Goal: Task Accomplishment & Management: Manage account settings

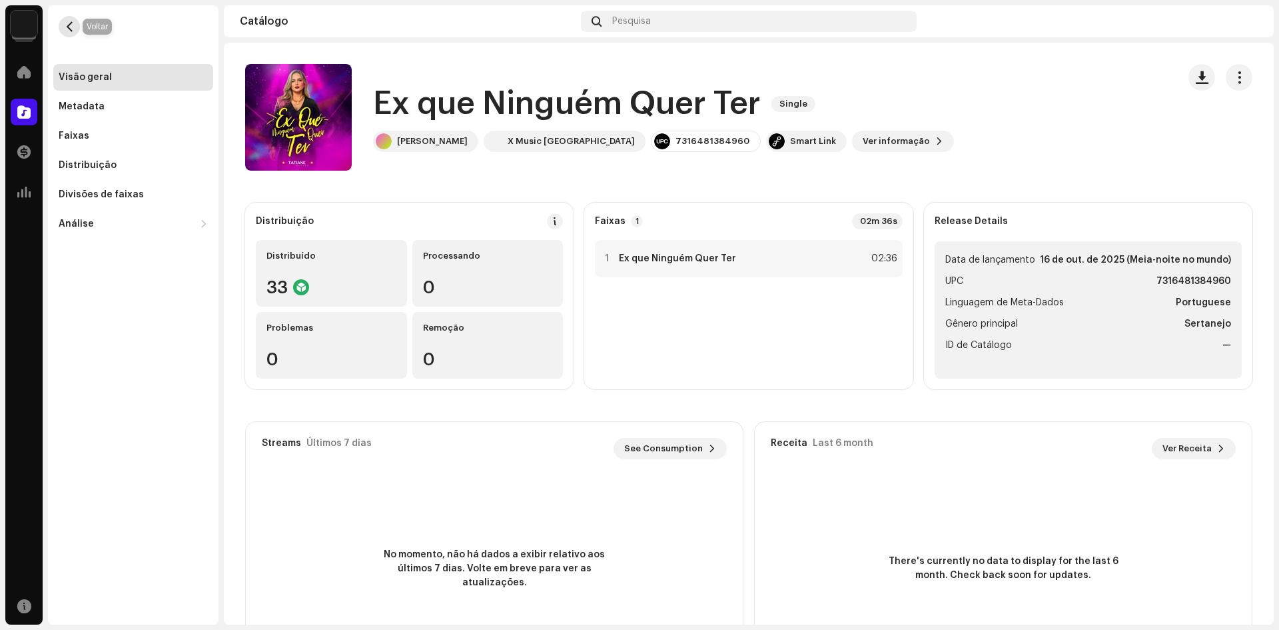
click at [67, 29] on span "button" at bounding box center [70, 26] width 10 height 11
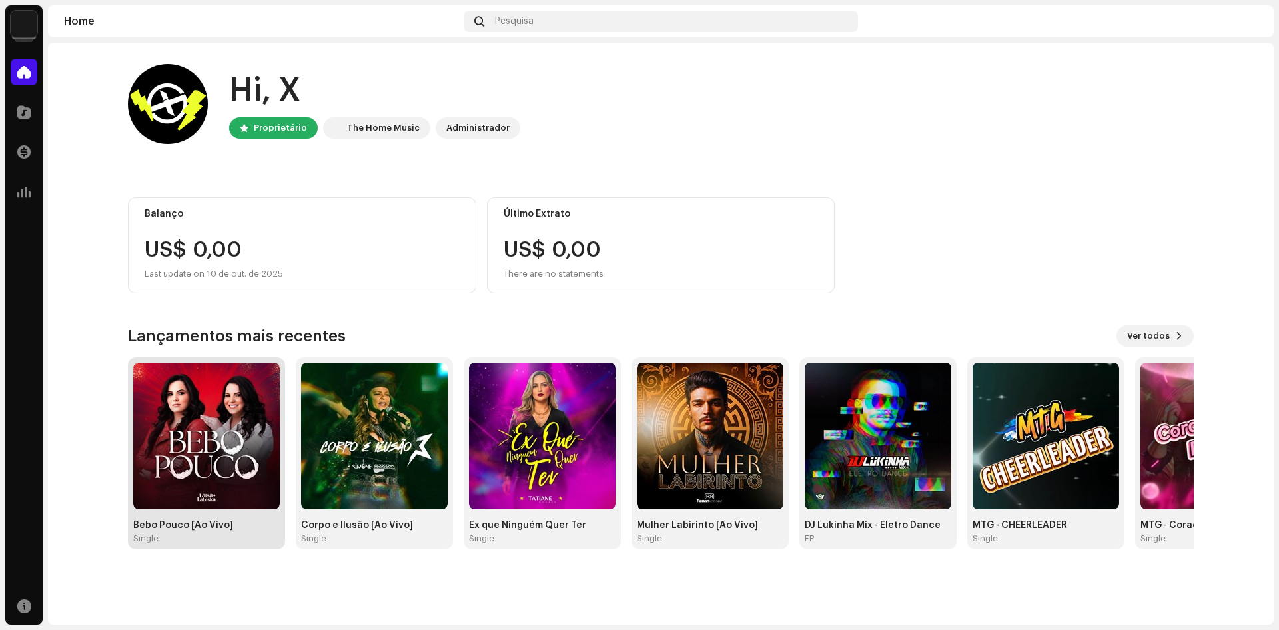
click at [217, 405] on img at bounding box center [206, 436] width 147 height 147
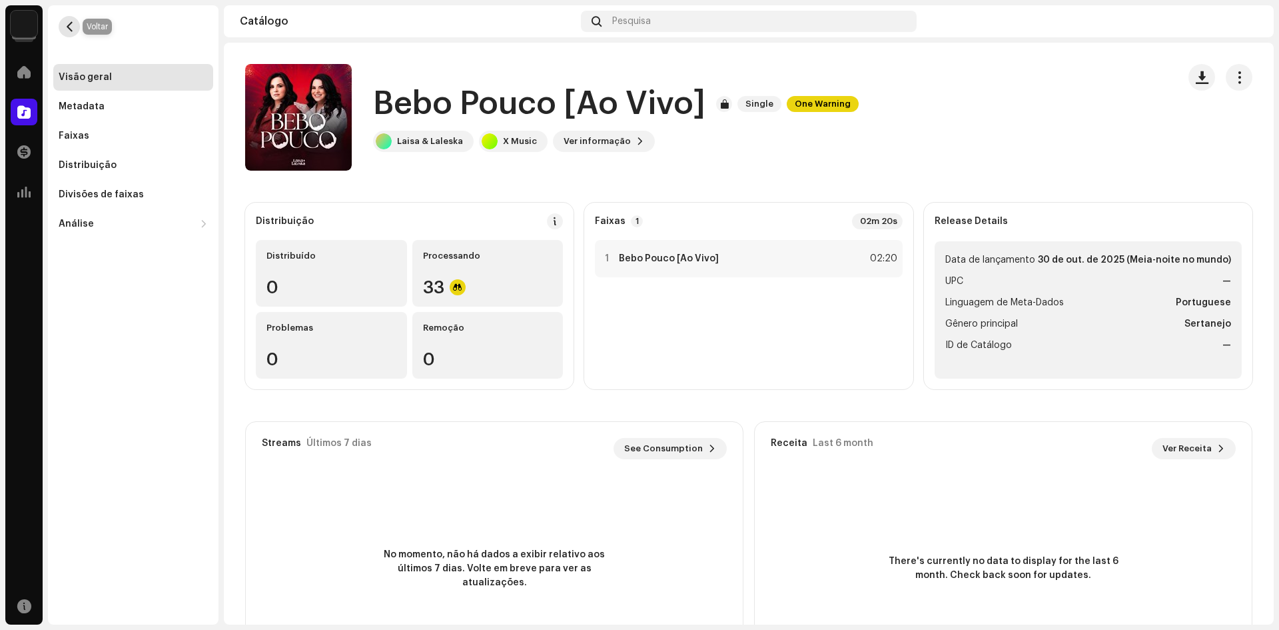
click at [72, 16] on button "button" at bounding box center [69, 26] width 21 height 21
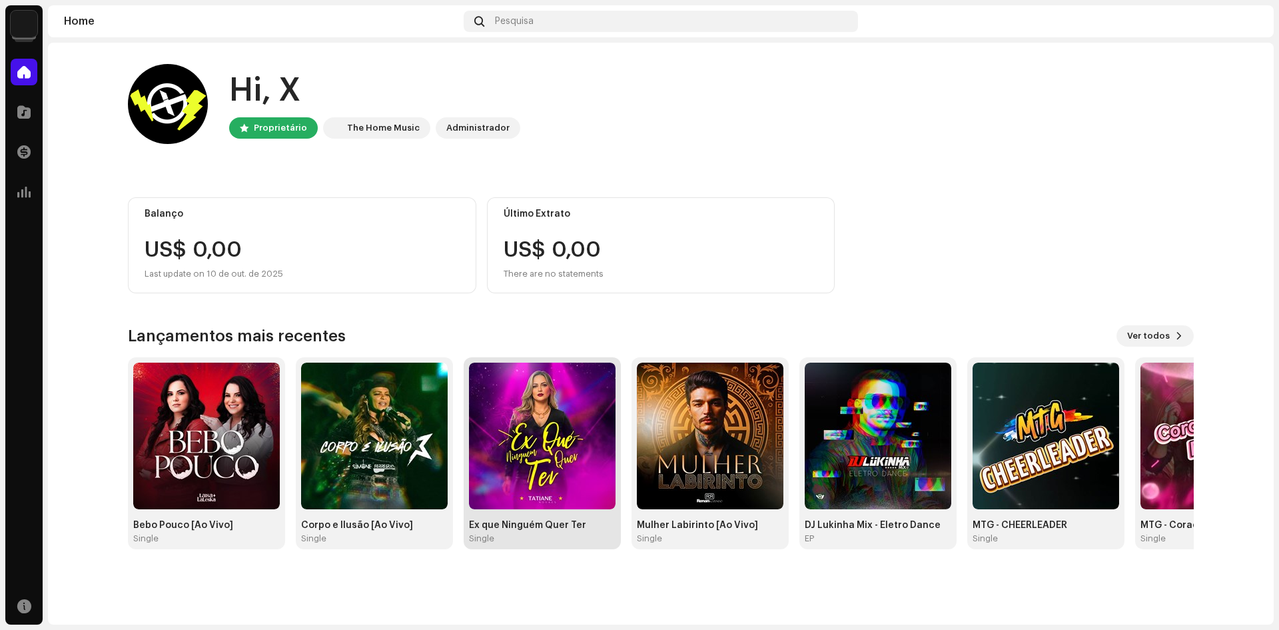
click at [544, 397] on img at bounding box center [542, 436] width 147 height 147
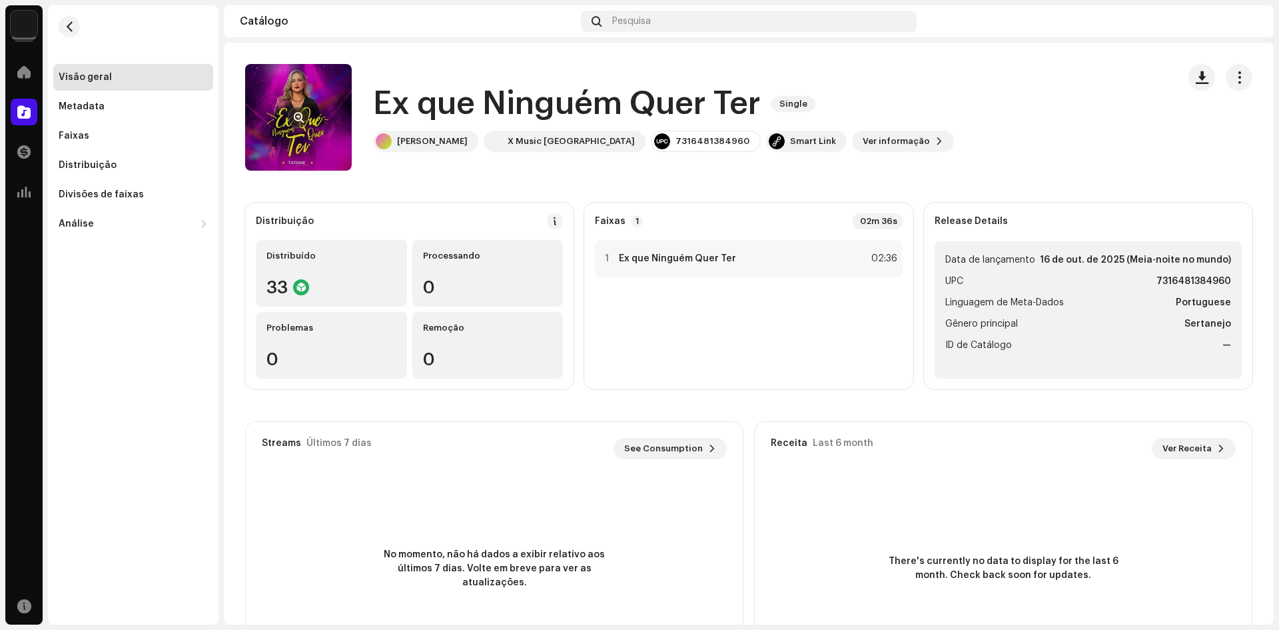
click at [317, 111] on re-a-cover at bounding box center [298, 117] width 107 height 107
click at [294, 112] on span "button" at bounding box center [299, 117] width 10 height 11
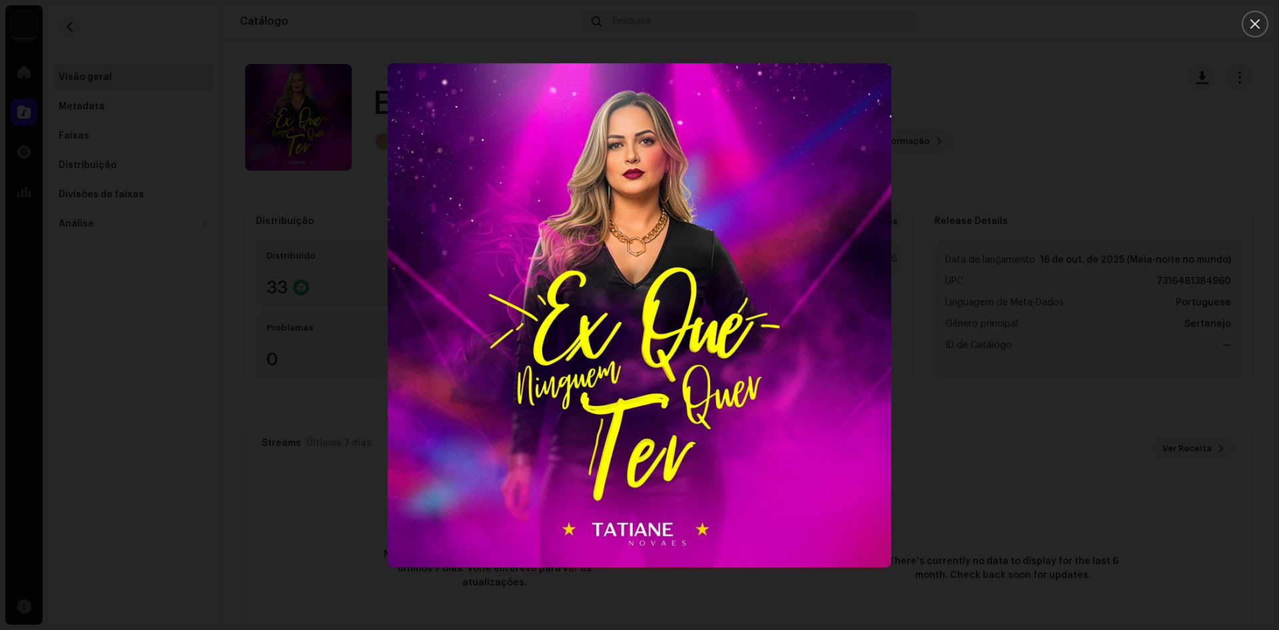
click at [73, 26] on div at bounding box center [639, 315] width 1279 height 630
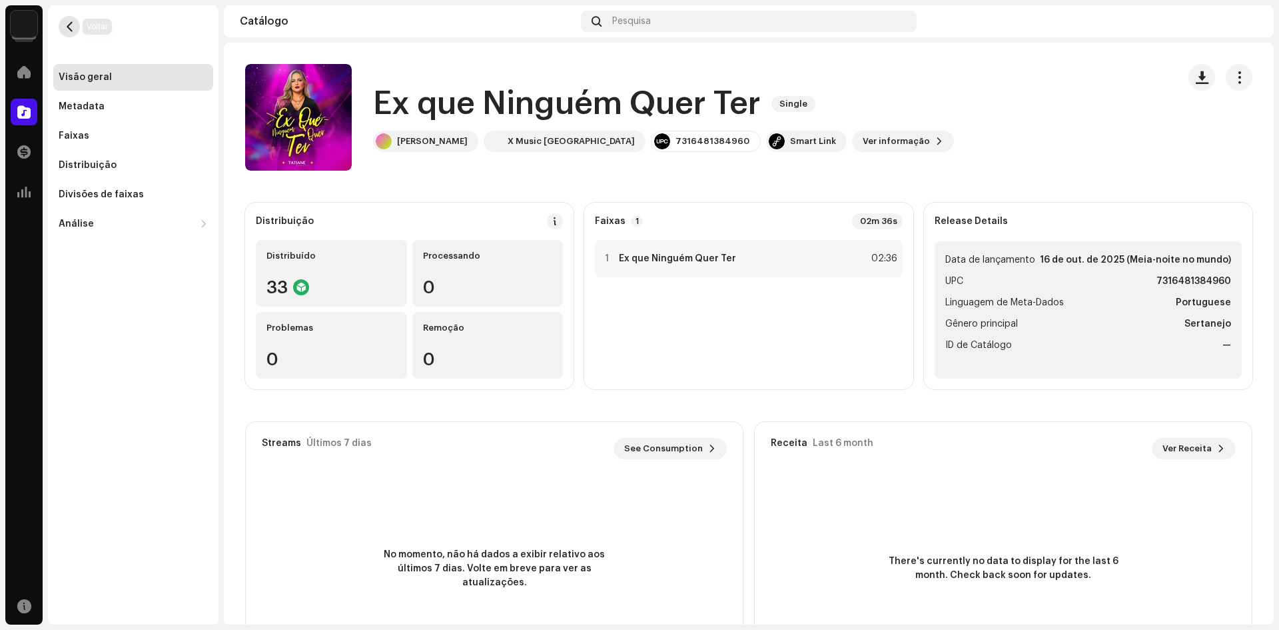
click at [69, 25] on span "button" at bounding box center [70, 26] width 10 height 11
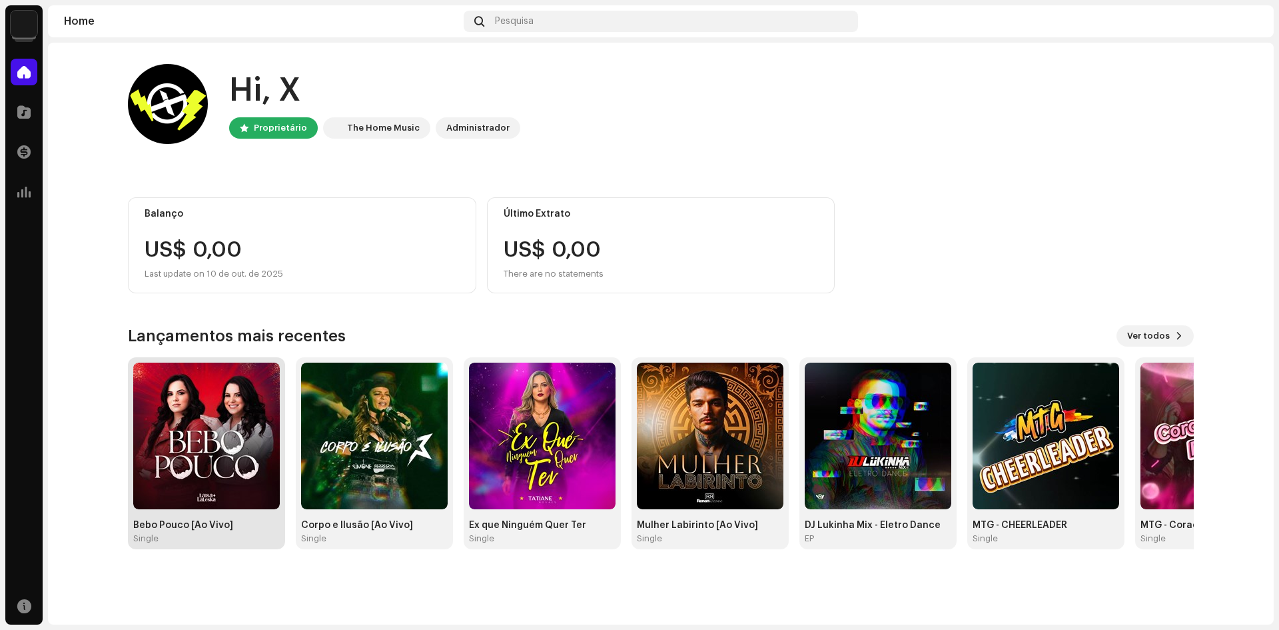
click at [191, 412] on img at bounding box center [206, 436] width 147 height 147
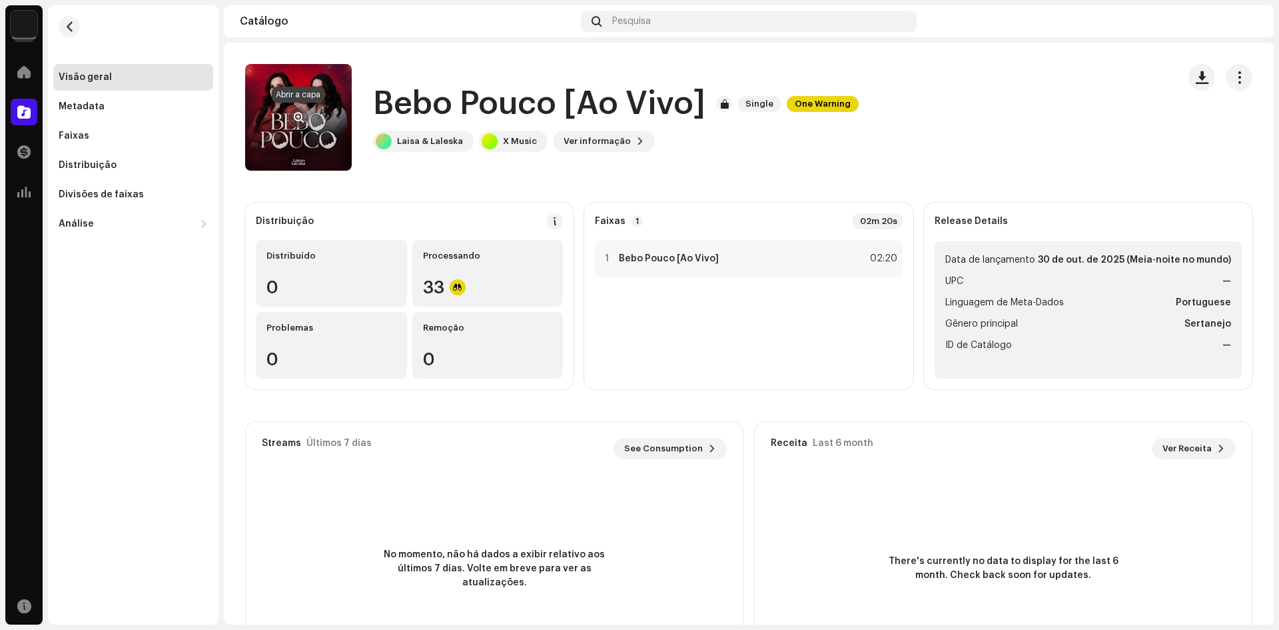
click at [299, 117] on span "button" at bounding box center [299, 117] width 10 height 11
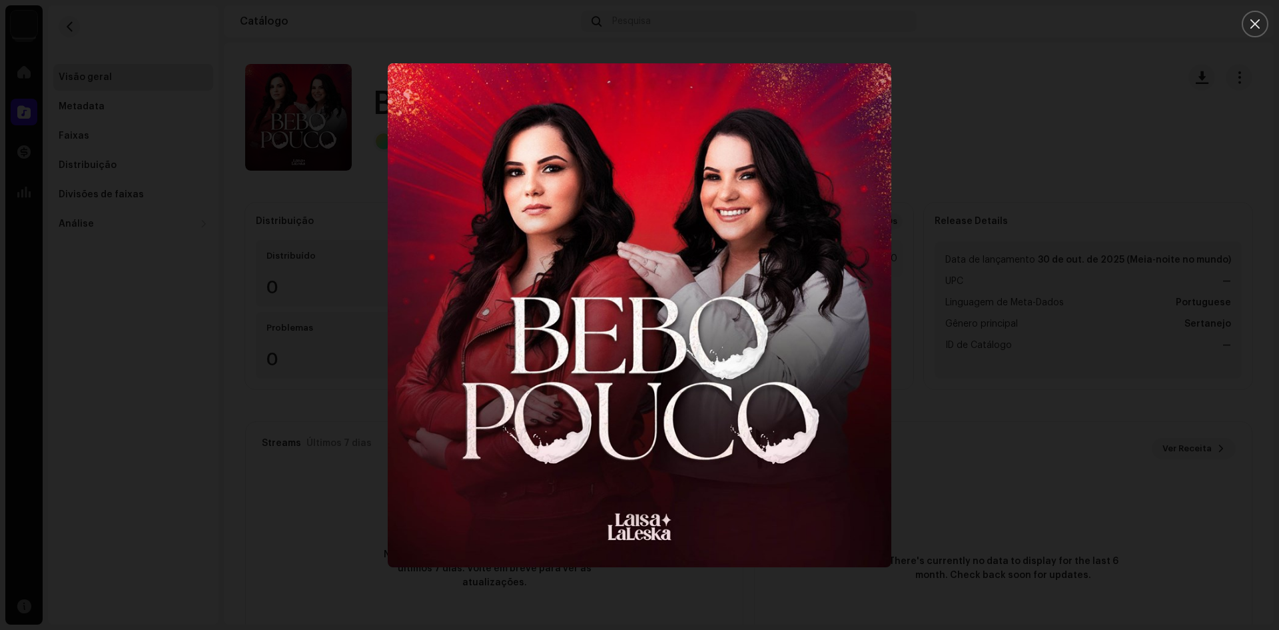
click at [226, 365] on div at bounding box center [639, 315] width 1279 height 630
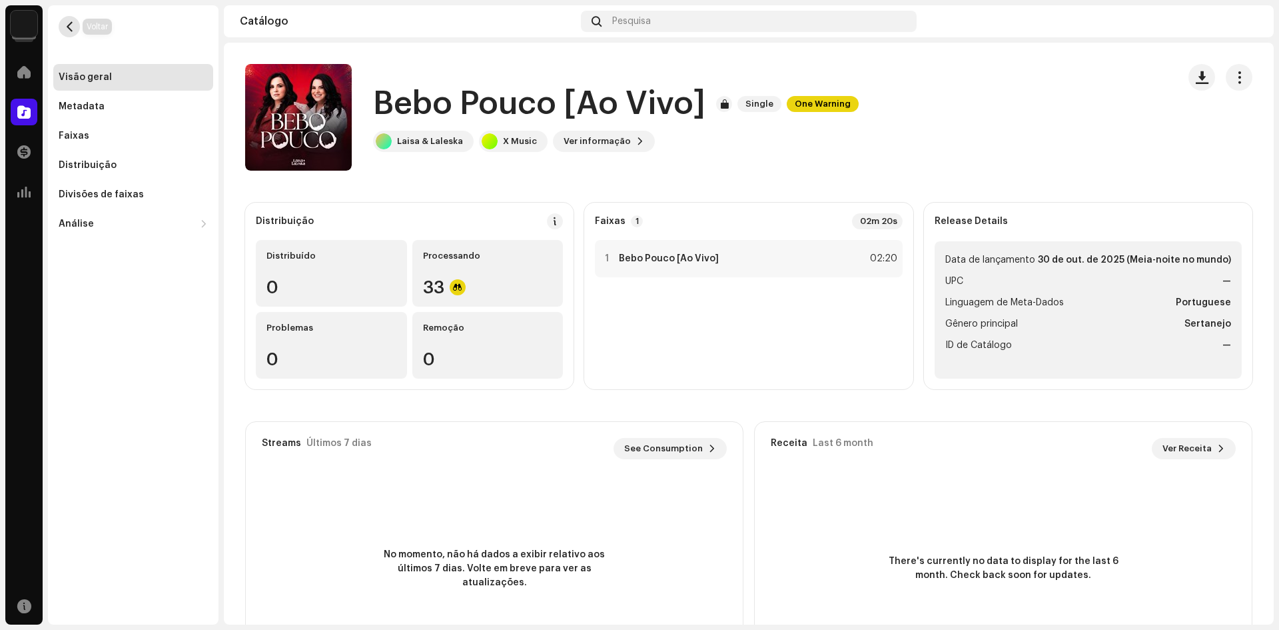
click at [67, 19] on button "button" at bounding box center [69, 26] width 21 height 21
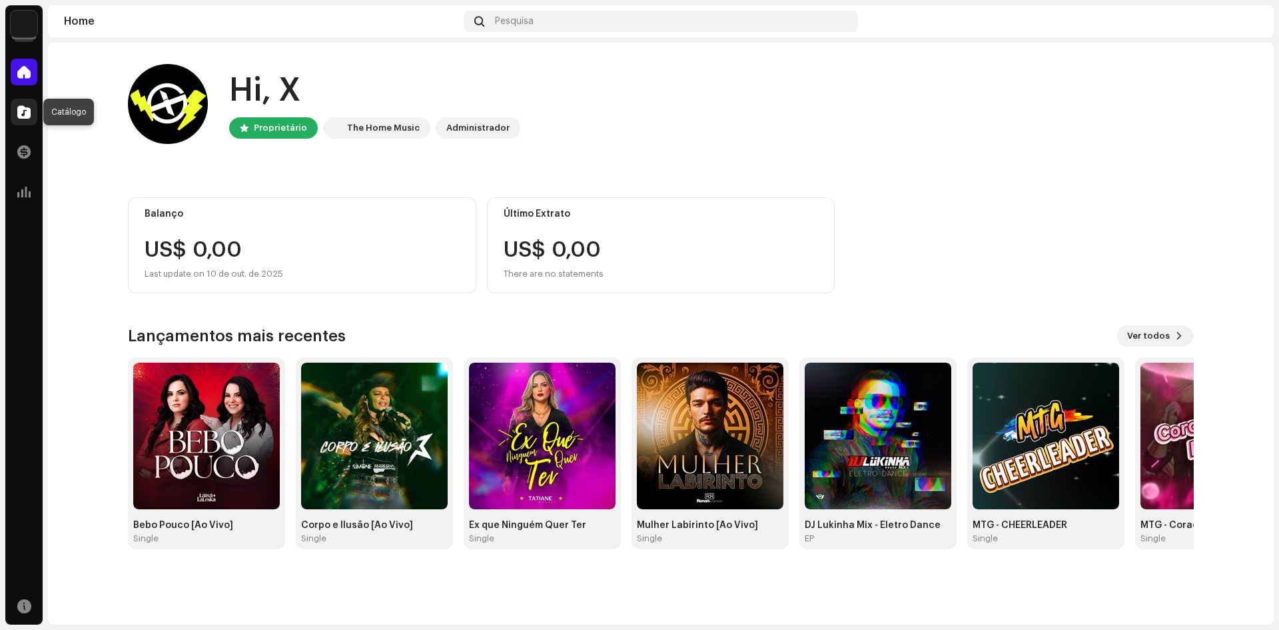
click at [25, 113] on span at bounding box center [23, 112] width 13 height 11
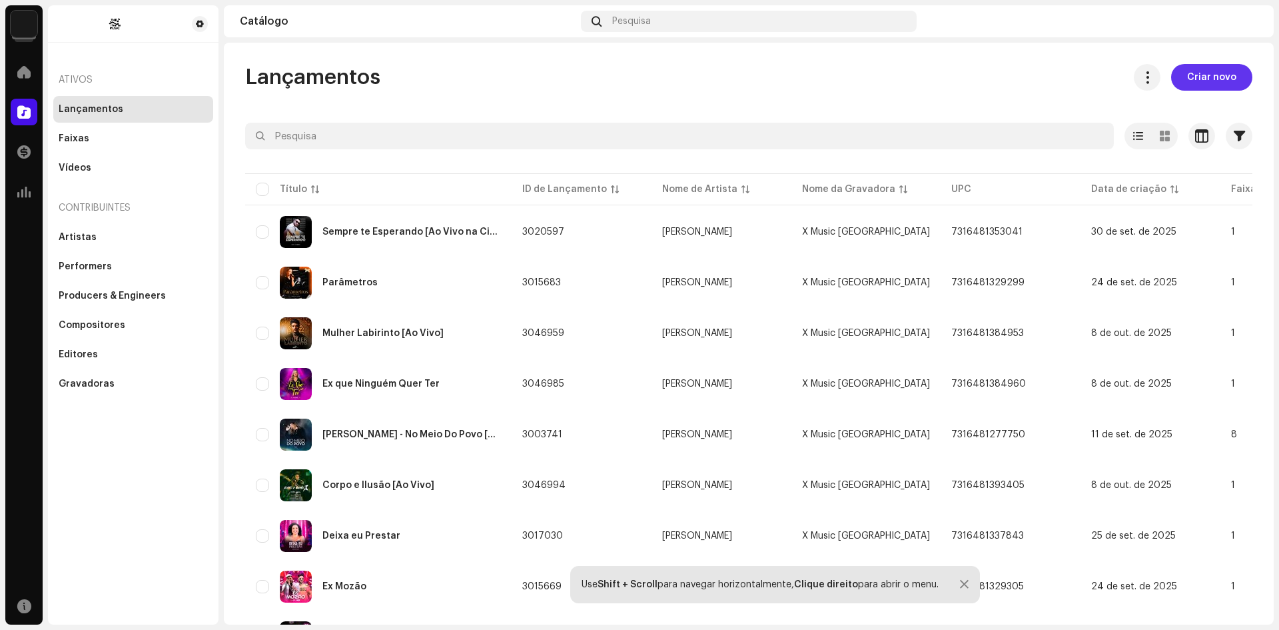
click at [1217, 81] on span "Criar novo" at bounding box center [1211, 77] width 49 height 27
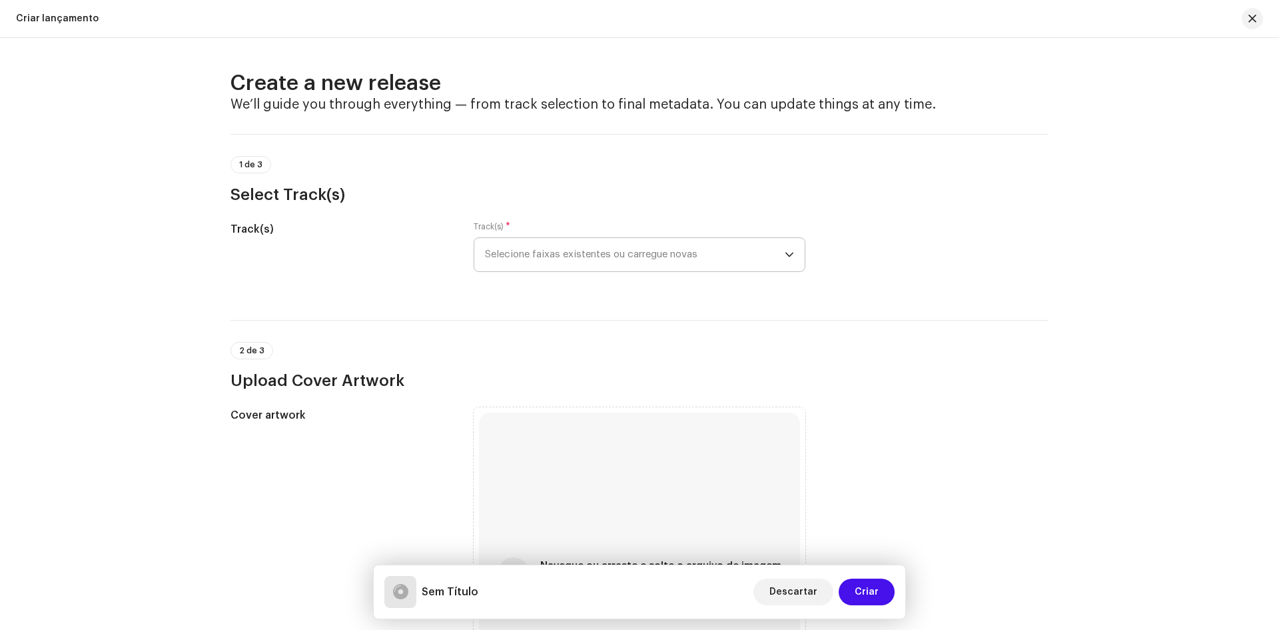
click at [539, 262] on span "Selecione faixas existentes ou carregue novas" at bounding box center [635, 254] width 300 height 33
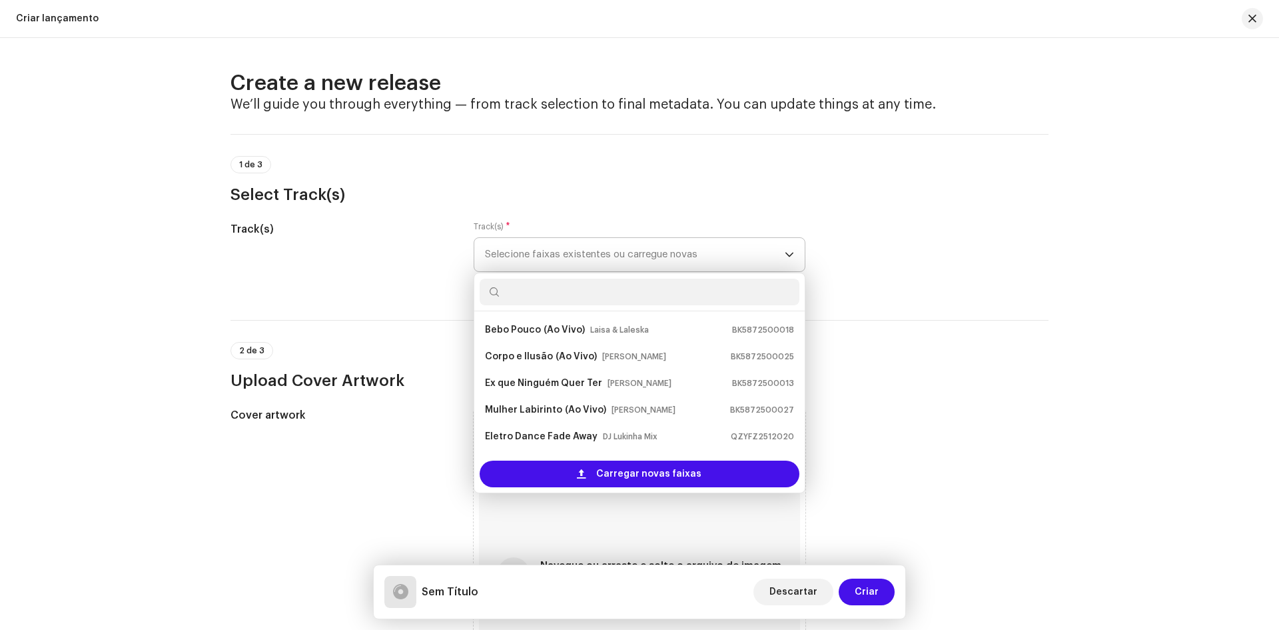
scroll to position [21, 0]
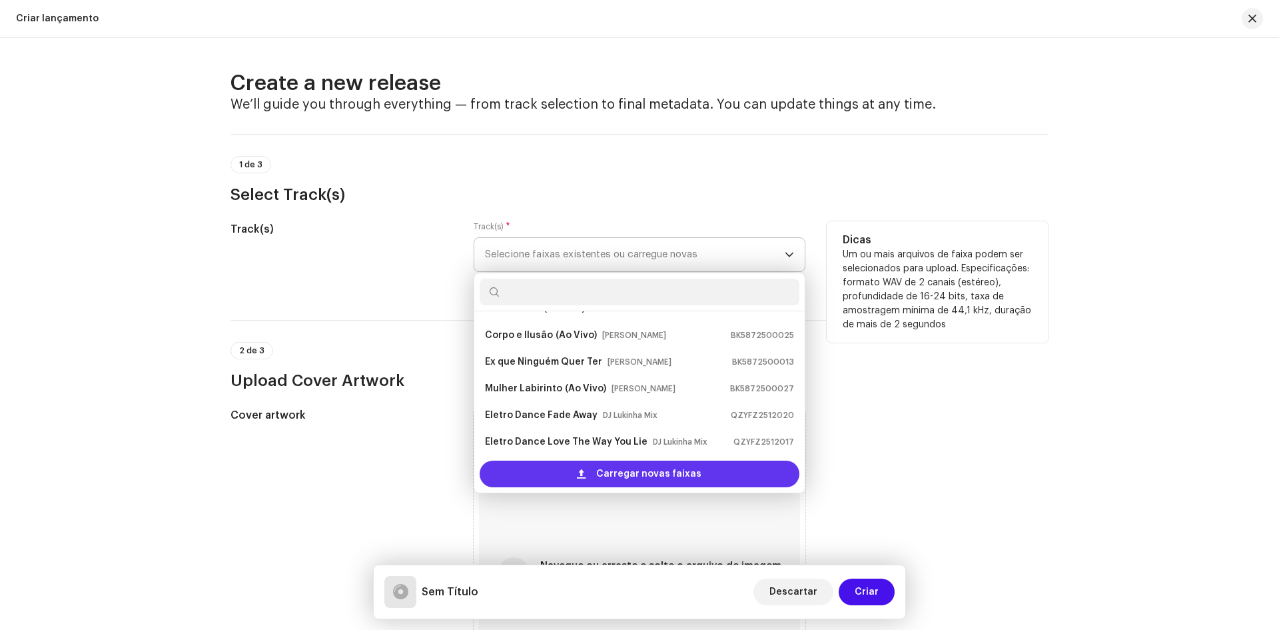
click at [552, 476] on div "Carregar novas faixas" at bounding box center [640, 473] width 320 height 27
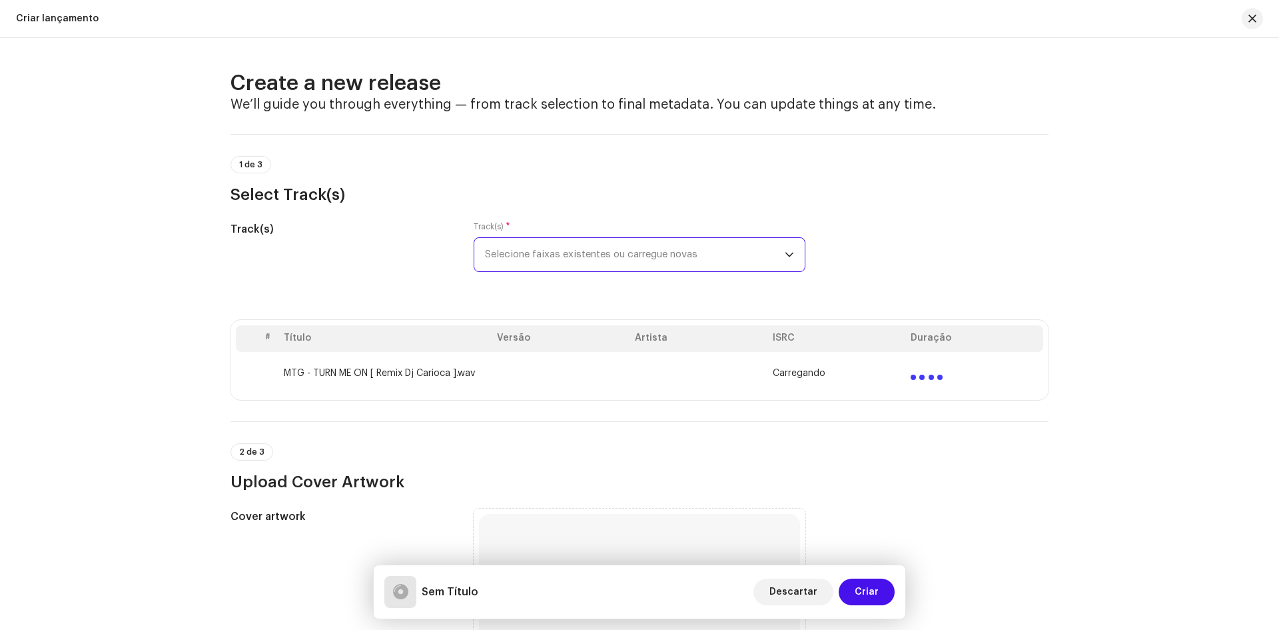
click at [528, 381] on td at bounding box center [561, 373] width 138 height 43
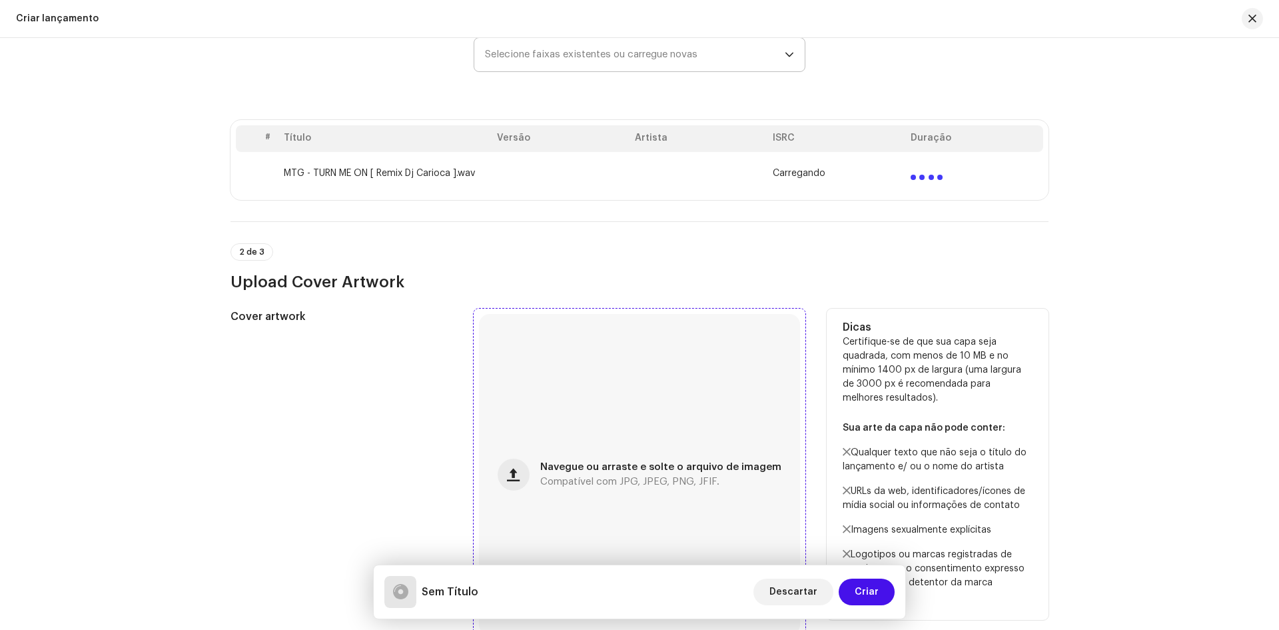
scroll to position [333, 0]
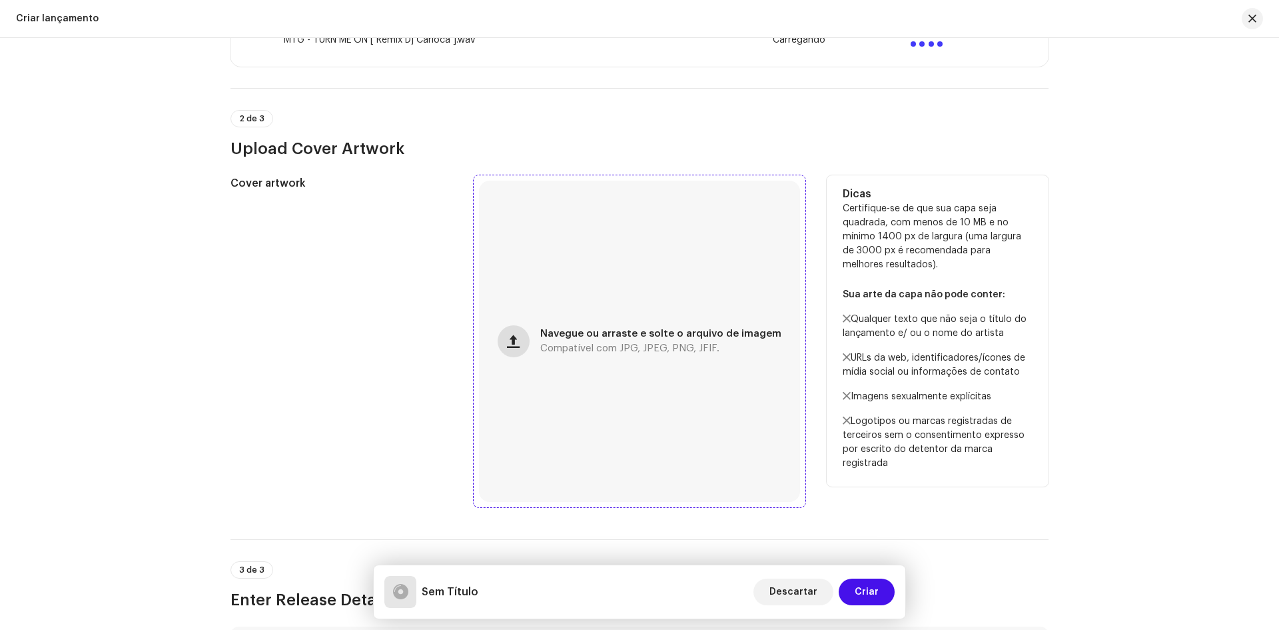
click at [509, 350] on button "button" at bounding box center [514, 341] width 32 height 32
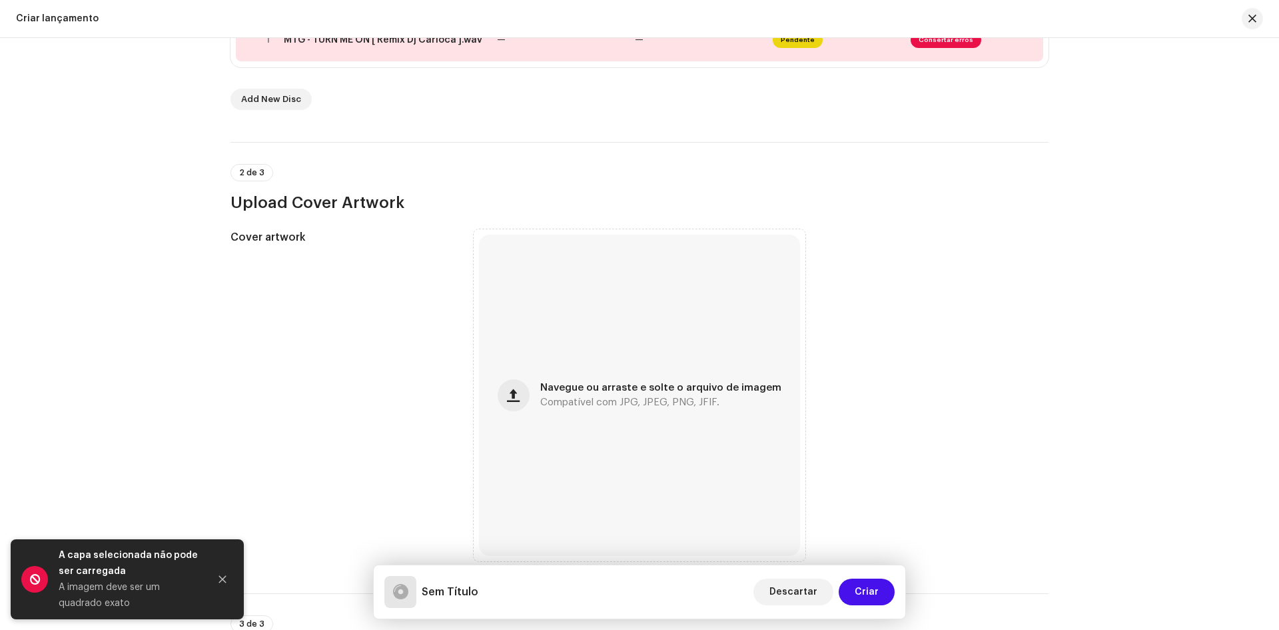
scroll to position [376, 0]
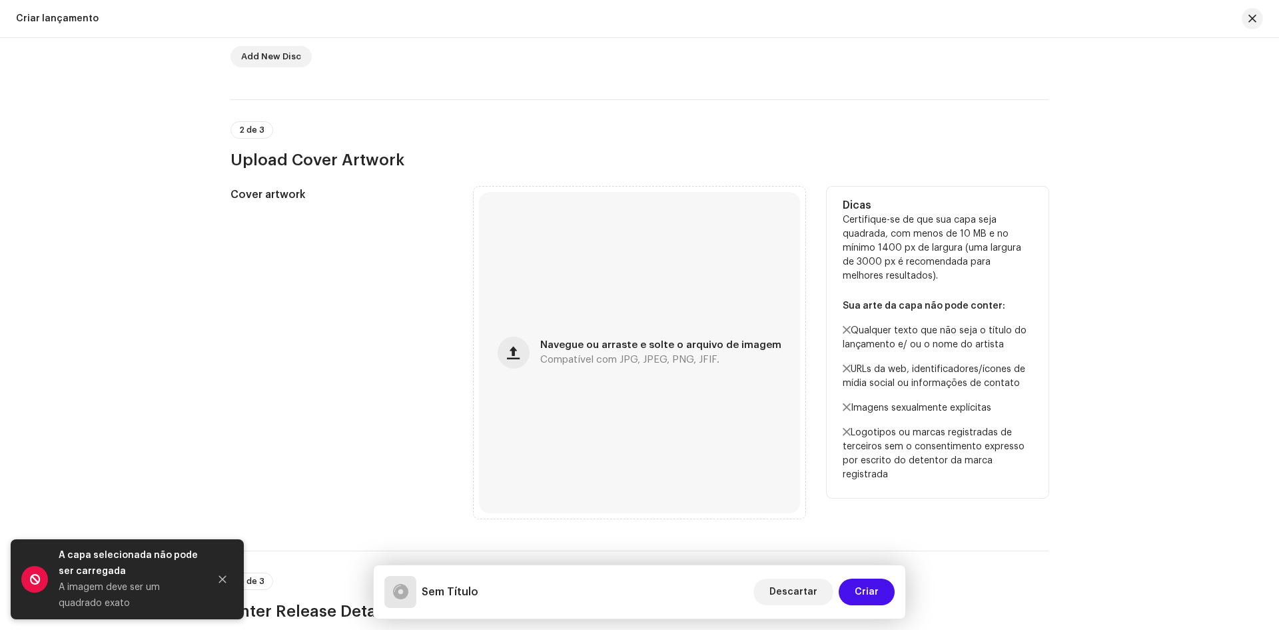
click at [243, 450] on div "Cover artwork" at bounding box center [342, 353] width 222 height 332
click at [491, 359] on div "Navegue ou arraste e solte o arquivo de imagem Compatível com JPG, JPEG, PNG, J…" at bounding box center [639, 352] width 321 height 321
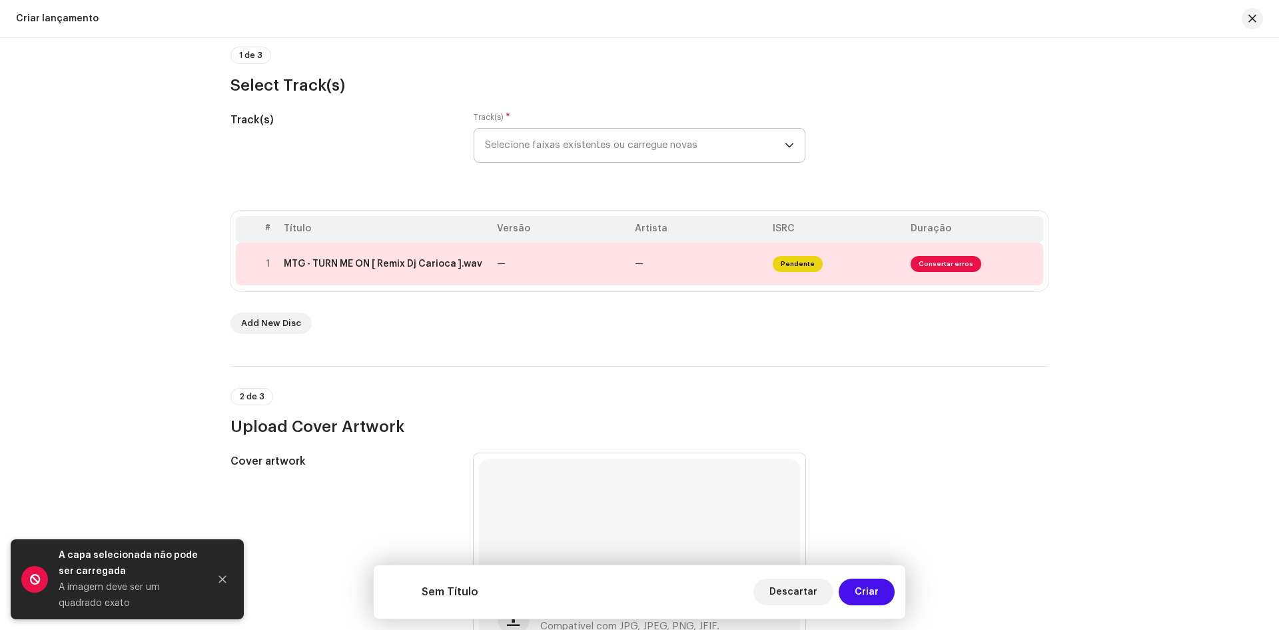
scroll to position [0, 0]
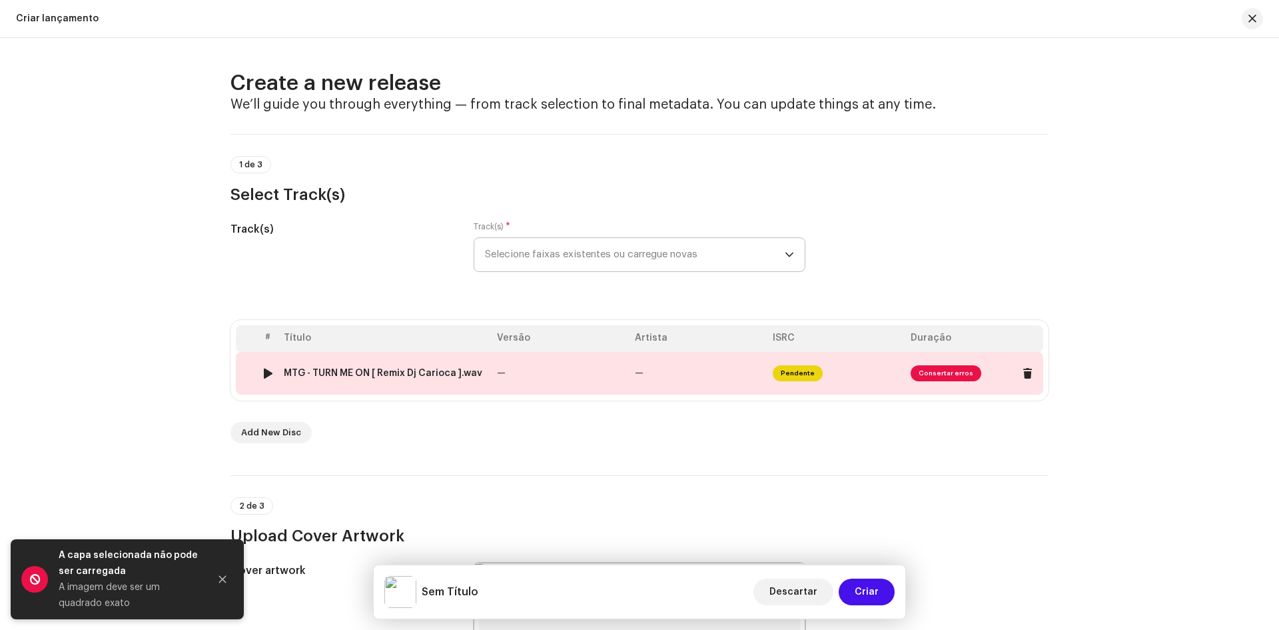
click at [405, 368] on div "MTG - TURN ME ON [ Remix Dj Carioca ].wav" at bounding box center [383, 373] width 199 height 11
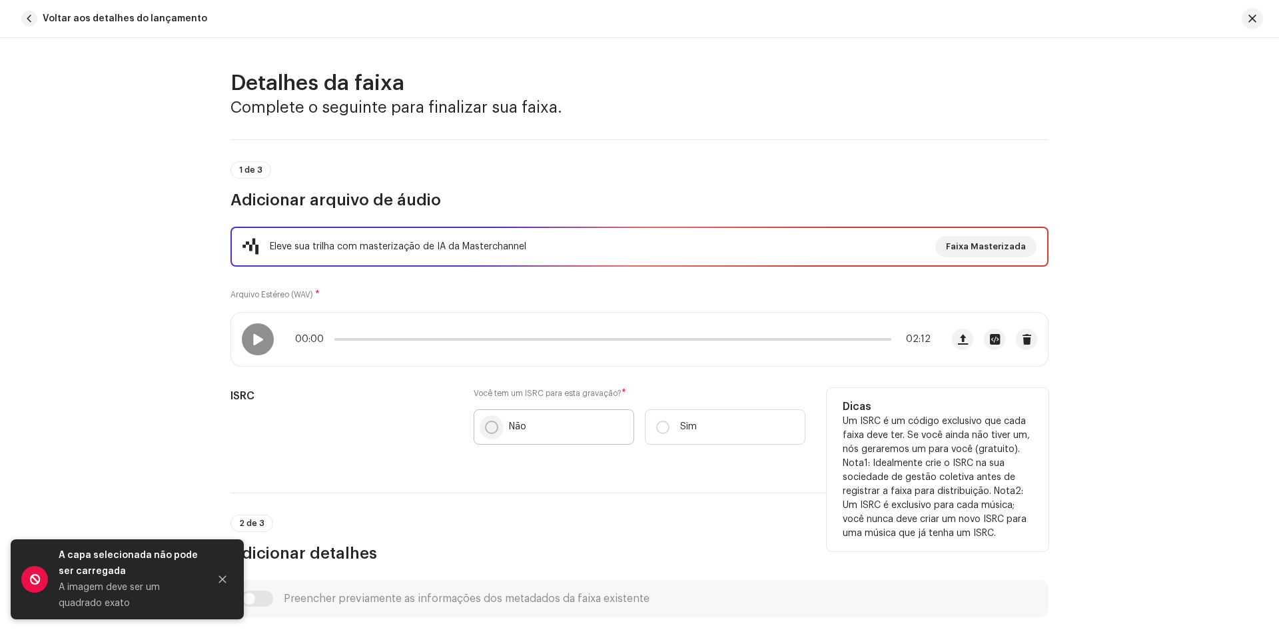
click at [487, 427] on input "Não" at bounding box center [491, 426] width 13 height 13
radio input "true"
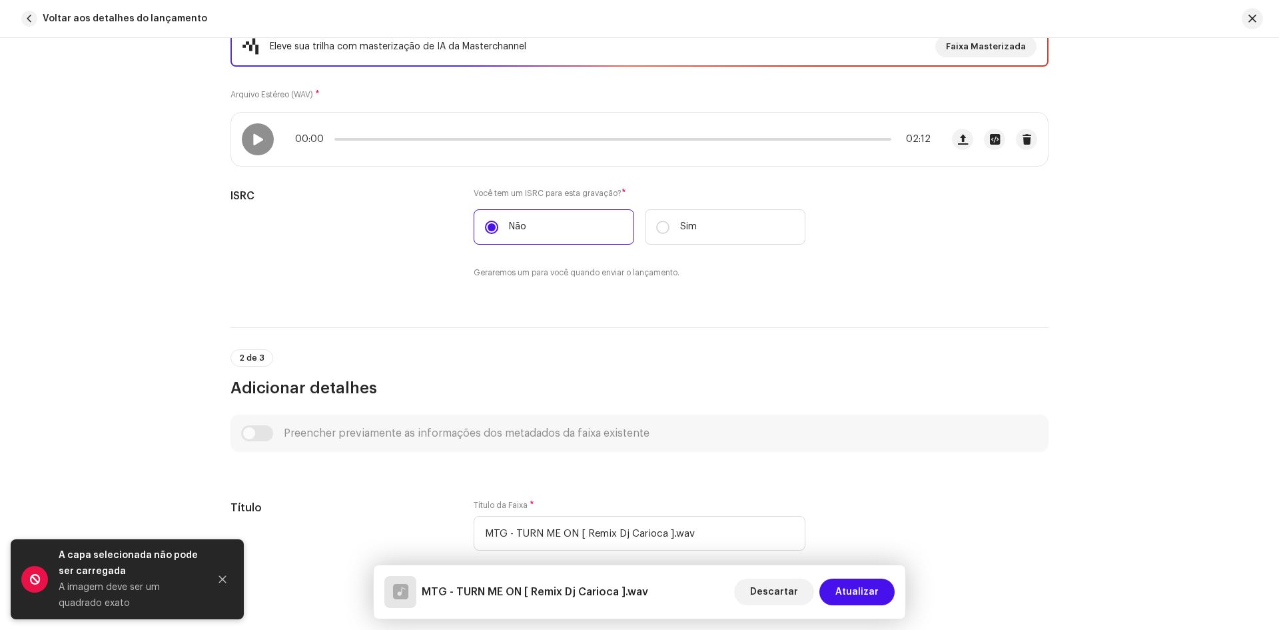
scroll to position [333, 0]
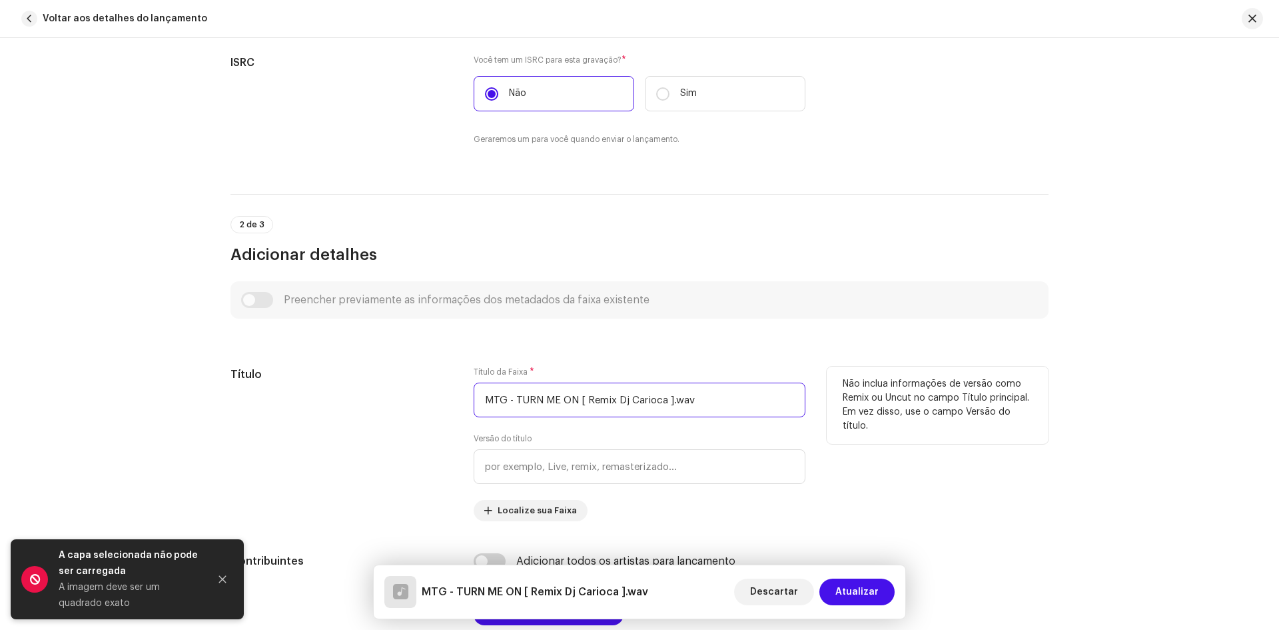
click at [699, 402] on input "MTG - TURN ME ON [ Remix Dj Carioca ].wav" at bounding box center [640, 400] width 332 height 35
click at [516, 405] on input "MTG - TURN ME ON" at bounding box center [640, 400] width 332 height 35
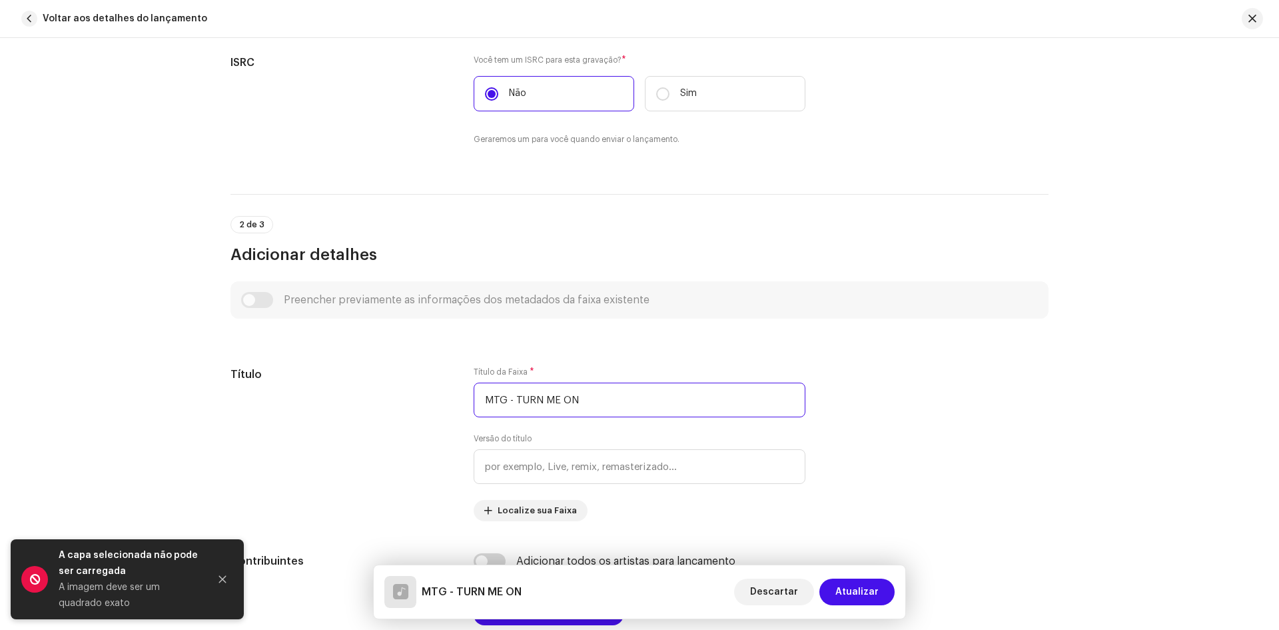
type input "MTG - TURN ME ON"
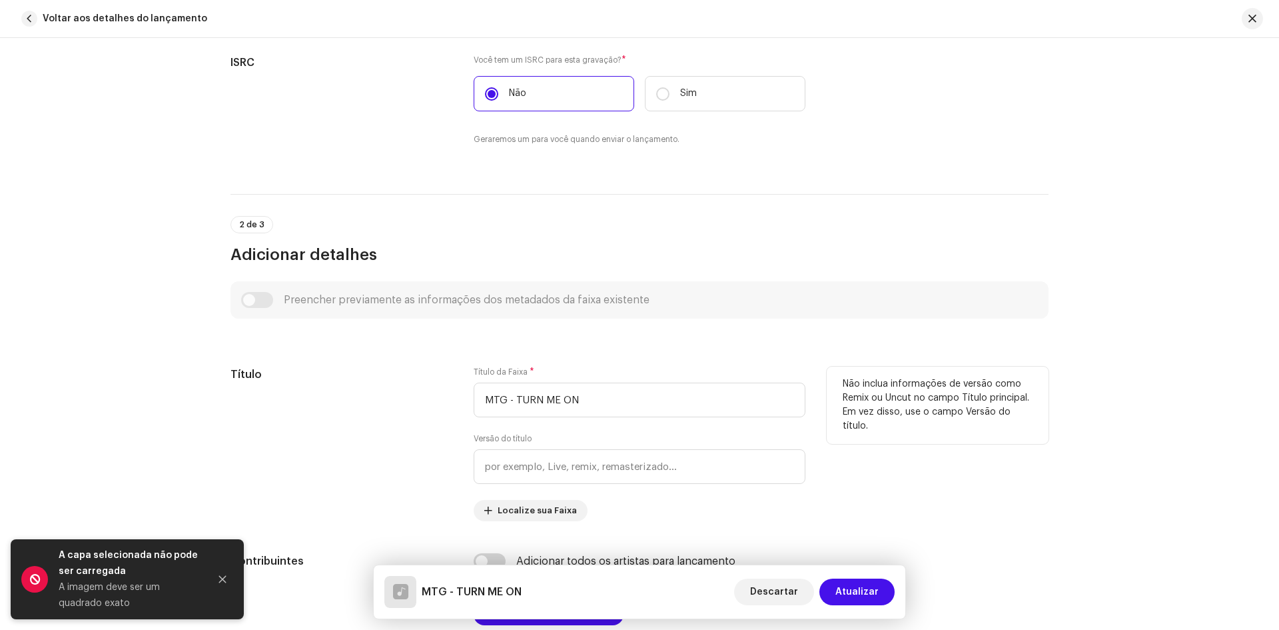
click at [375, 448] on div "Título" at bounding box center [342, 444] width 222 height 155
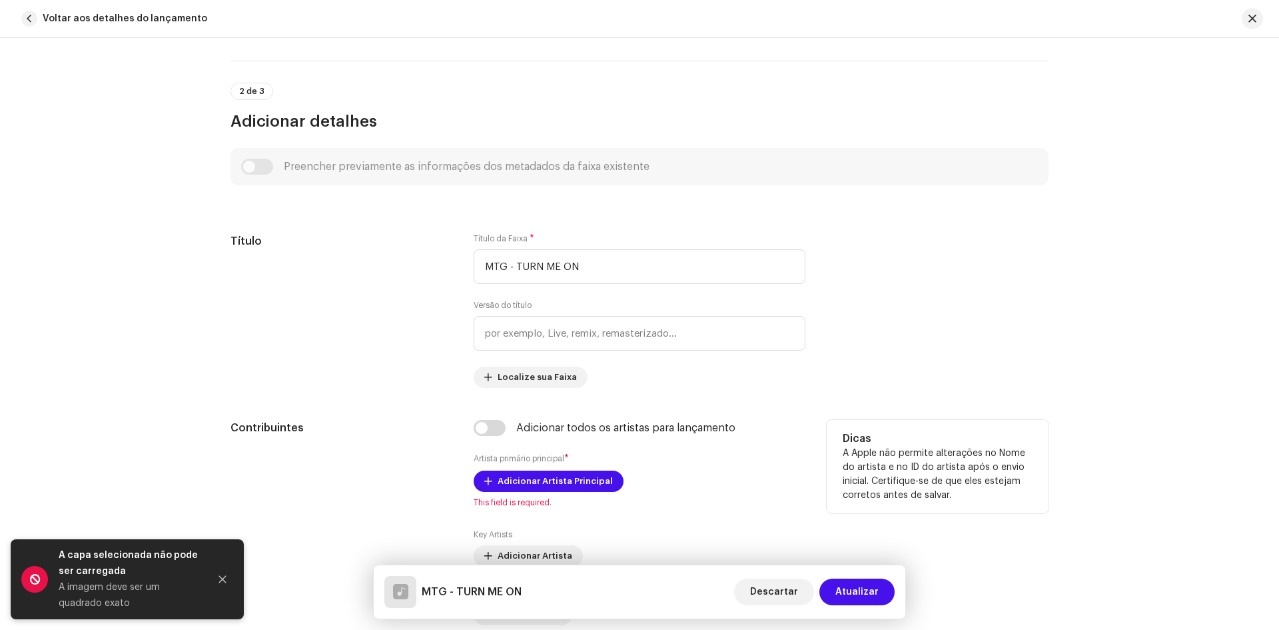
scroll to position [533, 0]
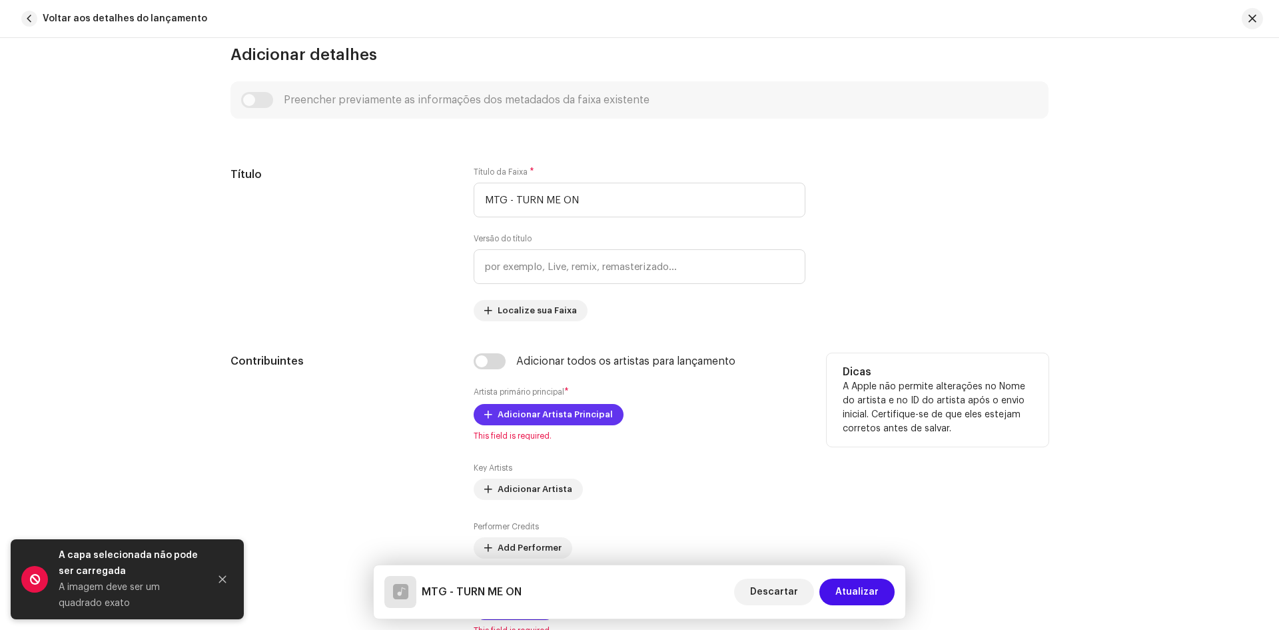
click at [538, 414] on span "Adicionar Artista Principal" at bounding box center [555, 414] width 115 height 27
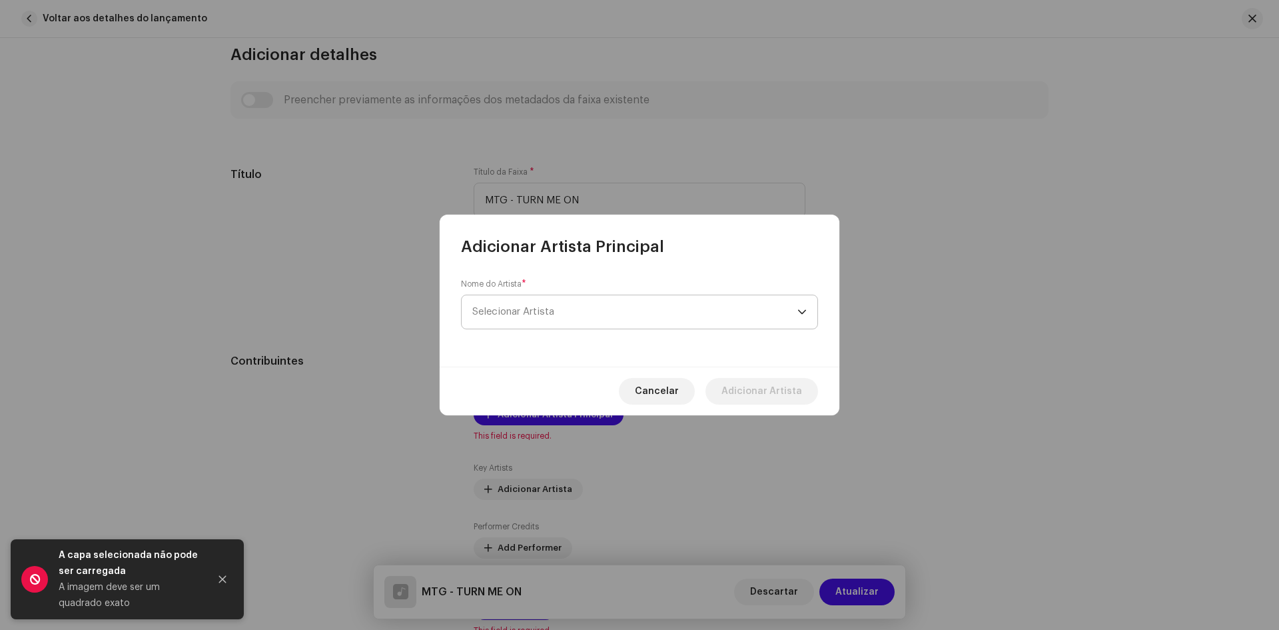
click at [505, 309] on span "Selecionar Artista" at bounding box center [513, 312] width 82 height 10
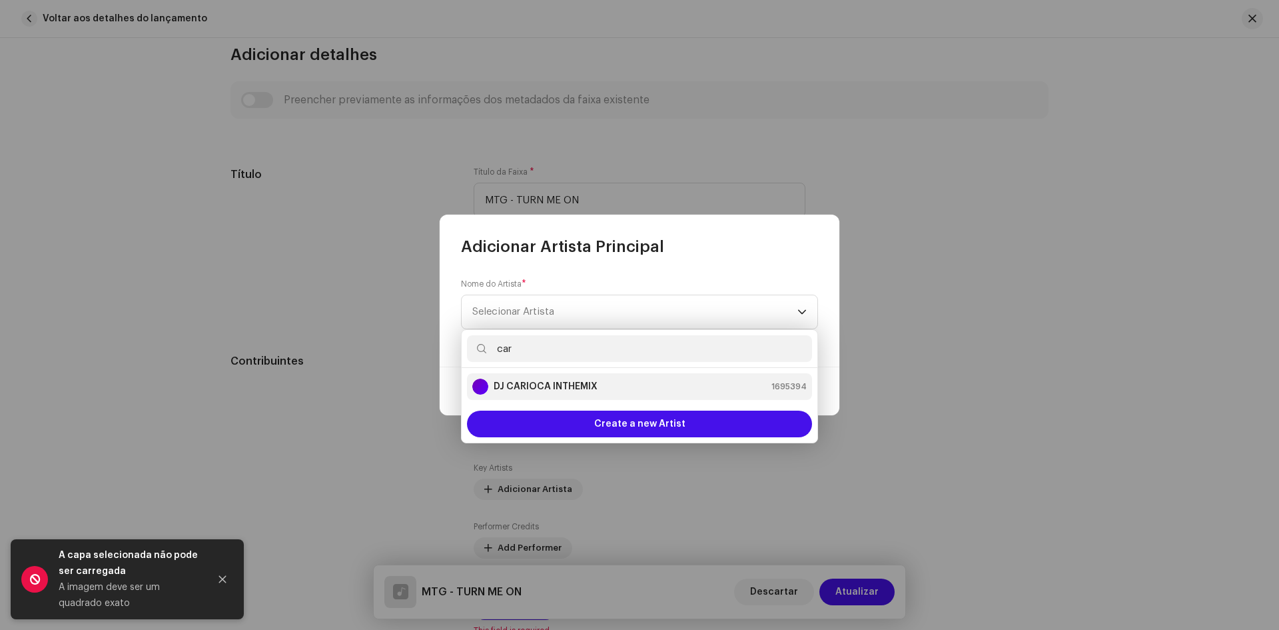
type input "car"
click at [538, 386] on strong "DJ CARIOCA INTHEMIX" at bounding box center [546, 386] width 104 height 13
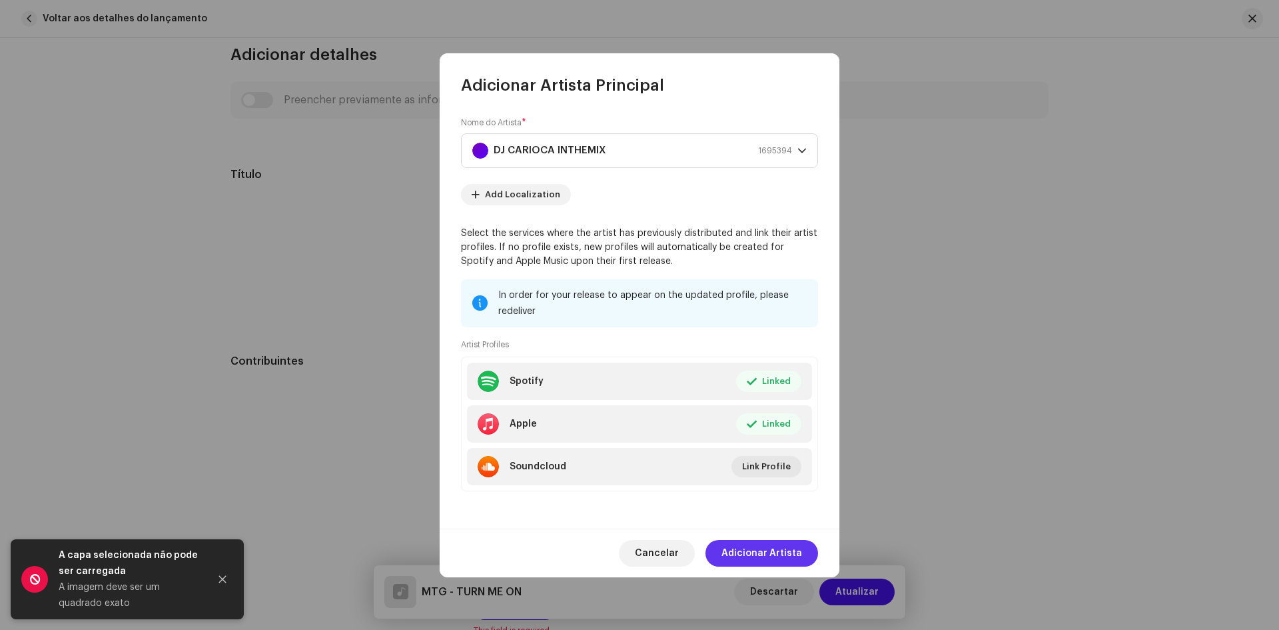
click at [774, 554] on span "Adicionar Artista" at bounding box center [762, 553] width 81 height 27
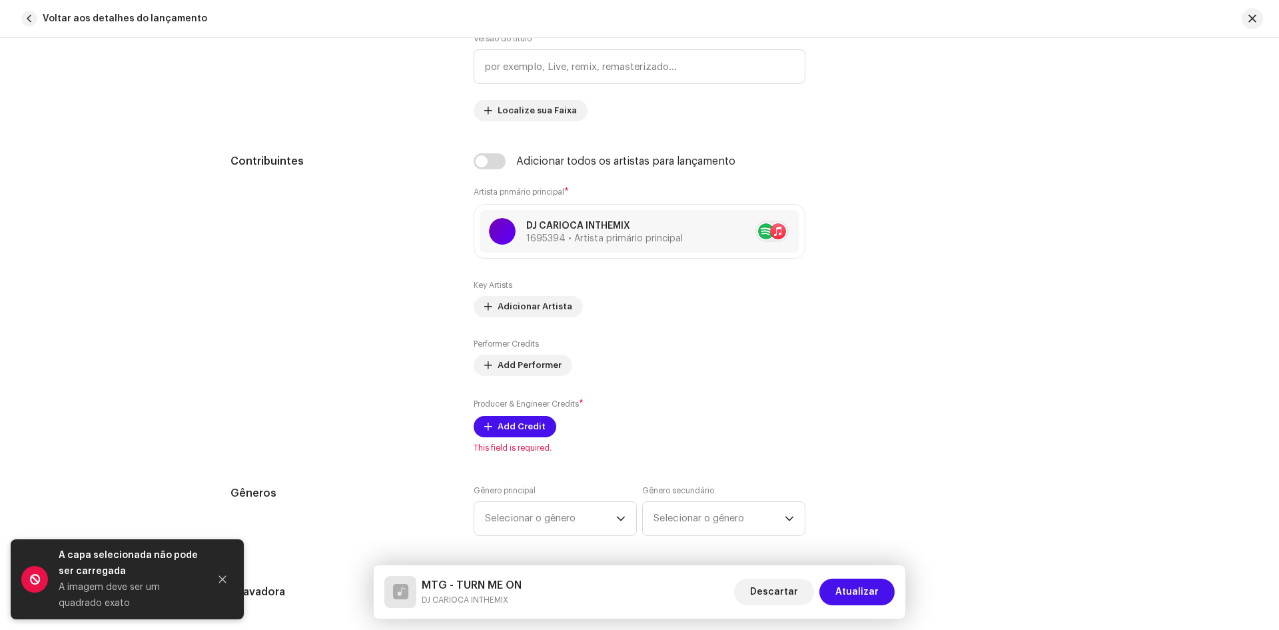
scroll to position [800, 0]
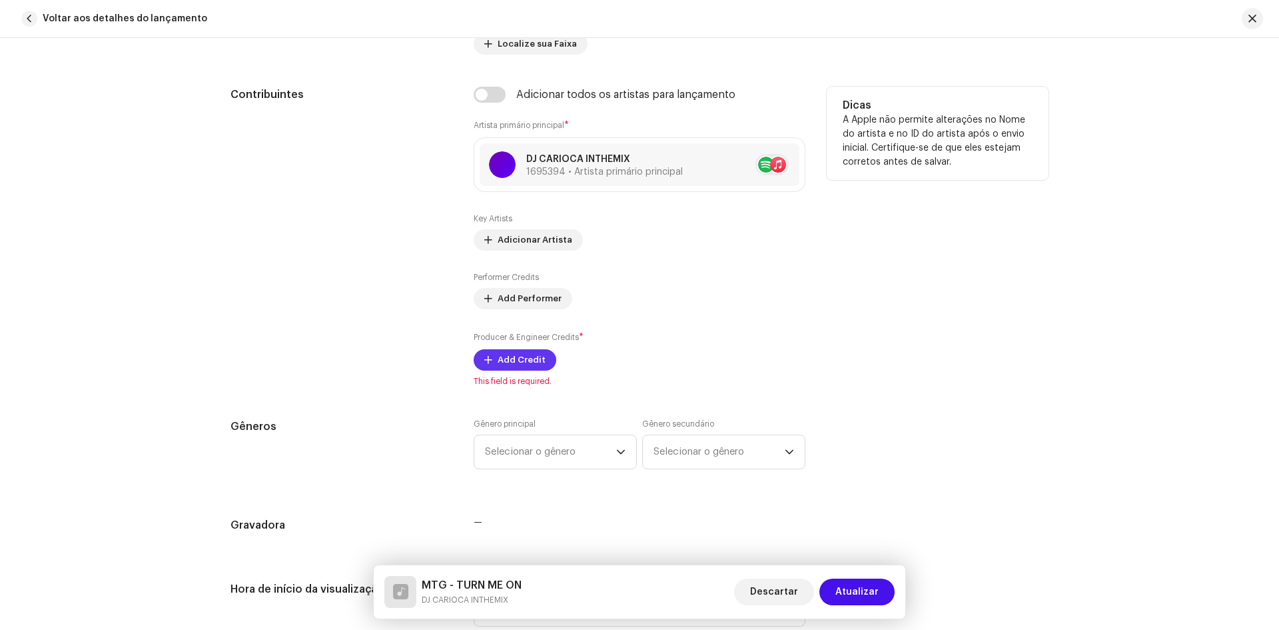
click at [512, 363] on span "Add Credit" at bounding box center [522, 360] width 48 height 27
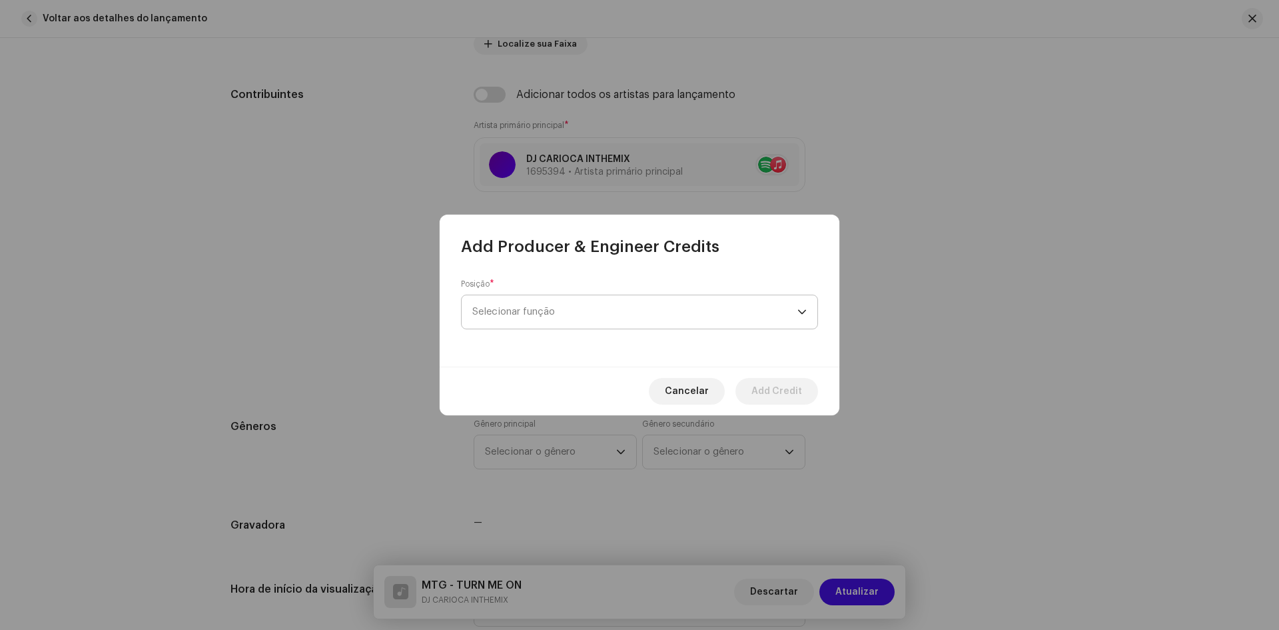
click at [530, 305] on span "Selecionar função" at bounding box center [634, 311] width 325 height 33
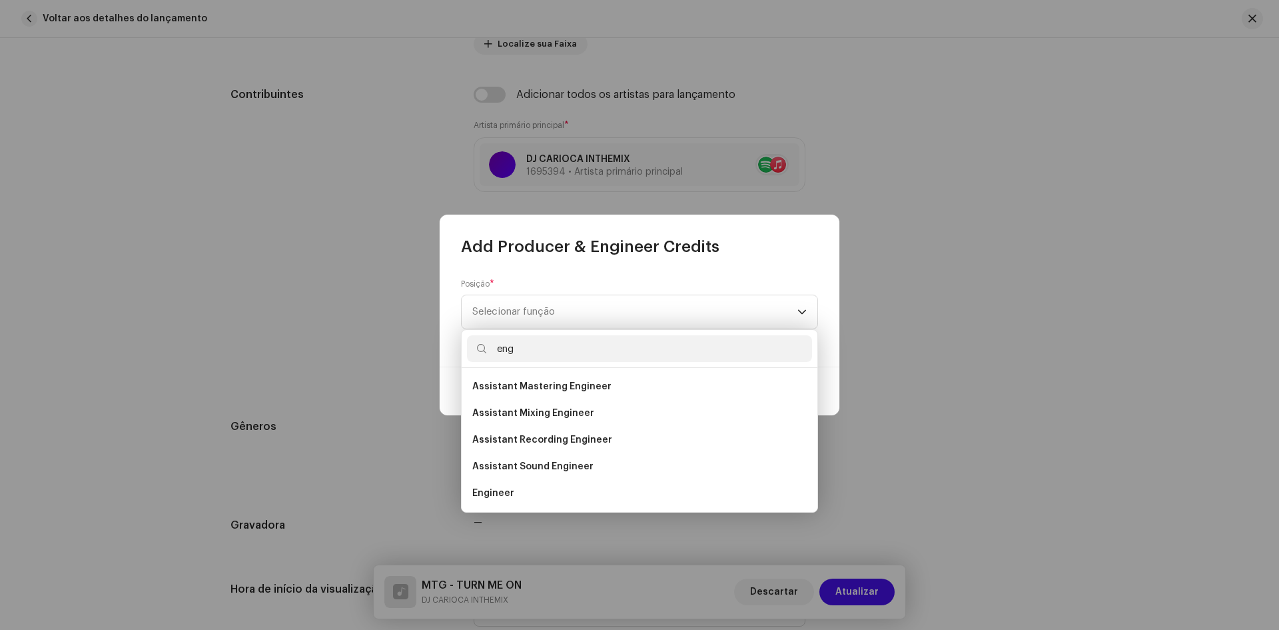
scroll to position [21, 0]
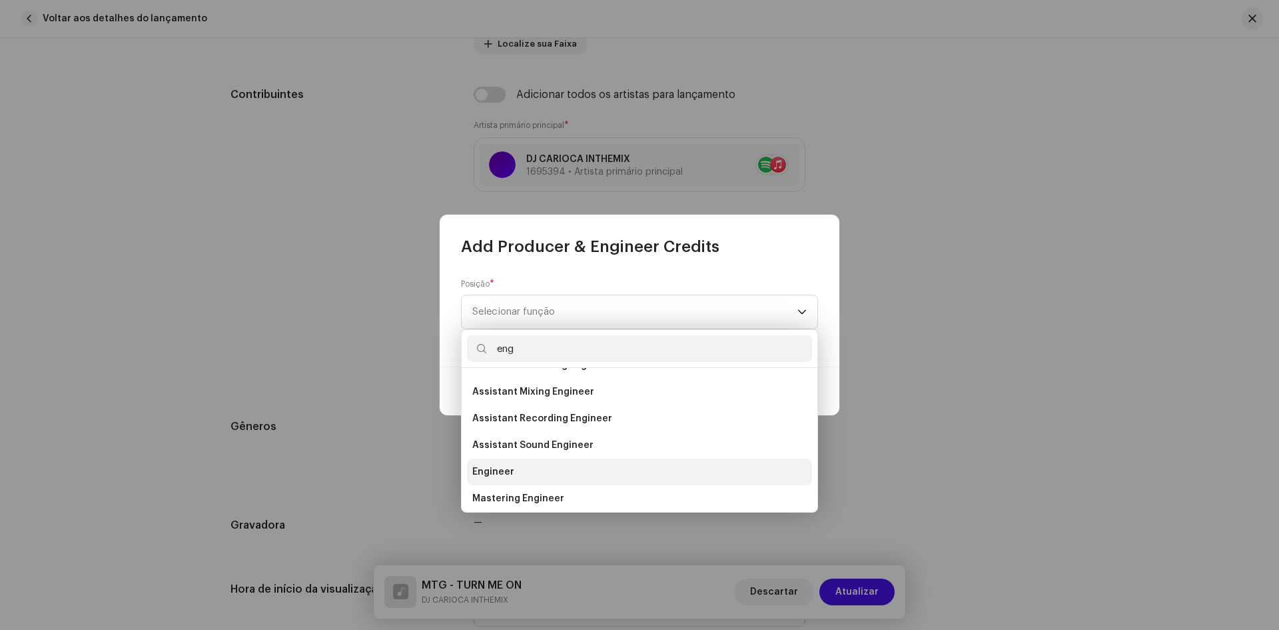
type input "eng"
click at [475, 470] on span "Engineer" at bounding box center [493, 471] width 42 height 13
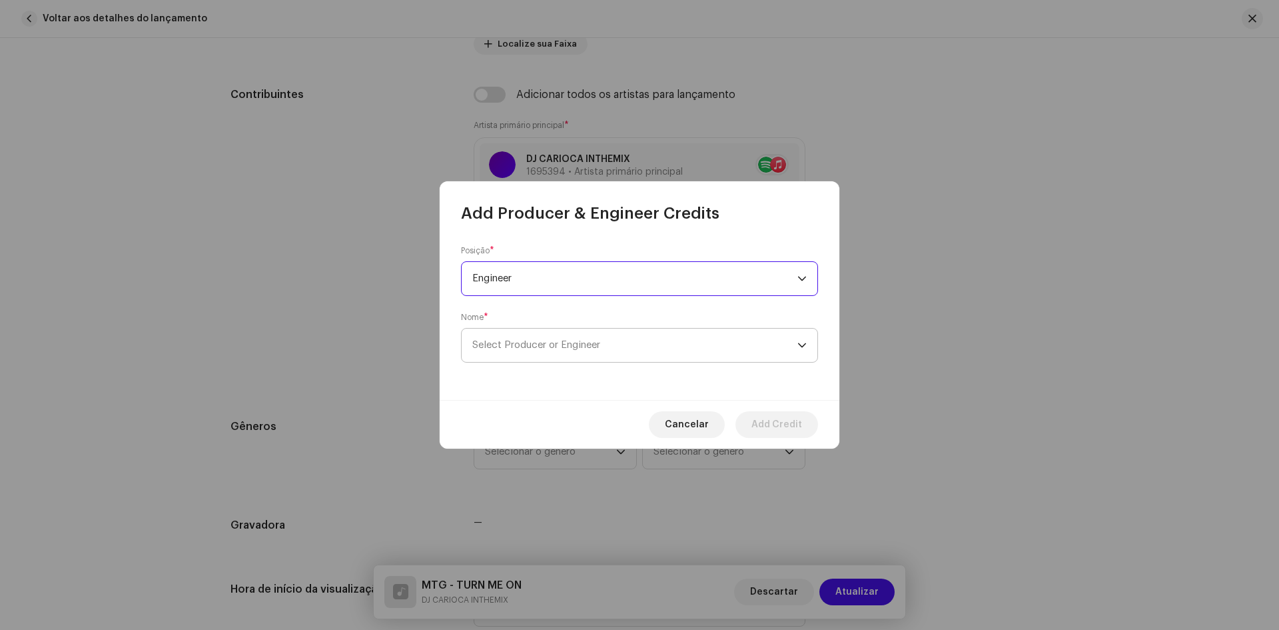
click at [520, 348] on span "Select Producer or Engineer" at bounding box center [536, 345] width 128 height 10
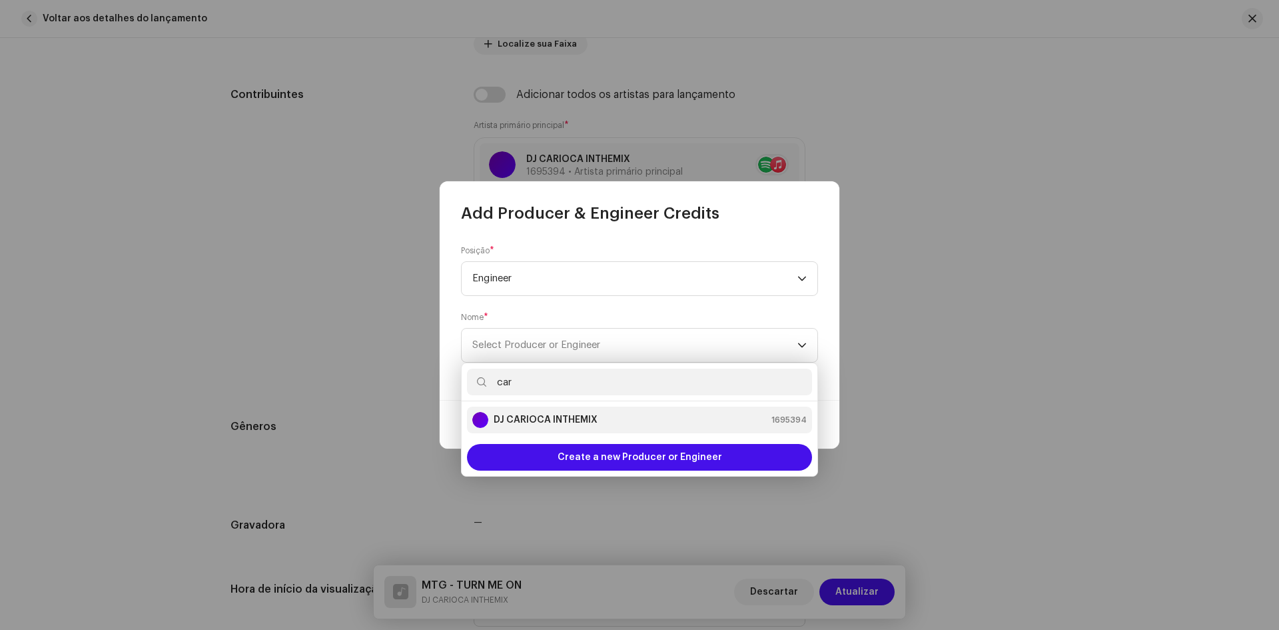
type input "car"
click at [563, 426] on strong "DJ CARIOCA INTHEMIX" at bounding box center [546, 419] width 104 height 13
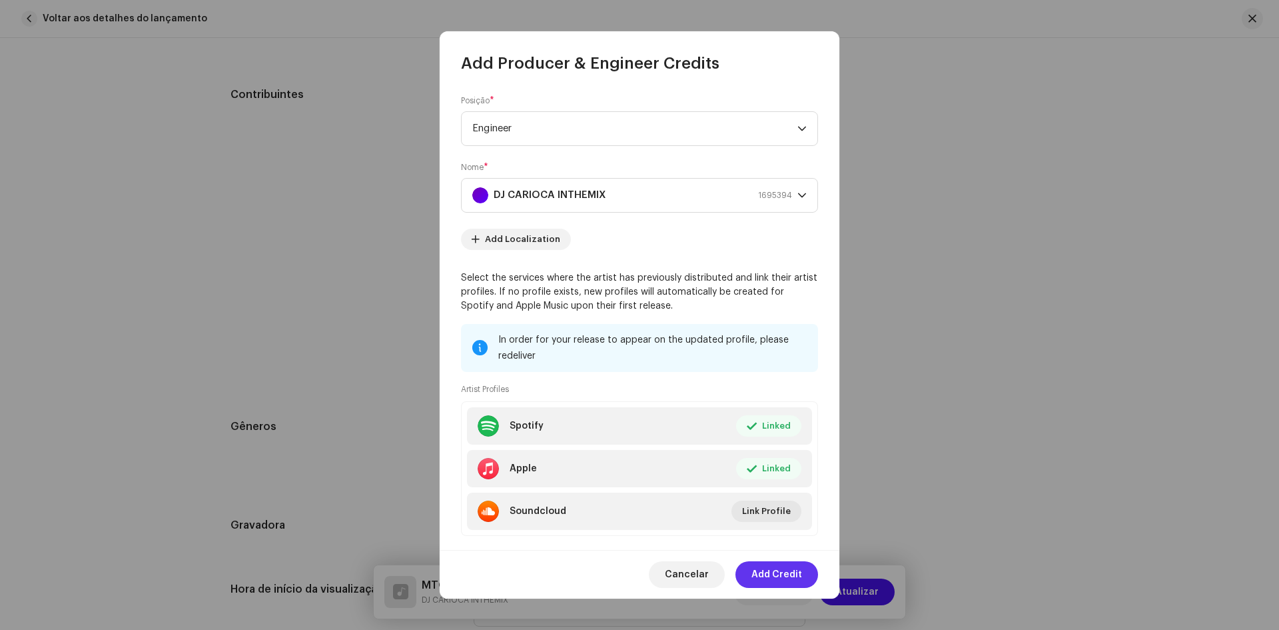
click at [775, 578] on span "Add Credit" at bounding box center [777, 574] width 51 height 27
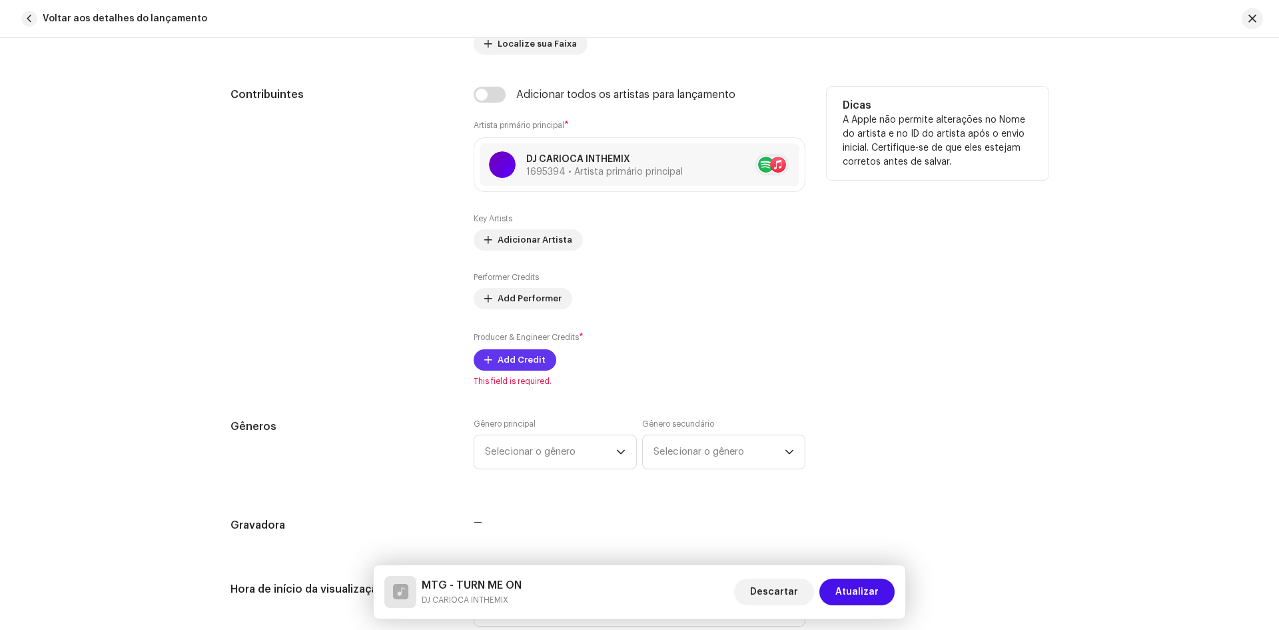
click at [513, 357] on div "Producer & Engineer Credits * Add Credit" at bounding box center [640, 351] width 332 height 40
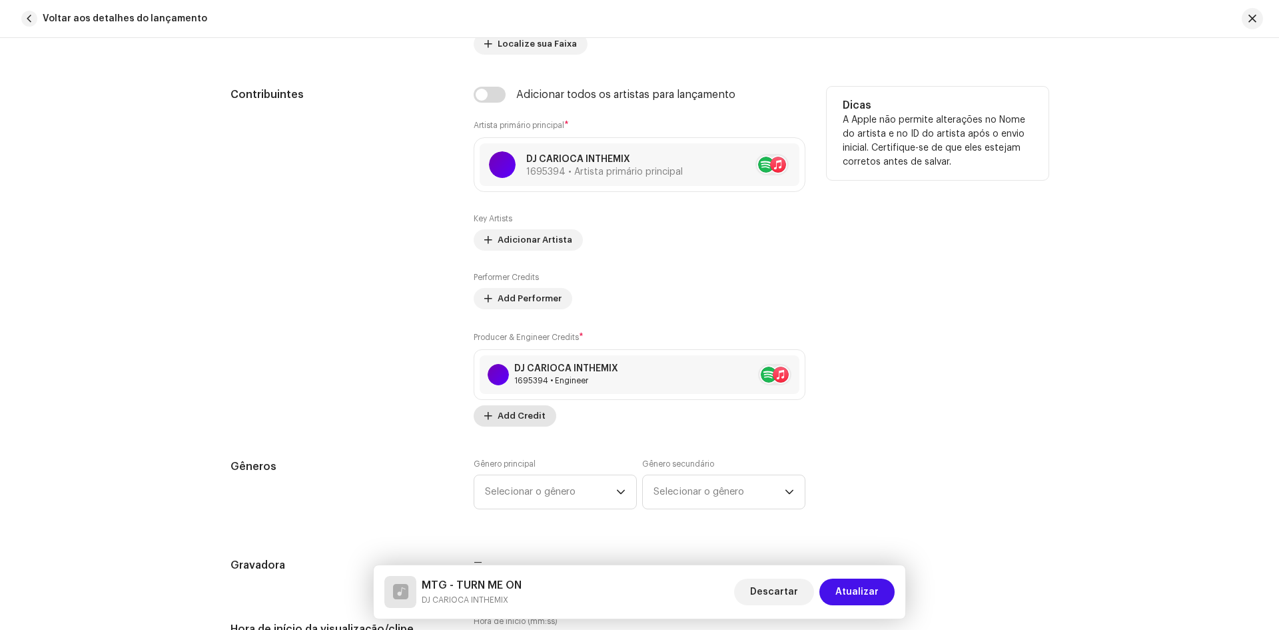
click at [530, 410] on span "Add Credit" at bounding box center [522, 415] width 48 height 27
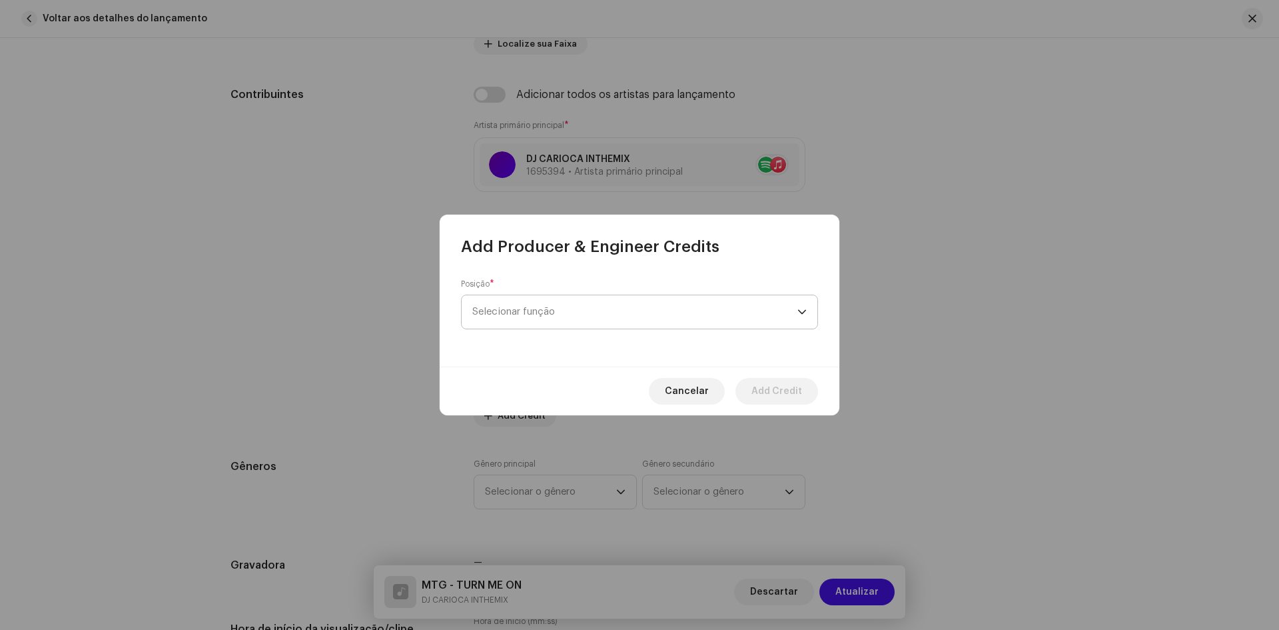
click at [509, 317] on span "Selecionar função" at bounding box center [634, 311] width 325 height 33
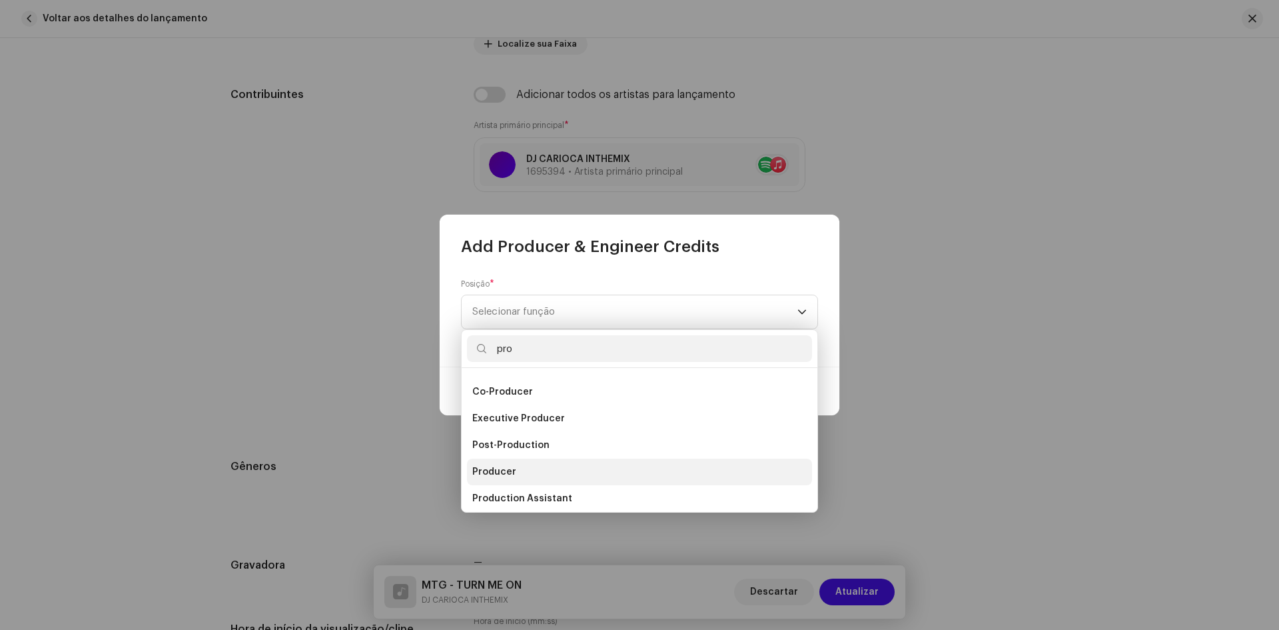
type input "pro"
click at [494, 470] on span "Producer" at bounding box center [494, 471] width 44 height 13
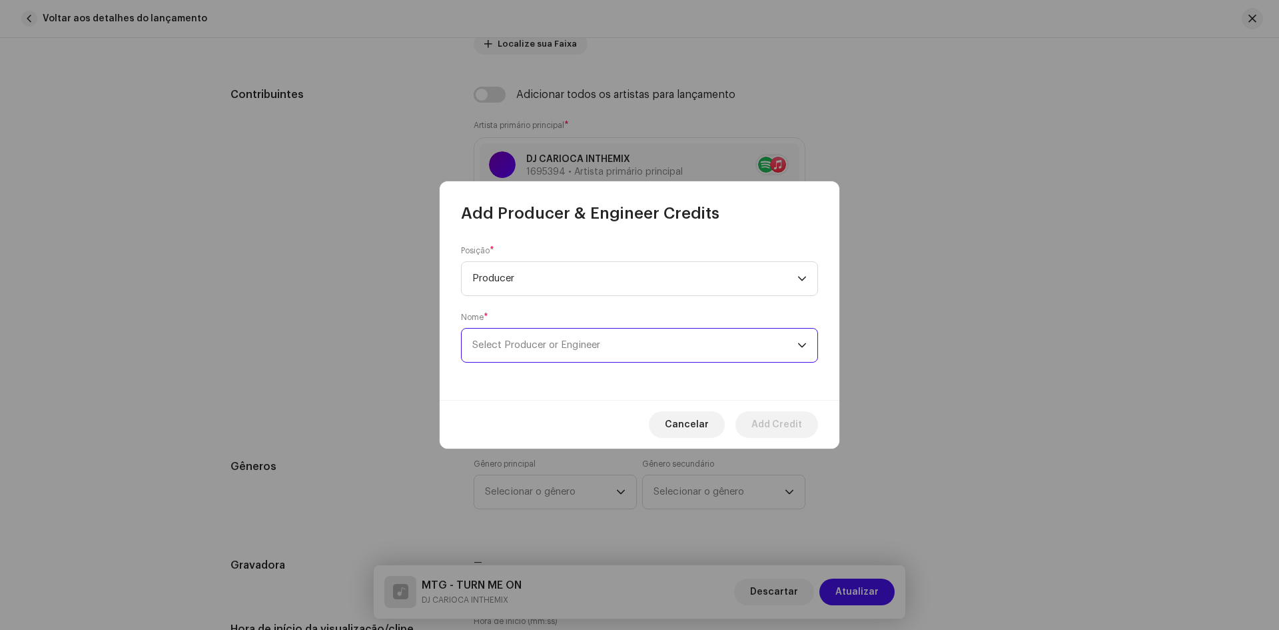
click at [530, 342] on span "Select Producer or Engineer" at bounding box center [536, 345] width 128 height 10
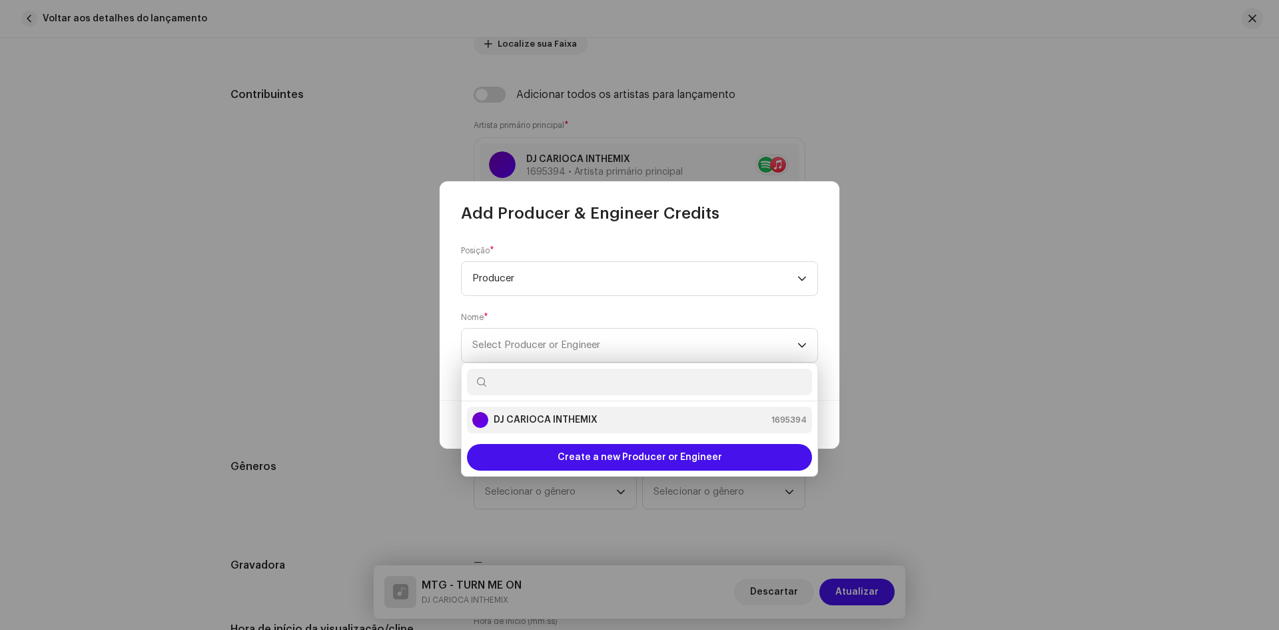
click at [537, 421] on strong "DJ CARIOCA INTHEMIX" at bounding box center [546, 419] width 104 height 13
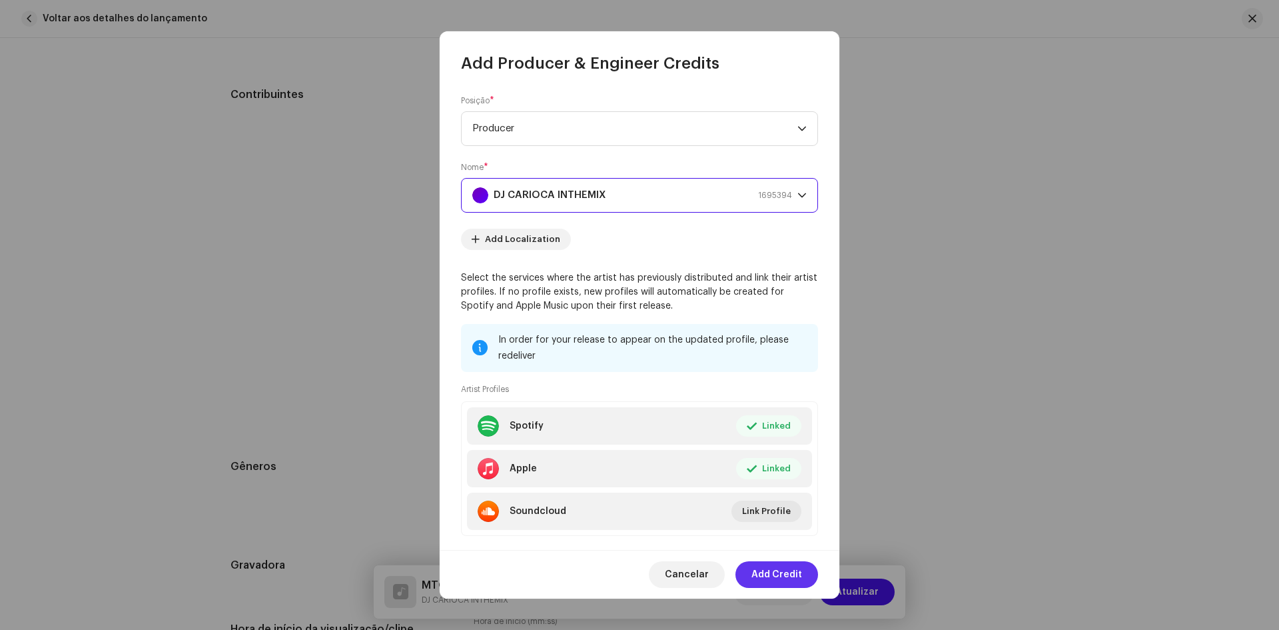
click at [771, 575] on span "Add Credit" at bounding box center [777, 574] width 51 height 27
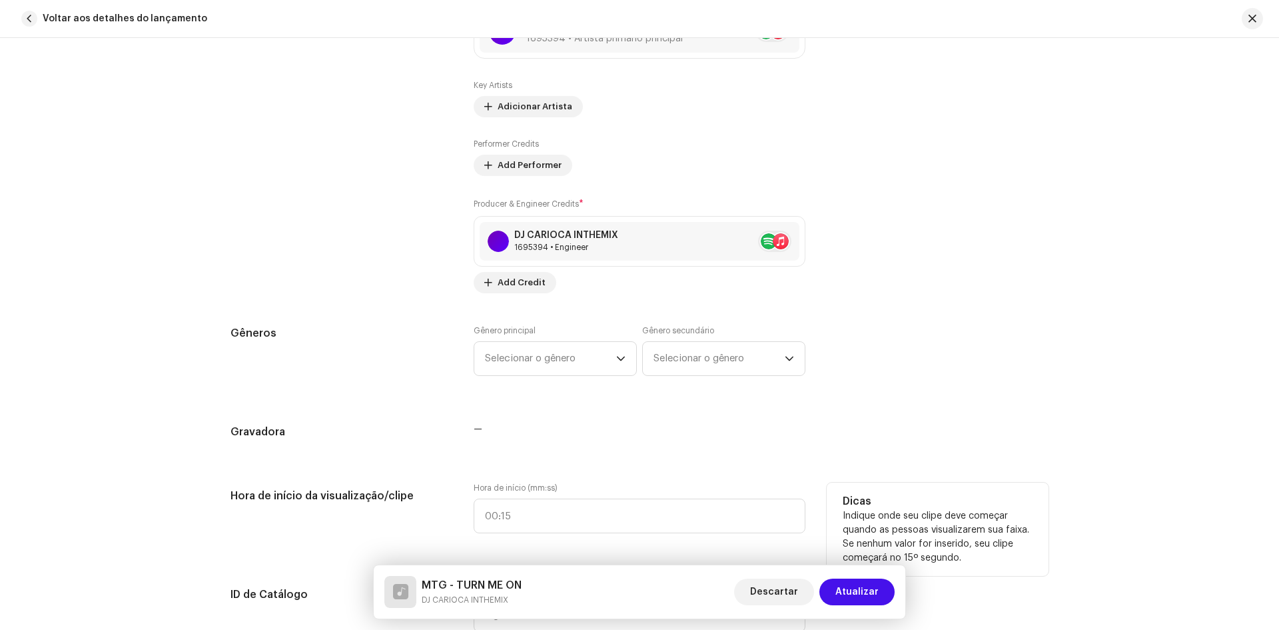
scroll to position [1000, 0]
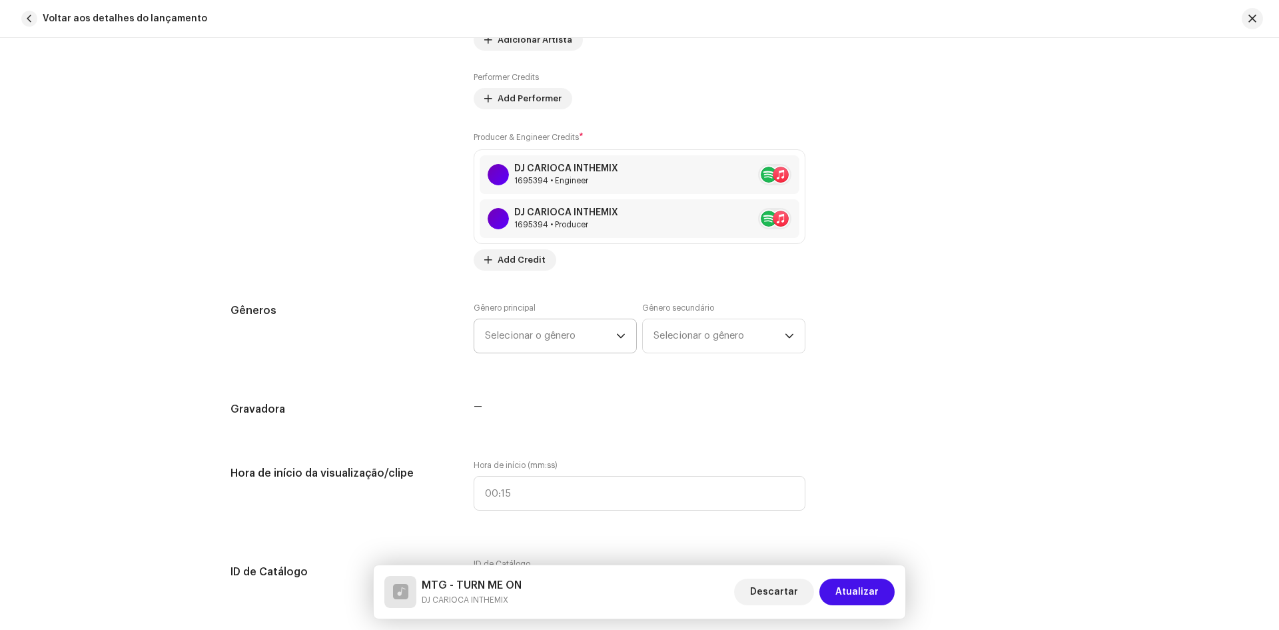
click at [608, 339] on span "Selecionar o gênero" at bounding box center [550, 335] width 131 height 33
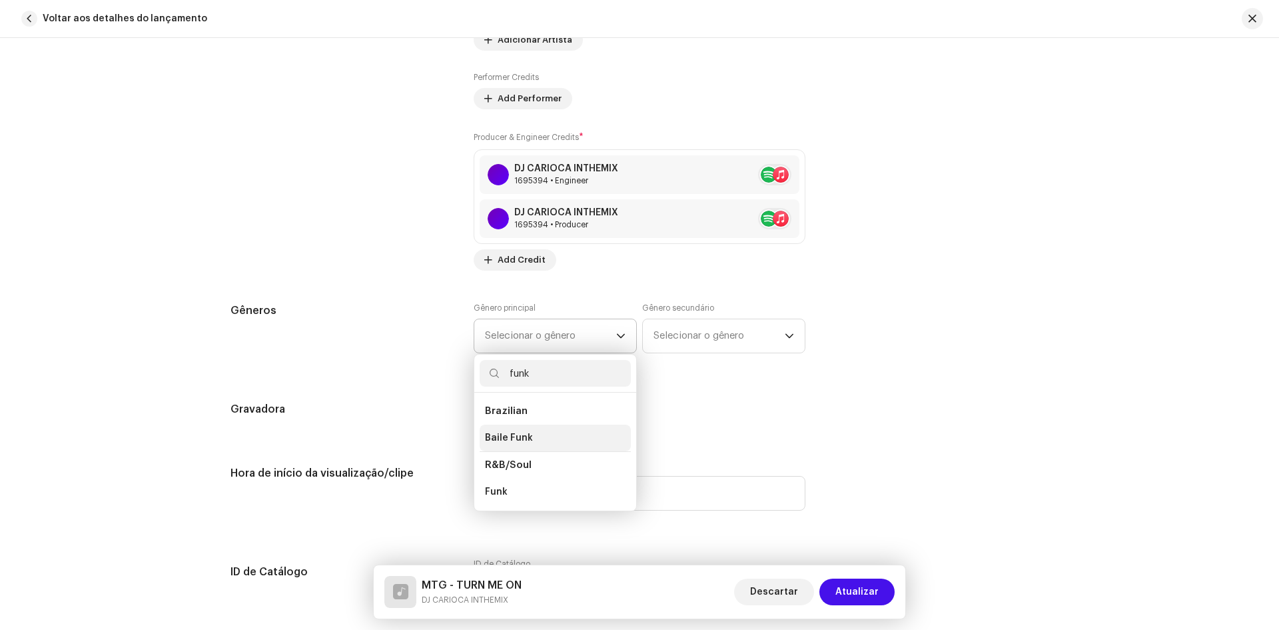
type input "funk"
click at [514, 436] on span "Baile Funk" at bounding box center [509, 437] width 48 height 13
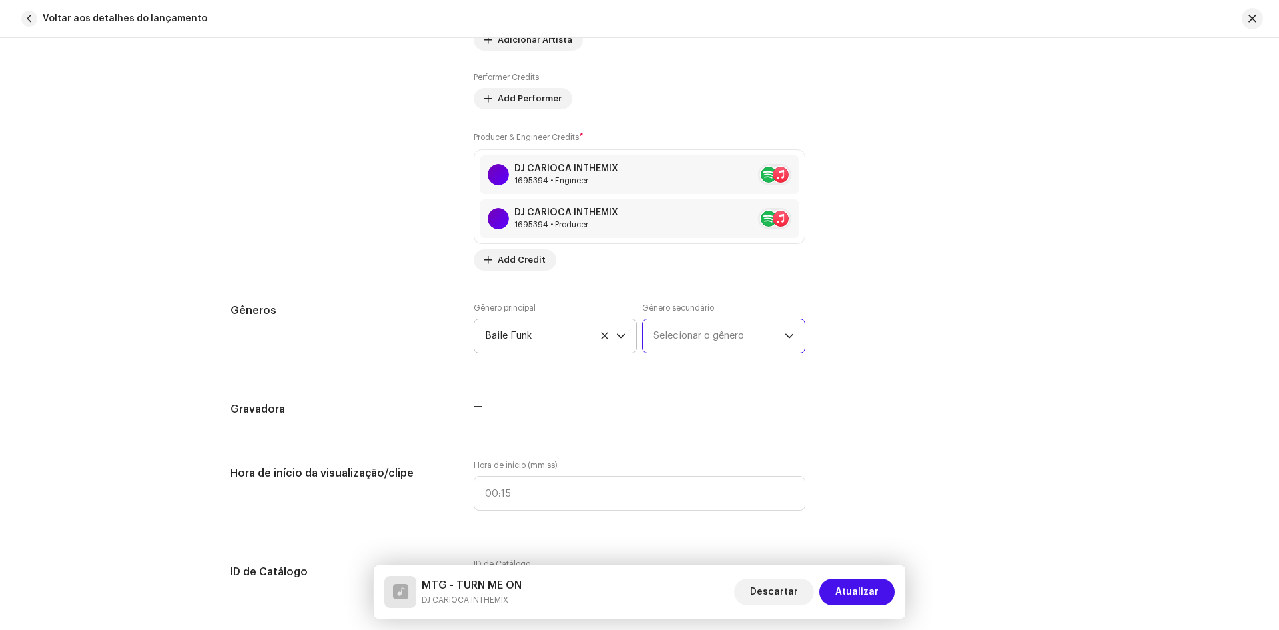
click at [684, 328] on span "Selecionar o gênero" at bounding box center [719, 335] width 131 height 33
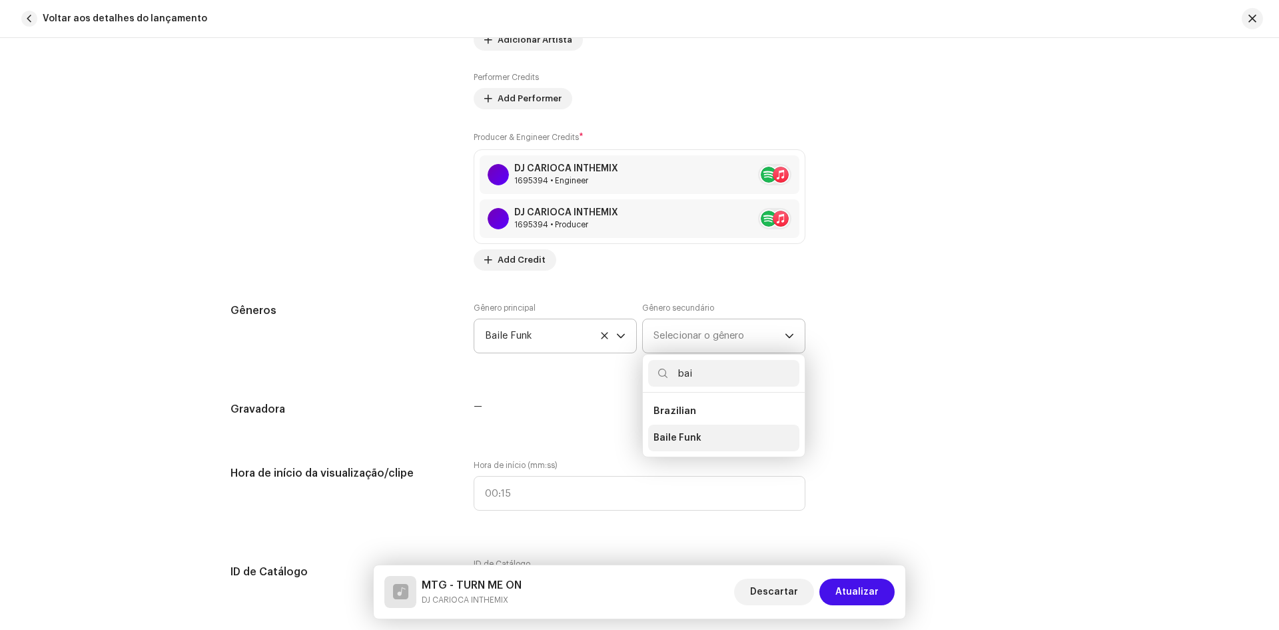
type input "bai"
click at [673, 444] on li "Baile Funk" at bounding box center [723, 437] width 151 height 27
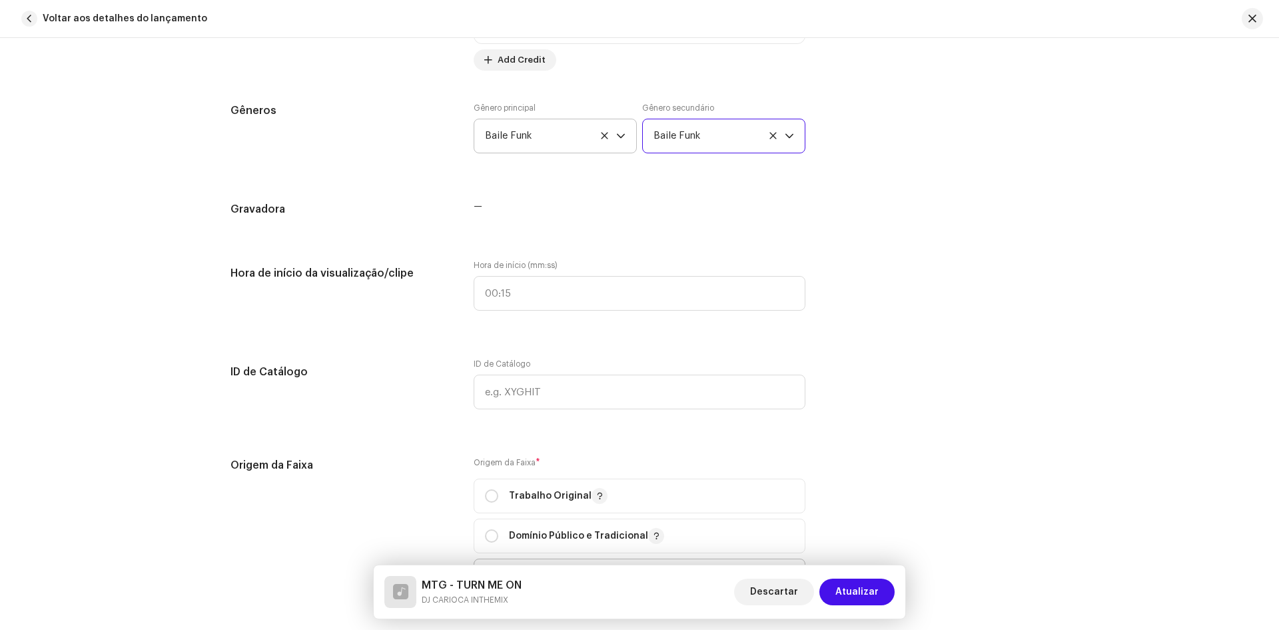
scroll to position [1333, 0]
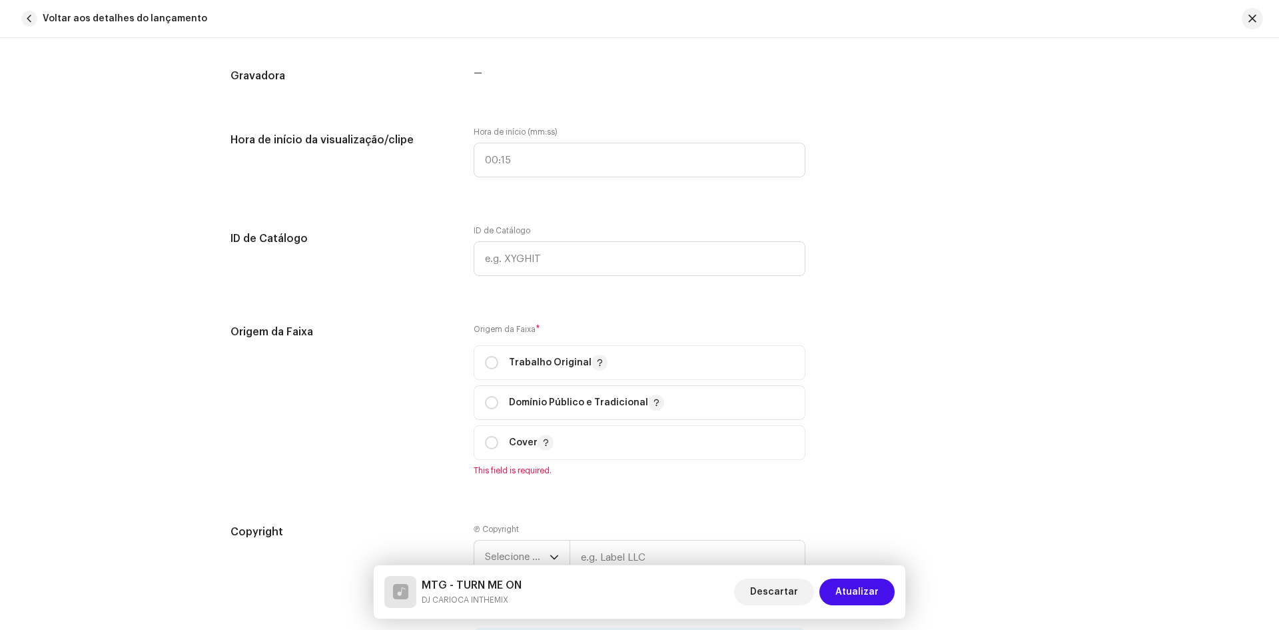
drag, startPoint x: 488, startPoint y: 363, endPoint x: 467, endPoint y: 381, distance: 27.5
click at [488, 364] on input "radio" at bounding box center [491, 362] width 13 height 13
radio input "true"
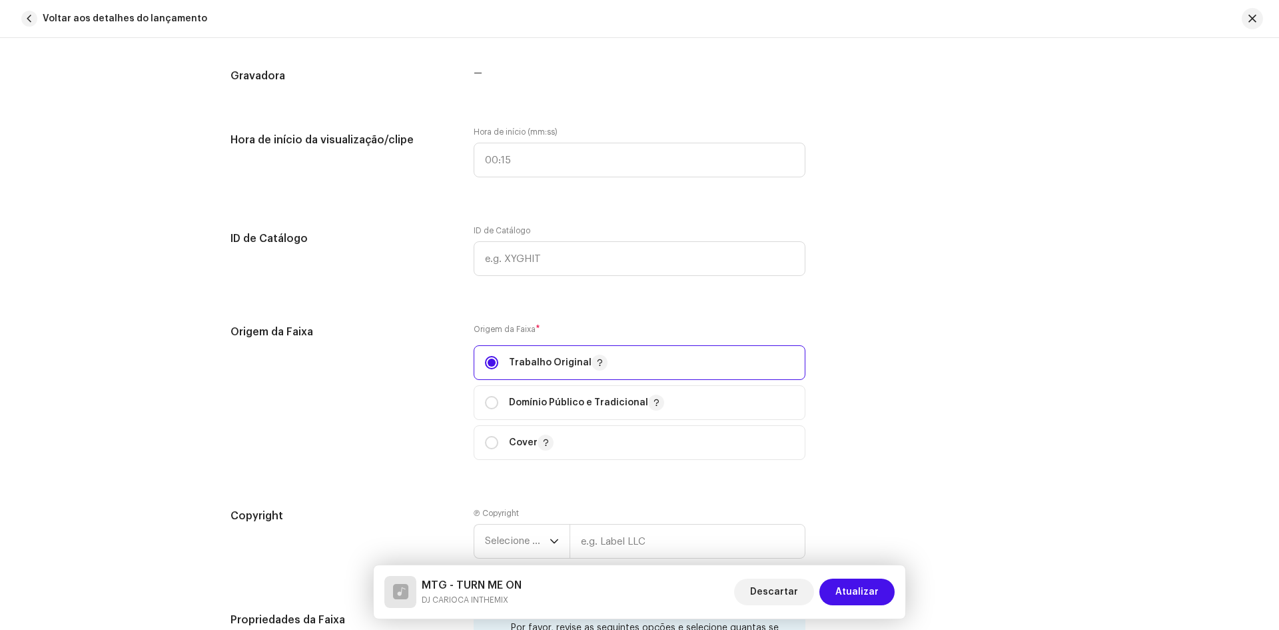
scroll to position [1533, 0]
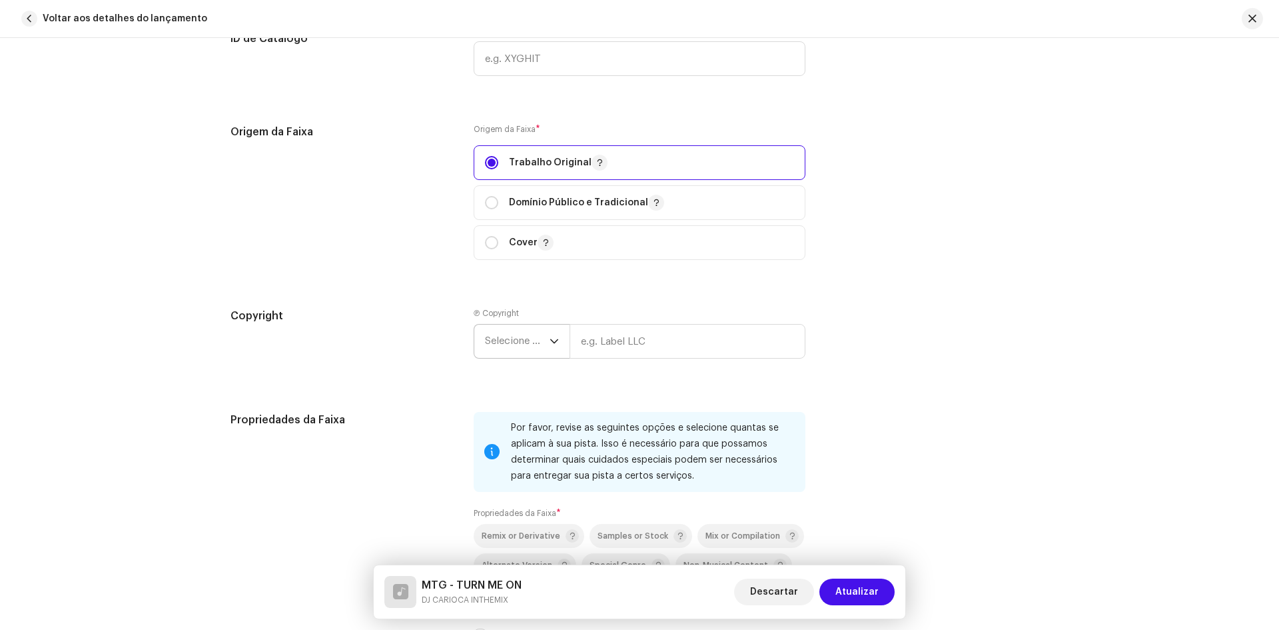
click at [492, 355] on span "Selecione o ano" at bounding box center [517, 341] width 65 height 33
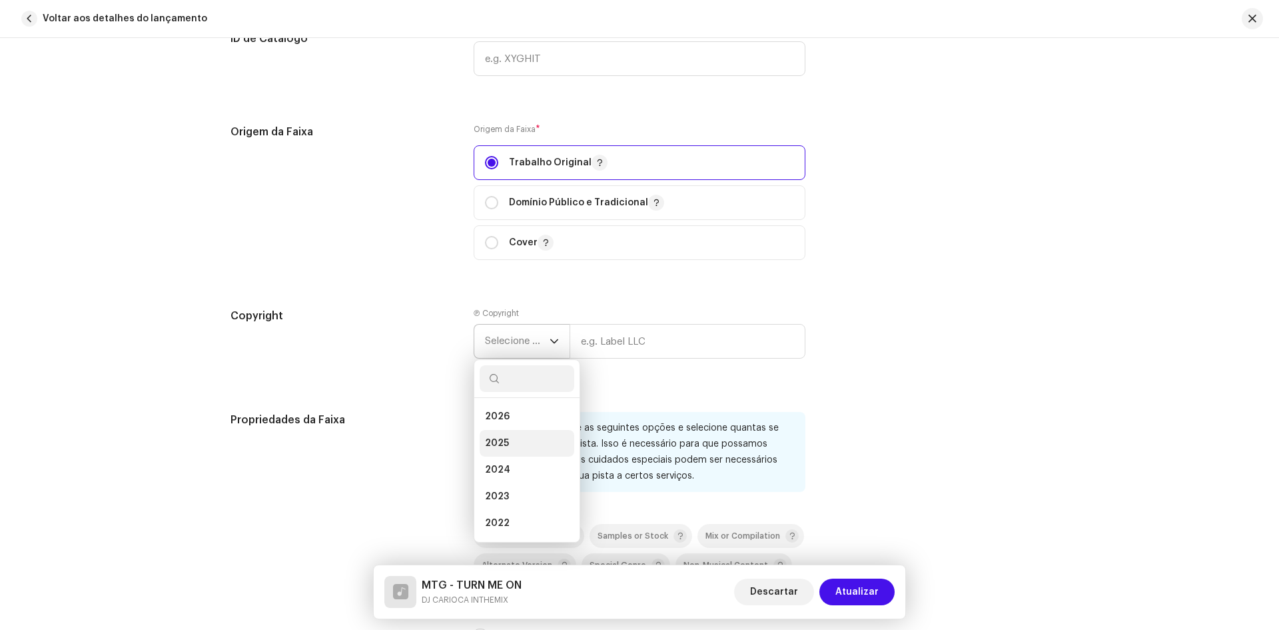
click at [494, 444] on span "2025" at bounding box center [497, 442] width 24 height 13
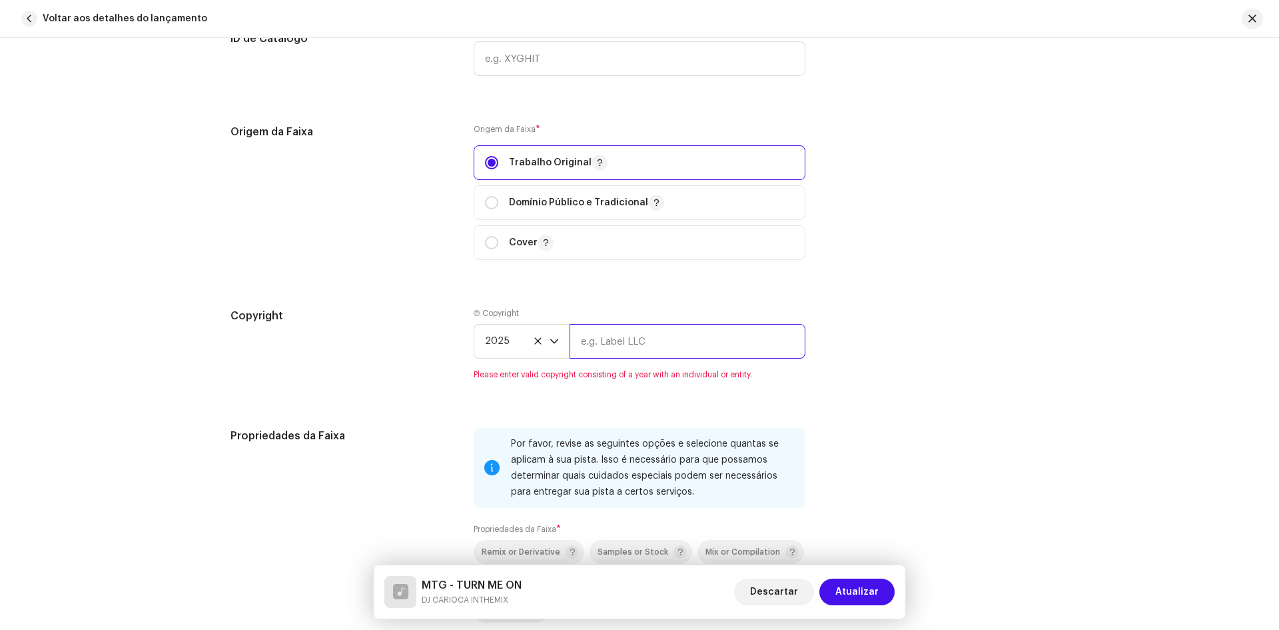
click at [594, 341] on input "text" at bounding box center [688, 341] width 236 height 35
type input "X Music [GEOGRAPHIC_DATA]"
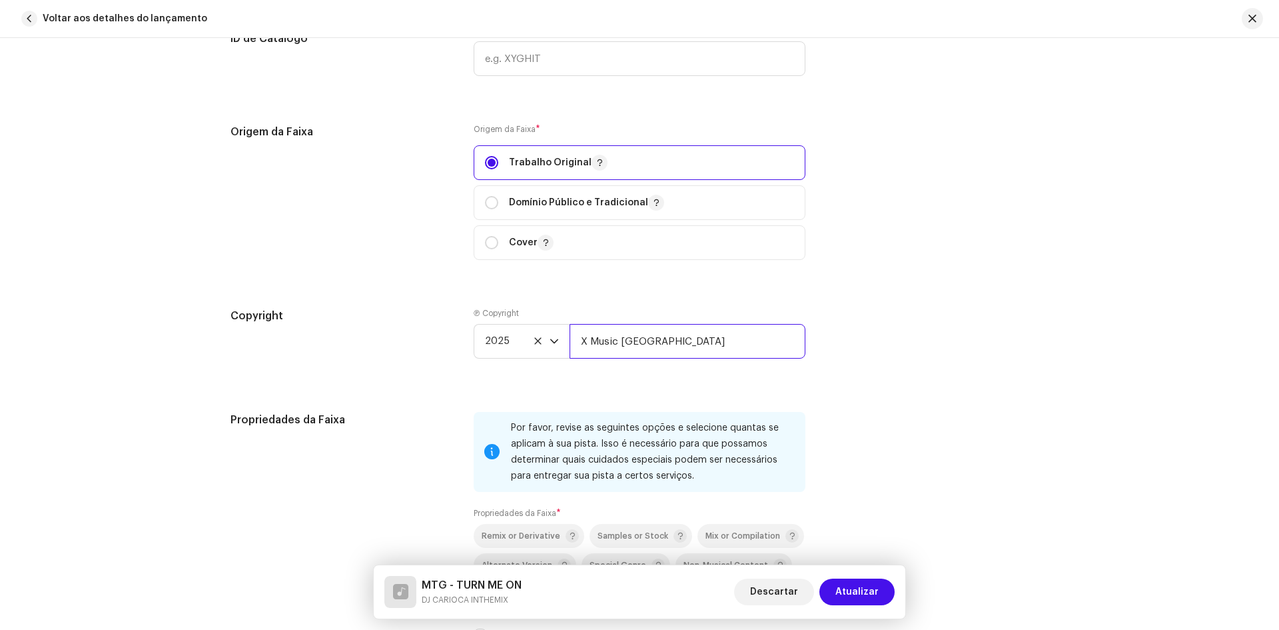
scroll to position [1666, 0]
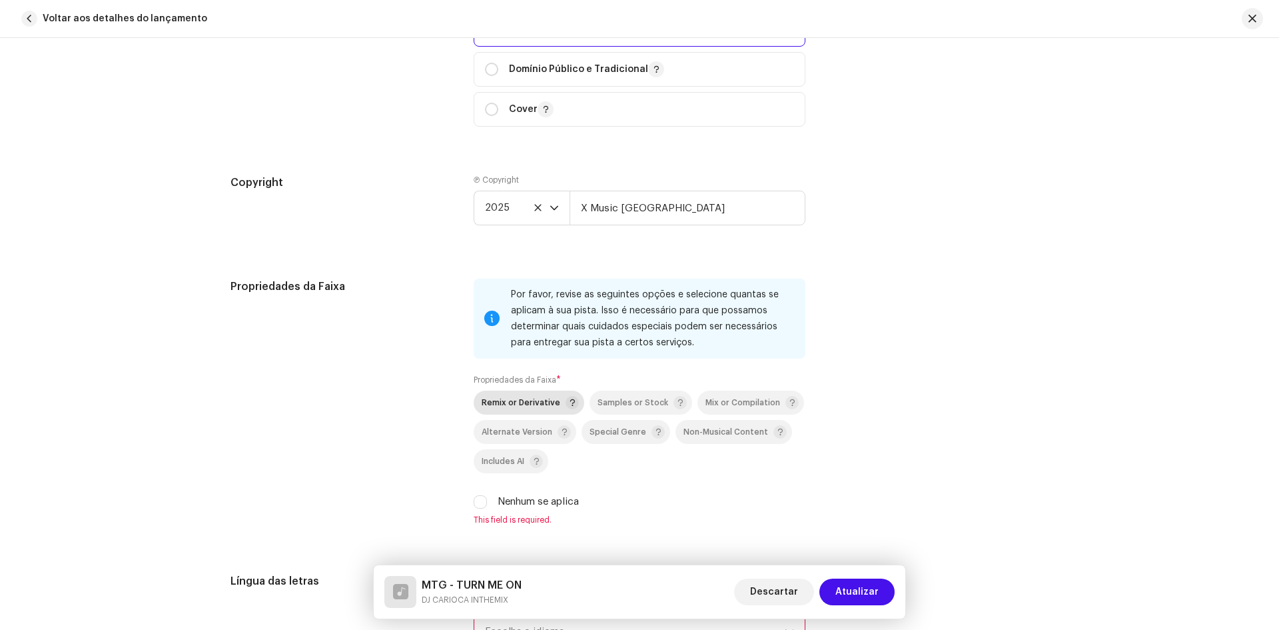
click at [513, 400] on span "Remix or Derivative" at bounding box center [521, 402] width 79 height 9
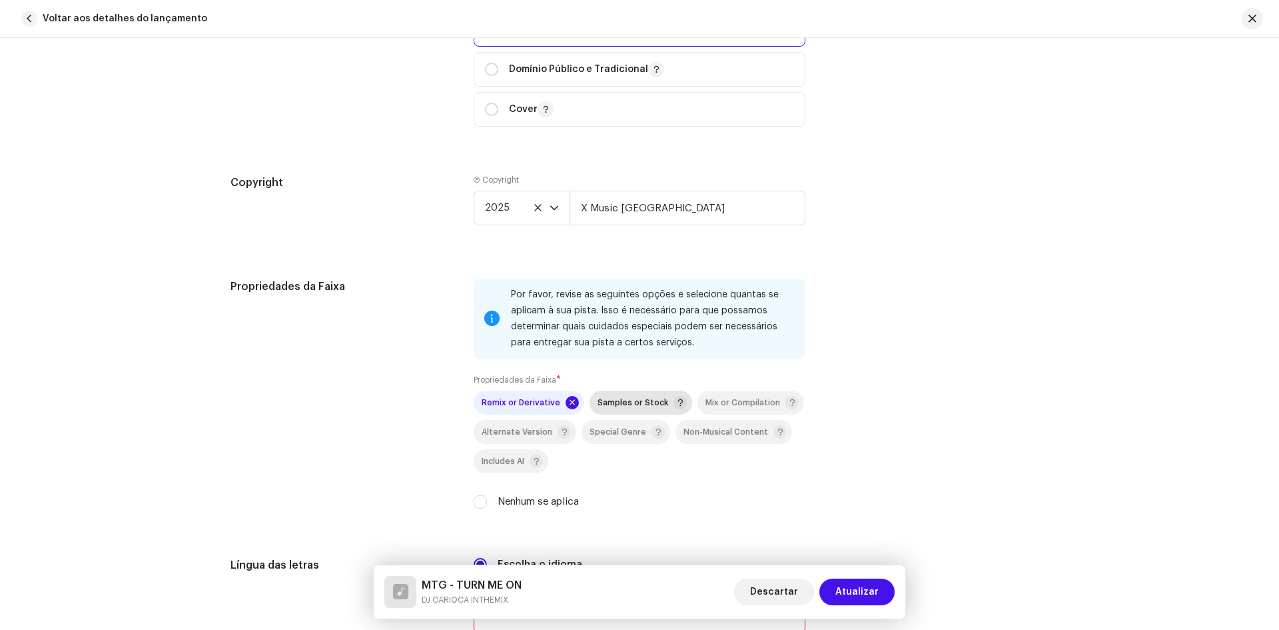
click at [598, 404] on span "Samples or Stock" at bounding box center [633, 402] width 71 height 9
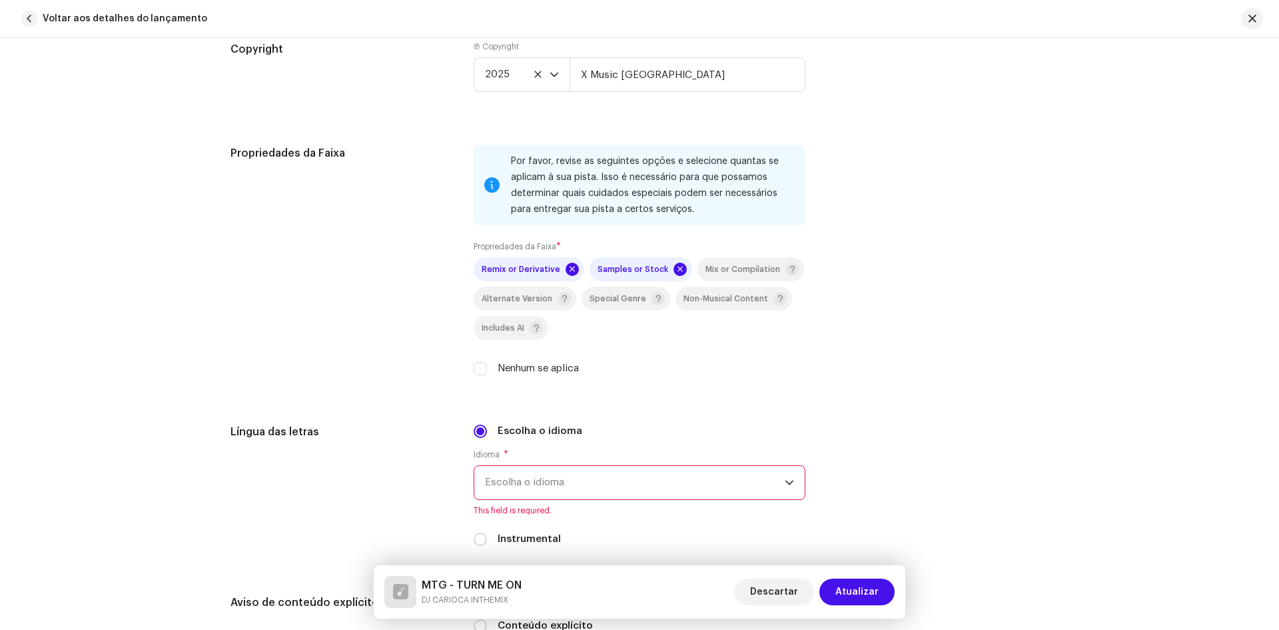
scroll to position [1866, 0]
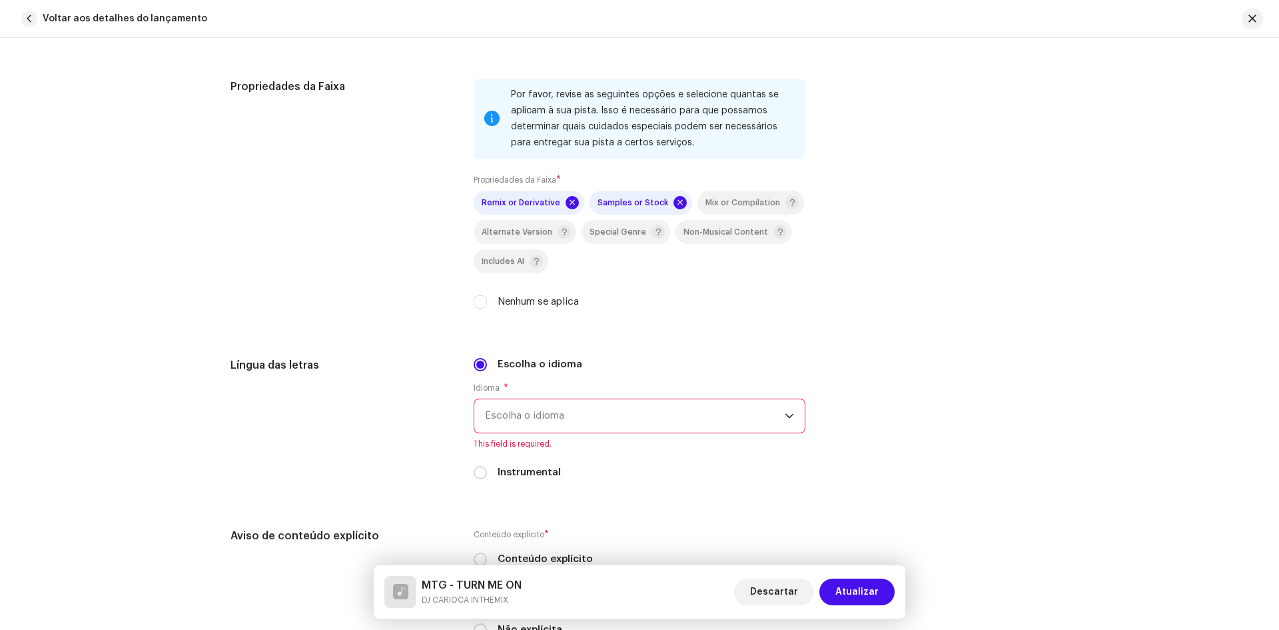
click at [504, 423] on span "Escolha o idioma" at bounding box center [635, 415] width 300 height 33
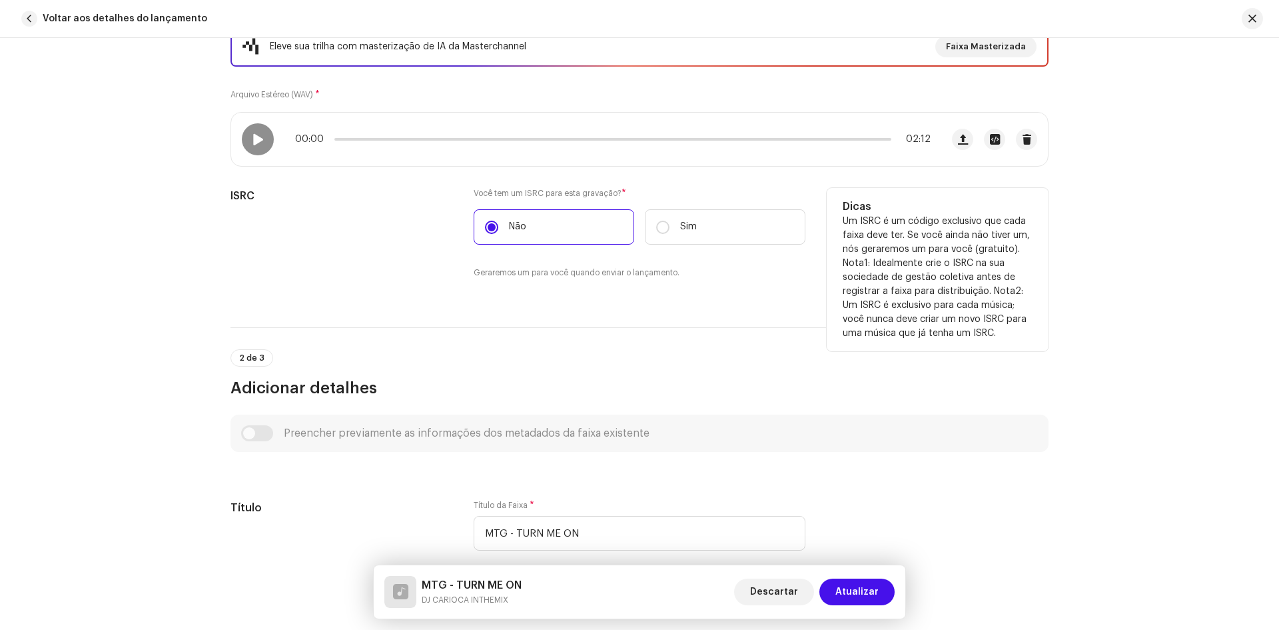
scroll to position [133, 0]
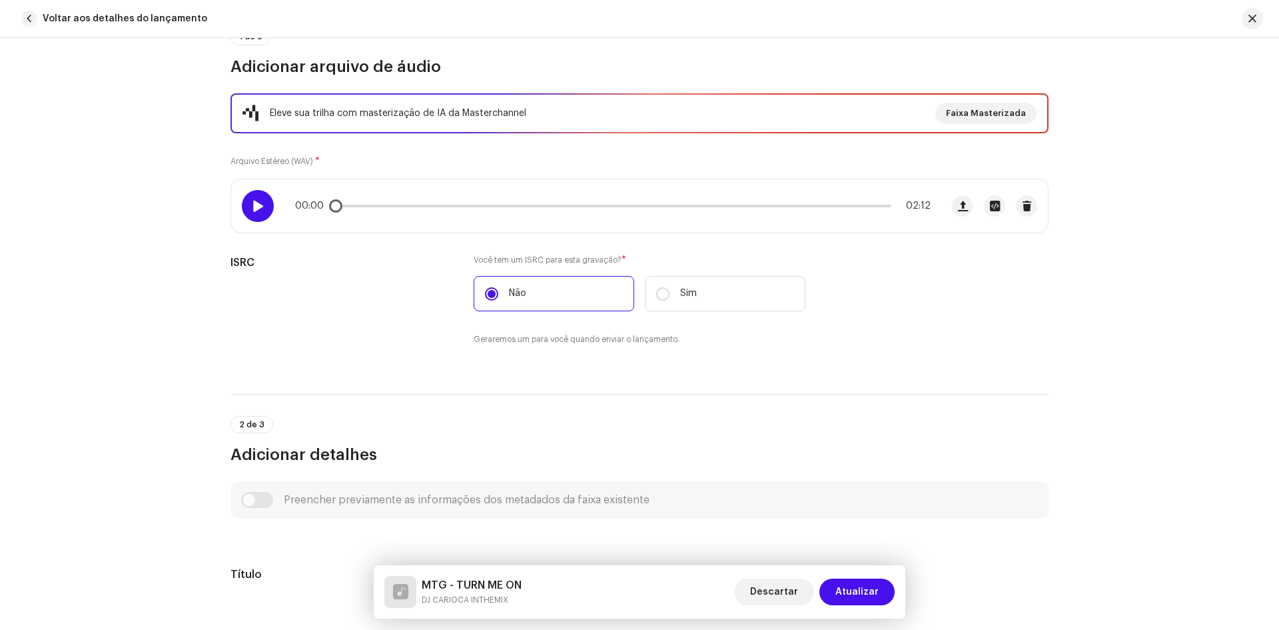
click at [253, 209] on span at bounding box center [257, 206] width 11 height 11
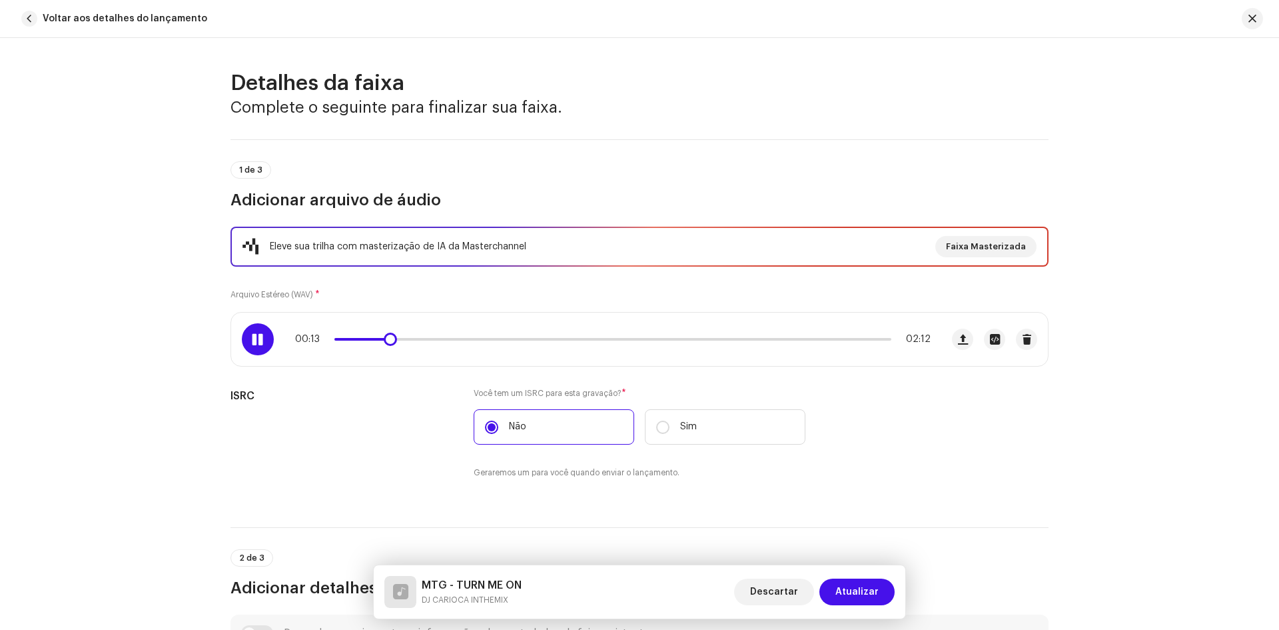
click at [501, 338] on p-slider at bounding box center [613, 339] width 557 height 3
click at [260, 343] on span at bounding box center [257, 339] width 11 height 11
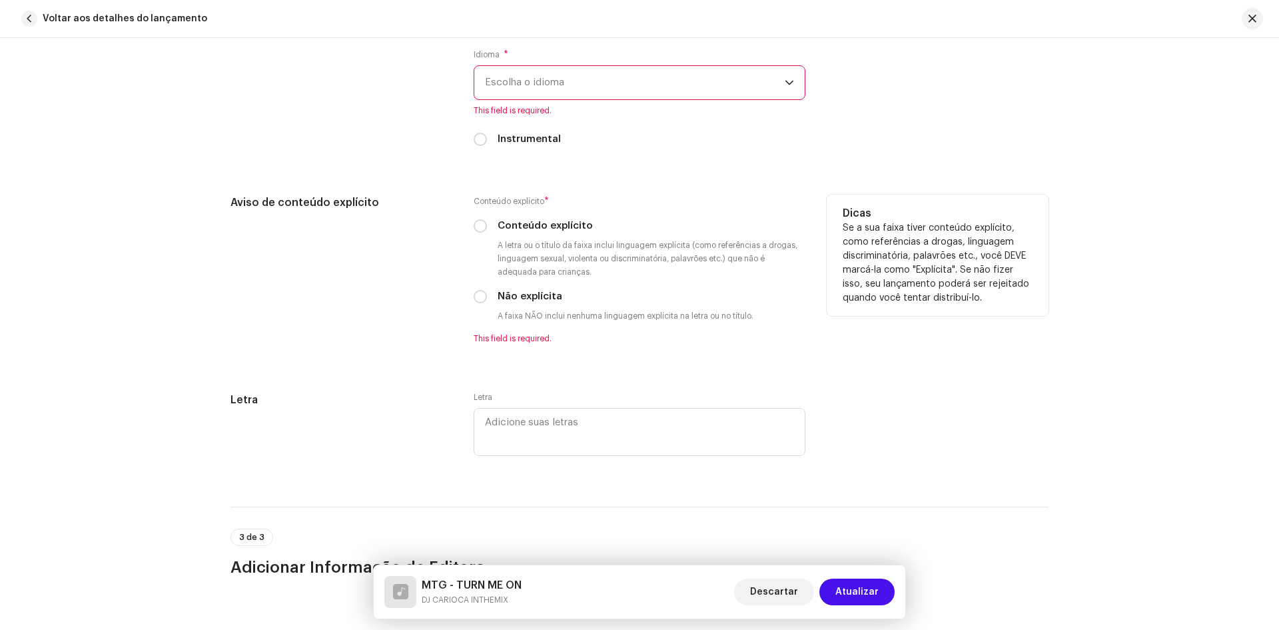
scroll to position [1999, 0]
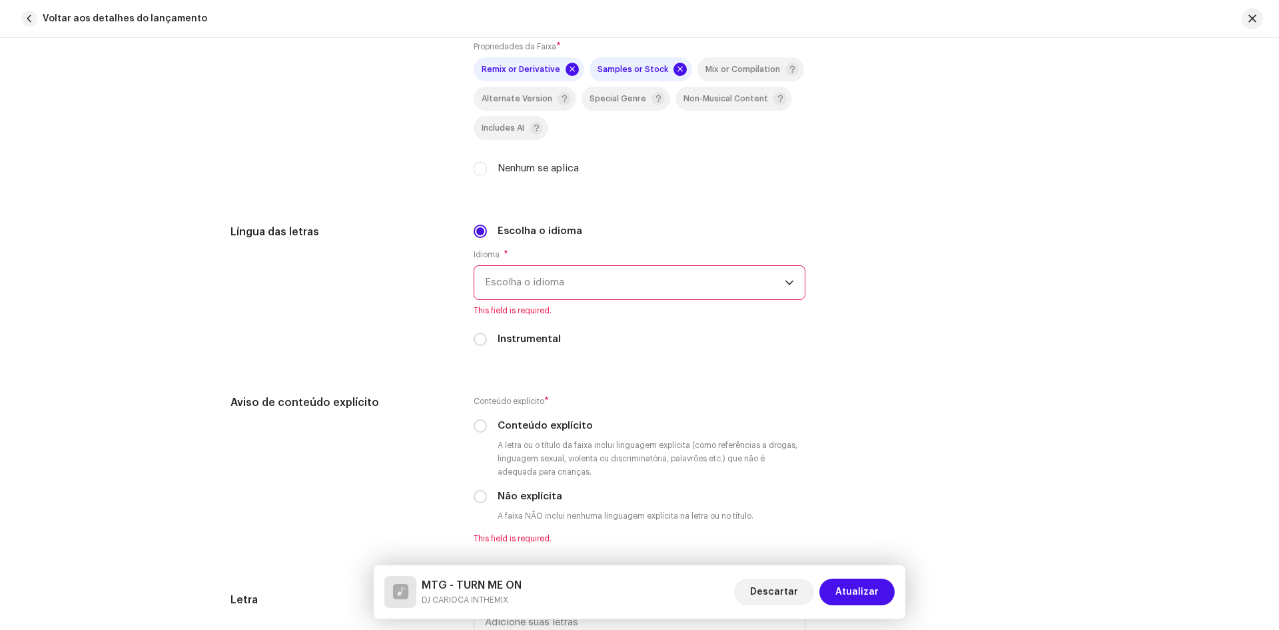
click at [530, 268] on span "Escolha o idioma" at bounding box center [635, 282] width 300 height 33
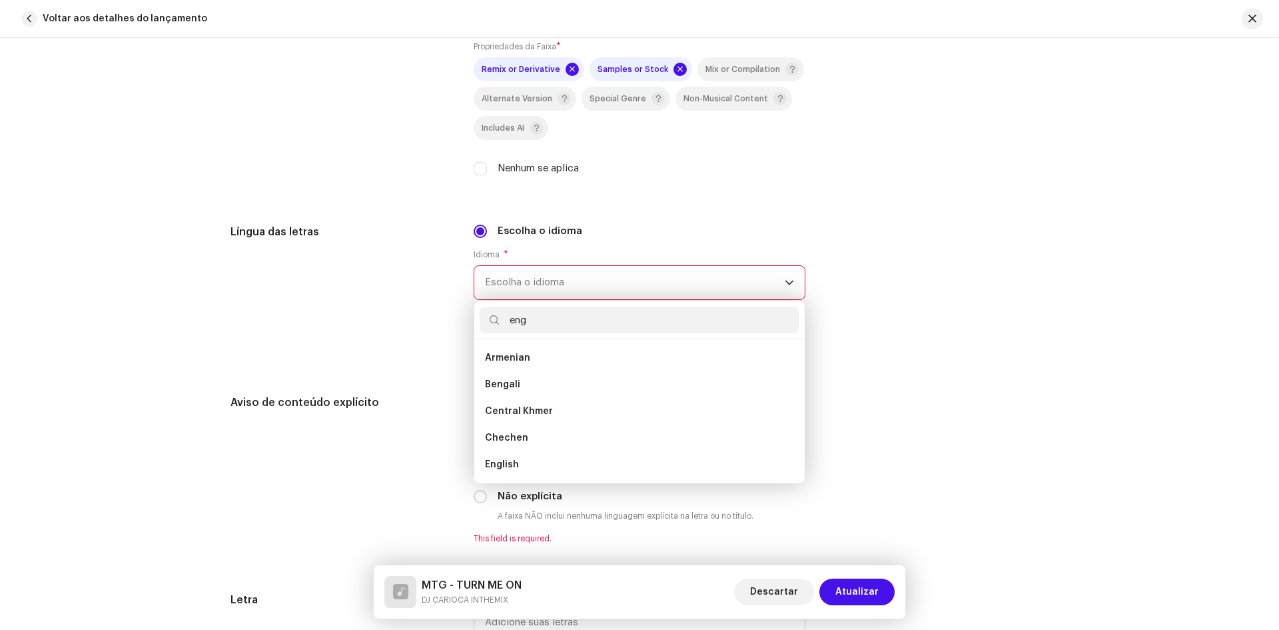
scroll to position [0, 0]
type input "eng"
click at [500, 381] on span "English" at bounding box center [502, 384] width 34 height 13
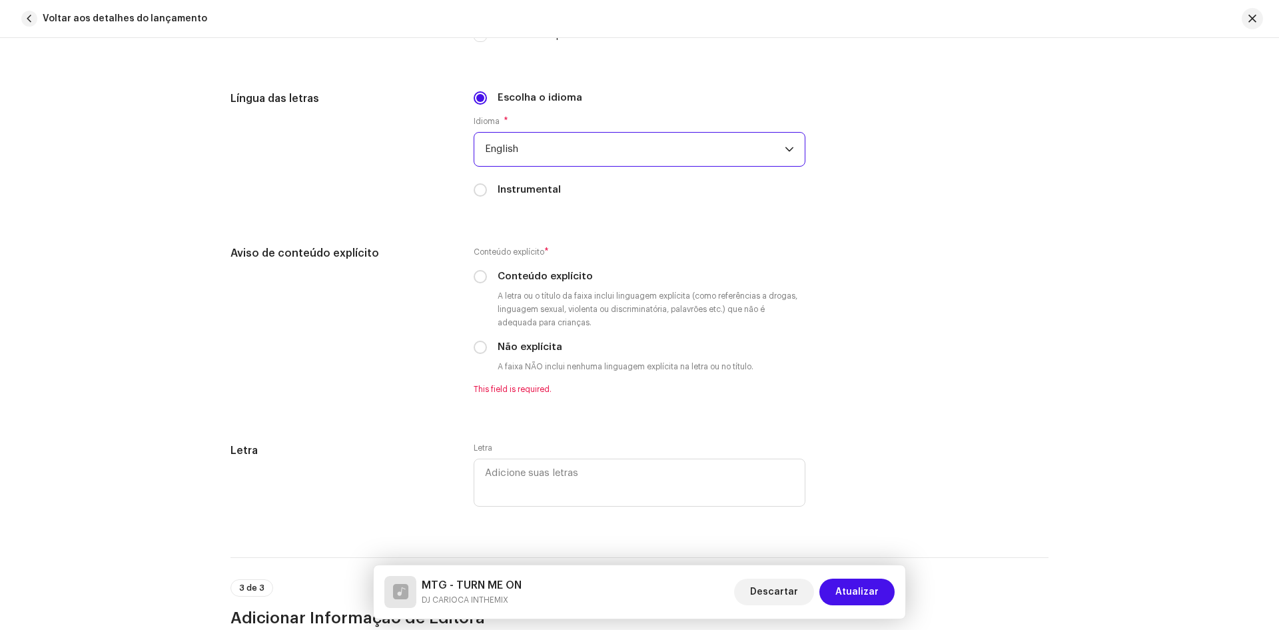
scroll to position [2266, 0]
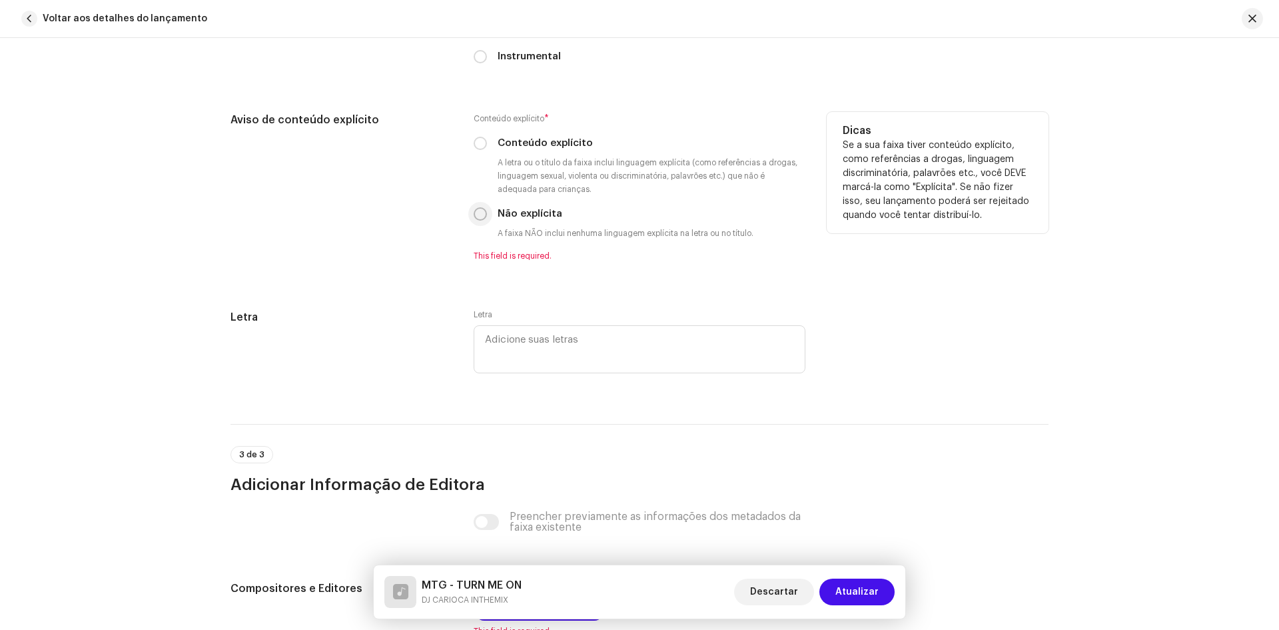
click at [478, 213] on input "Não explícita" at bounding box center [480, 213] width 13 height 13
radio input "true"
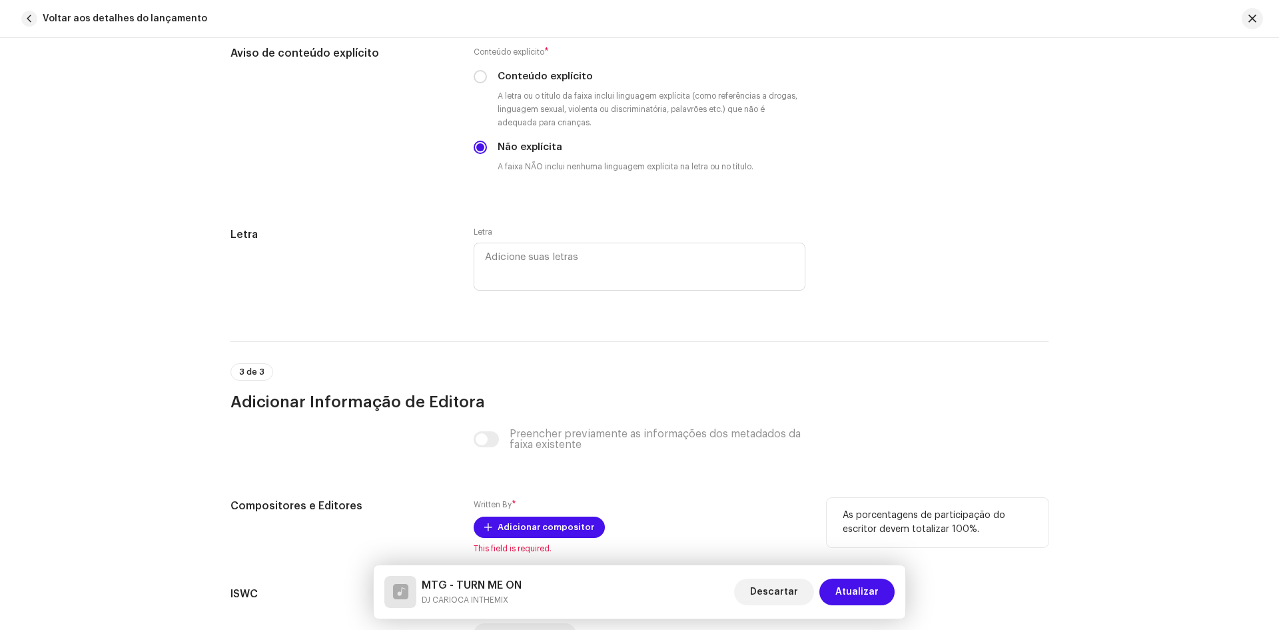
scroll to position [2475, 0]
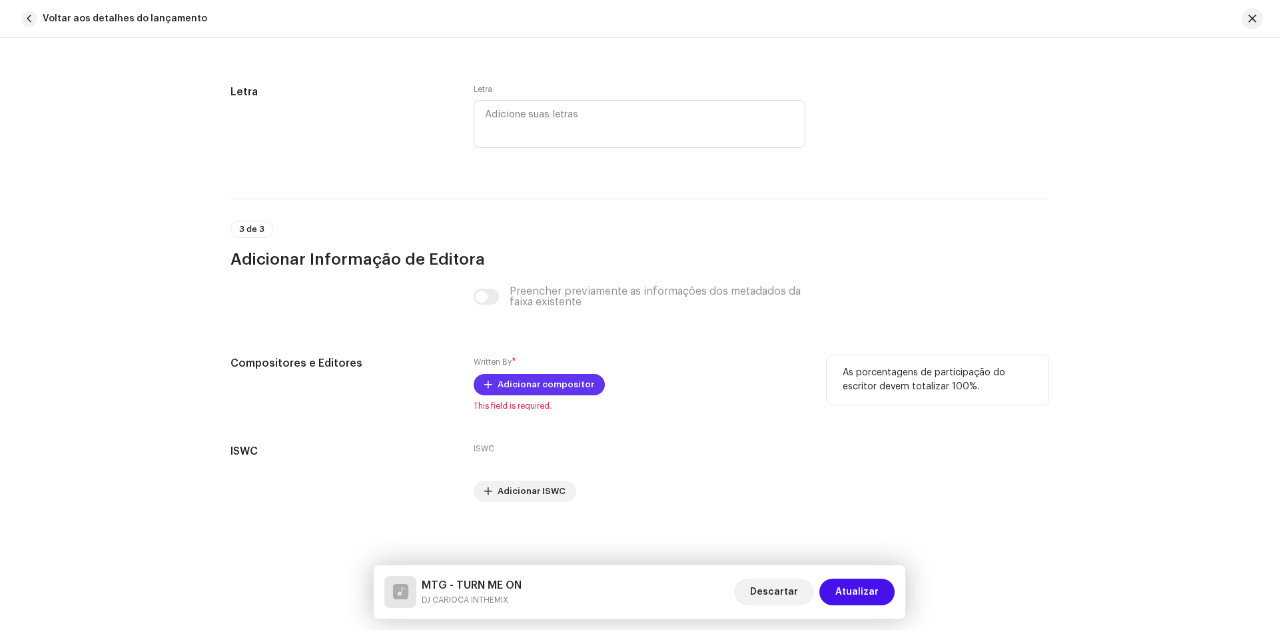
click at [505, 376] on span "Adicionar compositor" at bounding box center [546, 384] width 97 height 27
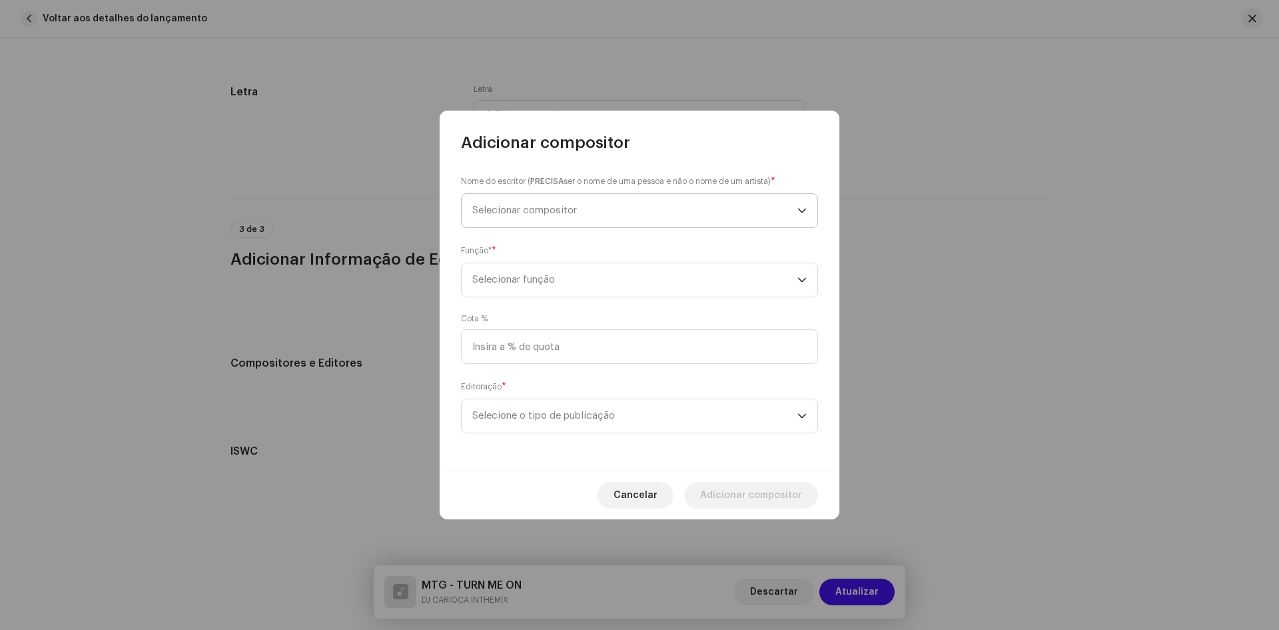
click at [505, 215] on span "Selecionar compositor" at bounding box center [634, 210] width 325 height 33
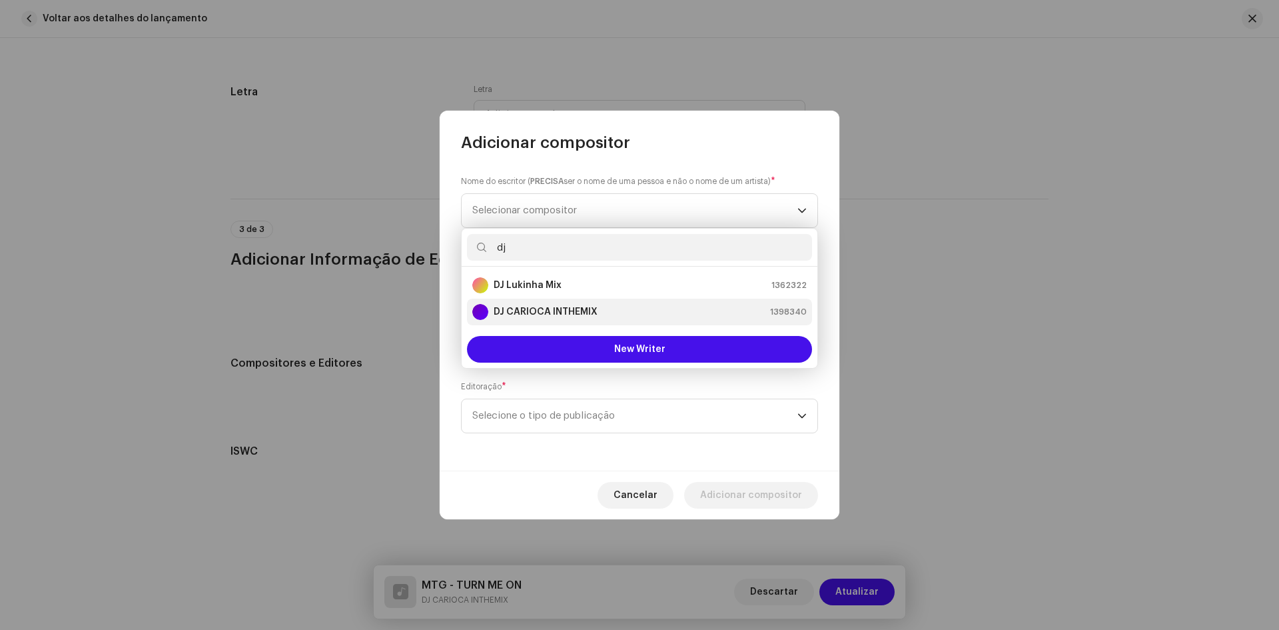
type input "dj"
click at [538, 312] on strong "DJ CARIOCA INTHEMIX" at bounding box center [546, 311] width 104 height 13
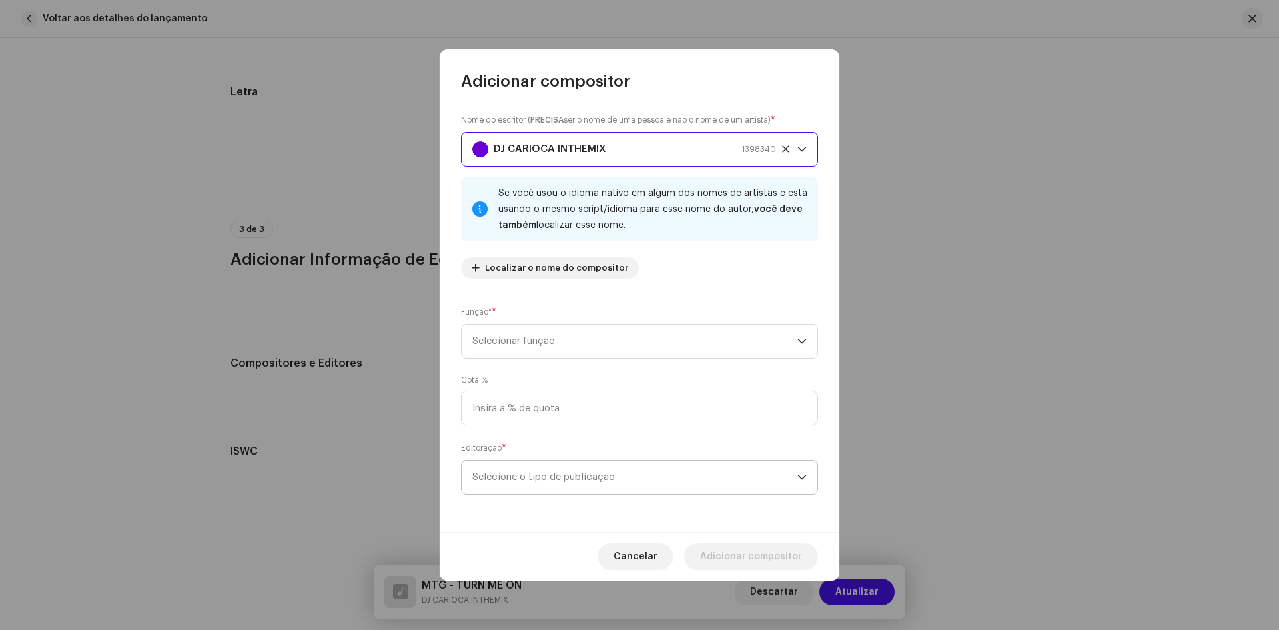
click at [499, 475] on span "Selecione o tipo de publicação" at bounding box center [634, 476] width 325 height 33
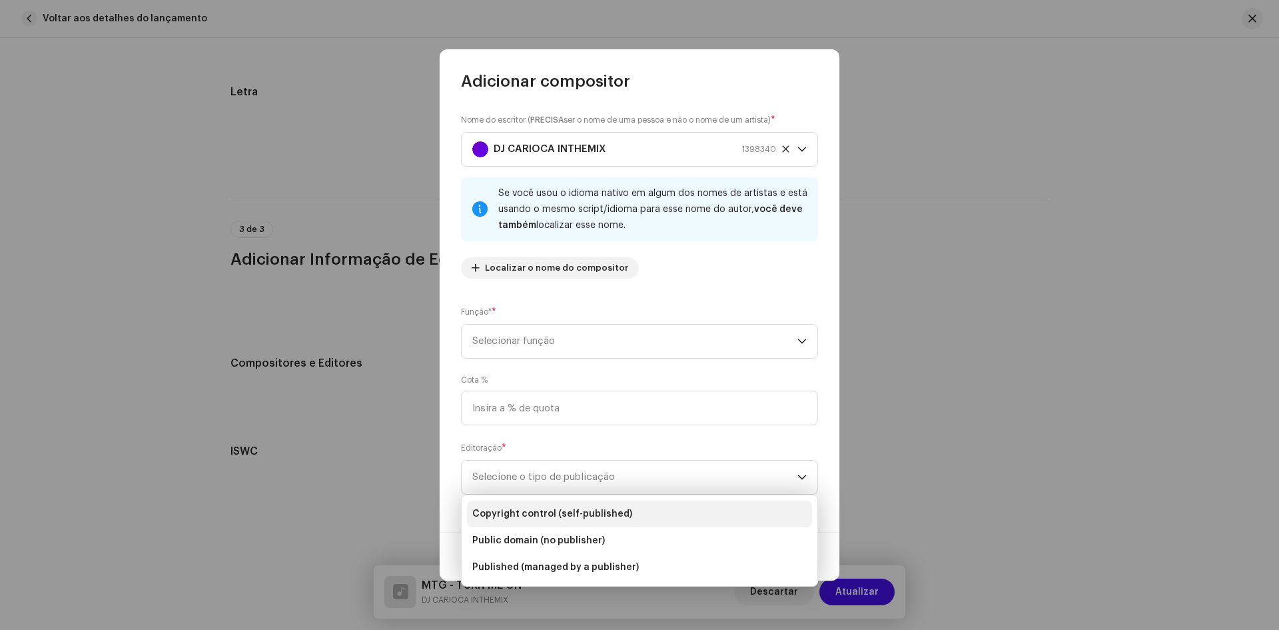
click at [506, 510] on span "Copyright control (self-published)" at bounding box center [552, 513] width 160 height 13
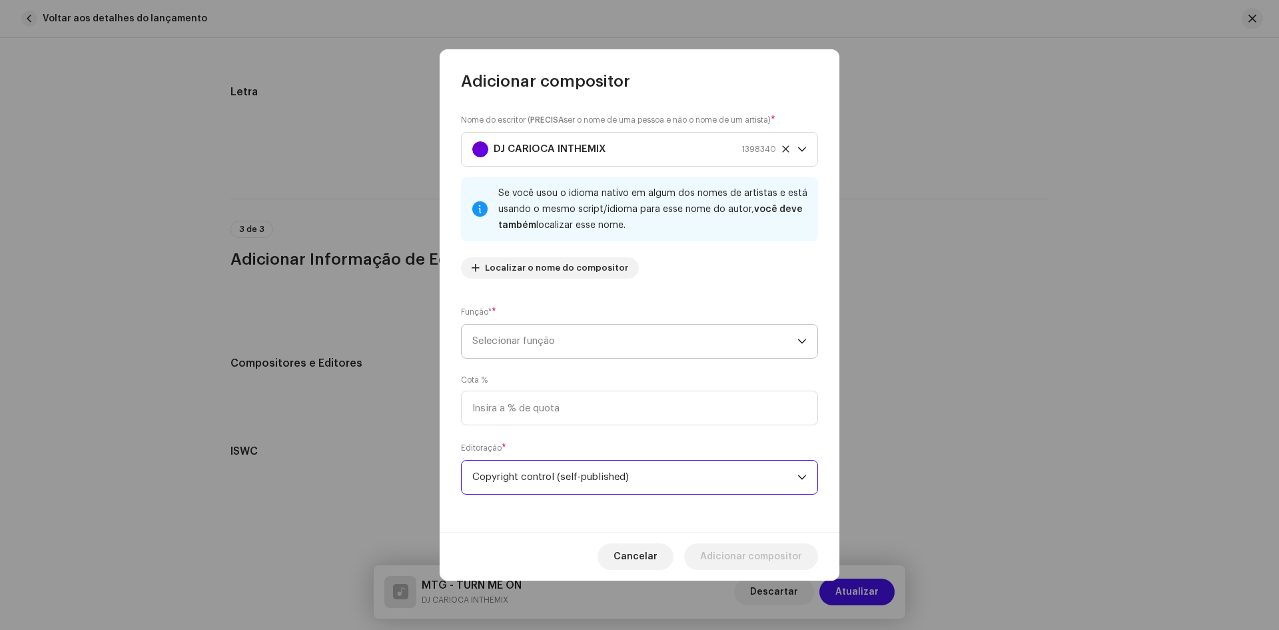
click at [502, 344] on span "Selecionar função" at bounding box center [634, 341] width 325 height 33
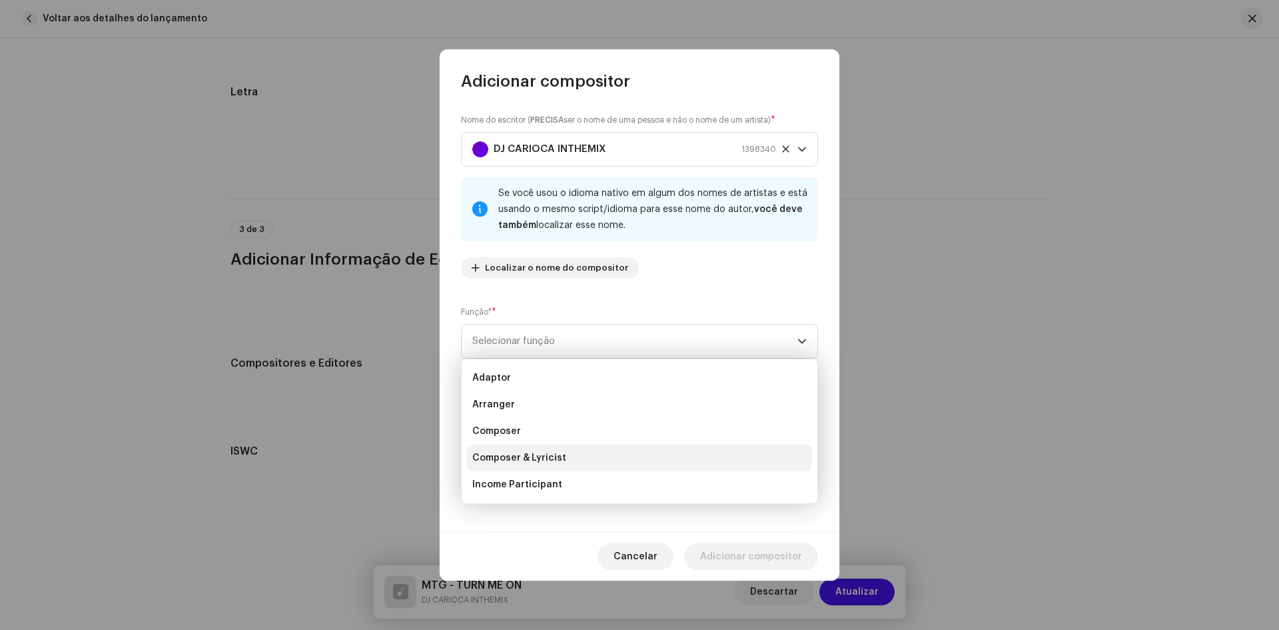
click at [508, 456] on span "Composer & Lyricist" at bounding box center [519, 457] width 94 height 13
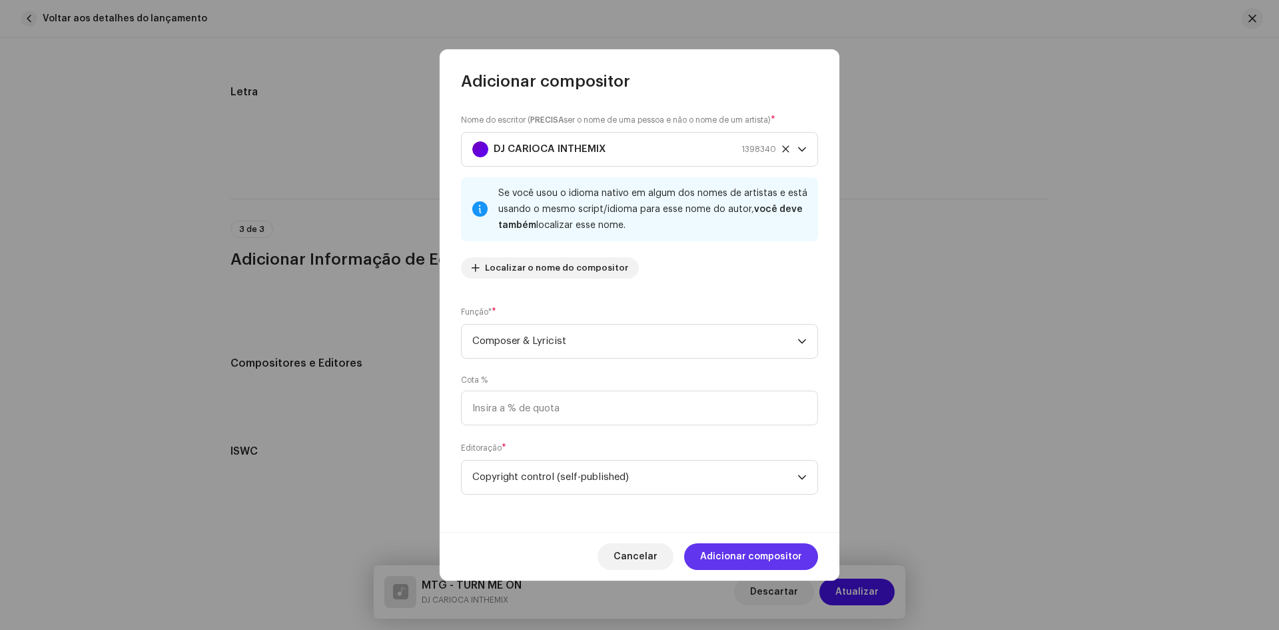
click at [766, 558] on span "Adicionar compositor" at bounding box center [751, 556] width 102 height 27
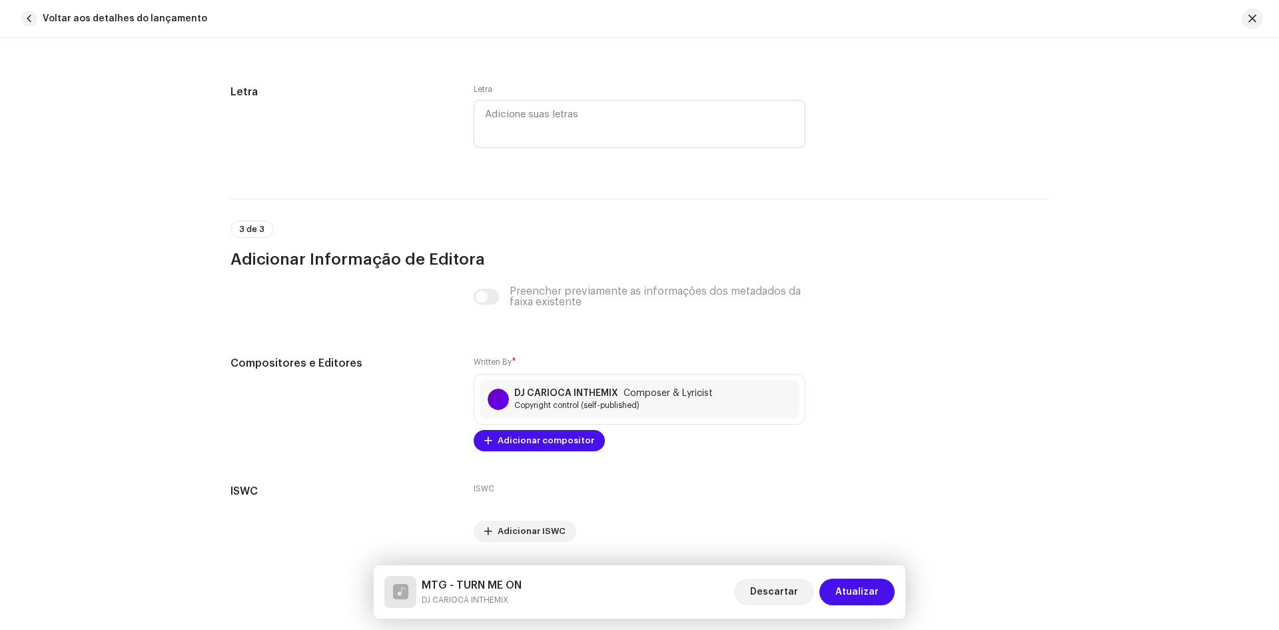
scroll to position [2515, 0]
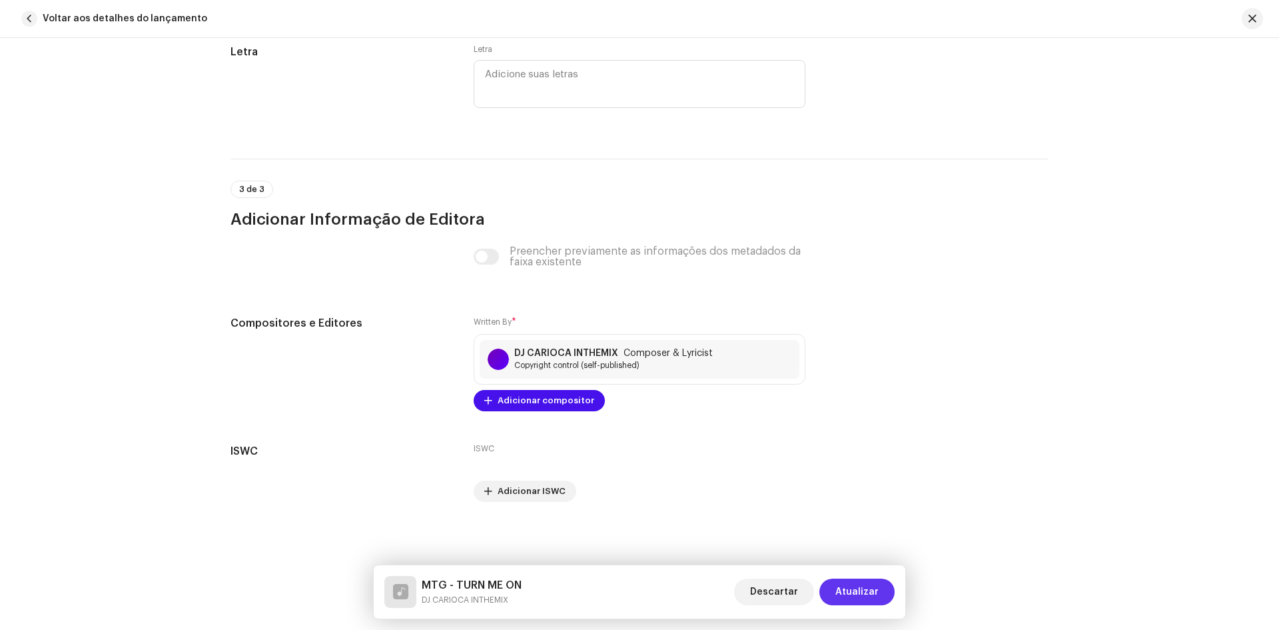
click at [858, 589] on span "Atualizar" at bounding box center [857, 591] width 43 height 27
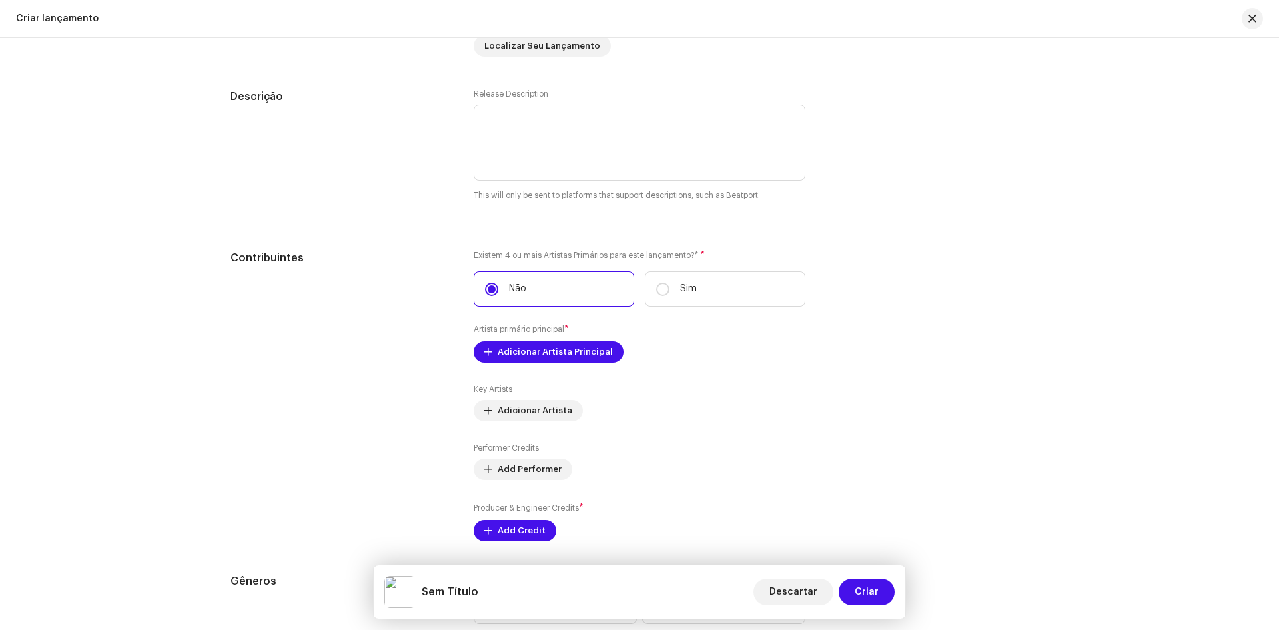
scroll to position [1533, 0]
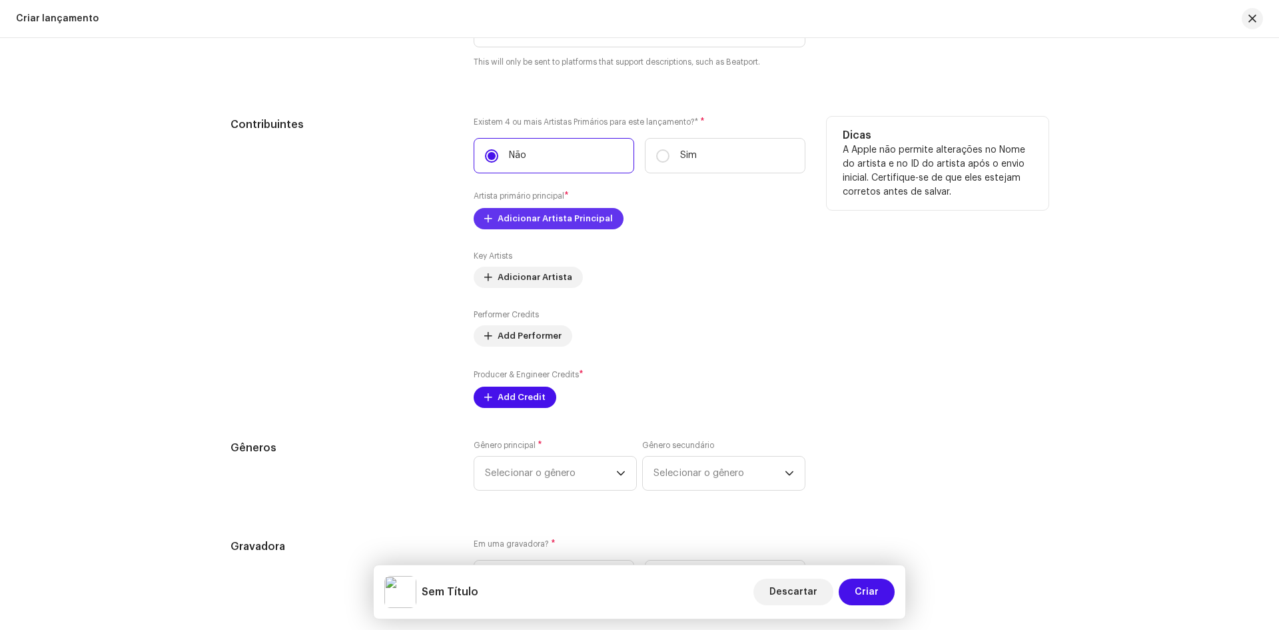
click at [536, 217] on span "Adicionar Artista Principal" at bounding box center [555, 218] width 115 height 27
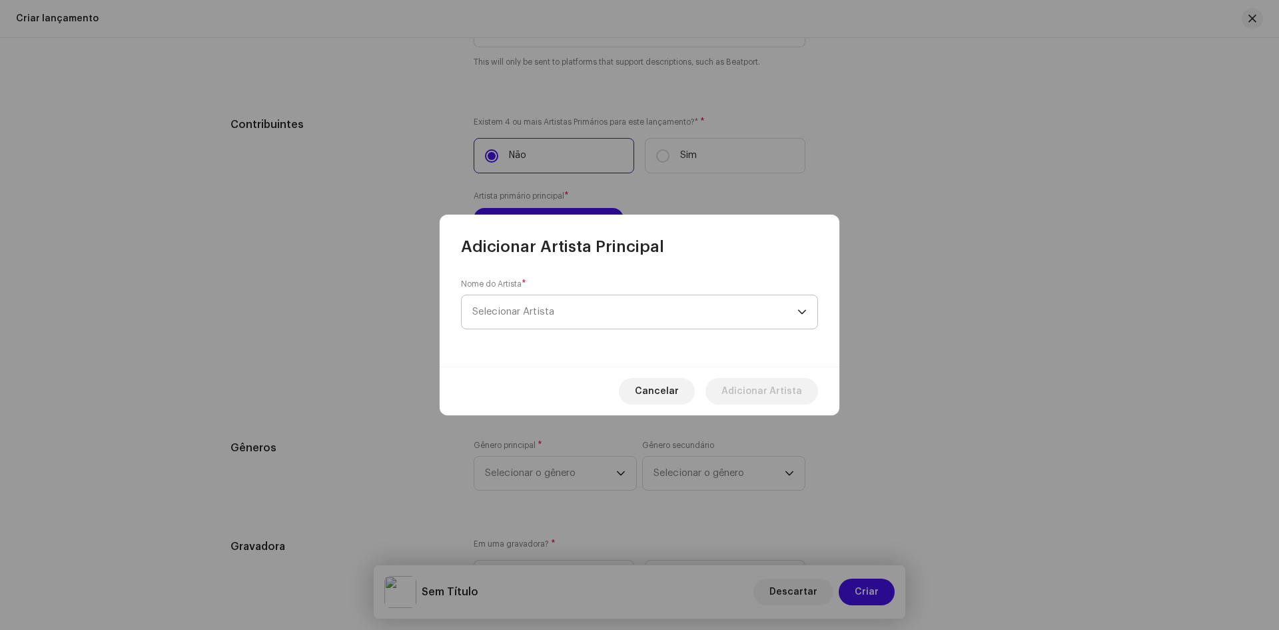
click at [502, 313] on span "Selecionar Artista" at bounding box center [513, 312] width 82 height 10
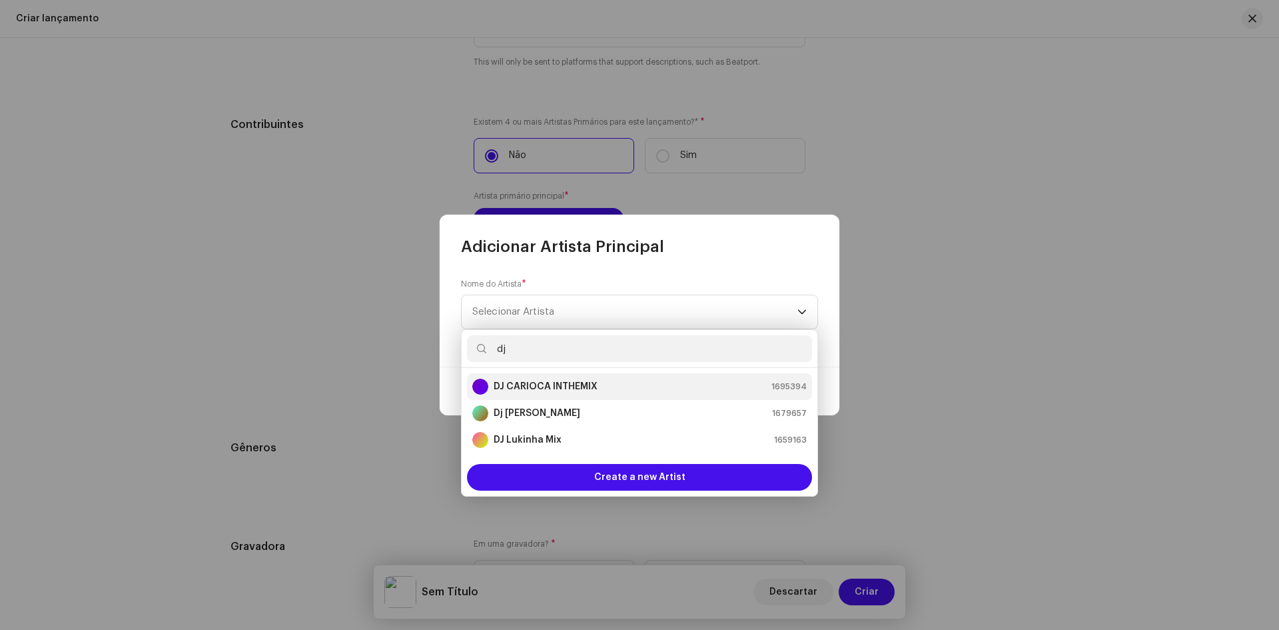
type input "dj"
click at [545, 383] on strong "DJ CARIOCA INTHEMIX" at bounding box center [546, 386] width 104 height 13
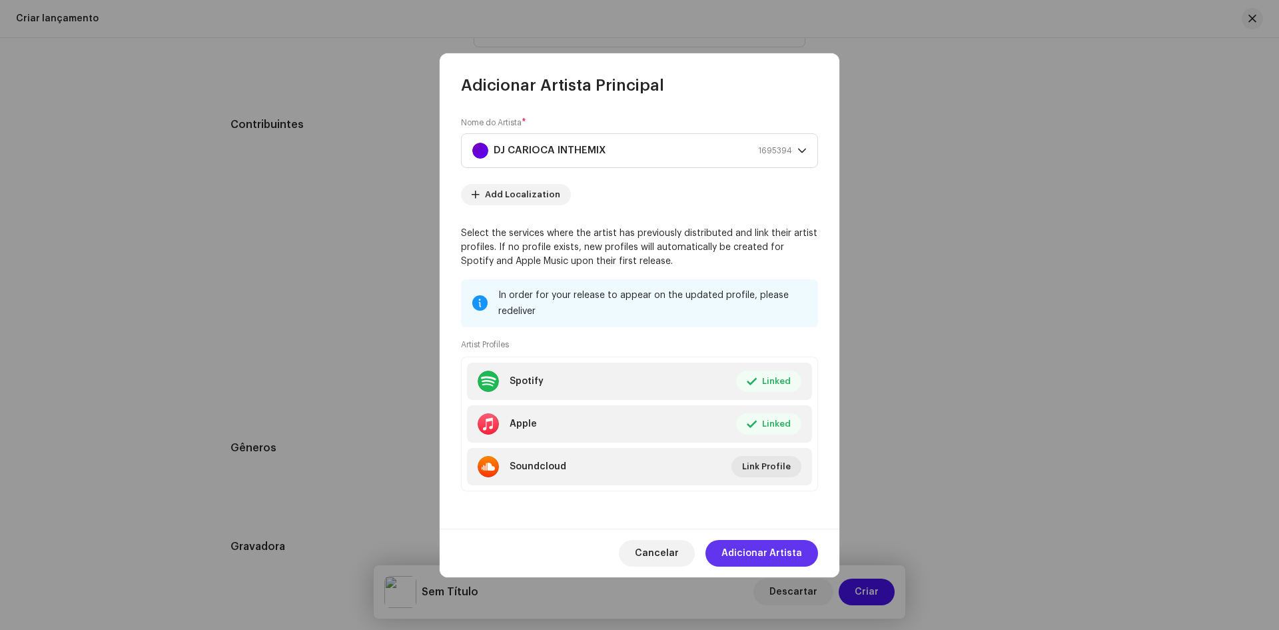
click at [767, 552] on span "Adicionar Artista" at bounding box center [762, 553] width 81 height 27
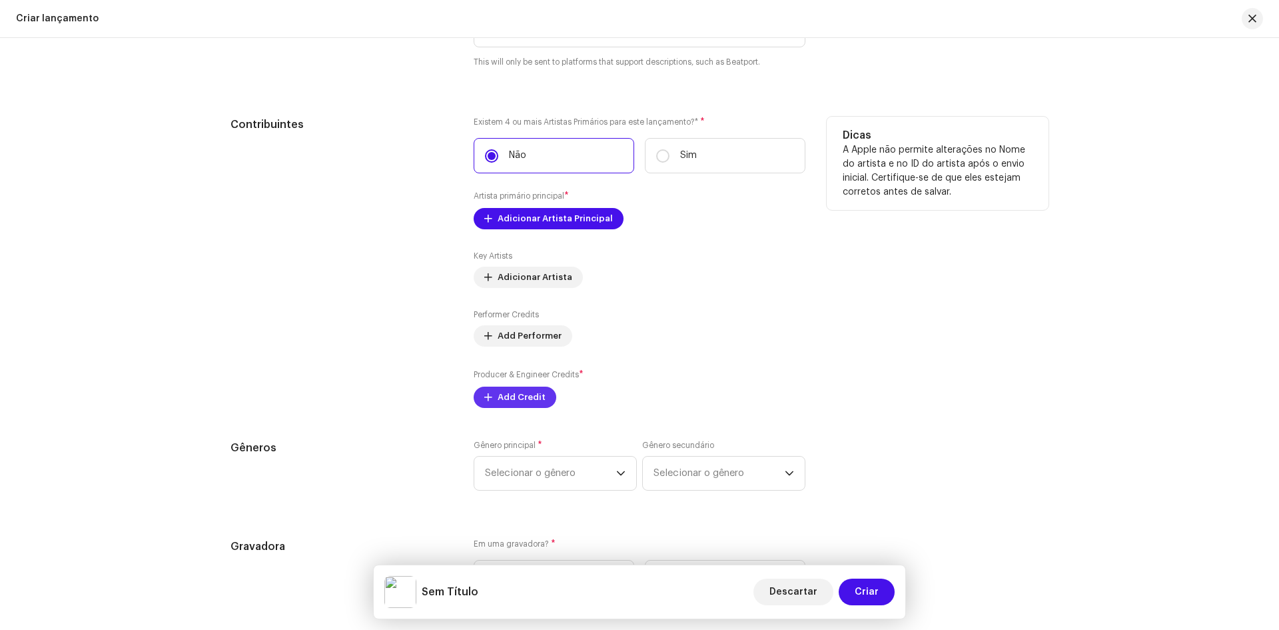
click at [522, 402] on span "Add Credit" at bounding box center [522, 397] width 48 height 27
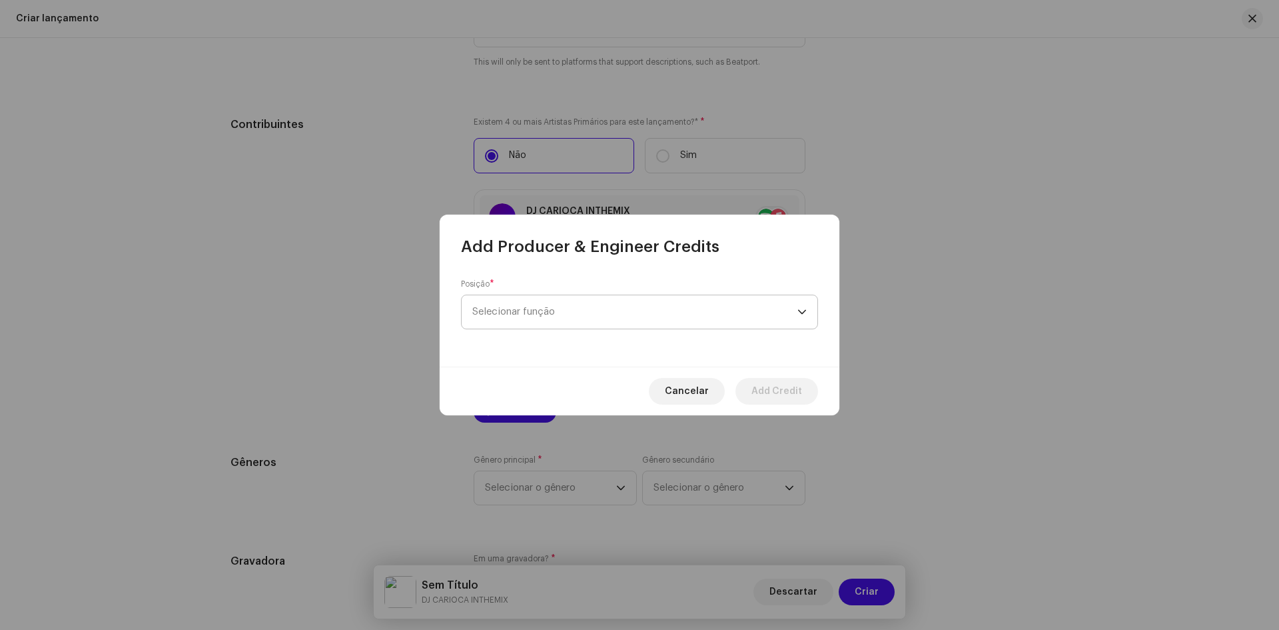
click at [495, 318] on span "Selecionar função" at bounding box center [634, 311] width 325 height 33
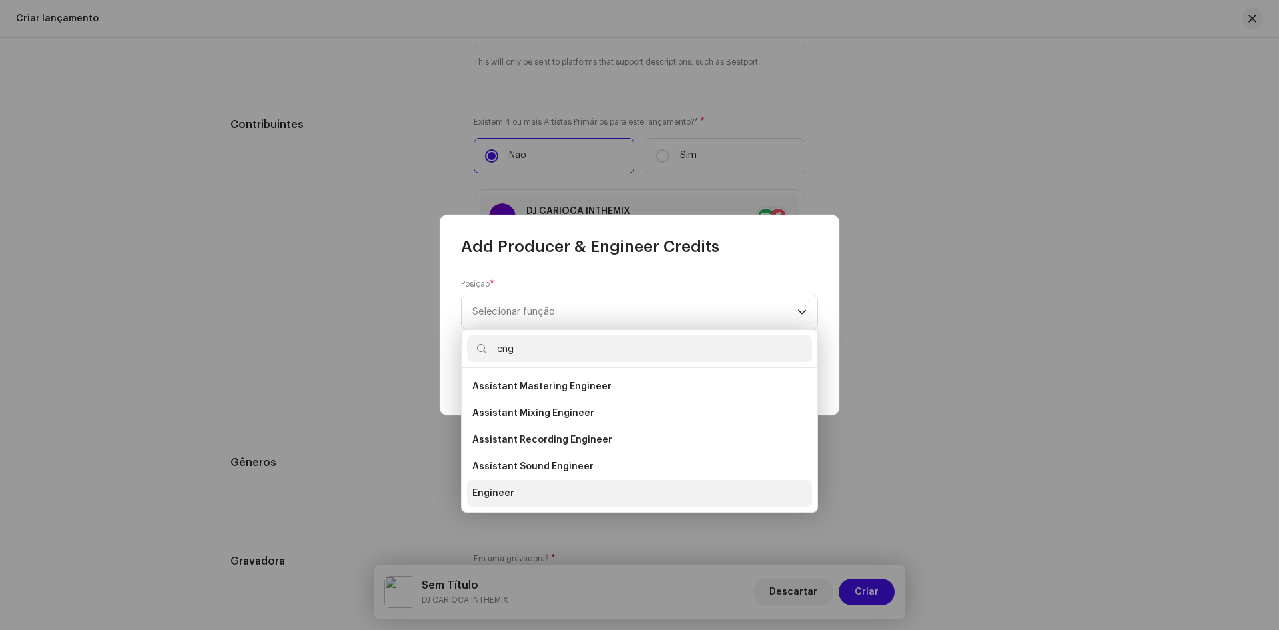
type input "eng"
click at [490, 497] on span "Engineer" at bounding box center [493, 492] width 42 height 13
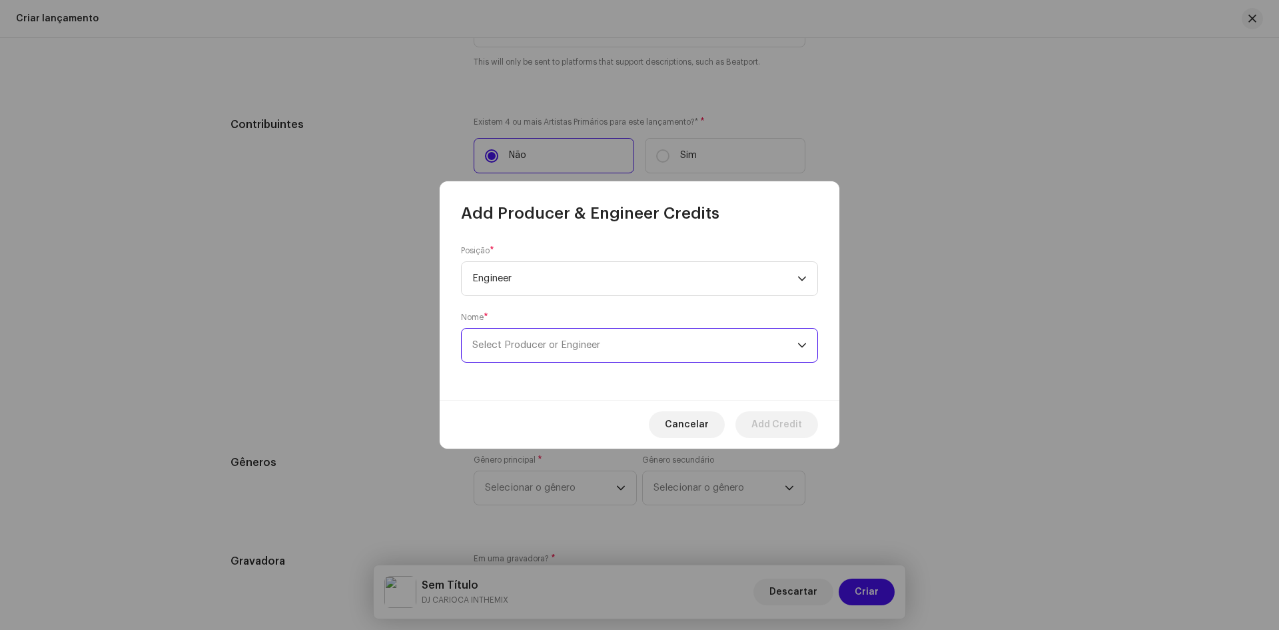
click at [568, 340] on span "Select Producer or Engineer" at bounding box center [536, 345] width 128 height 10
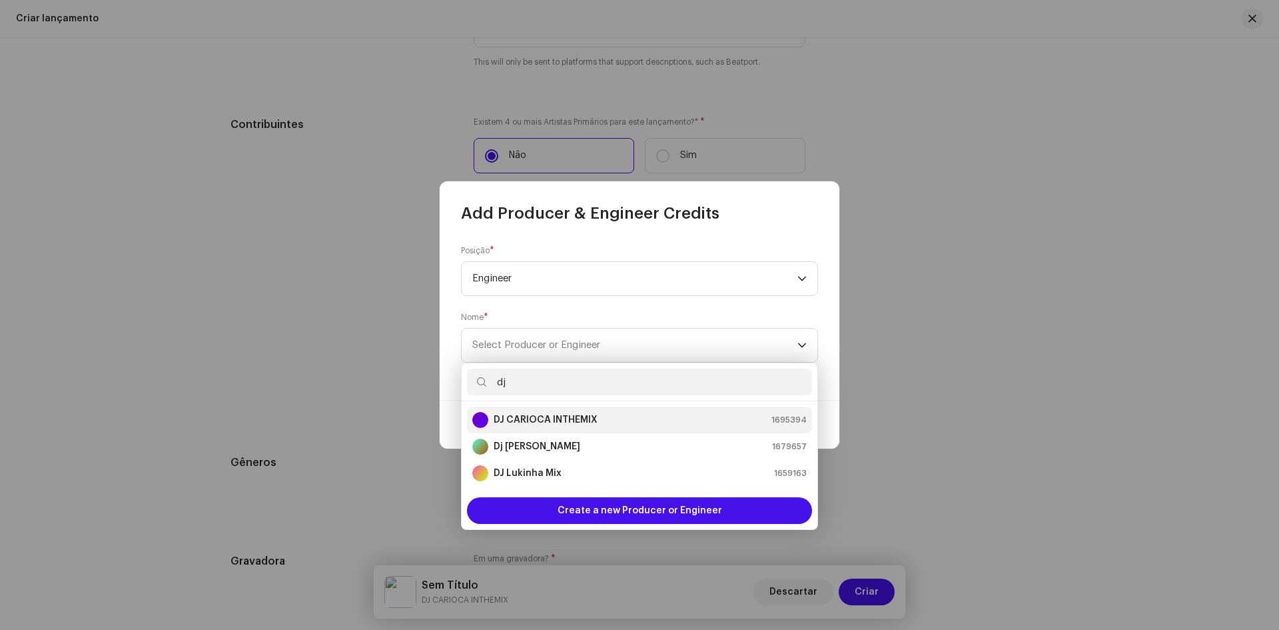
type input "dj"
click at [586, 420] on strong "DJ CARIOCA INTHEMIX" at bounding box center [546, 419] width 104 height 13
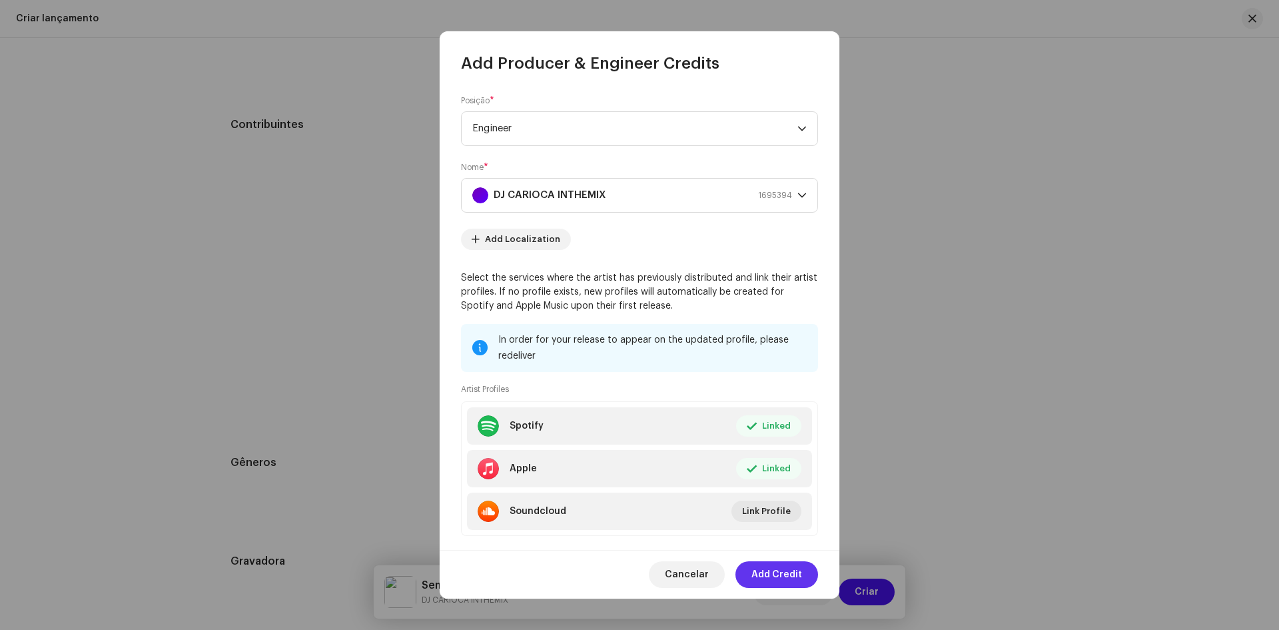
click at [781, 574] on span "Add Credit" at bounding box center [777, 574] width 51 height 27
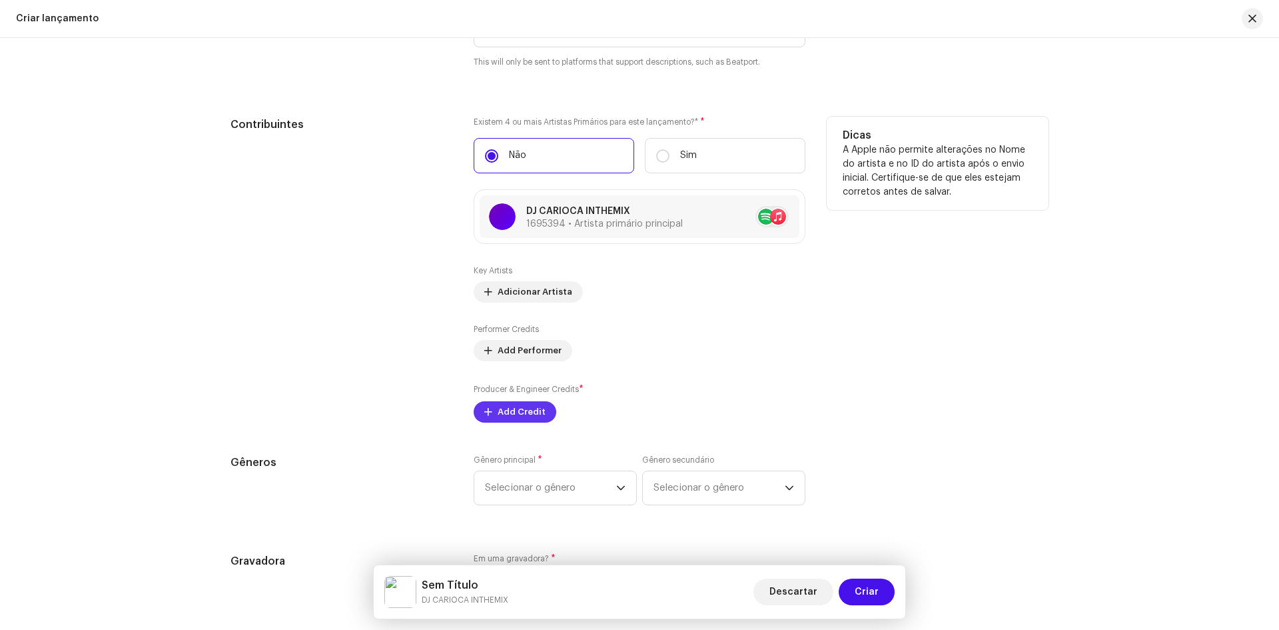
click at [513, 414] on span "Add Credit" at bounding box center [522, 411] width 48 height 27
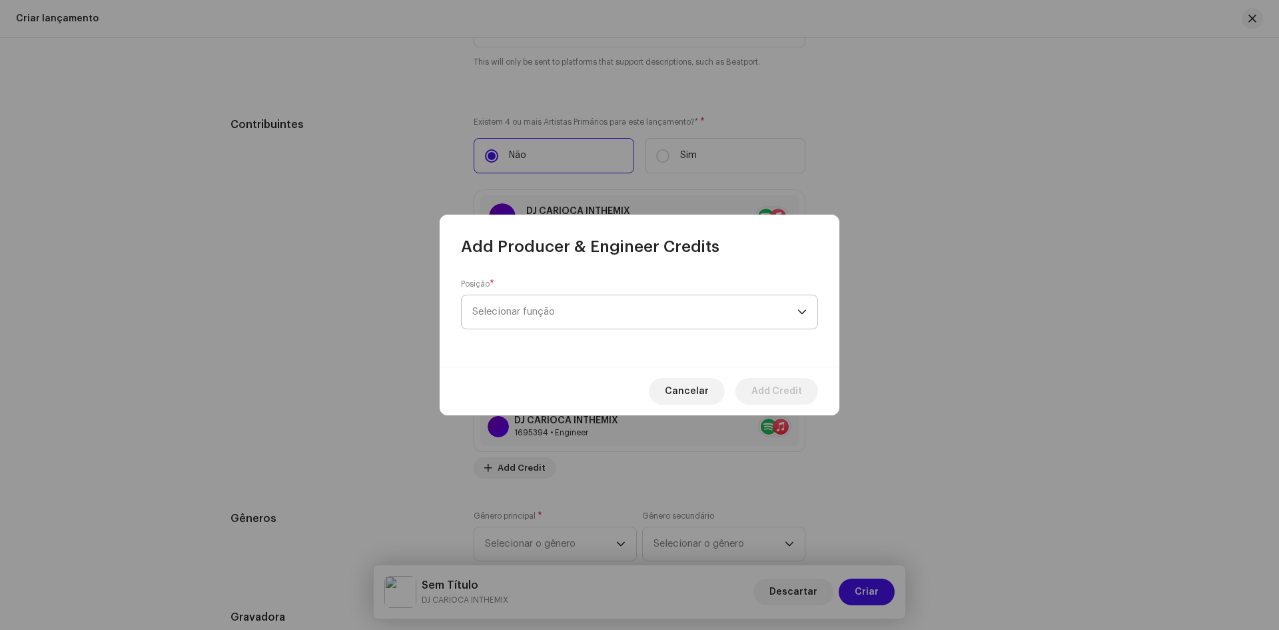
click at [529, 303] on span "Selecionar função" at bounding box center [634, 311] width 325 height 33
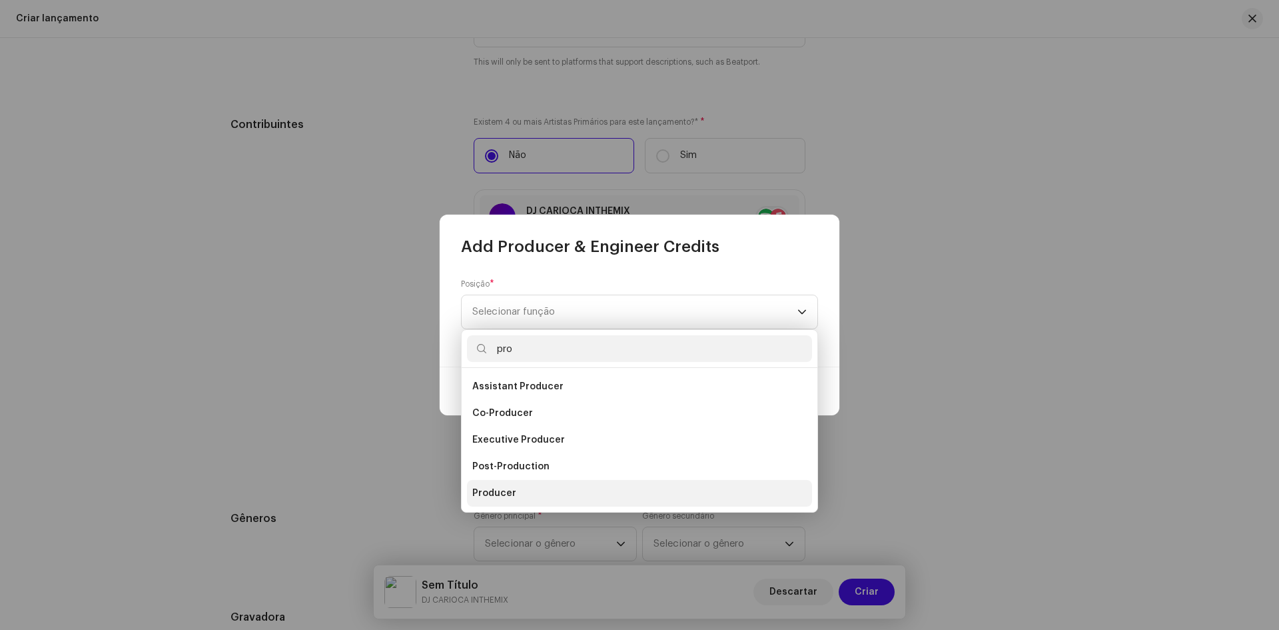
type input "pro"
click at [508, 492] on span "Producer" at bounding box center [494, 492] width 44 height 13
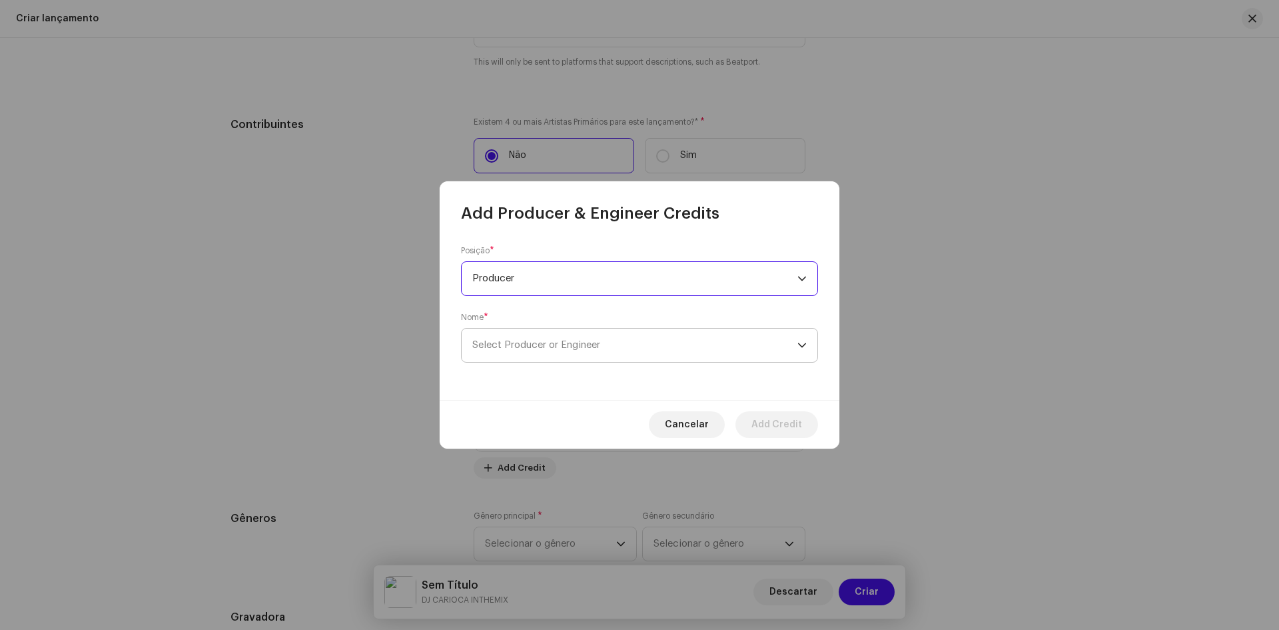
click at [532, 345] on span "Select Producer or Engineer" at bounding box center [536, 345] width 128 height 10
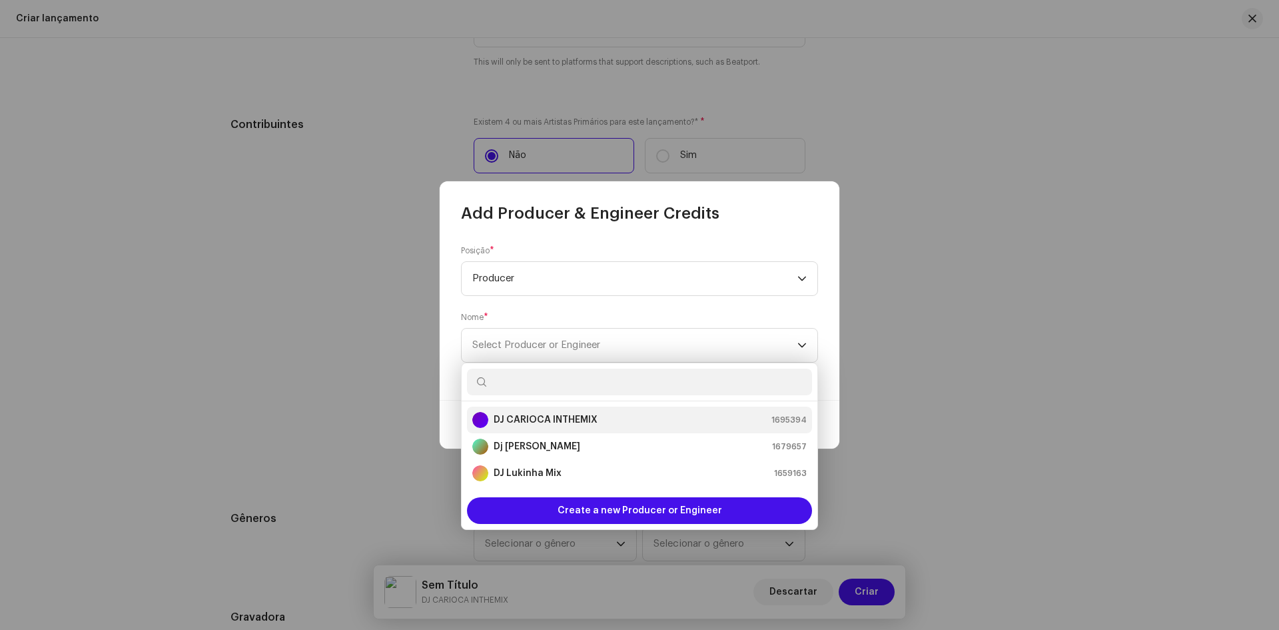
click at [526, 418] on strong "DJ CARIOCA INTHEMIX" at bounding box center [546, 419] width 104 height 13
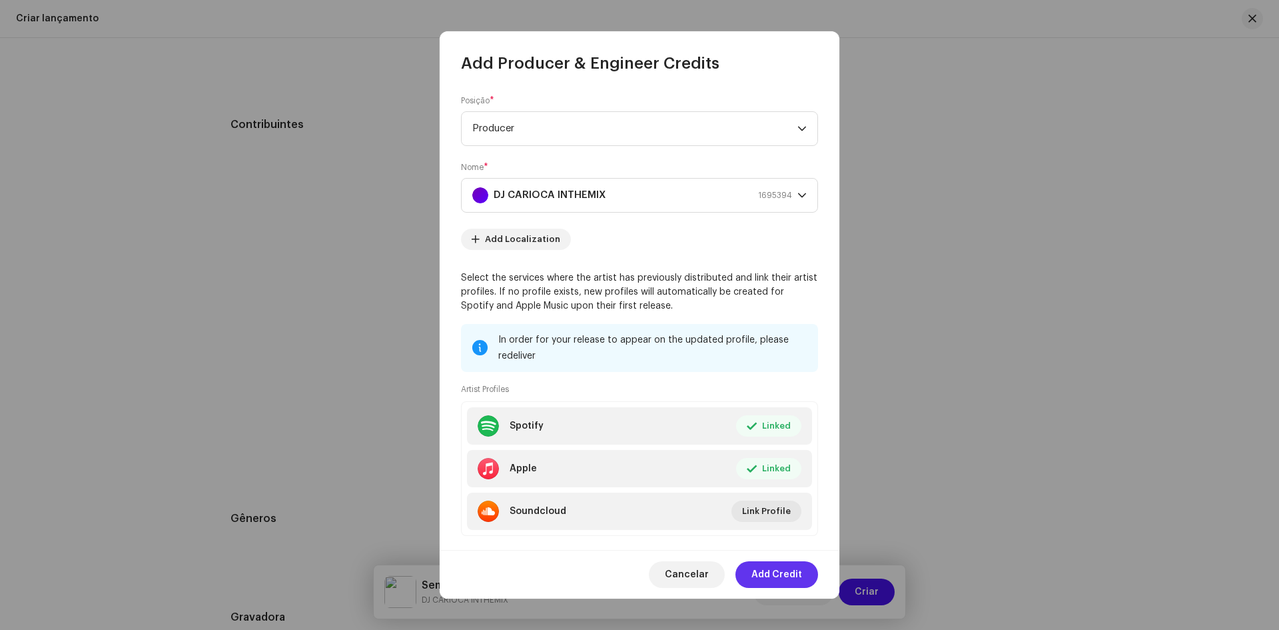
click at [772, 575] on span "Add Credit" at bounding box center [777, 574] width 51 height 27
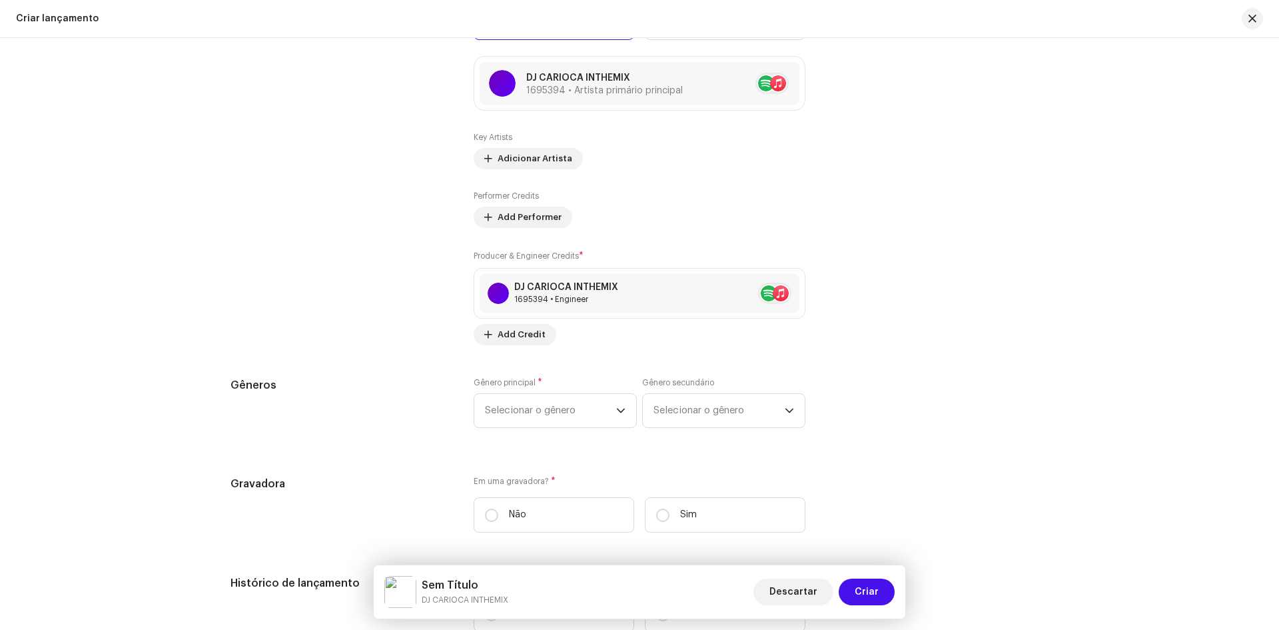
scroll to position [1733, 0]
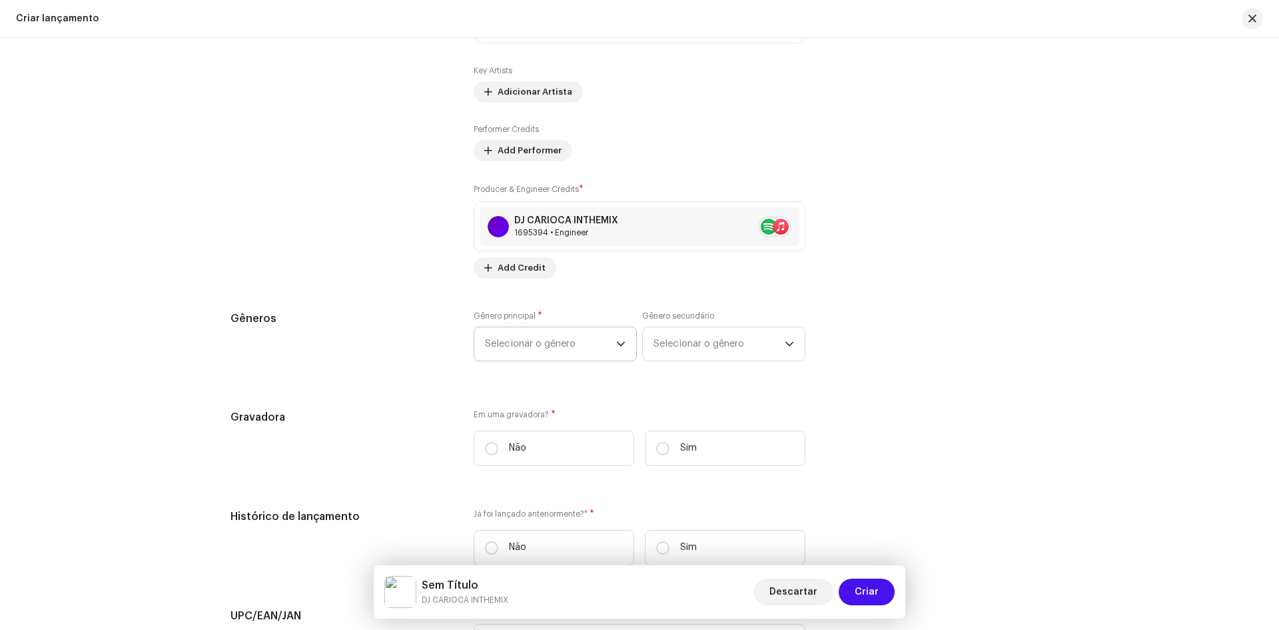
click at [519, 341] on div "Preencher informações de lançamento a partir dos metadadoss Compilação Is it a …" at bounding box center [640, 109] width 818 height 1658
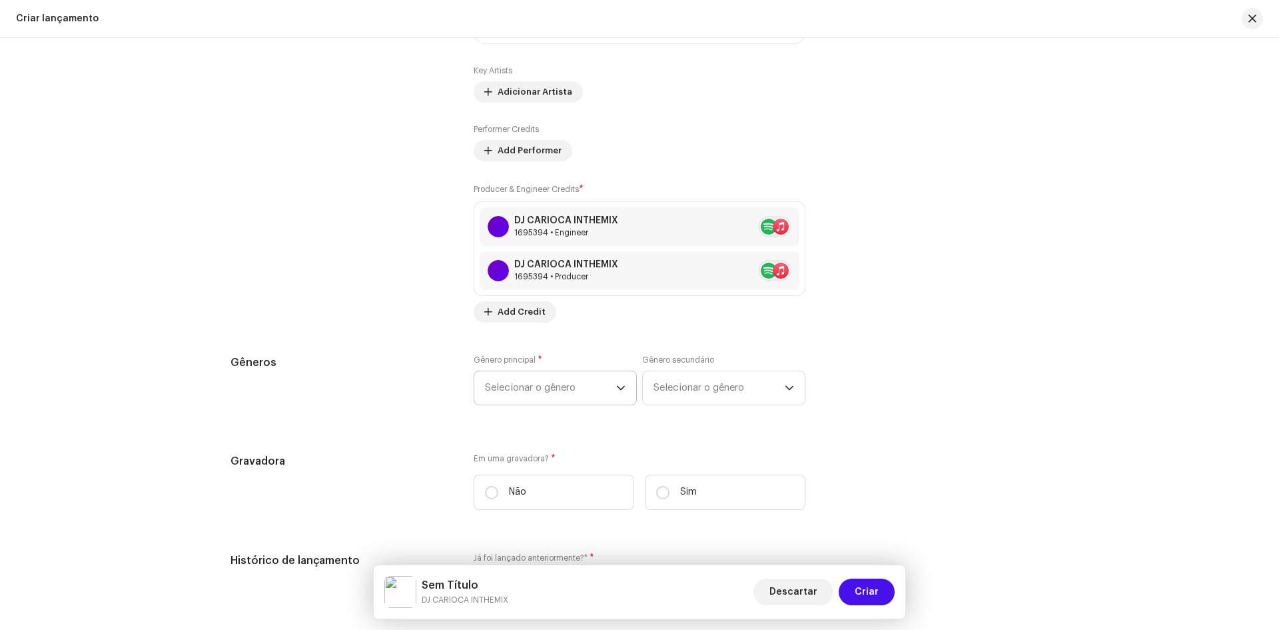
click at [543, 379] on span "Selecionar o gênero" at bounding box center [550, 387] width 131 height 33
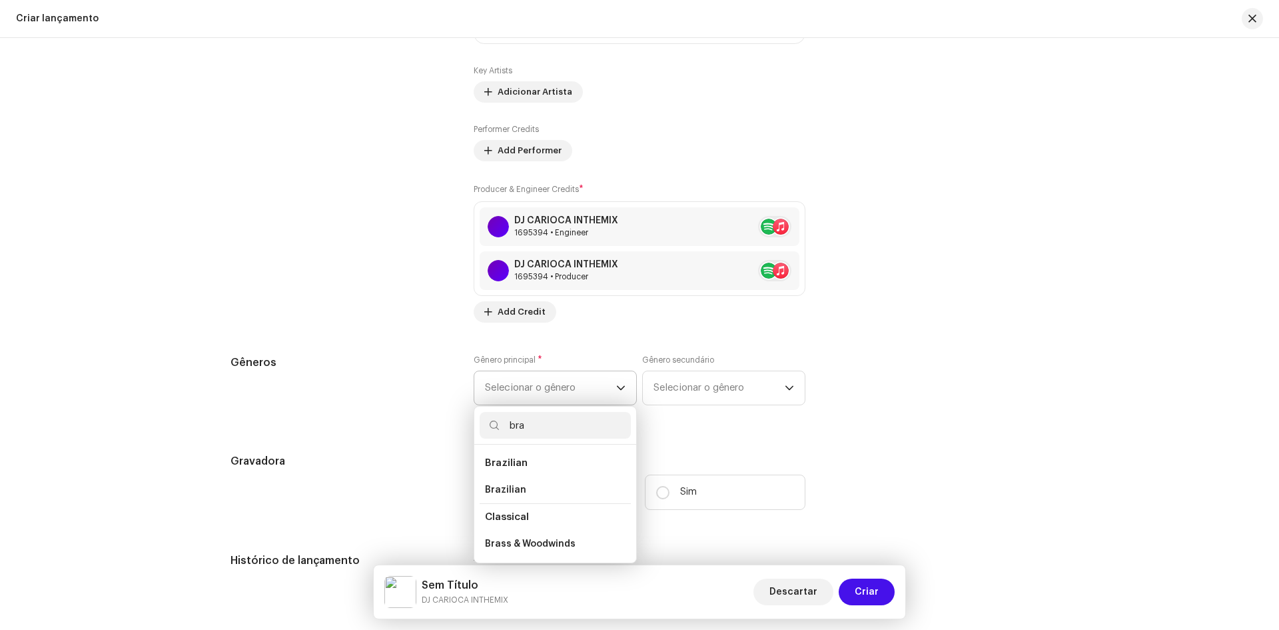
click at [488, 464] on span "Brazilian" at bounding box center [506, 463] width 43 height 10
click at [541, 428] on input "bra" at bounding box center [555, 425] width 151 height 27
type input "bai"
click at [509, 488] on span "Baile Funk" at bounding box center [509, 489] width 48 height 13
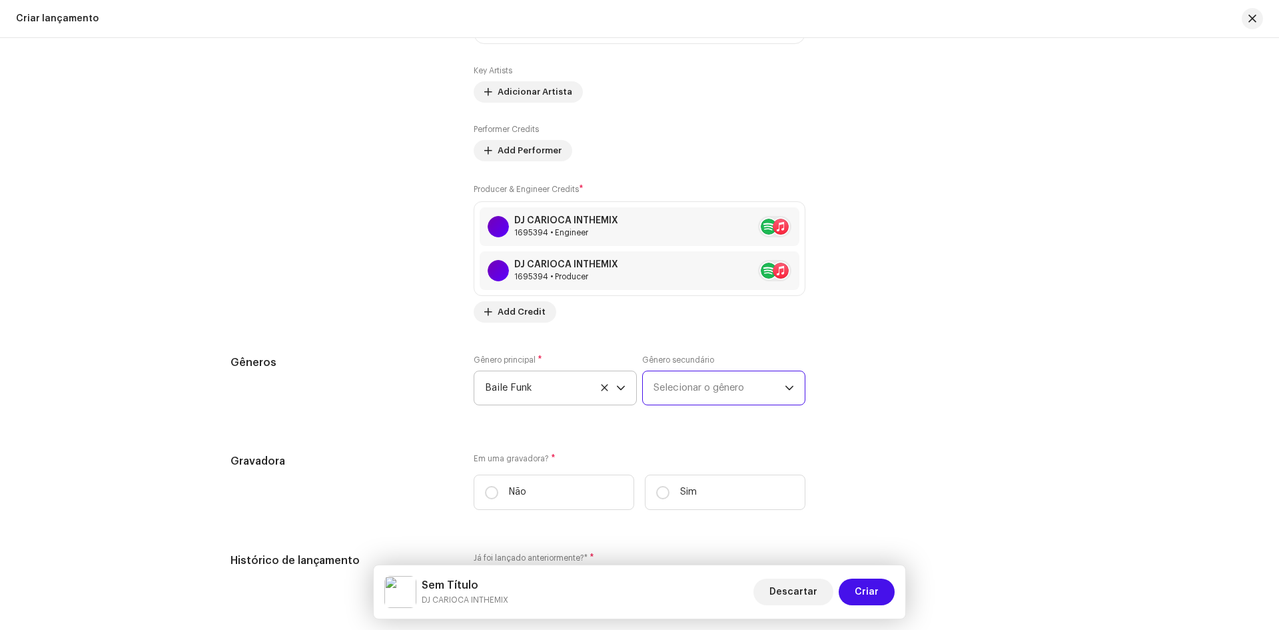
click at [654, 391] on span "Selecionar o gênero" at bounding box center [719, 387] width 131 height 33
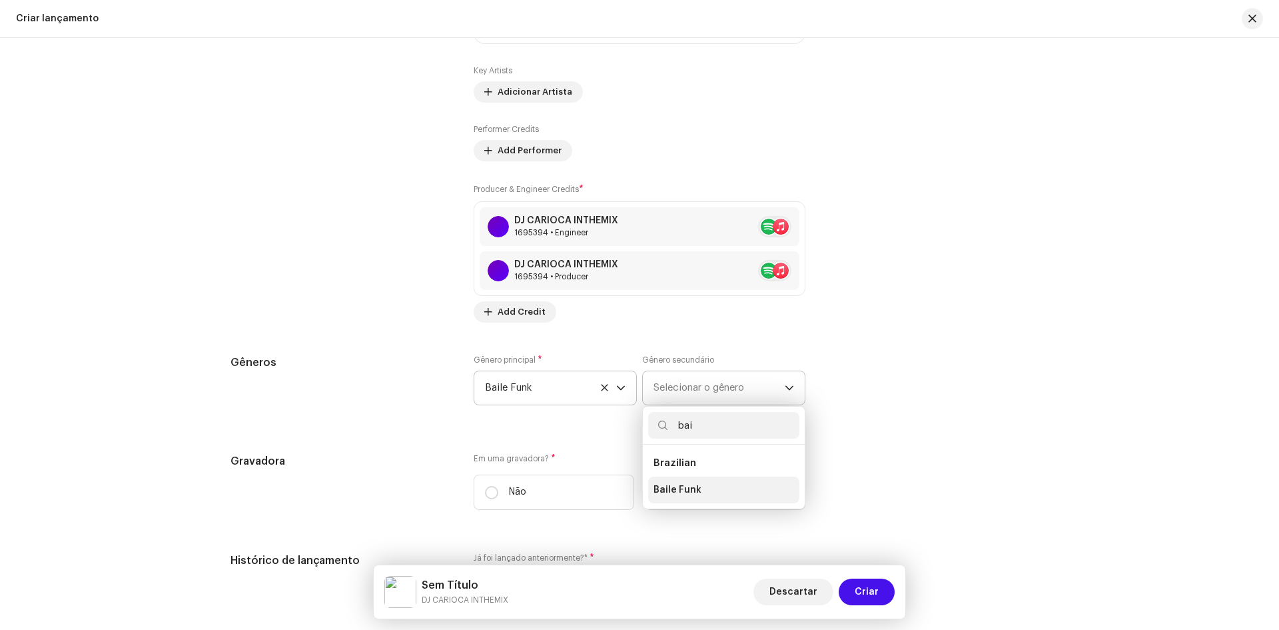
type input "bai"
click at [678, 496] on span "Baile Funk" at bounding box center [678, 489] width 48 height 13
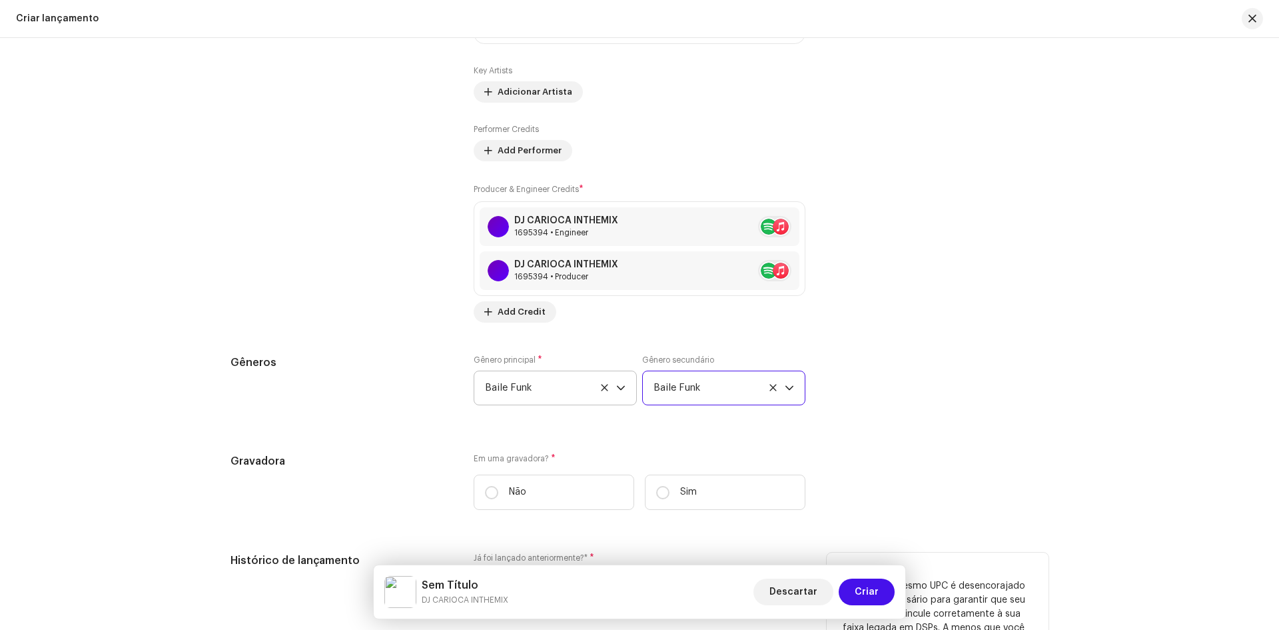
scroll to position [1866, 0]
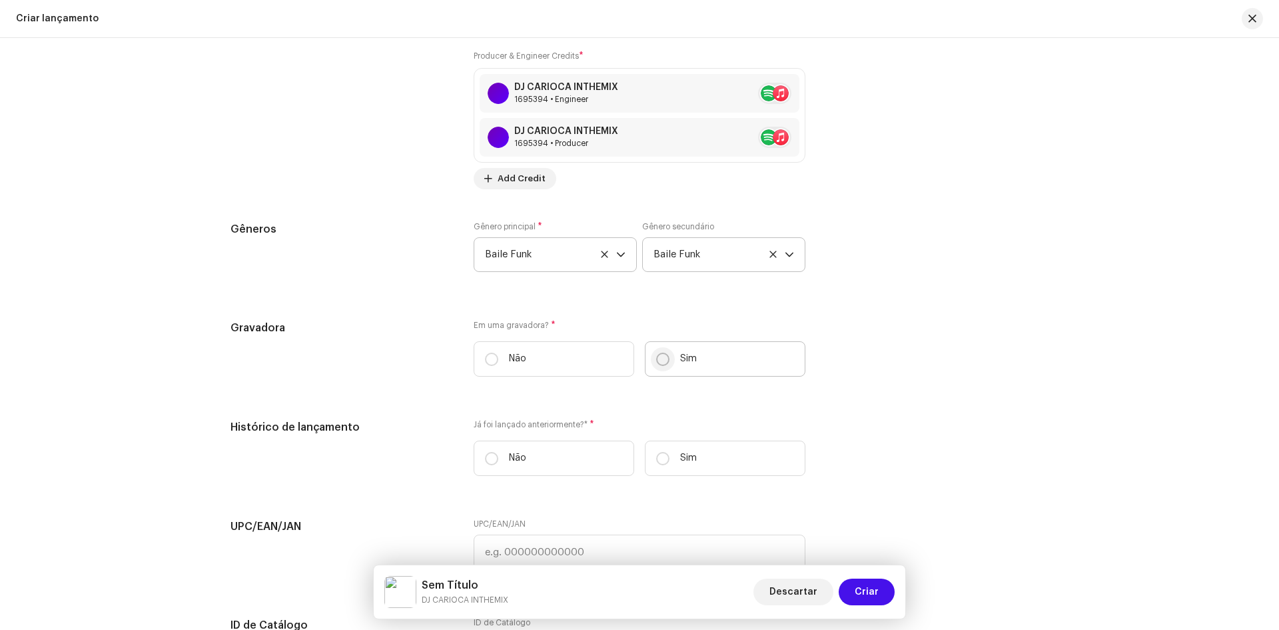
click at [658, 363] on input "Sim" at bounding box center [662, 359] width 13 height 13
radio input "true"
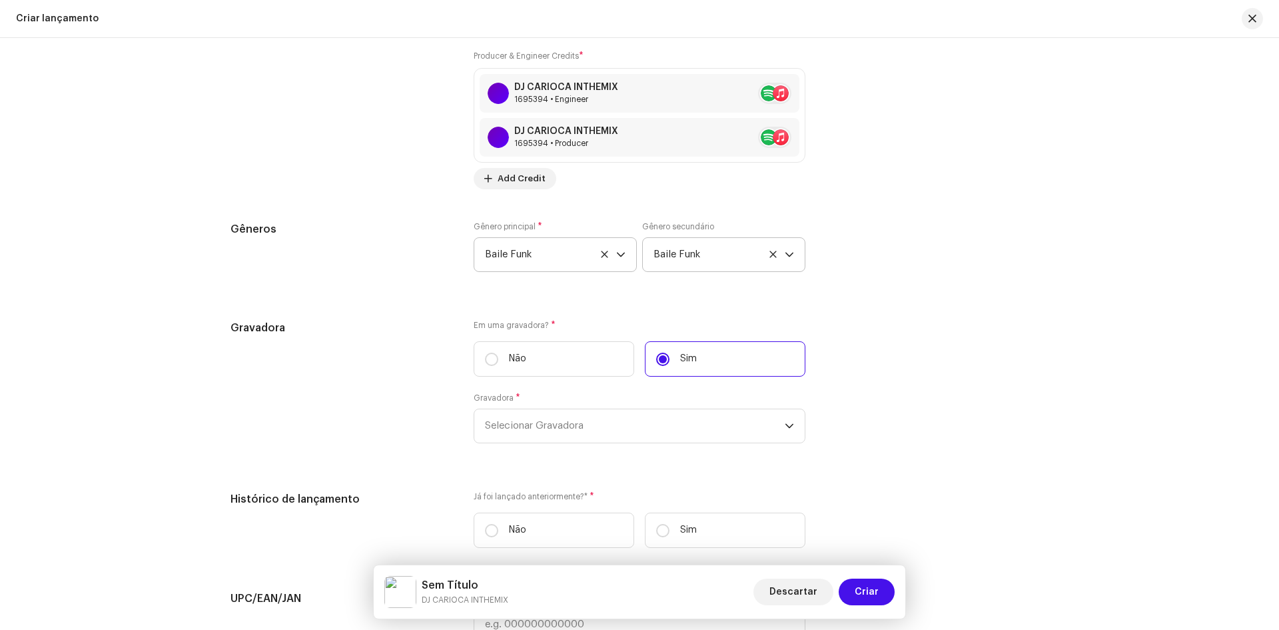
scroll to position [1933, 0]
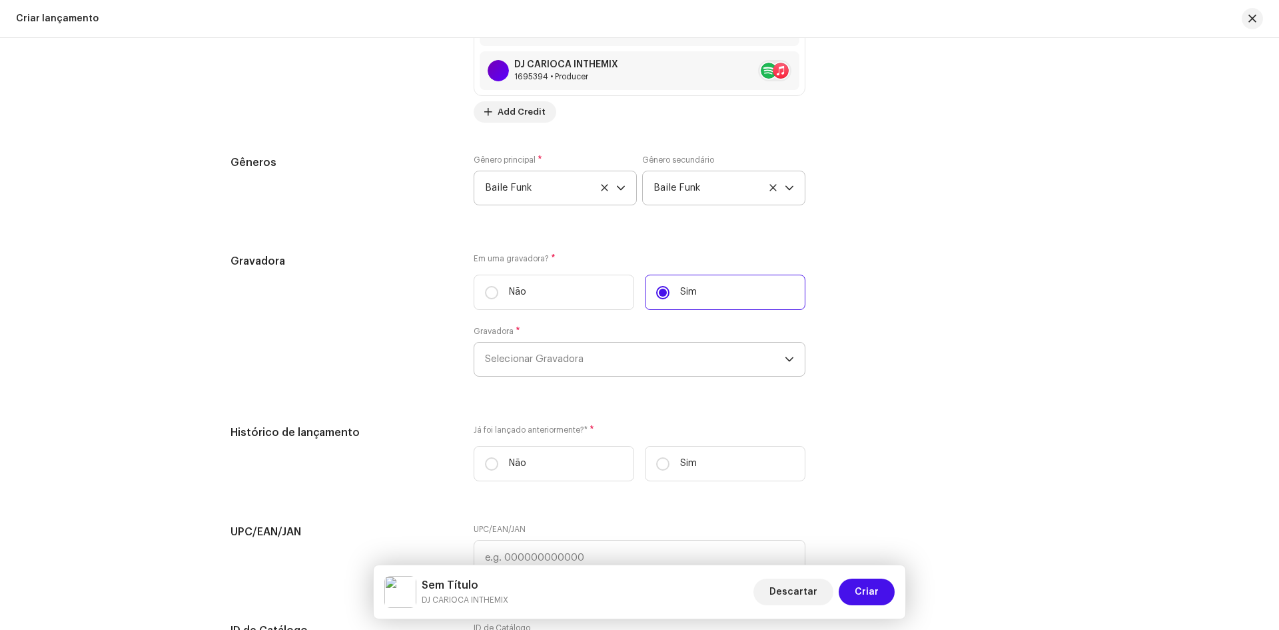
click at [529, 367] on span "Selecionar Gravadora" at bounding box center [635, 359] width 300 height 33
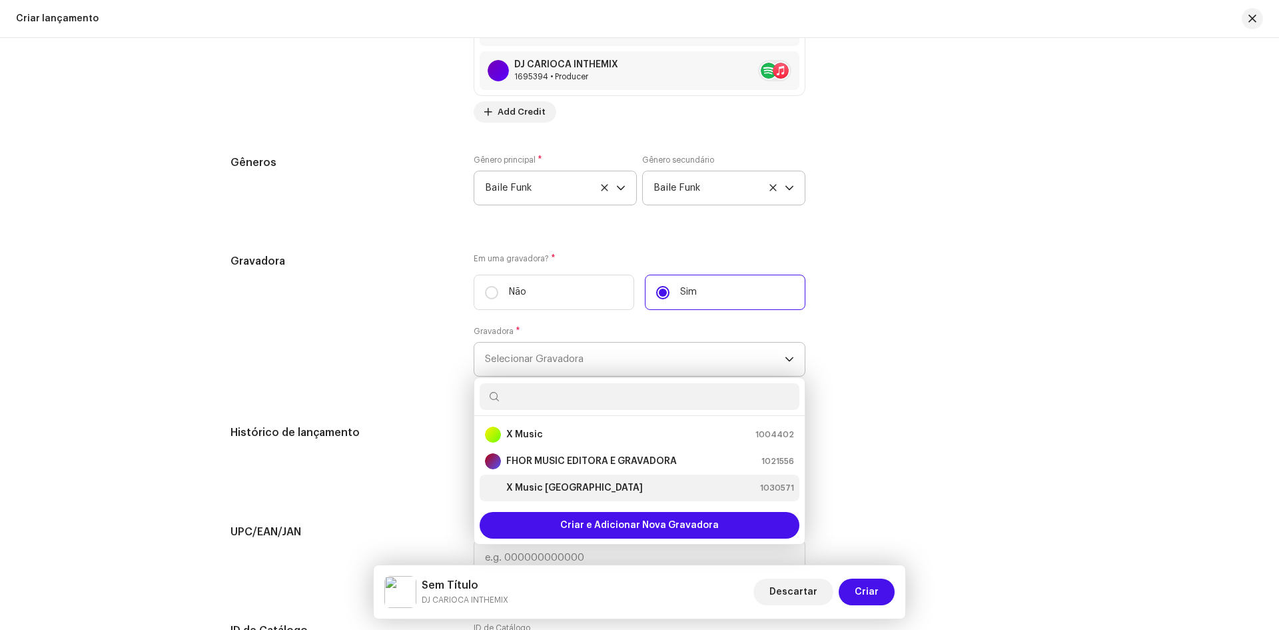
click at [520, 487] on strong "X Music [GEOGRAPHIC_DATA]" at bounding box center [574, 487] width 137 height 13
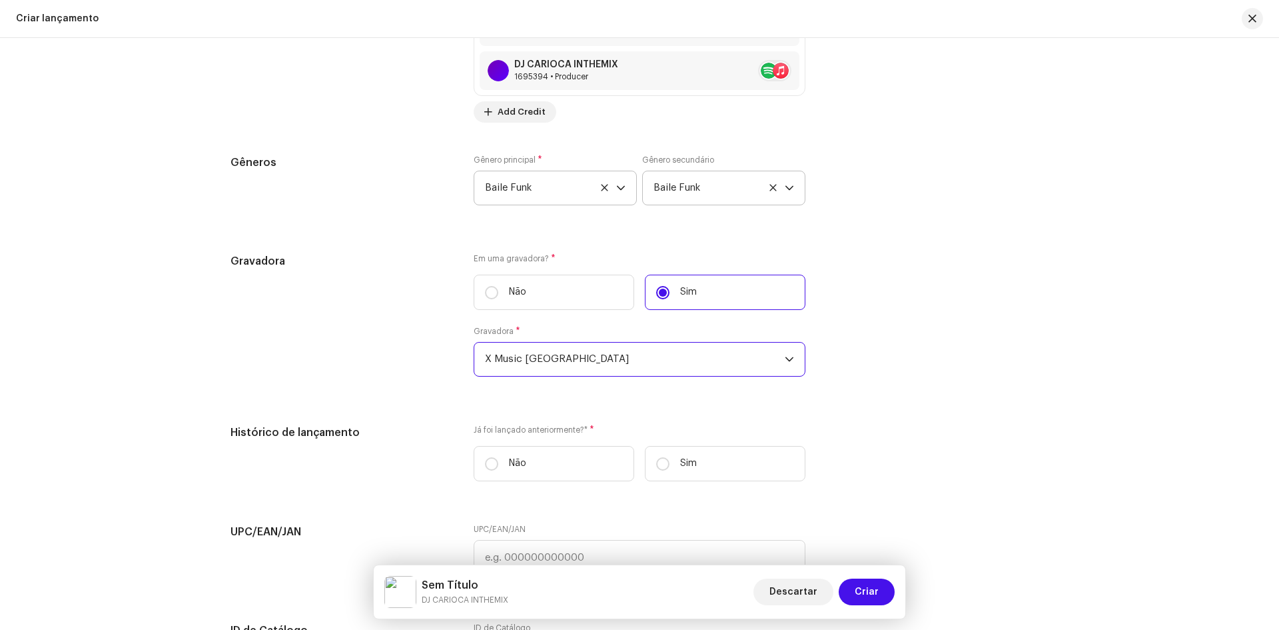
scroll to position [2066, 0]
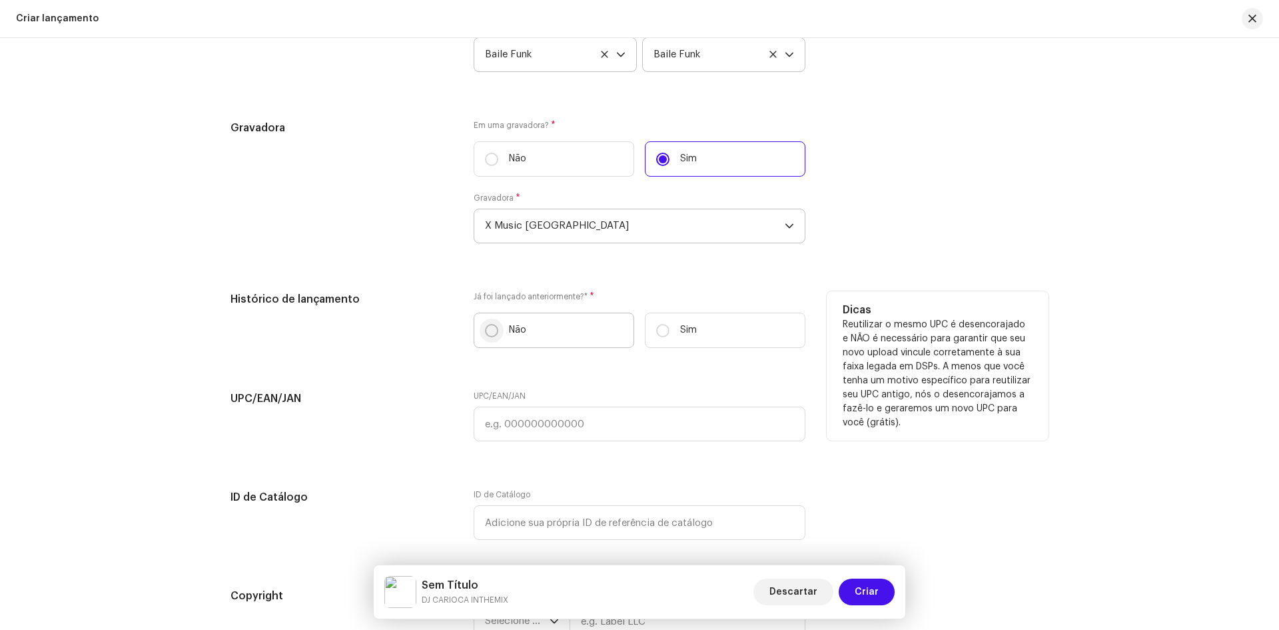
click at [494, 325] on p-radiobutton at bounding box center [491, 330] width 13 height 13
click at [494, 325] on input "Não" at bounding box center [491, 330] width 13 height 13
radio input "true"
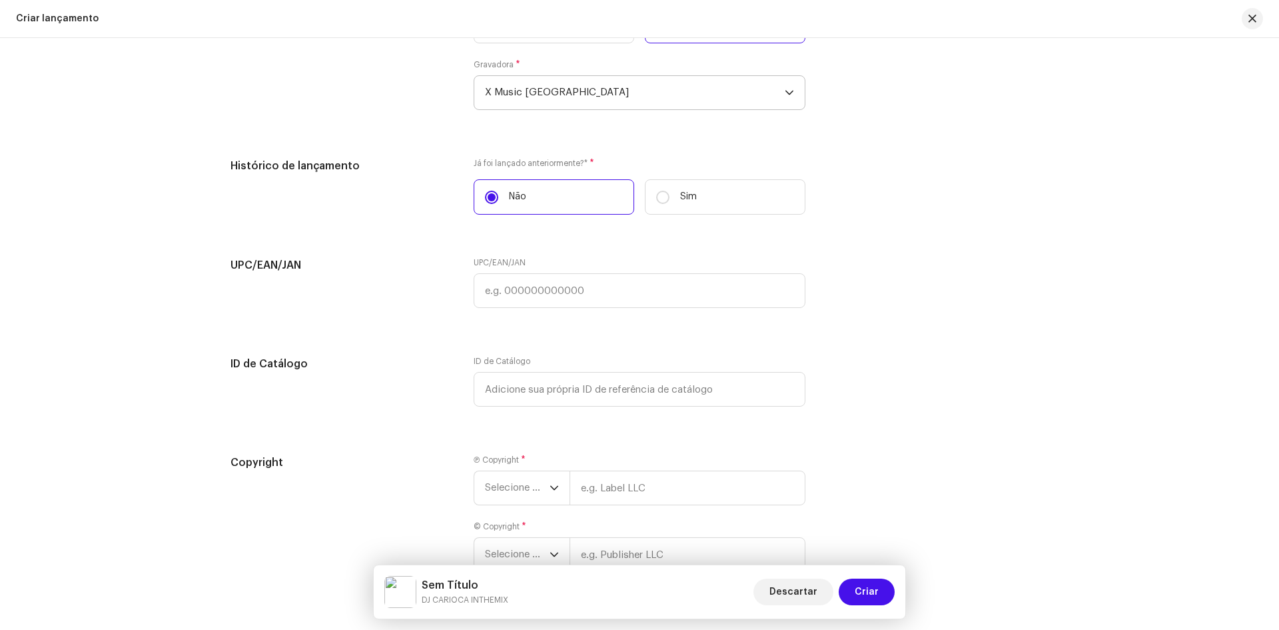
scroll to position [2285, 0]
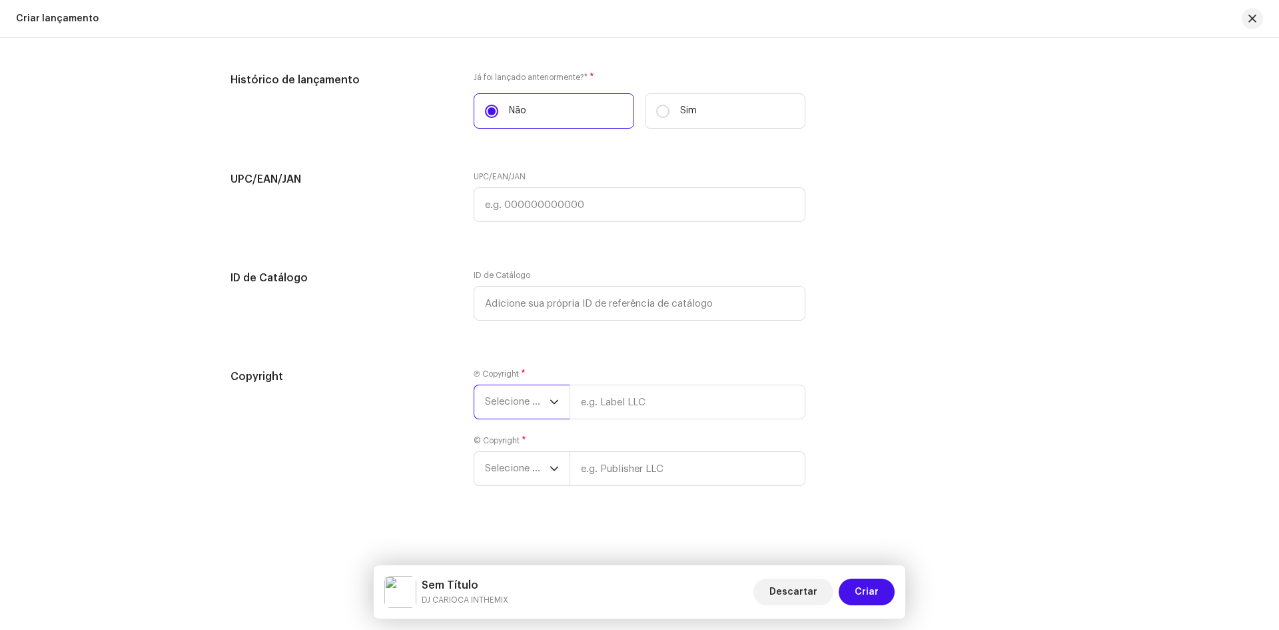
click at [512, 394] on span "Selecione o ano" at bounding box center [517, 401] width 65 height 33
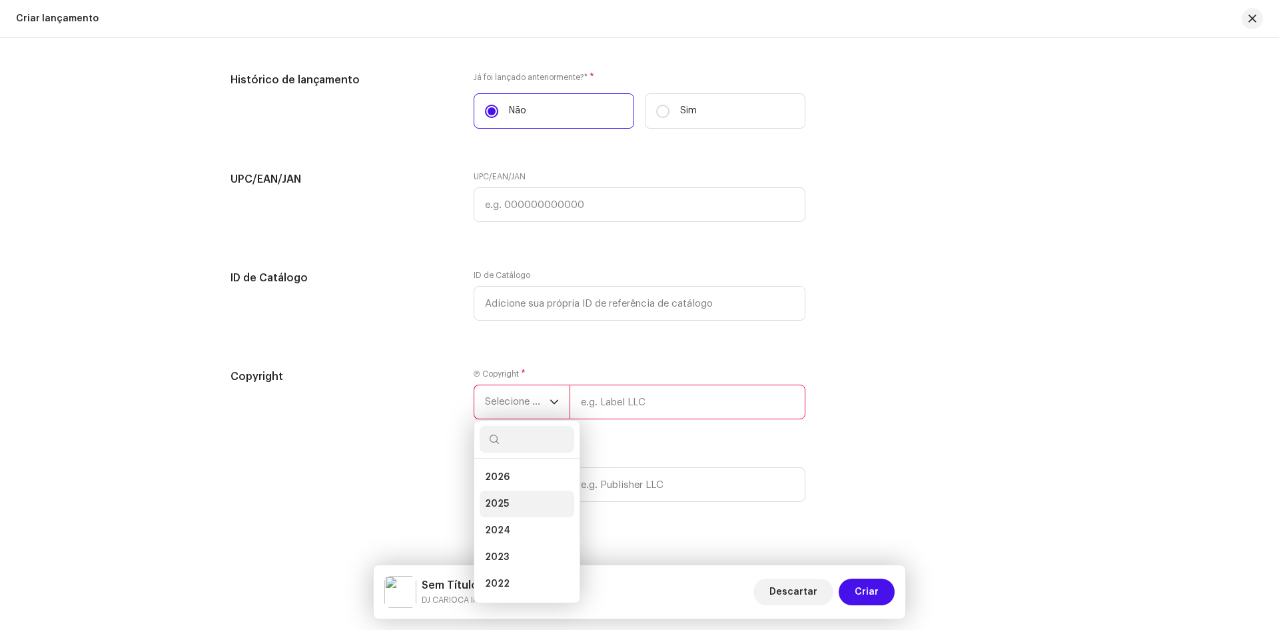
click at [495, 502] on span "2025" at bounding box center [497, 503] width 24 height 13
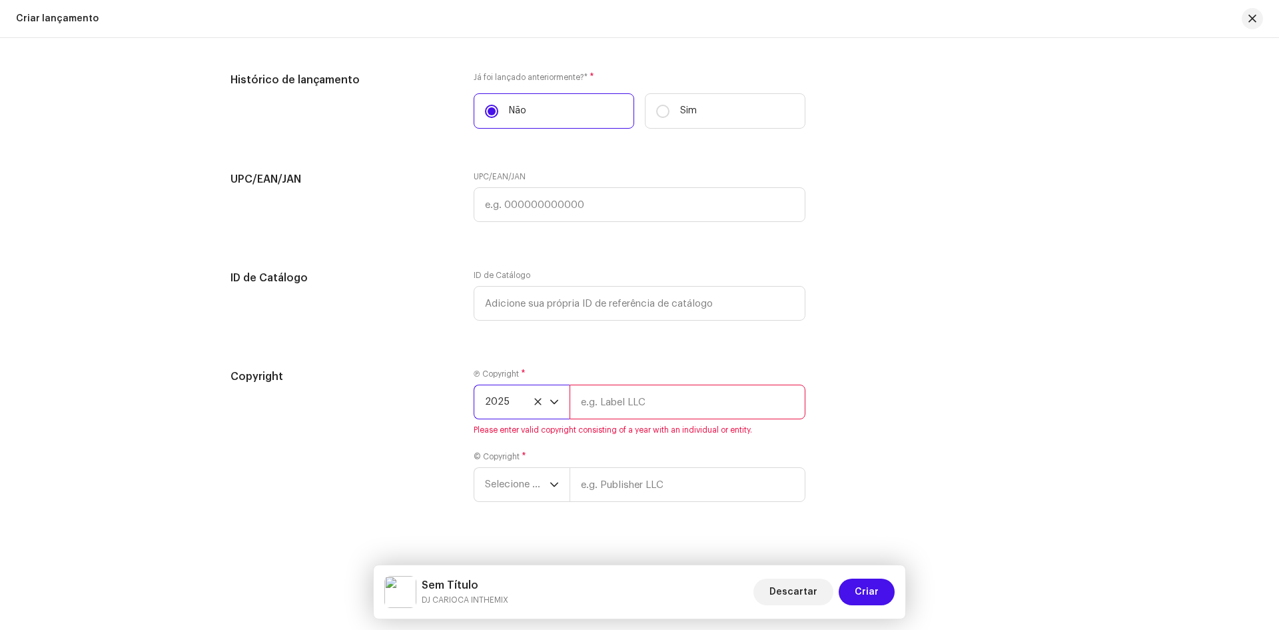
click at [615, 404] on input "text" at bounding box center [688, 402] width 236 height 35
type input "X Music [GEOGRAPHIC_DATA]"
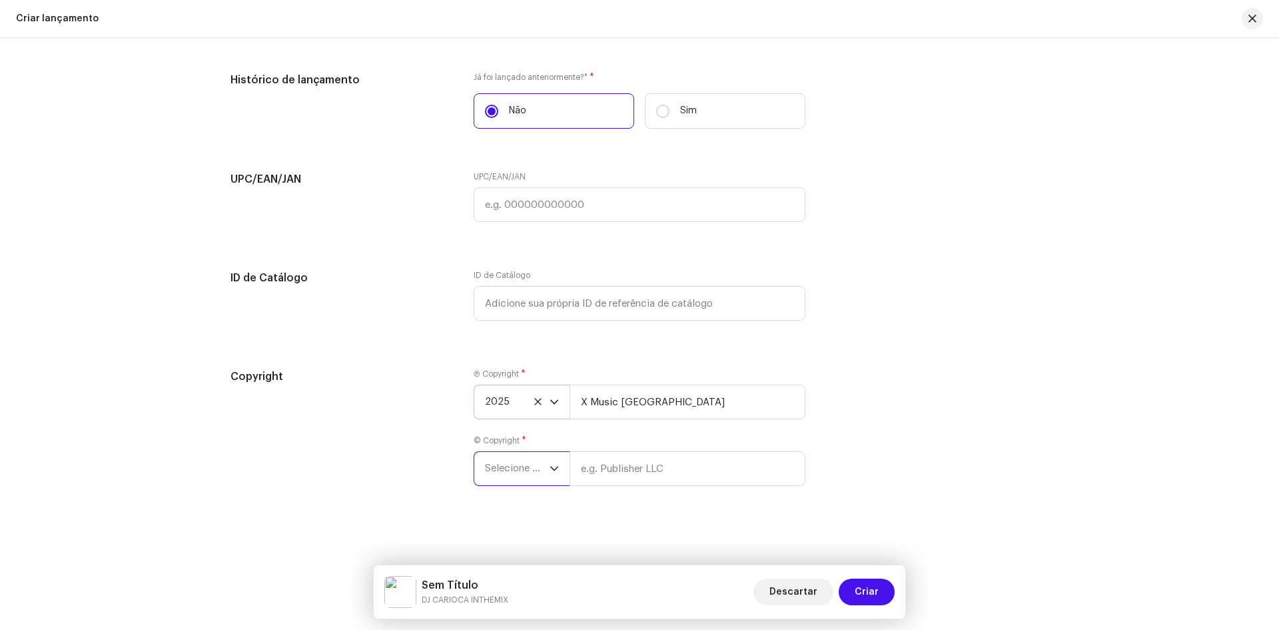
click at [495, 484] on span "Selecione o ano" at bounding box center [517, 468] width 65 height 33
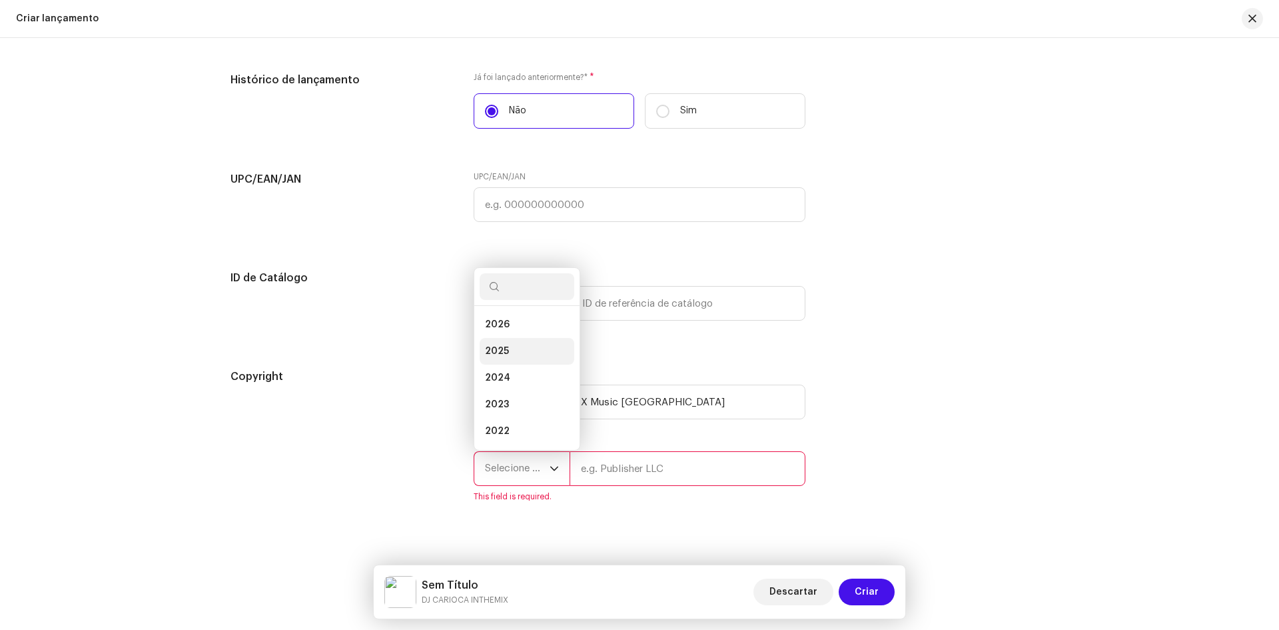
click at [489, 345] on span "2025" at bounding box center [497, 351] width 24 height 13
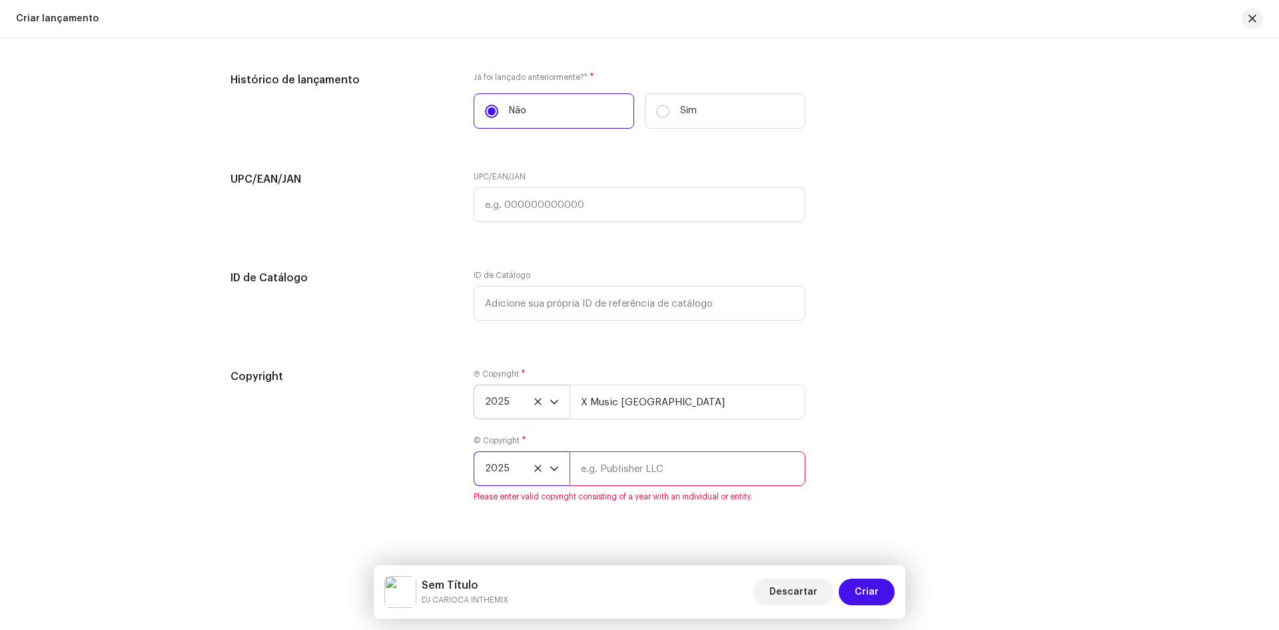
click at [598, 464] on input "text" at bounding box center [688, 468] width 236 height 35
type input "X Music [GEOGRAPHIC_DATA]"
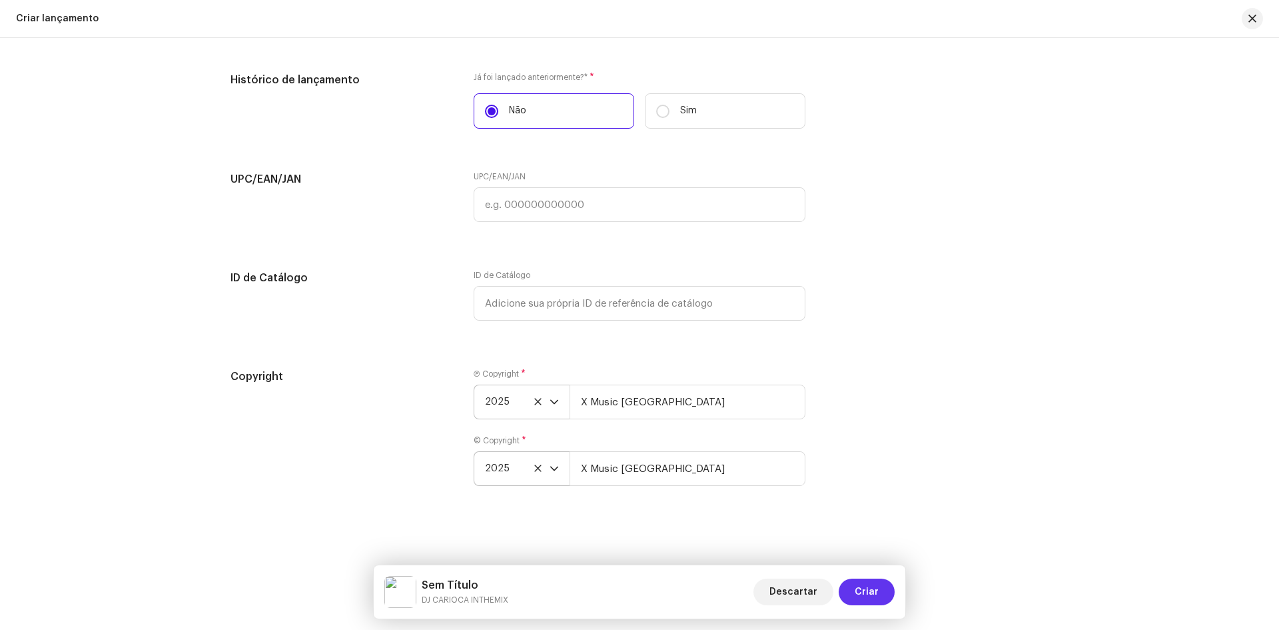
click at [884, 594] on button "Criar" at bounding box center [867, 591] width 56 height 27
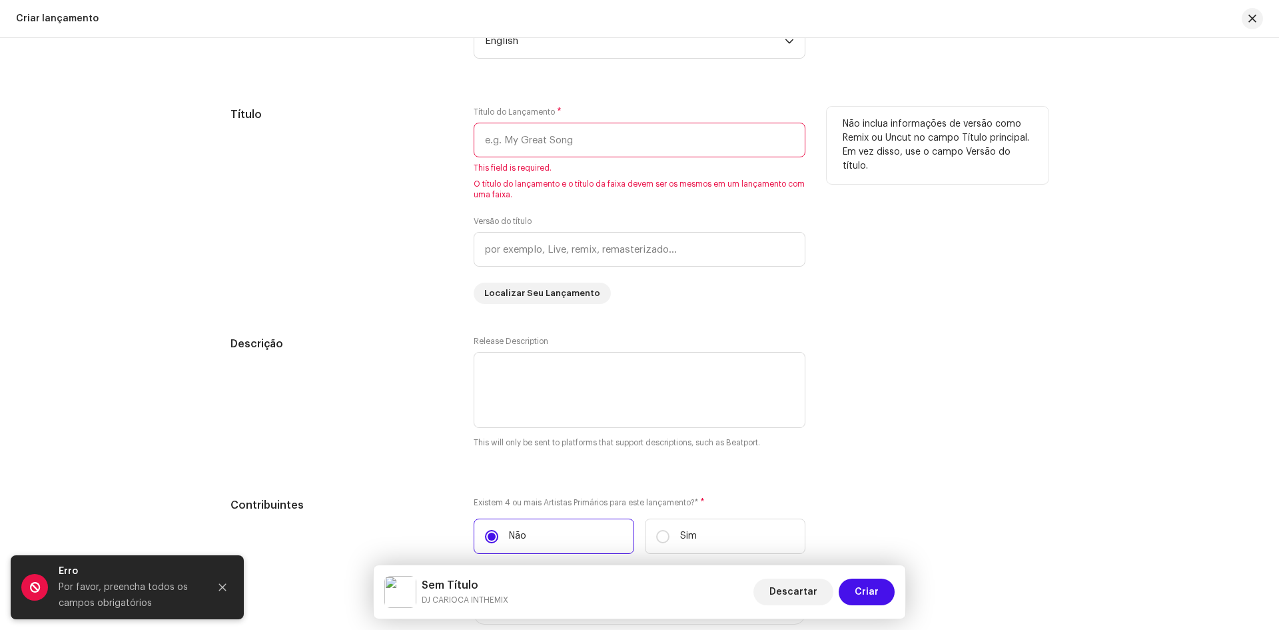
scroll to position [1062, 0]
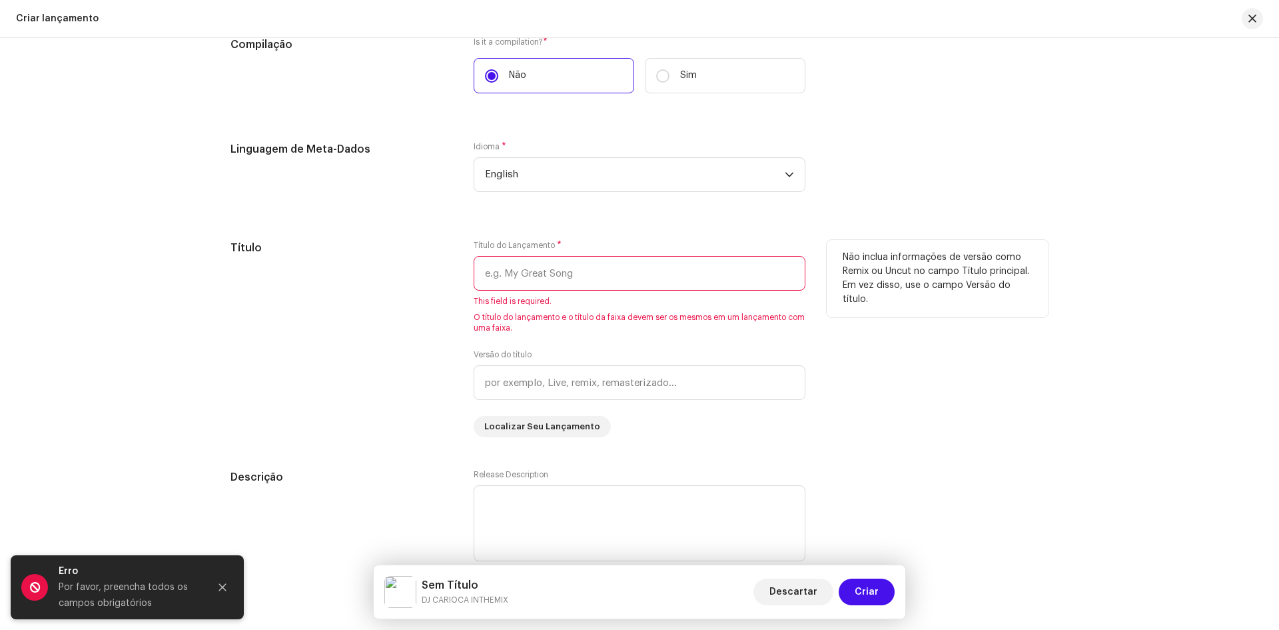
click at [496, 269] on input "text" at bounding box center [640, 273] width 332 height 35
paste input "MTG - TURN ME ON"
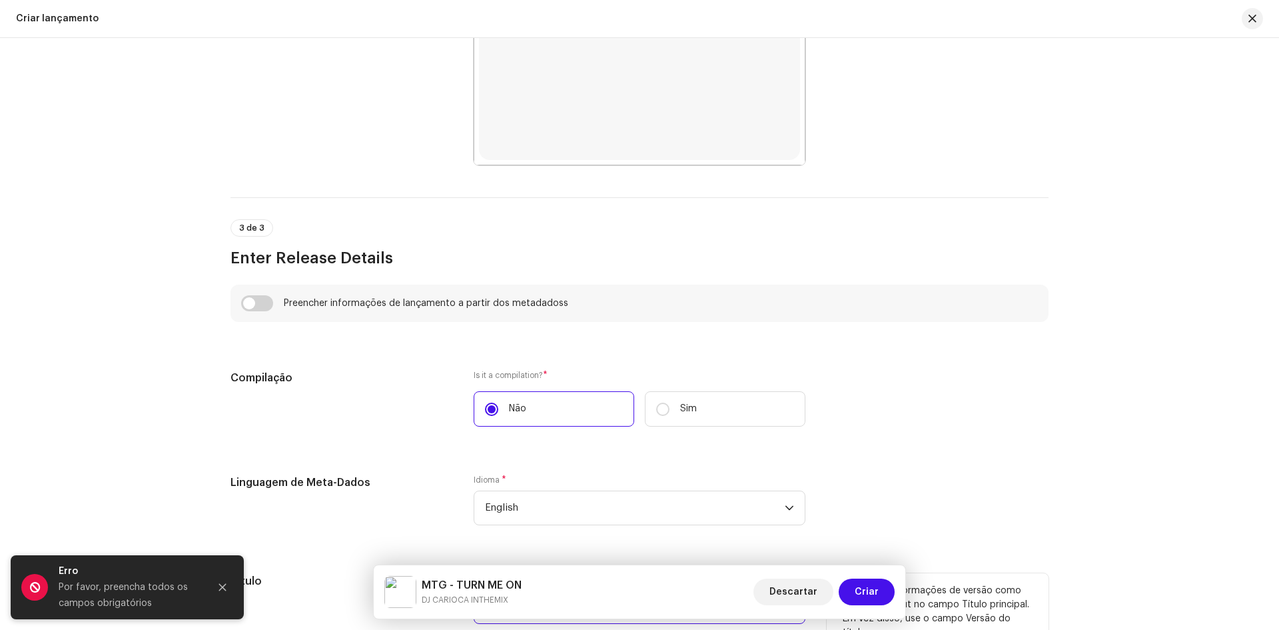
scroll to position [995, 0]
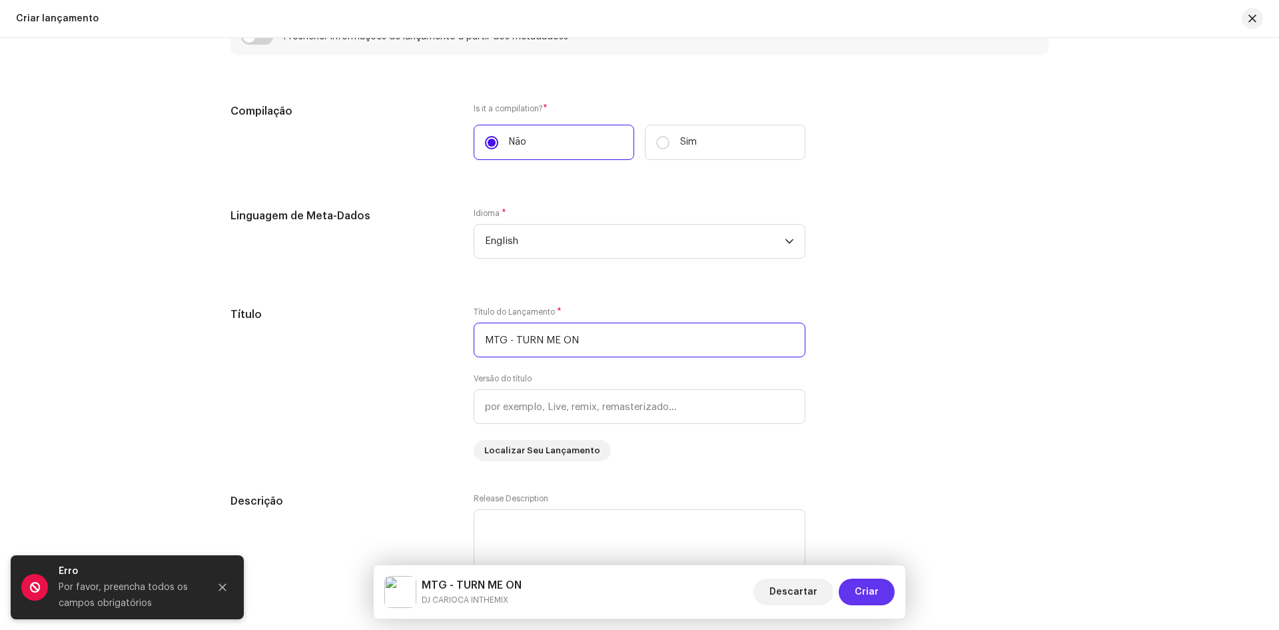
type input "MTG - TURN ME ON"
click at [878, 598] on span "Criar" at bounding box center [867, 591] width 24 height 27
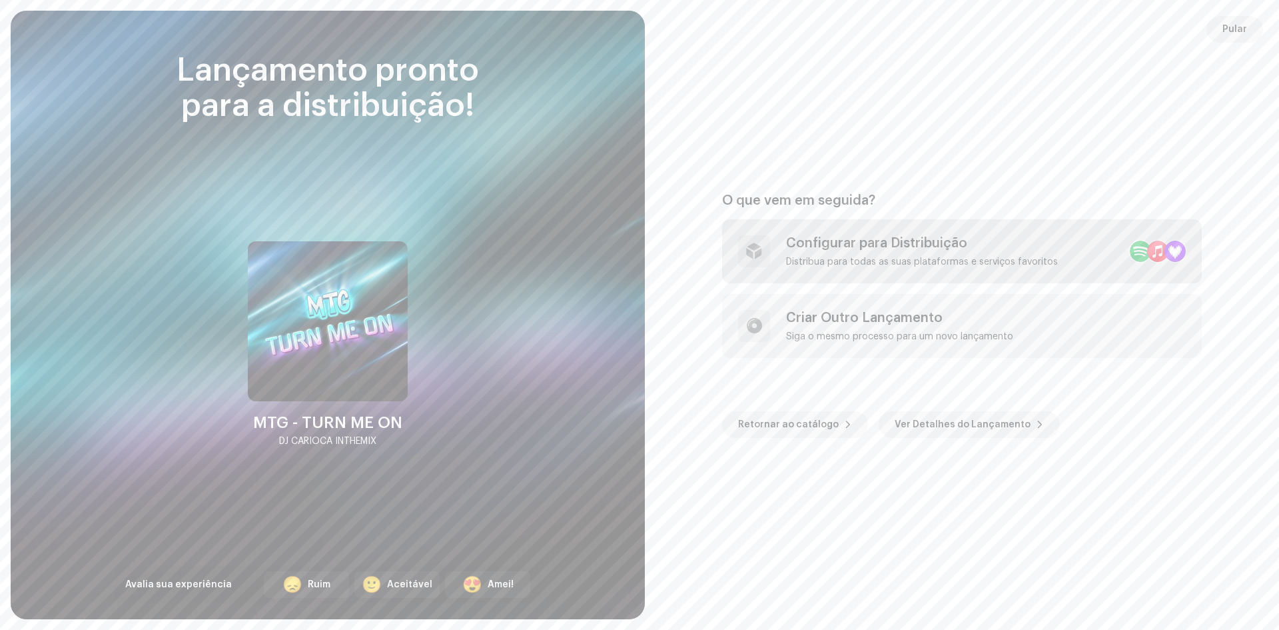
click at [860, 254] on div "Configurar para Distribuição Distribua para todas as suas plataformas e serviço…" at bounding box center [922, 251] width 272 height 32
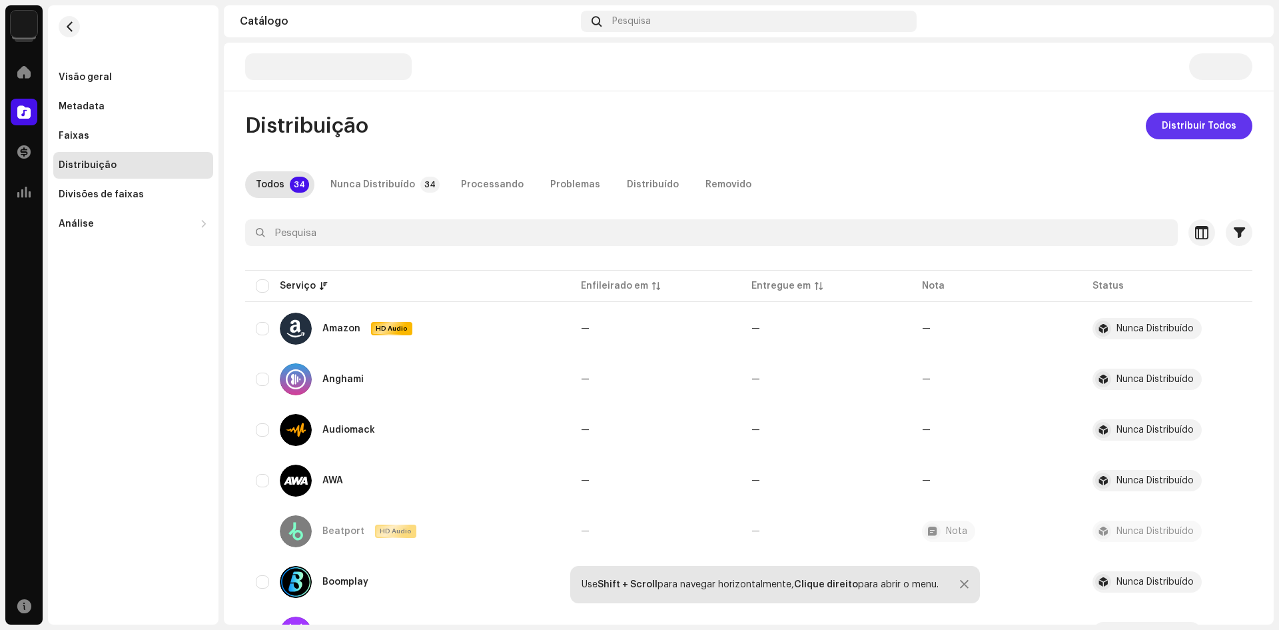
click at [1181, 126] on span "Distribuir Todos" at bounding box center [1199, 126] width 75 height 27
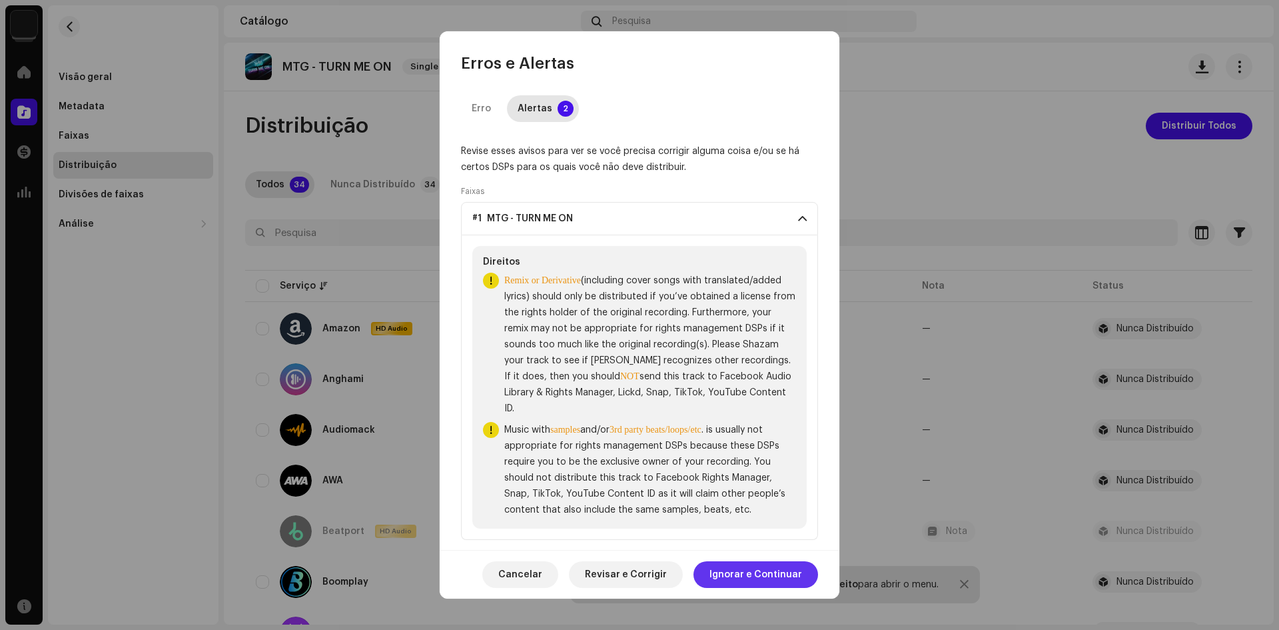
click at [760, 568] on span "Ignorar e Continuar" at bounding box center [756, 574] width 93 height 27
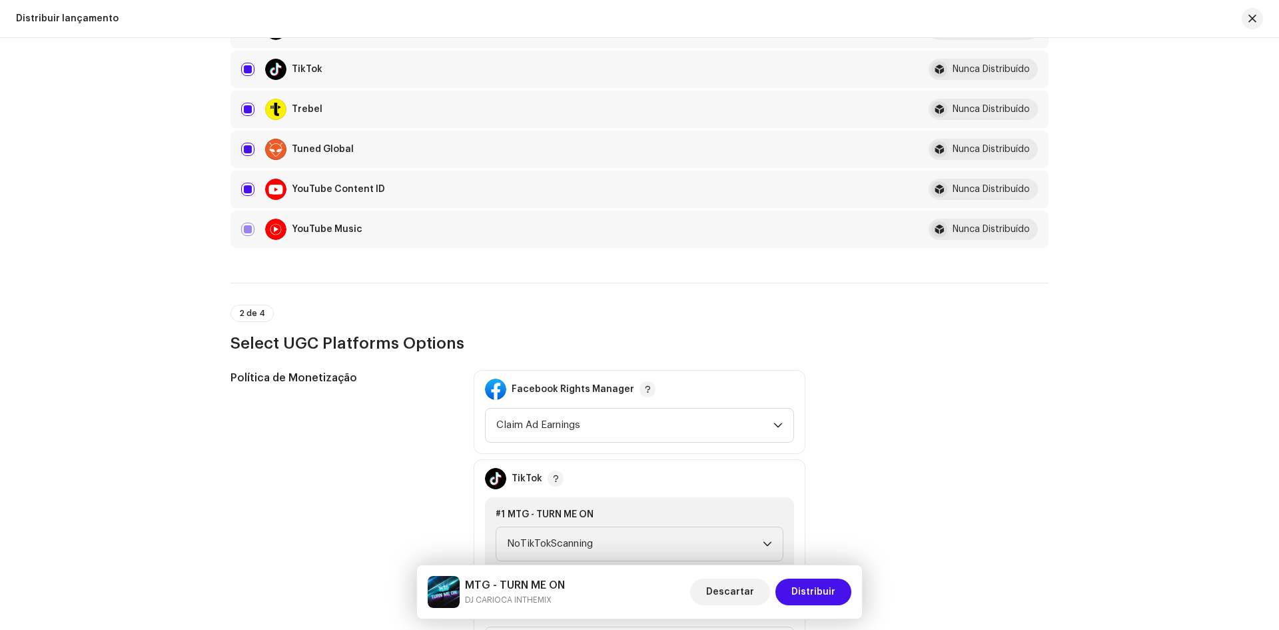
scroll to position [1199, 0]
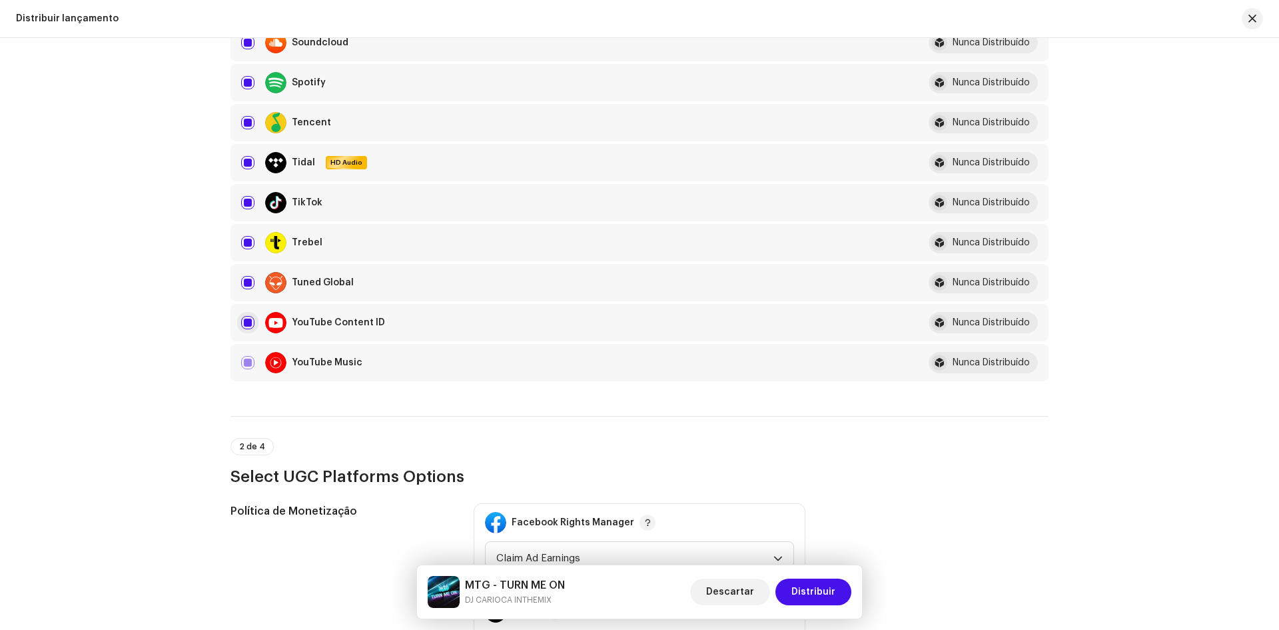
click at [248, 321] on input "checkbox" at bounding box center [247, 322] width 13 height 13
checkbox input "false"
click at [241, 366] on input "Row Selected" at bounding box center [247, 362] width 13 height 13
checkbox input "false"
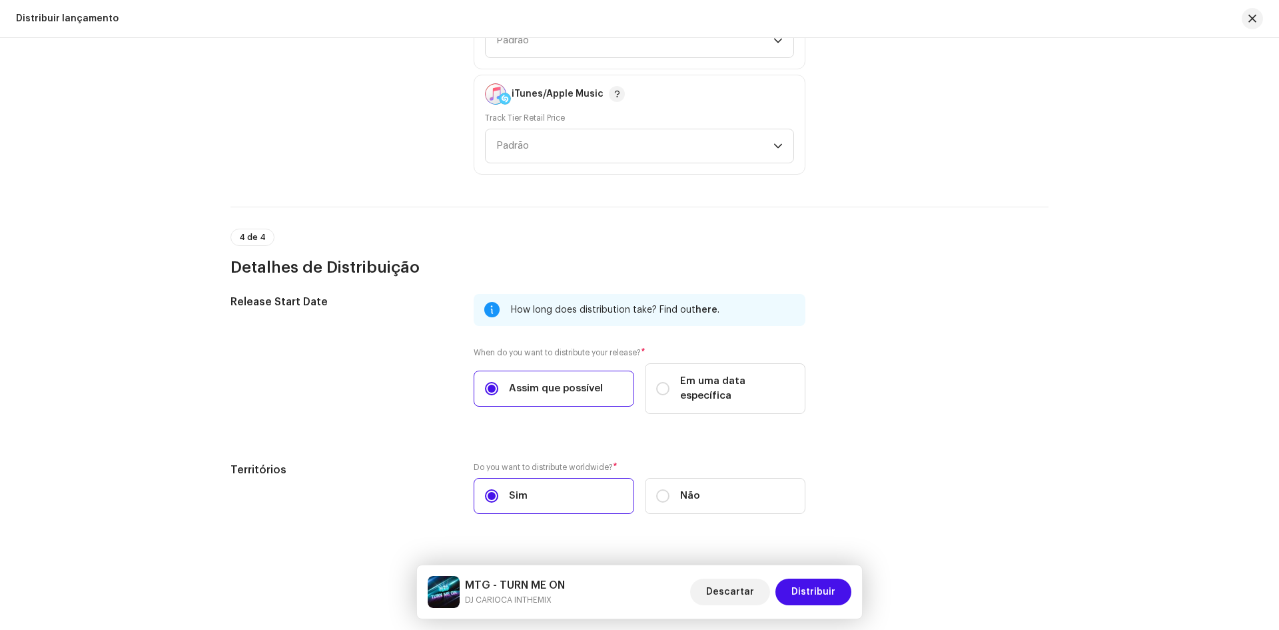
scroll to position [2079, 0]
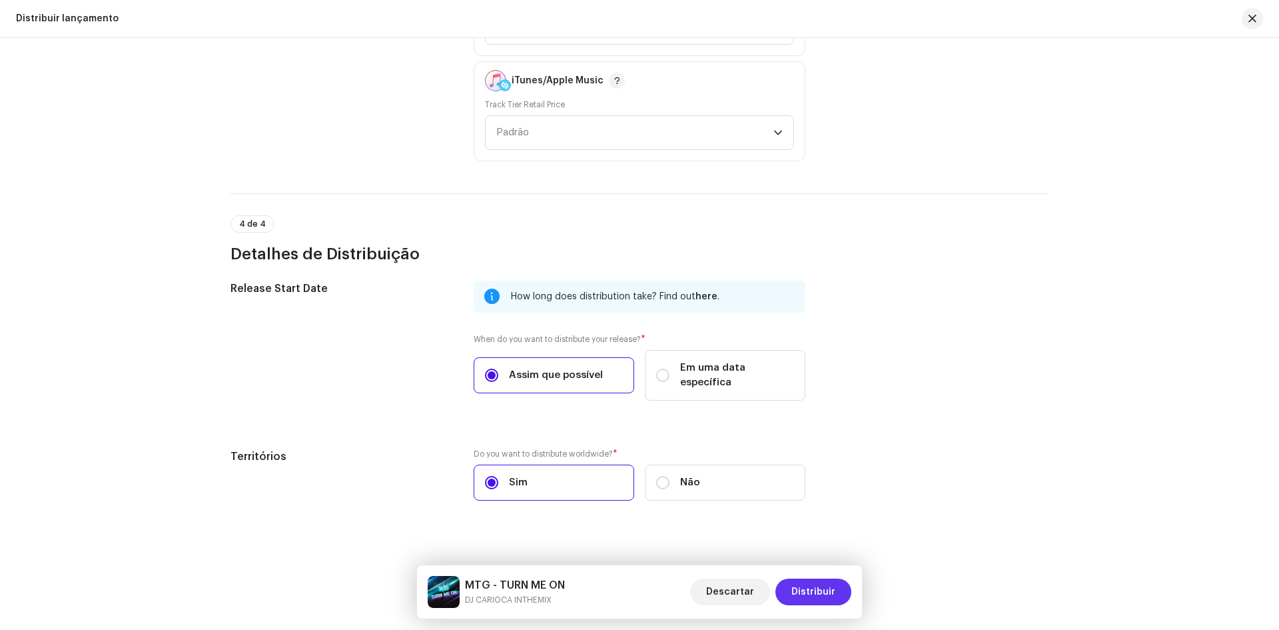
click at [819, 594] on span "Distribuir" at bounding box center [814, 591] width 44 height 27
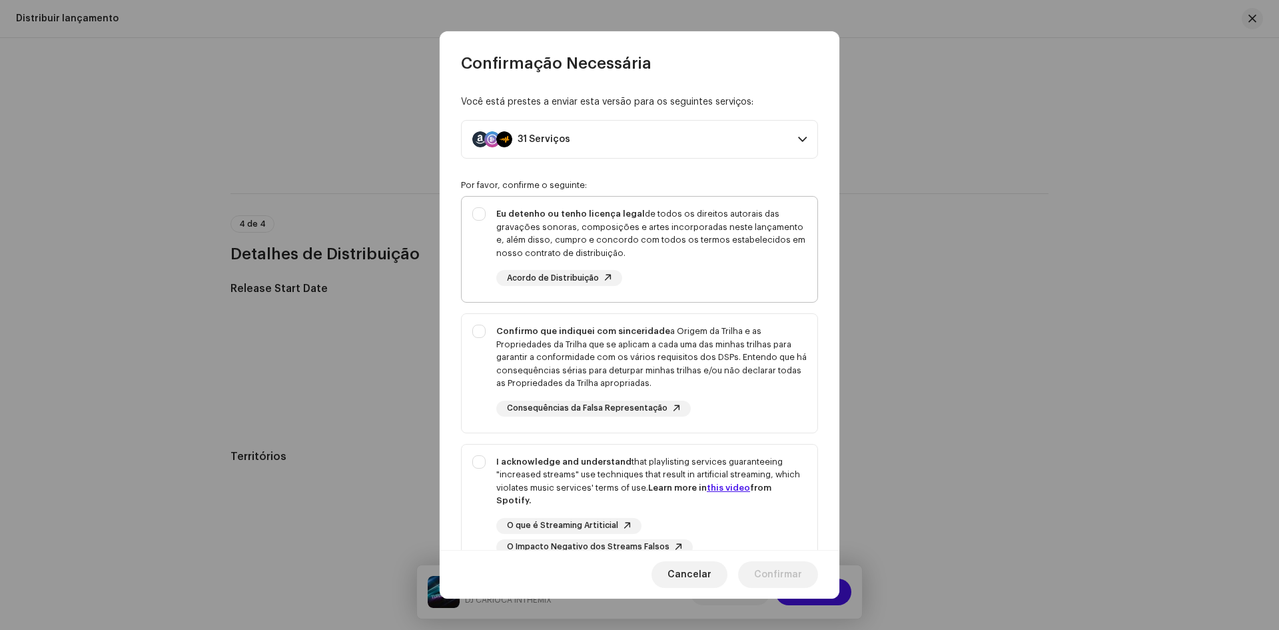
click at [464, 224] on div "Eu detenho ou tenho licença legal de todos os direitos autorais das gravações s…" at bounding box center [640, 247] width 356 height 100
checkbox input "true"
drag, startPoint x: 478, startPoint y: 311, endPoint x: 477, endPoint y: 341, distance: 30.0
click at [478, 312] on p-selectbutton "Eu detenho ou tenho licença legal de todos os direitos autorais das gravações s…" at bounding box center [639, 384] width 357 height 376
click at [479, 347] on div "Confirmo que indiquei com sinceridade a Origem da Trilha e as Propriedades da T…" at bounding box center [640, 370] width 356 height 113
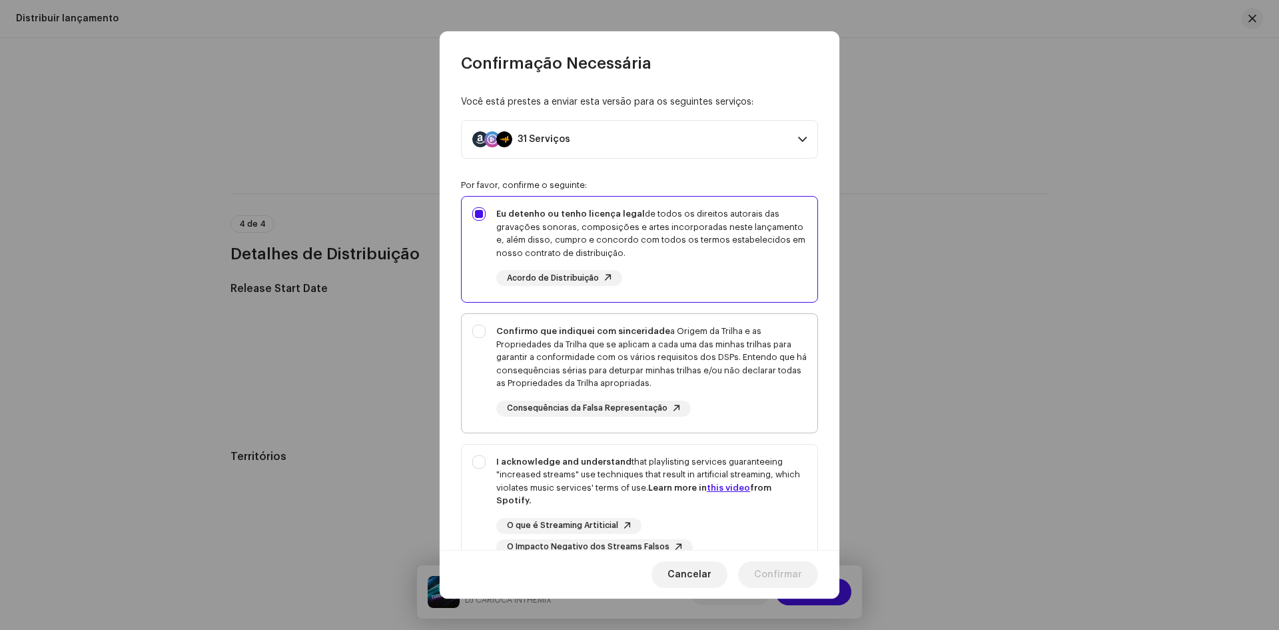
checkbox input "true"
click at [479, 468] on div "I acknowledge and understand that playlisting services guaranteeing "increased …" at bounding box center [640, 504] width 356 height 121
checkbox input "true"
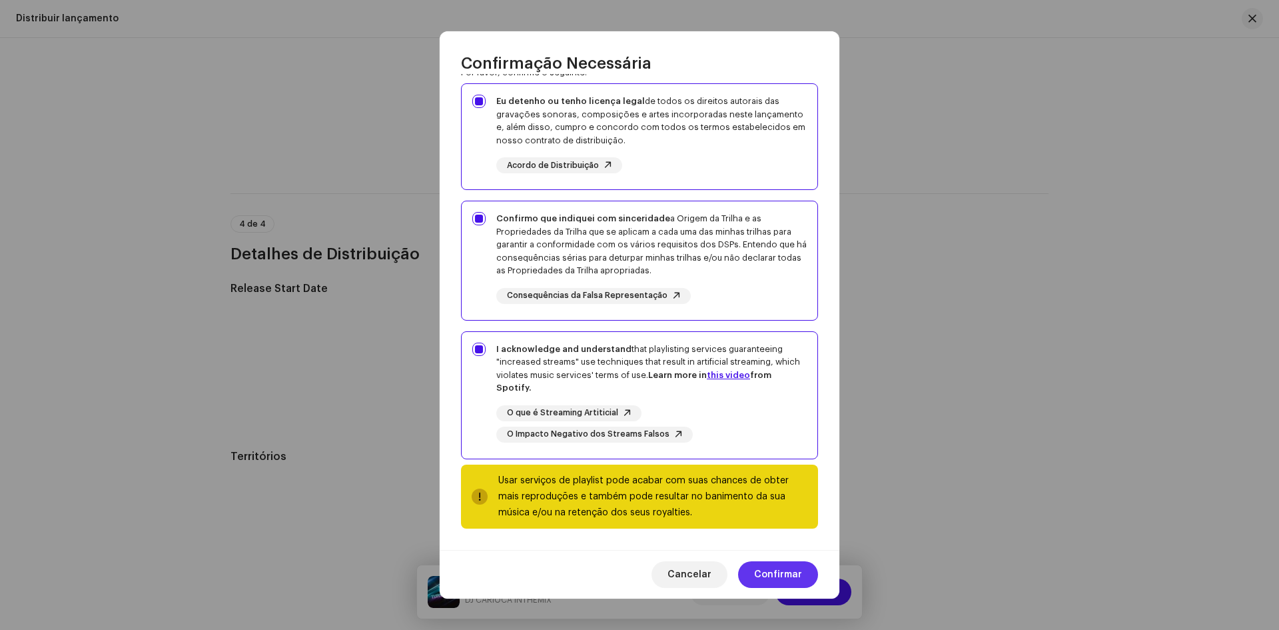
click at [760, 578] on span "Confirmar" at bounding box center [778, 574] width 48 height 27
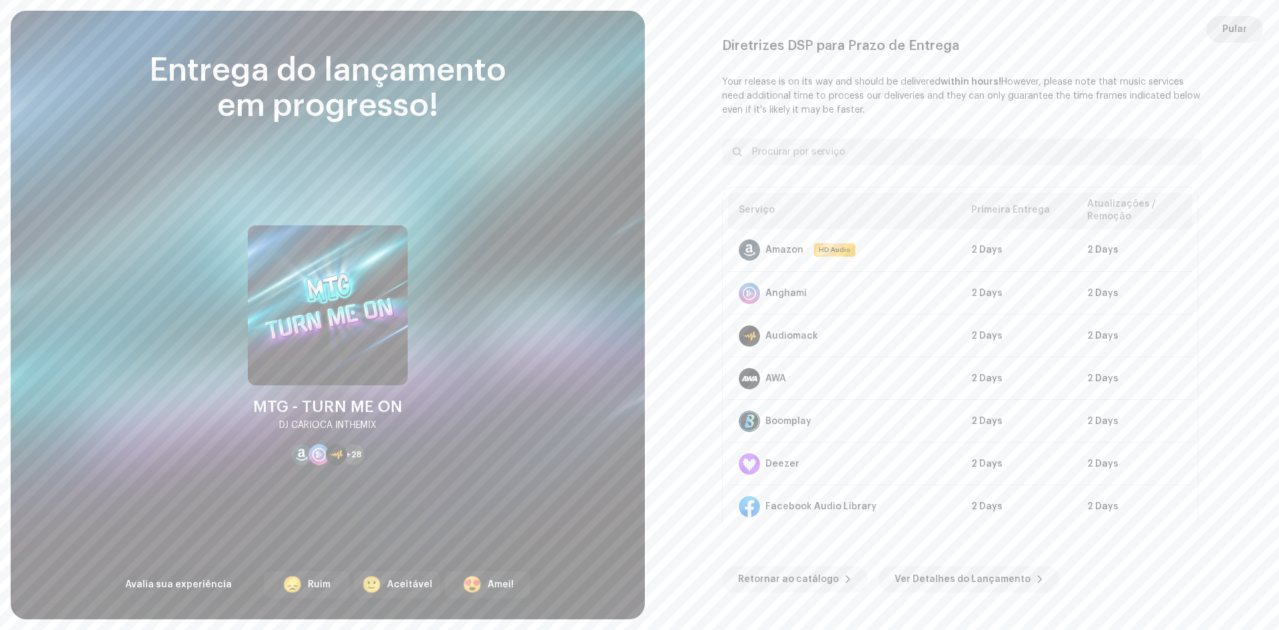
click at [1237, 24] on span "Pular" at bounding box center [1235, 29] width 25 height 27
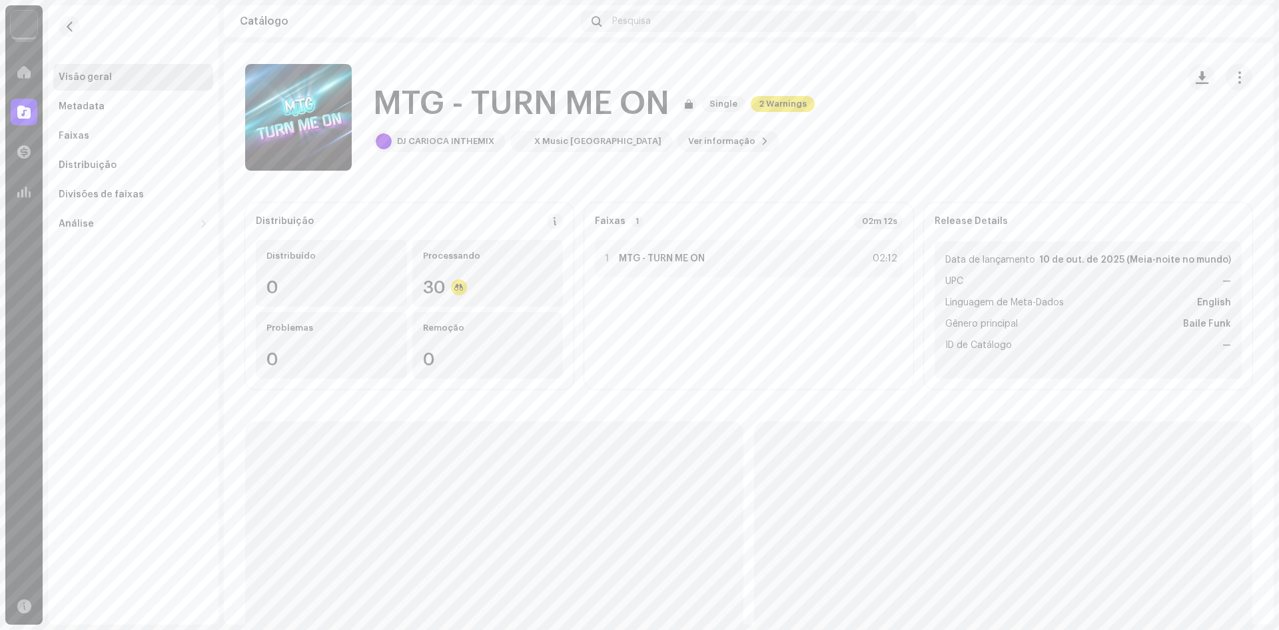
click at [211, 347] on div "Visão geral Metadata Faixas Distribuição Divisões de faixas Análise Consumo Eng…" at bounding box center [133, 314] width 171 height 619
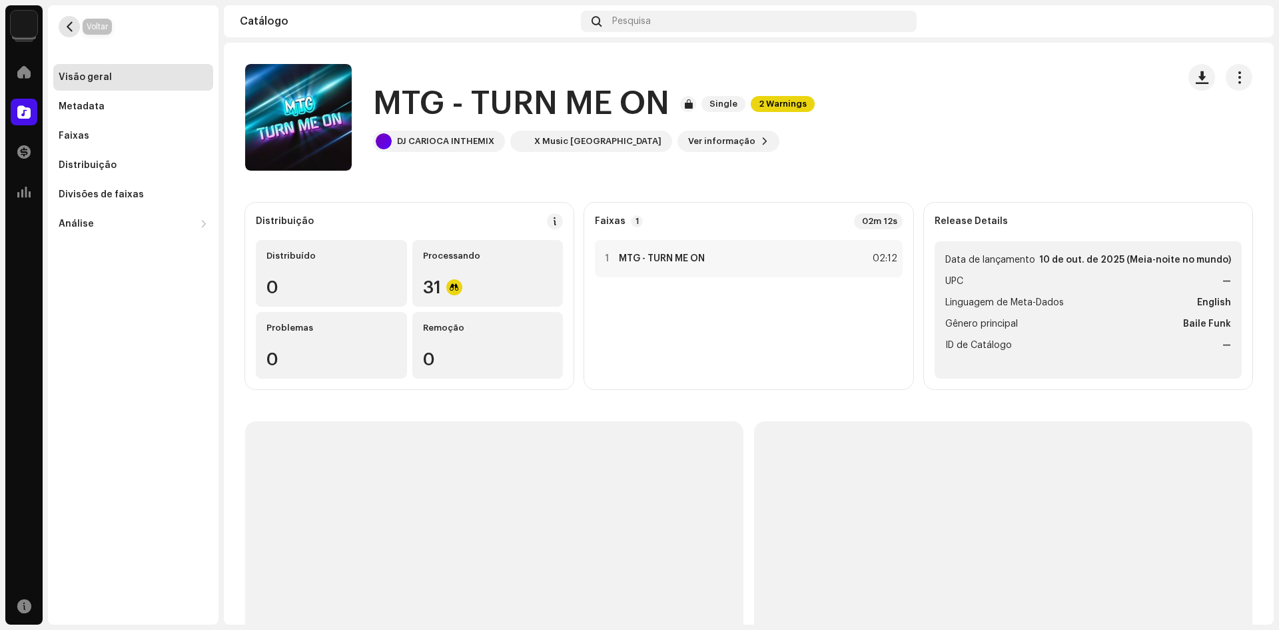
click at [65, 25] on span "button" at bounding box center [70, 26] width 10 height 11
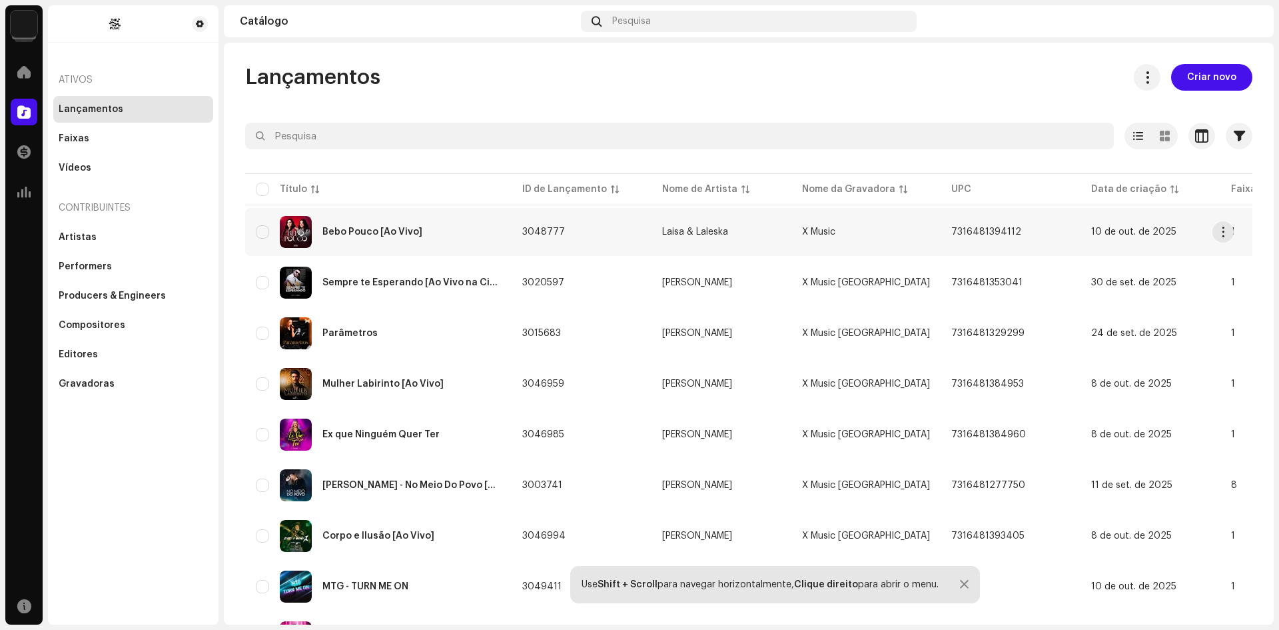
click at [375, 231] on div "Bebo Pouco [Ao Vivo]" at bounding box center [373, 231] width 100 height 9
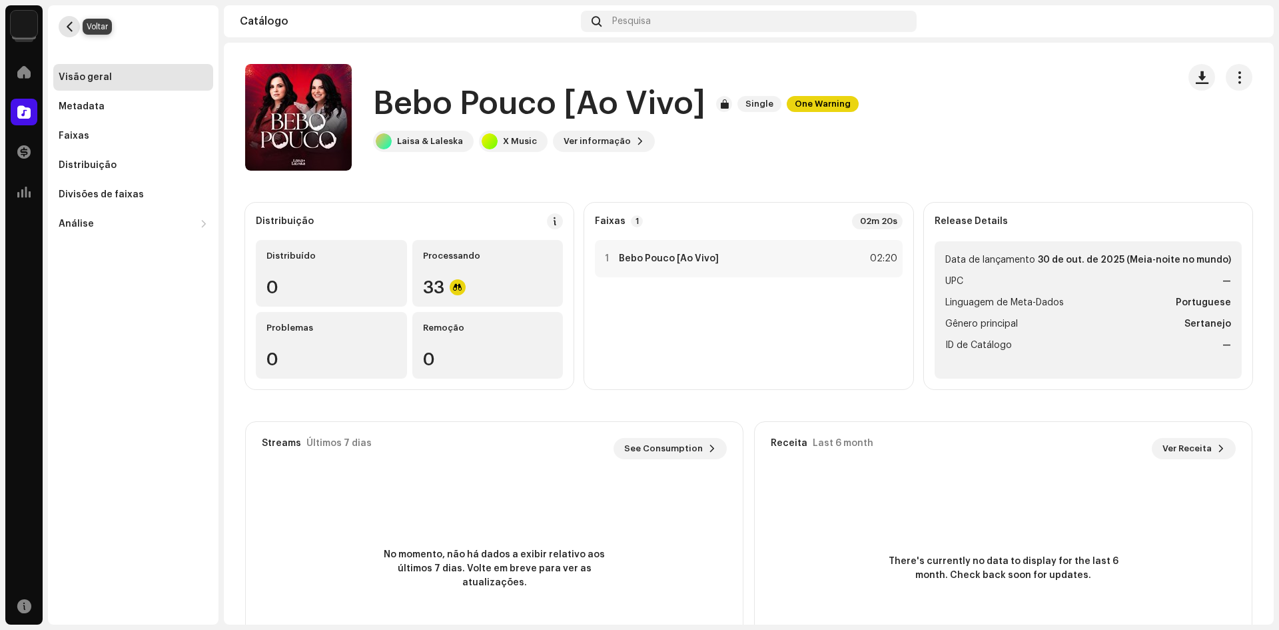
click at [74, 25] on span "button" at bounding box center [70, 26] width 10 height 11
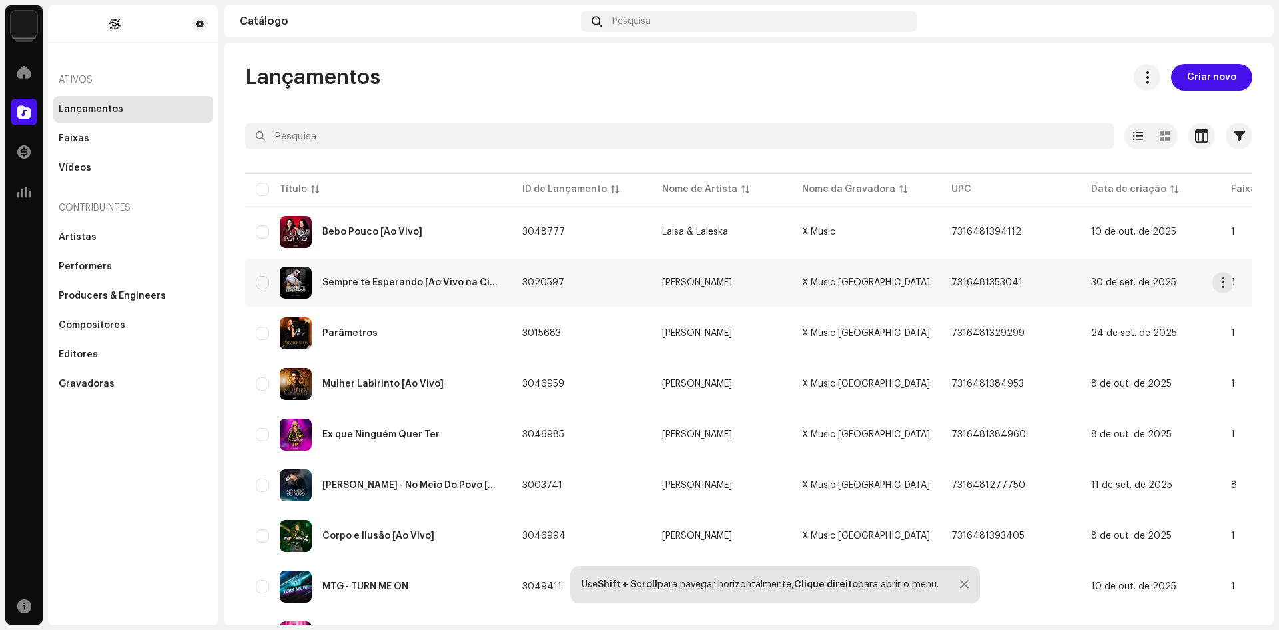
click at [347, 279] on div "Sempre te Esperando [Ao Vivo na Cidade]" at bounding box center [412, 282] width 179 height 9
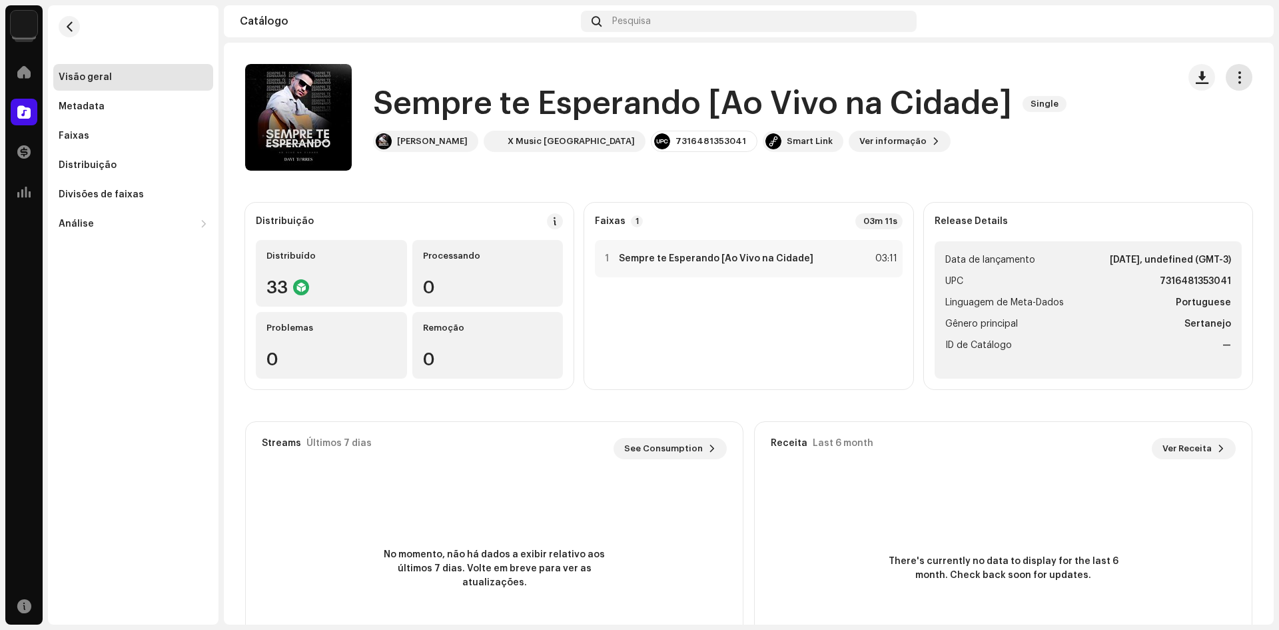
click at [1233, 74] on span "button" at bounding box center [1239, 77] width 13 height 11
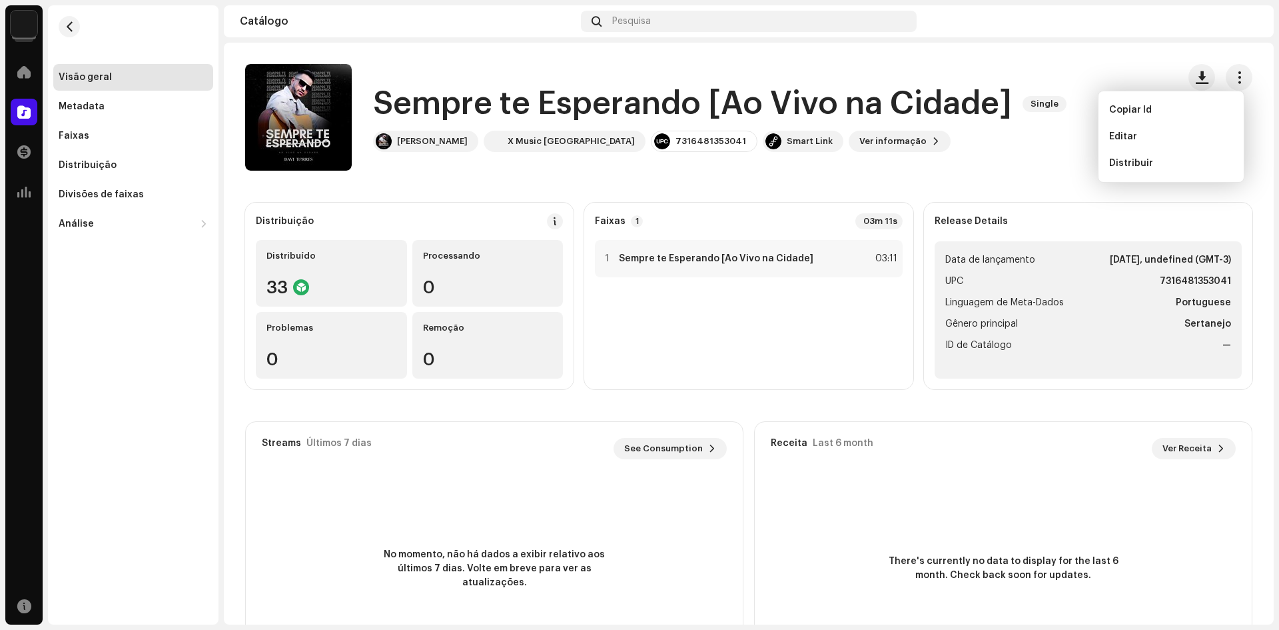
click at [878, 166] on div "Sempre te Esperando [Ao Vivo na Cidade] Single Davi Torres X Music Brasil 73164…" at bounding box center [706, 117] width 922 height 107
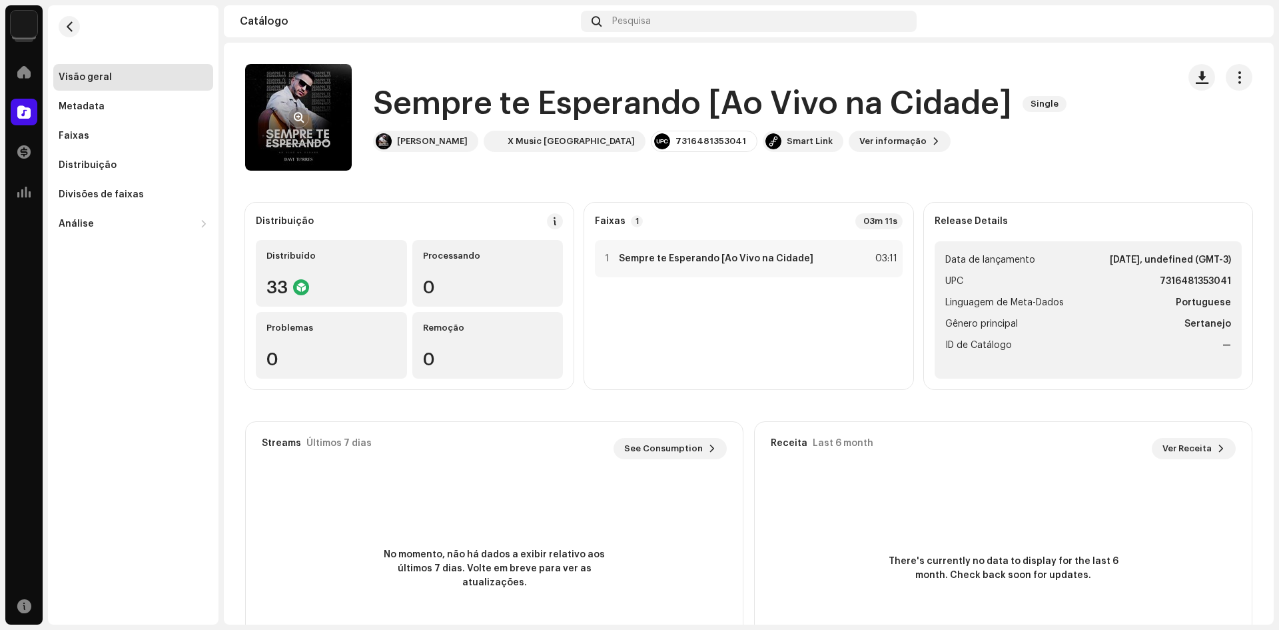
click at [297, 104] on re-a-cover at bounding box center [298, 117] width 107 height 107
click at [860, 139] on span "Ver informação" at bounding box center [893, 141] width 67 height 27
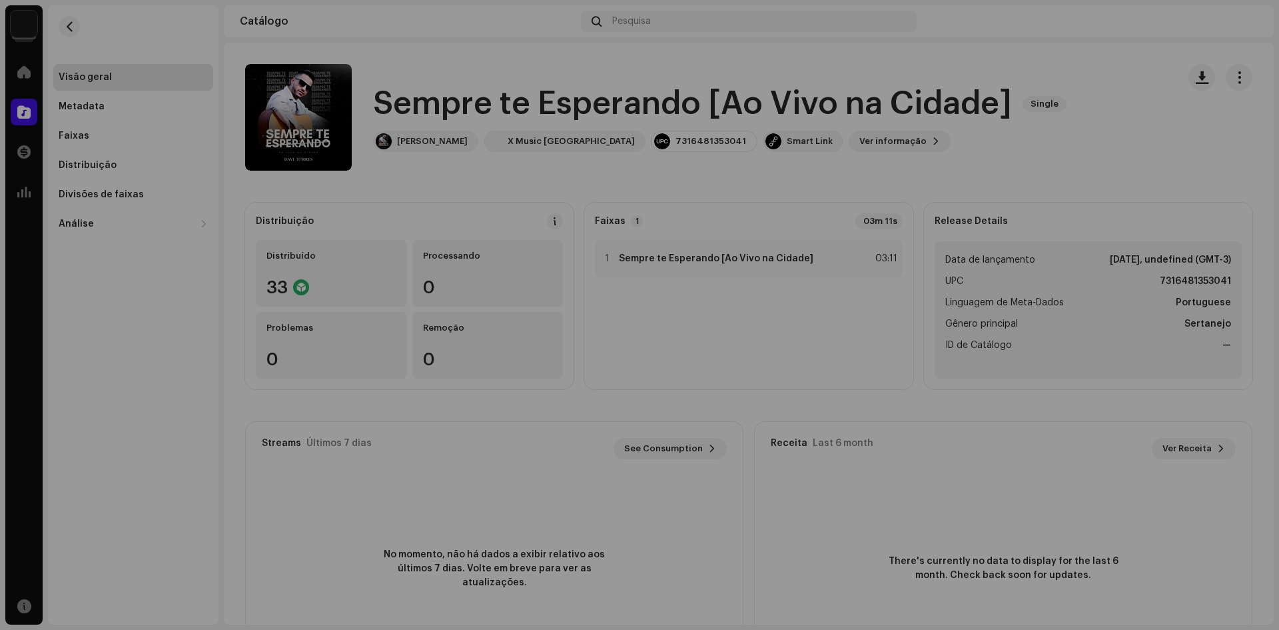
click at [844, 498] on div "Sempre te Esperando [Ao Vivo na Cidade] 3020597 Metadata Distribuição Linguagem…" at bounding box center [639, 315] width 1279 height 630
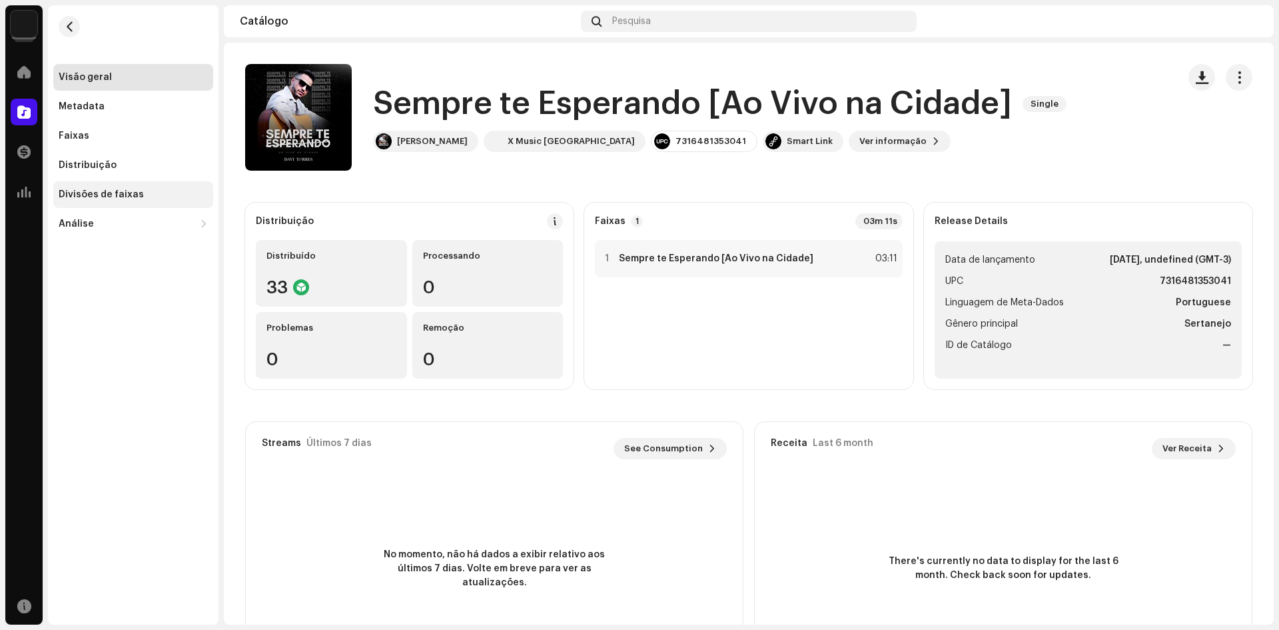
click at [107, 193] on div "Divisões de faixas" at bounding box center [101, 194] width 85 height 11
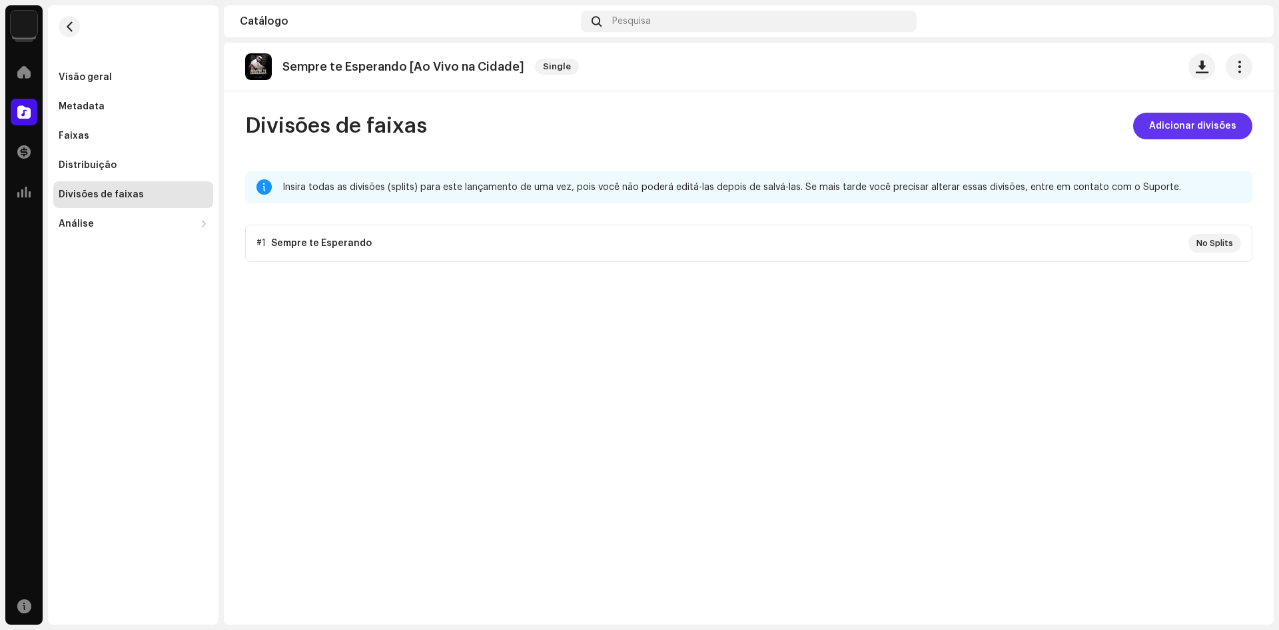
click at [1201, 133] on span "Adicionar divisões" at bounding box center [1193, 126] width 87 height 27
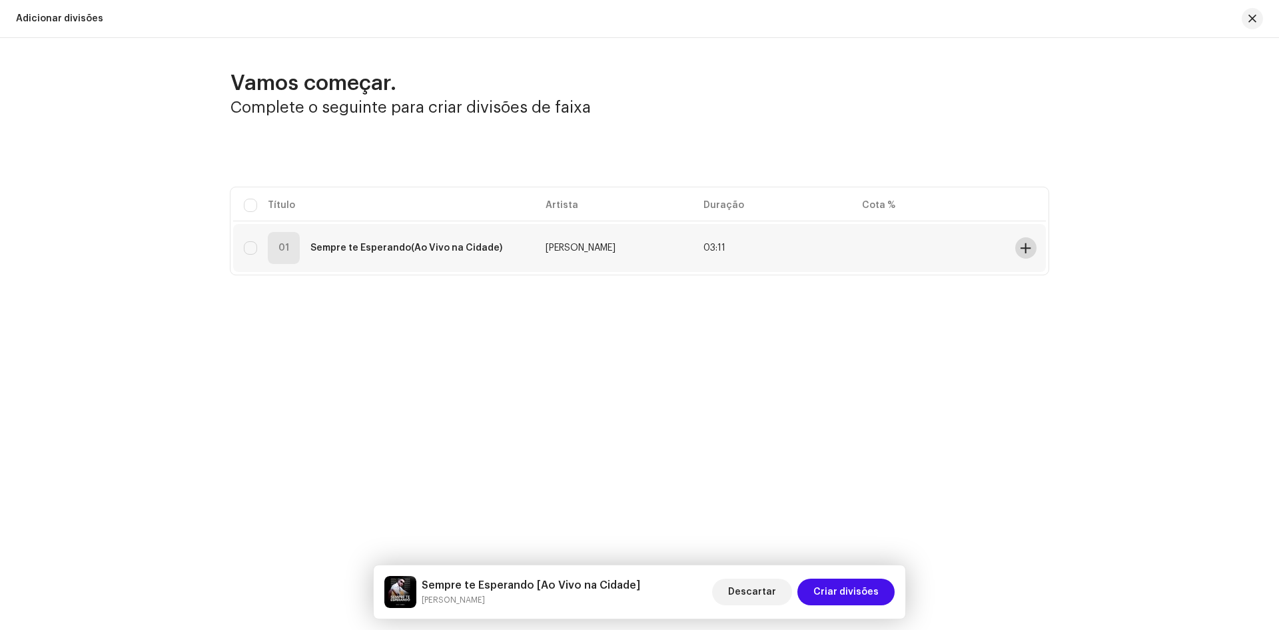
click at [1024, 249] on span at bounding box center [1026, 248] width 10 height 11
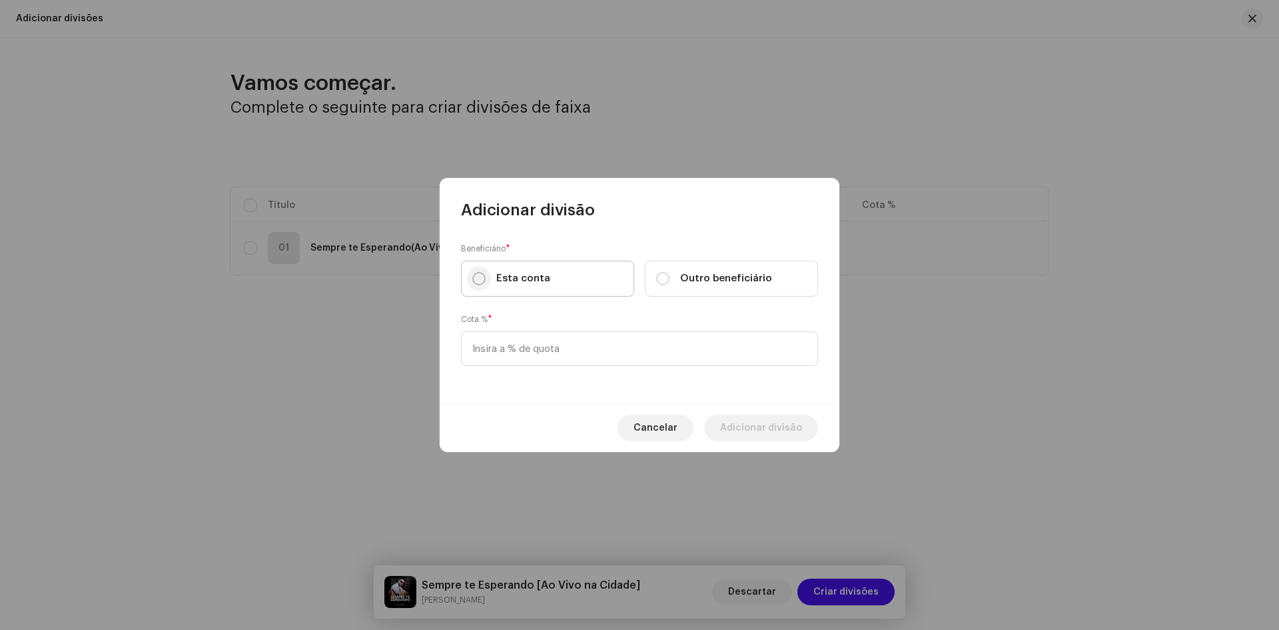
click at [482, 282] on input "Esta conta" at bounding box center [478, 278] width 13 height 13
radio input "true"
click at [510, 354] on input at bounding box center [639, 348] width 357 height 35
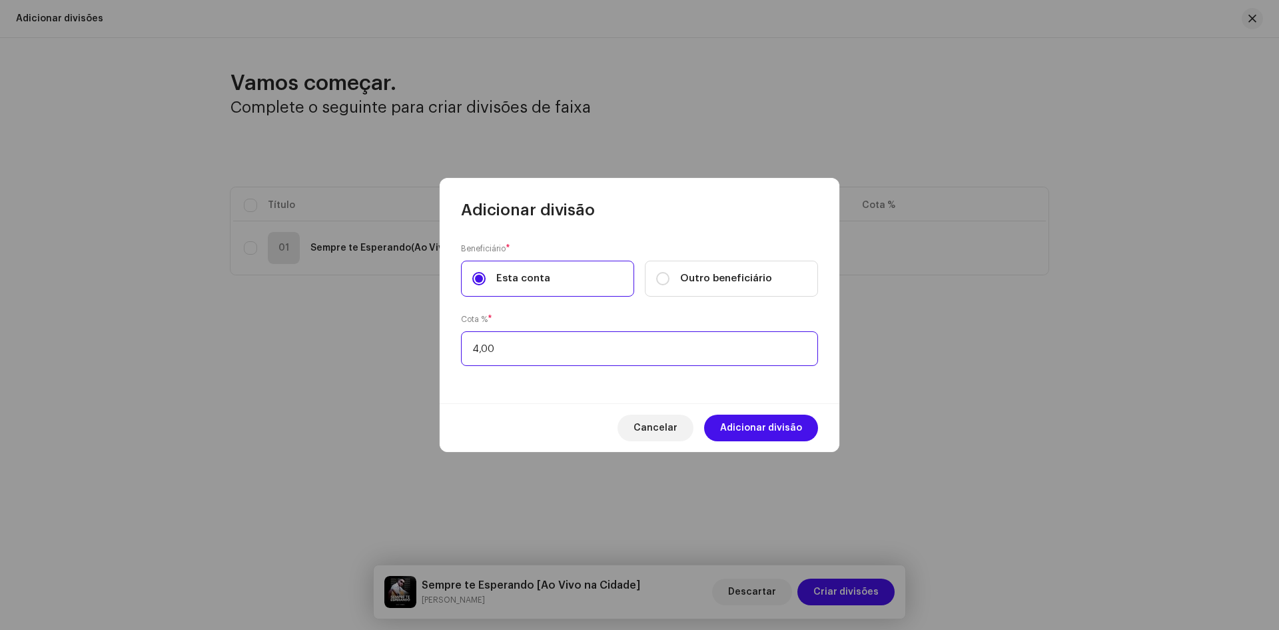
type input "40,00"
click at [745, 429] on span "Adicionar divisão" at bounding box center [761, 427] width 82 height 27
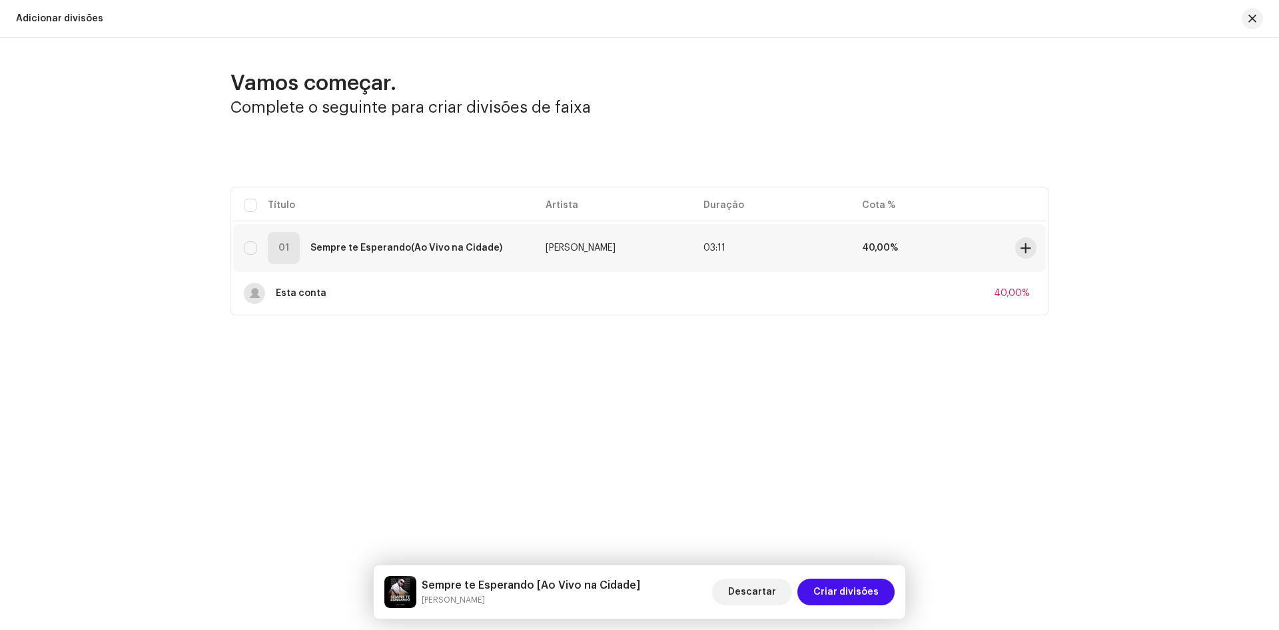
click at [486, 248] on strong "(Ao Vivo na Cidade)" at bounding box center [456, 247] width 91 height 9
click at [1035, 247] on button at bounding box center [1026, 247] width 21 height 21
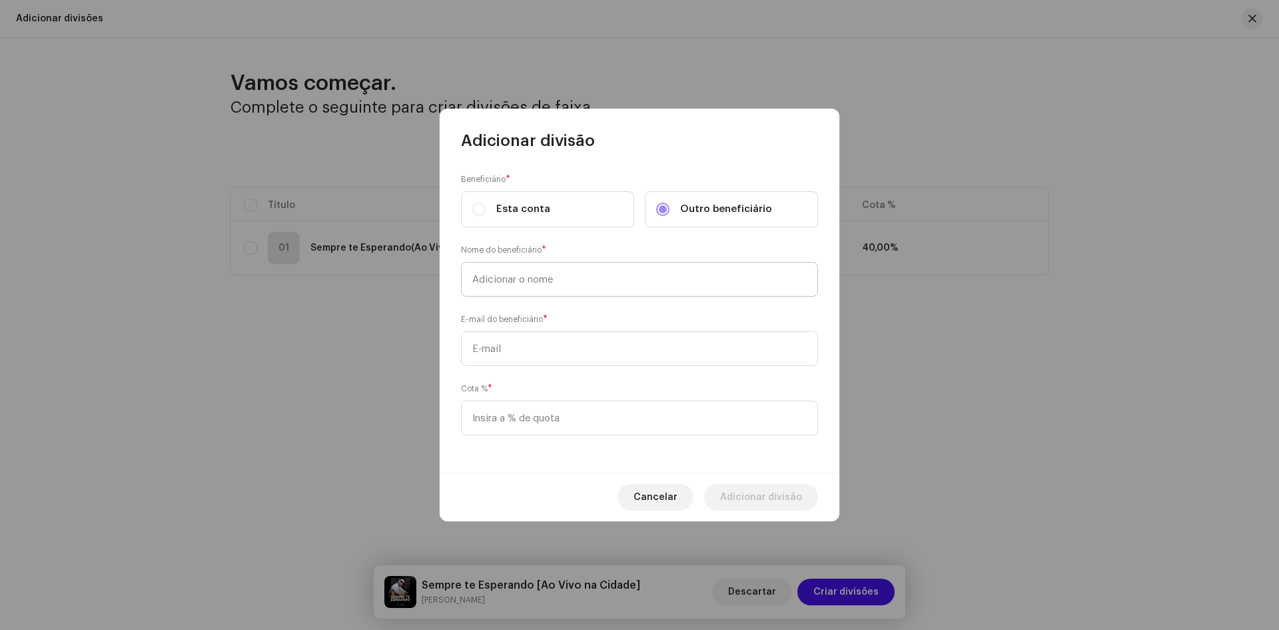
click at [546, 280] on input "text" at bounding box center [639, 279] width 357 height 35
type input "60"
click at [486, 354] on input "text" at bounding box center [639, 348] width 357 height 35
paste input "tdavi6196@gmail.com"
type input "tdavi6196@gmail.com"
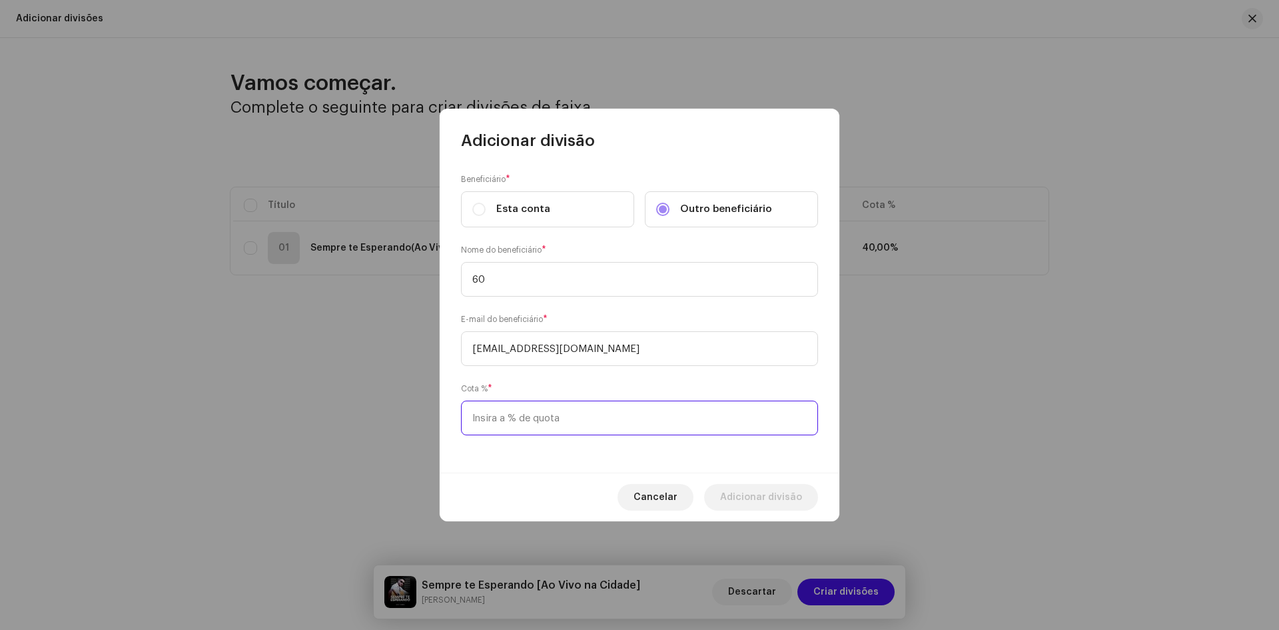
click at [492, 414] on input at bounding box center [639, 417] width 357 height 35
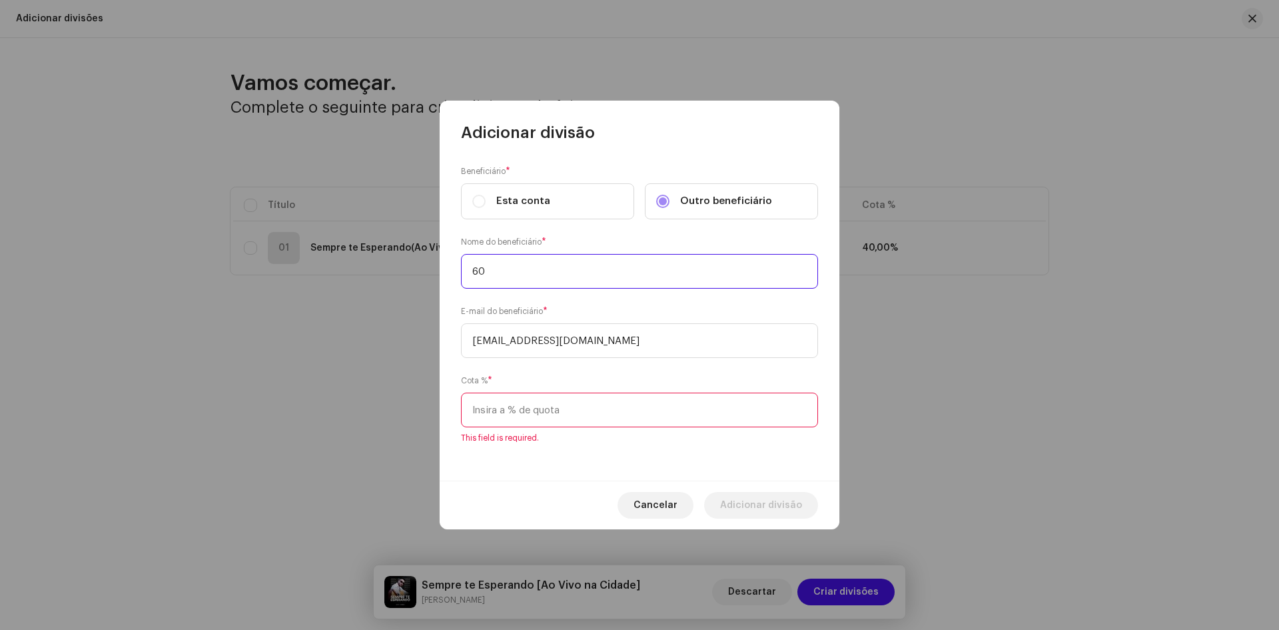
drag, startPoint x: 499, startPoint y: 287, endPoint x: 400, endPoint y: 283, distance: 98.7
click at [400, 283] on div "Adicionar divisão Beneficiário * Esta conta Outro beneficiário Nome do benefici…" at bounding box center [639, 315] width 1279 height 630
type input "[PERSON_NAME]"
click at [520, 420] on input at bounding box center [639, 410] width 357 height 35
type input "60,00"
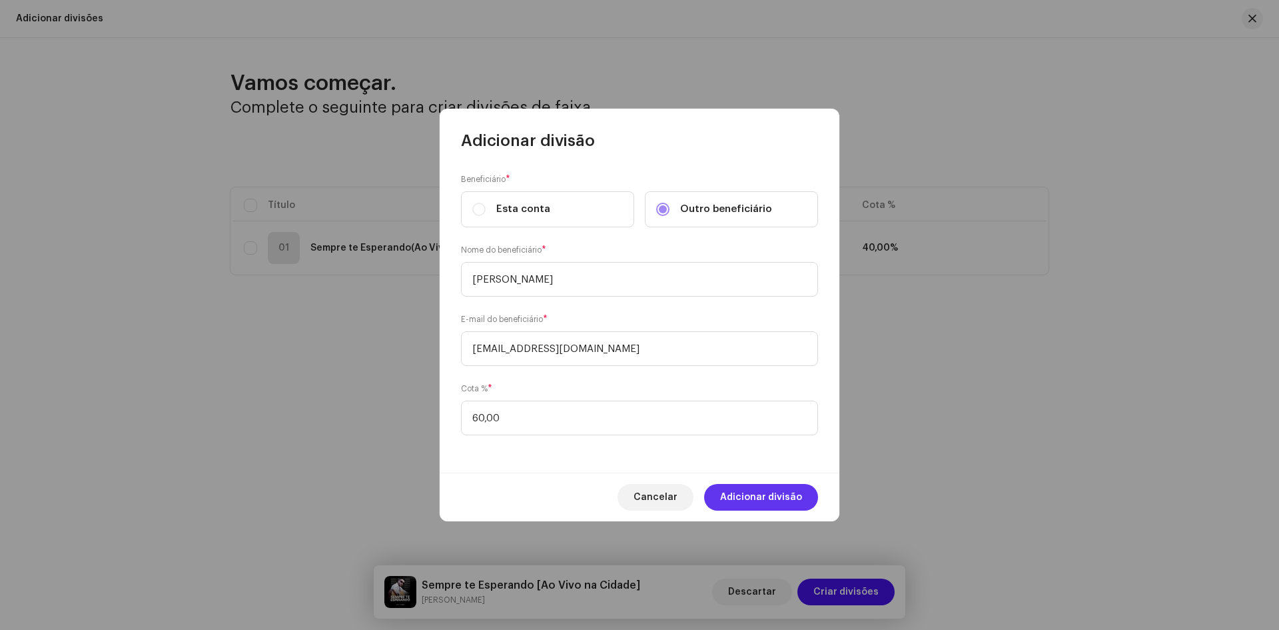
click at [742, 489] on span "Adicionar divisão" at bounding box center [761, 497] width 82 height 27
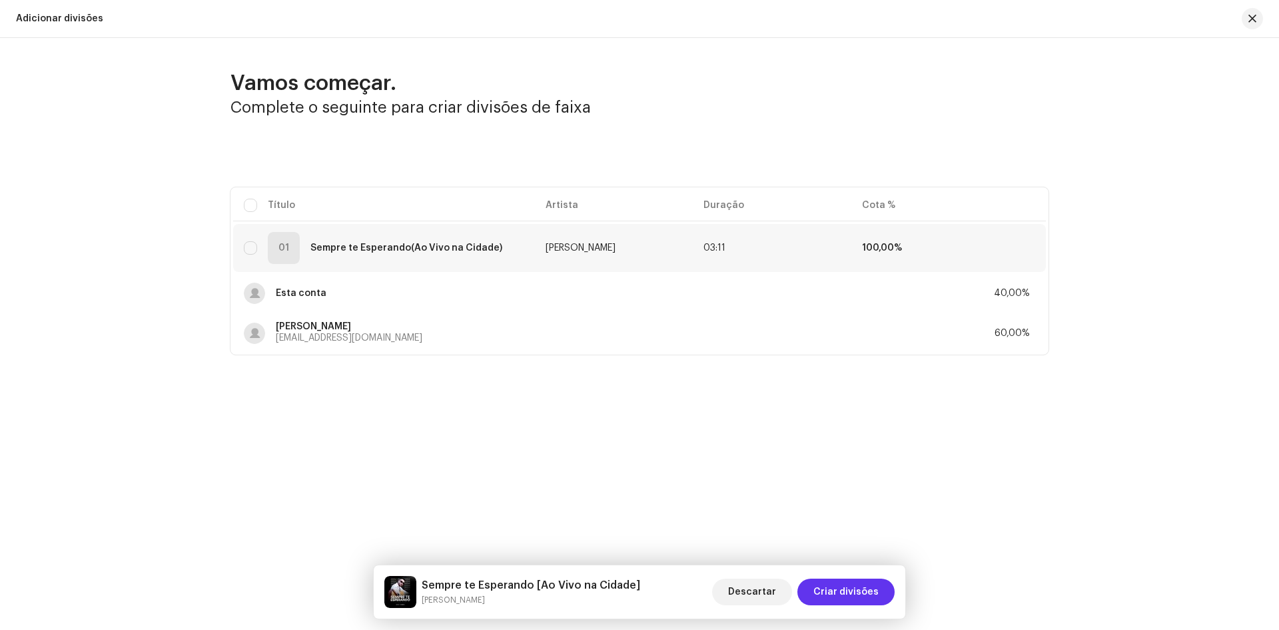
click at [836, 596] on span "Criar divisões" at bounding box center [846, 591] width 65 height 27
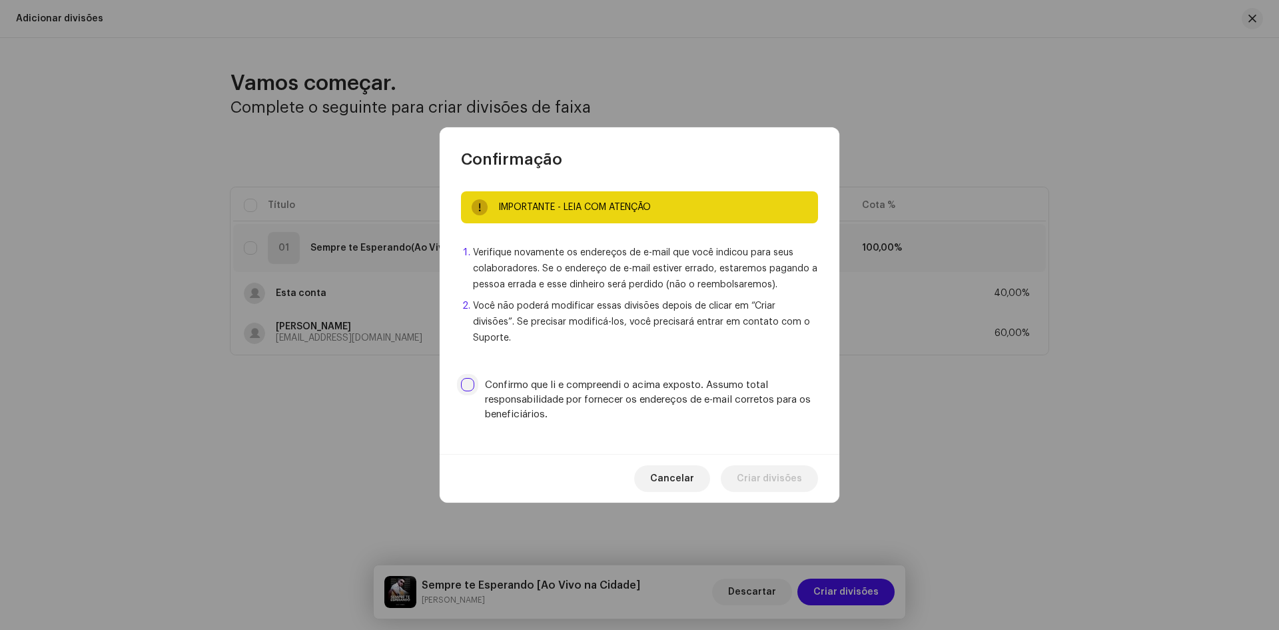
click at [468, 378] on input "Confirmo que li e compreendi o acima exposto. Assumo total responsabilidade por…" at bounding box center [467, 384] width 13 height 13
checkbox input "true"
click at [771, 470] on span "Criar divisões" at bounding box center [769, 478] width 65 height 27
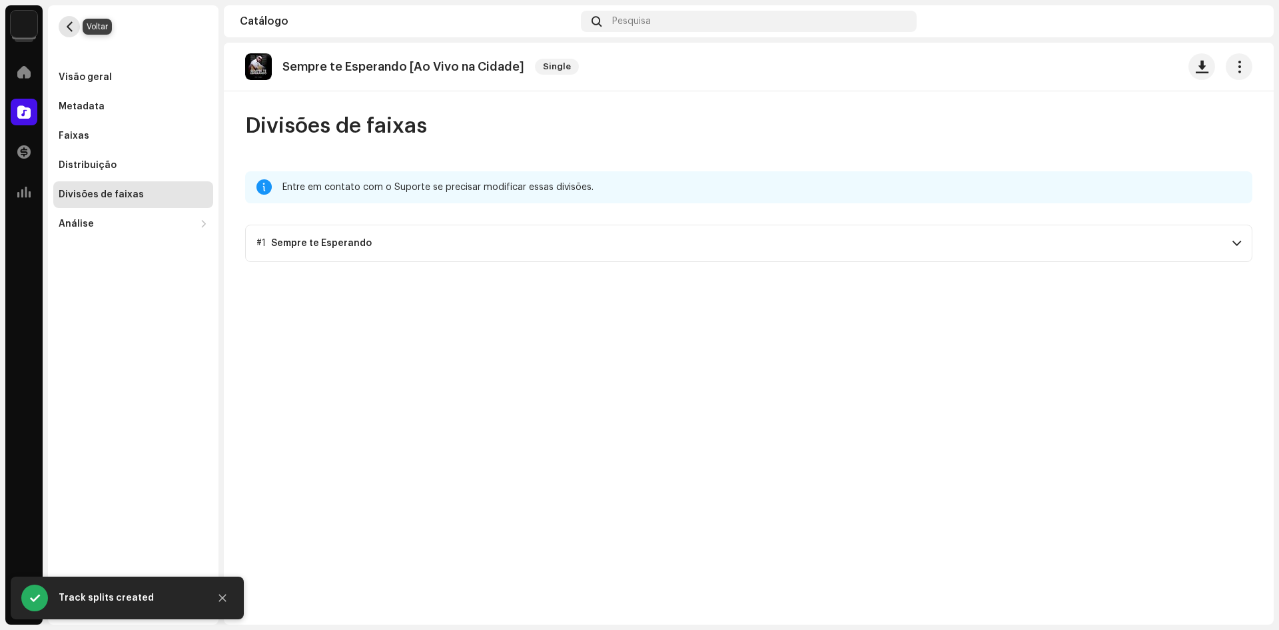
click at [74, 27] on span "button" at bounding box center [70, 26] width 10 height 11
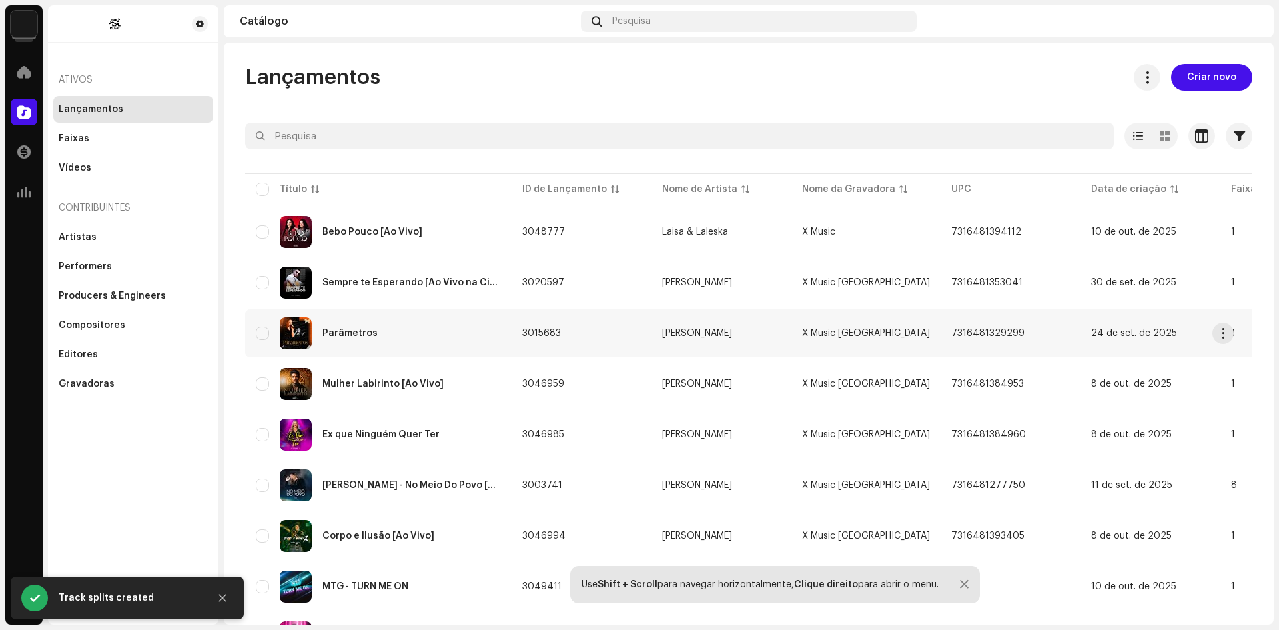
click at [343, 330] on div "Parâmetros" at bounding box center [350, 333] width 55 height 9
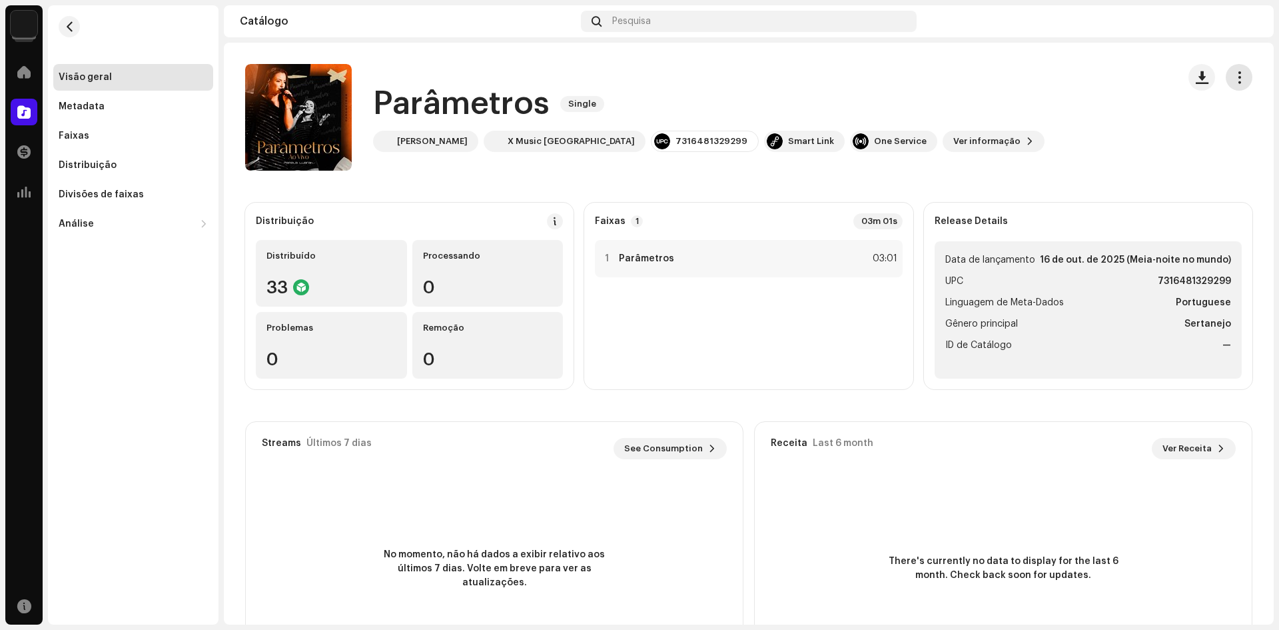
click at [1226, 82] on button "button" at bounding box center [1239, 77] width 27 height 27
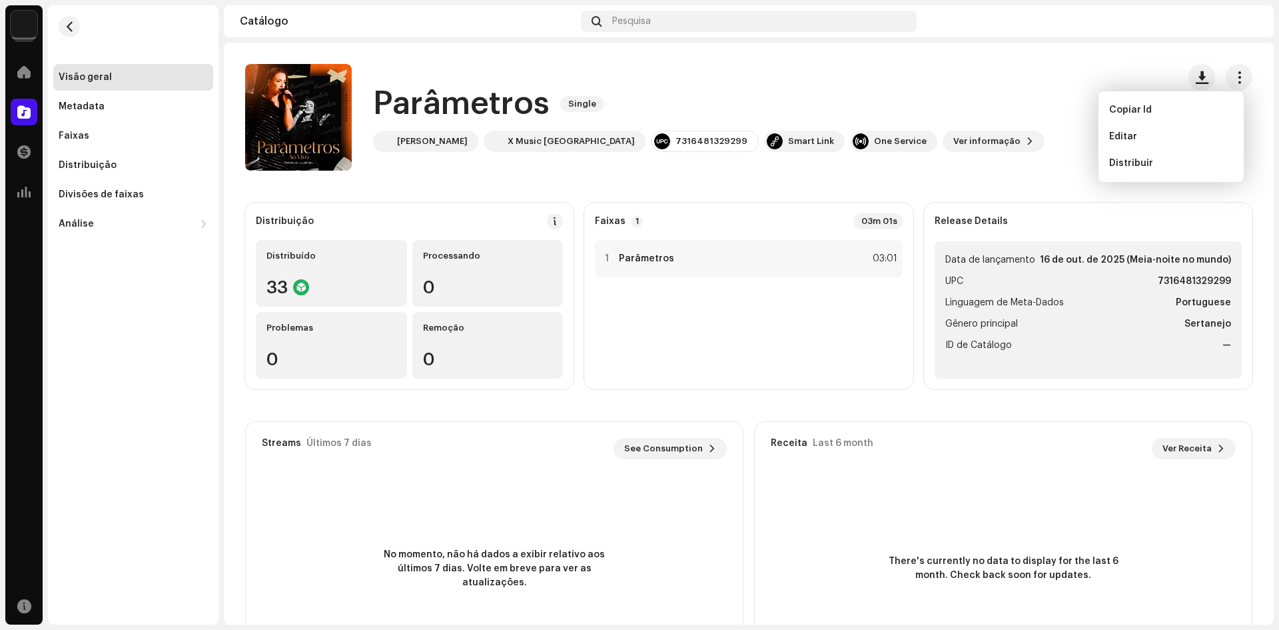
click at [1021, 105] on div "Parâmetros Single Pamela Luarah X Music Brasil 7316481329299 Smart Link One Ser…" at bounding box center [706, 117] width 922 height 107
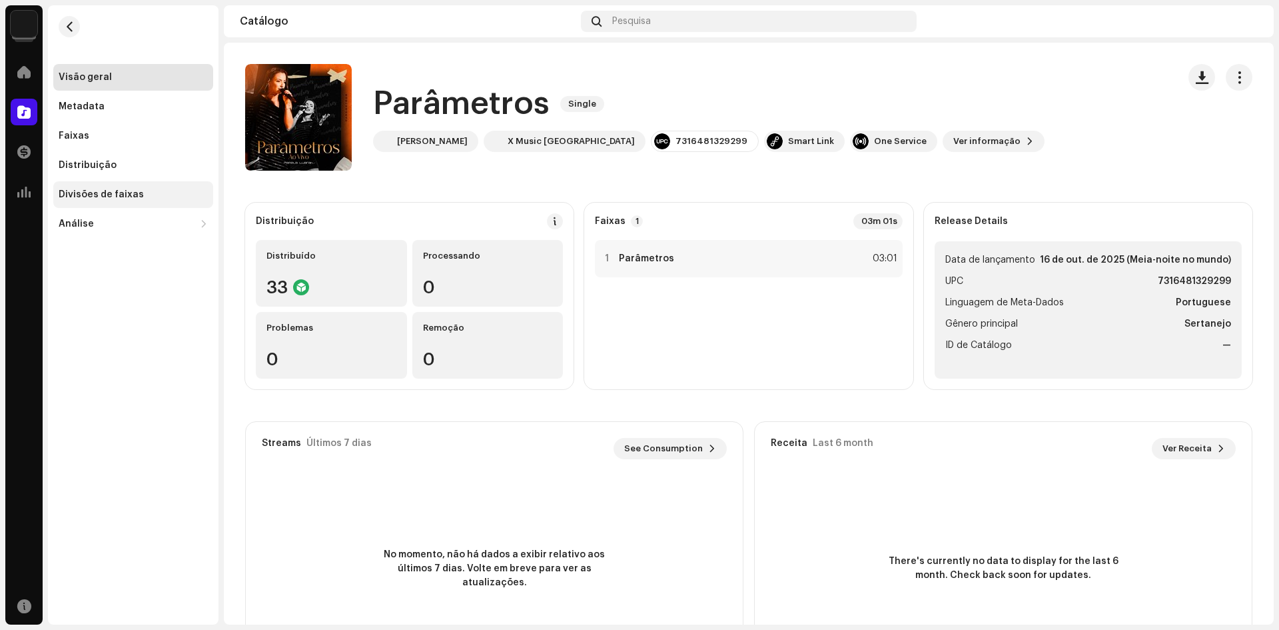
click at [88, 195] on div "Divisões de faixas" at bounding box center [101, 194] width 85 height 11
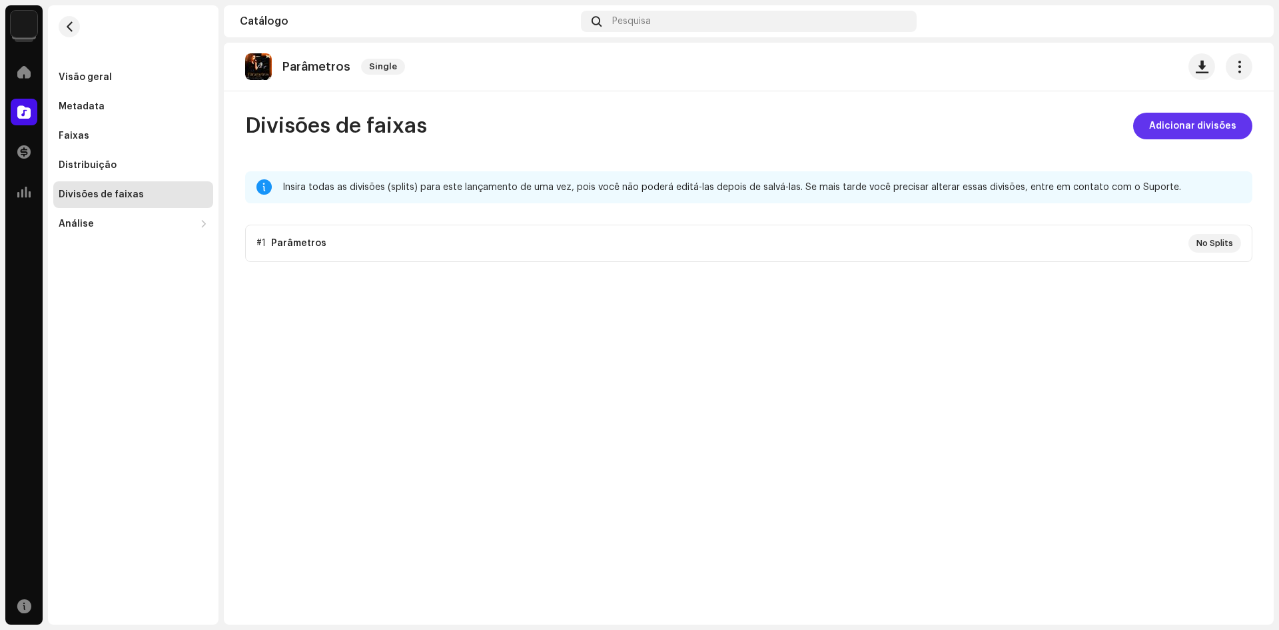
click at [1180, 126] on span "Adicionar divisões" at bounding box center [1193, 126] width 87 height 27
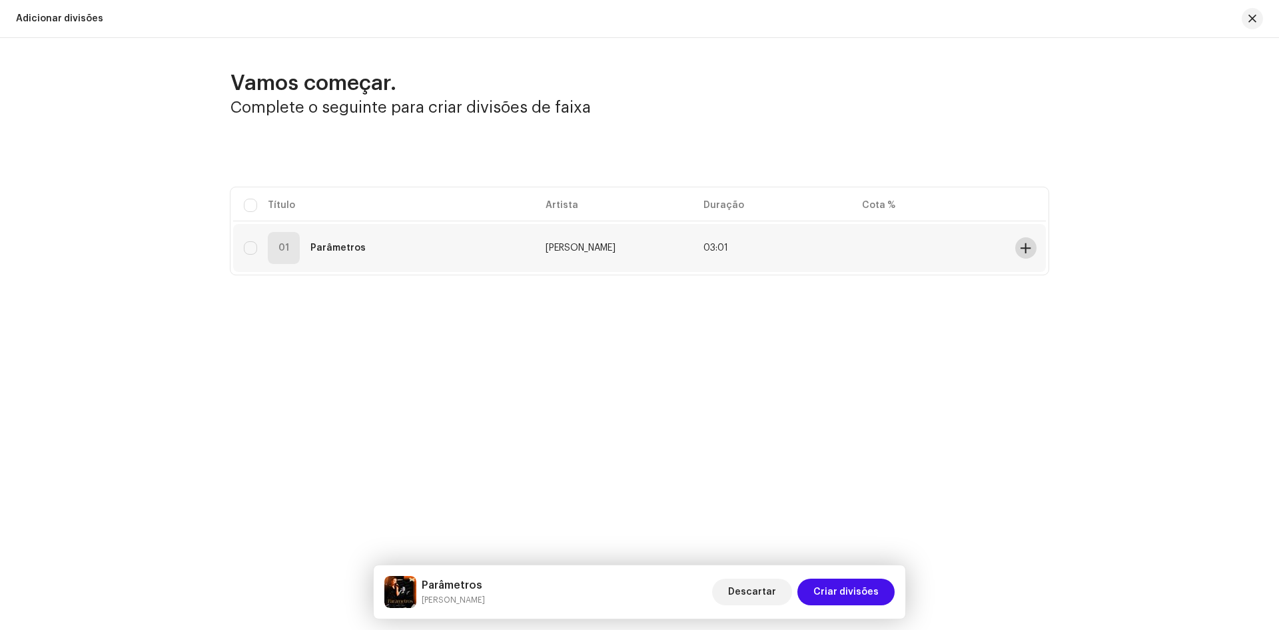
click at [1029, 250] on span at bounding box center [1026, 248] width 10 height 11
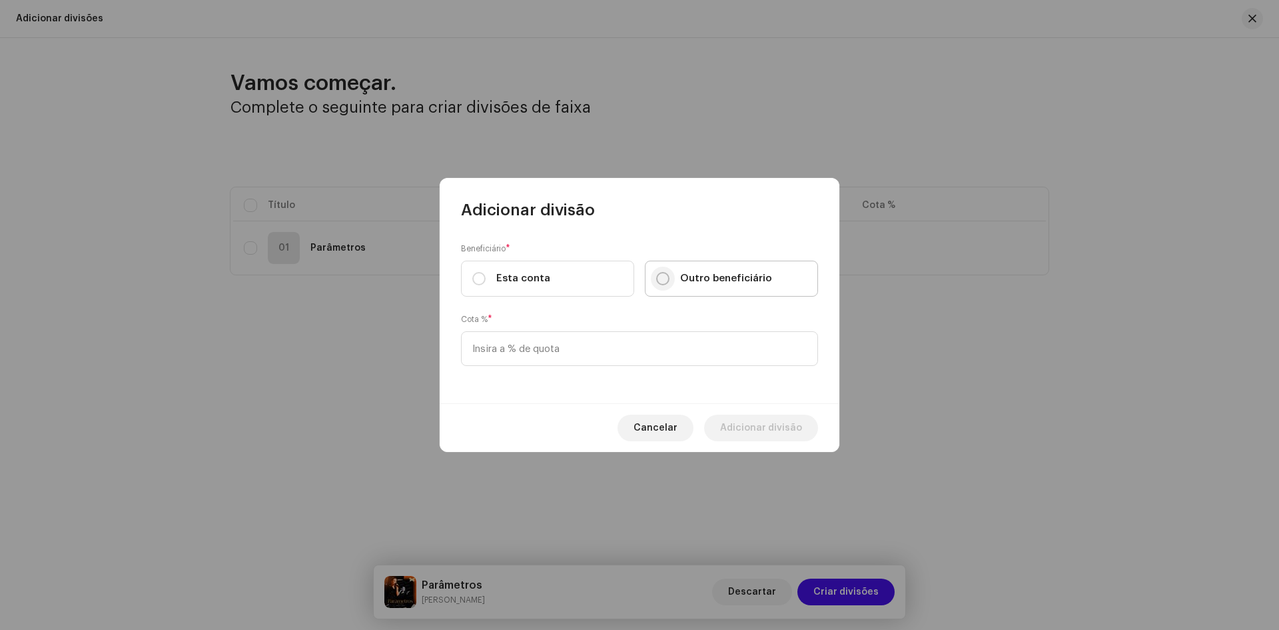
click at [664, 276] on input "Outro beneficiário" at bounding box center [662, 278] width 13 height 13
radio input "true"
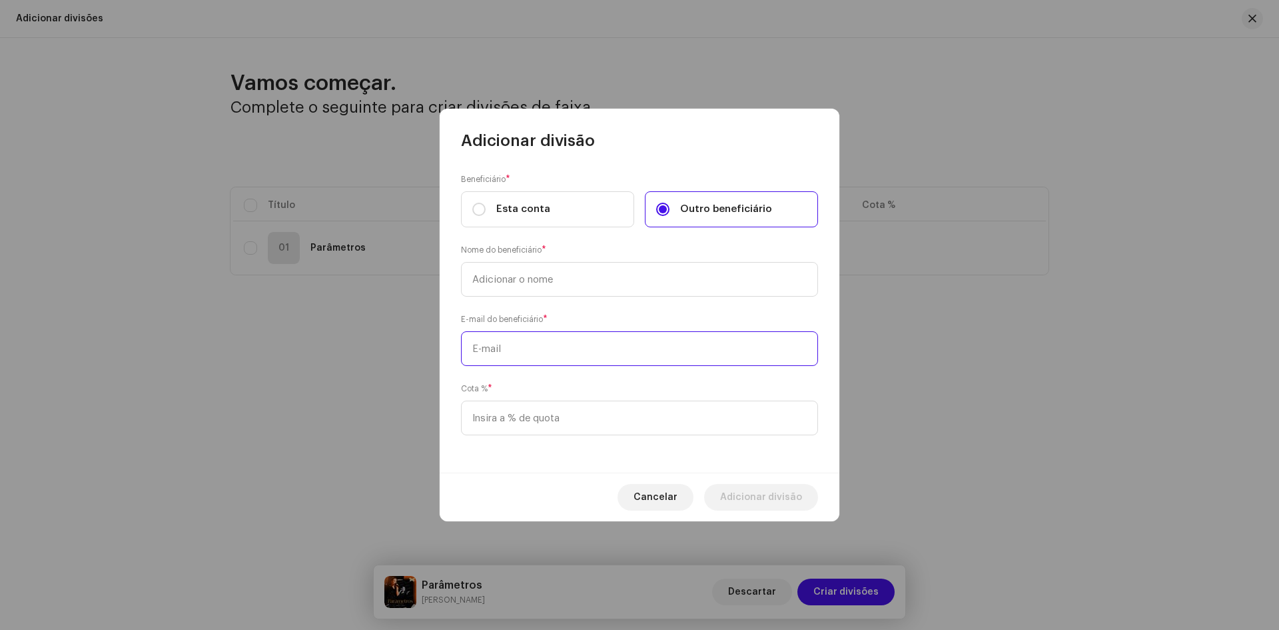
click at [504, 355] on input "text" at bounding box center [639, 348] width 357 height 35
paste input "Pamelaluarah@outlook.com"
type input "Pamelaluarah@outlook.com"
click at [499, 285] on input "text" at bounding box center [639, 279] width 357 height 35
click at [538, 293] on input "Pamela" at bounding box center [639, 279] width 357 height 35
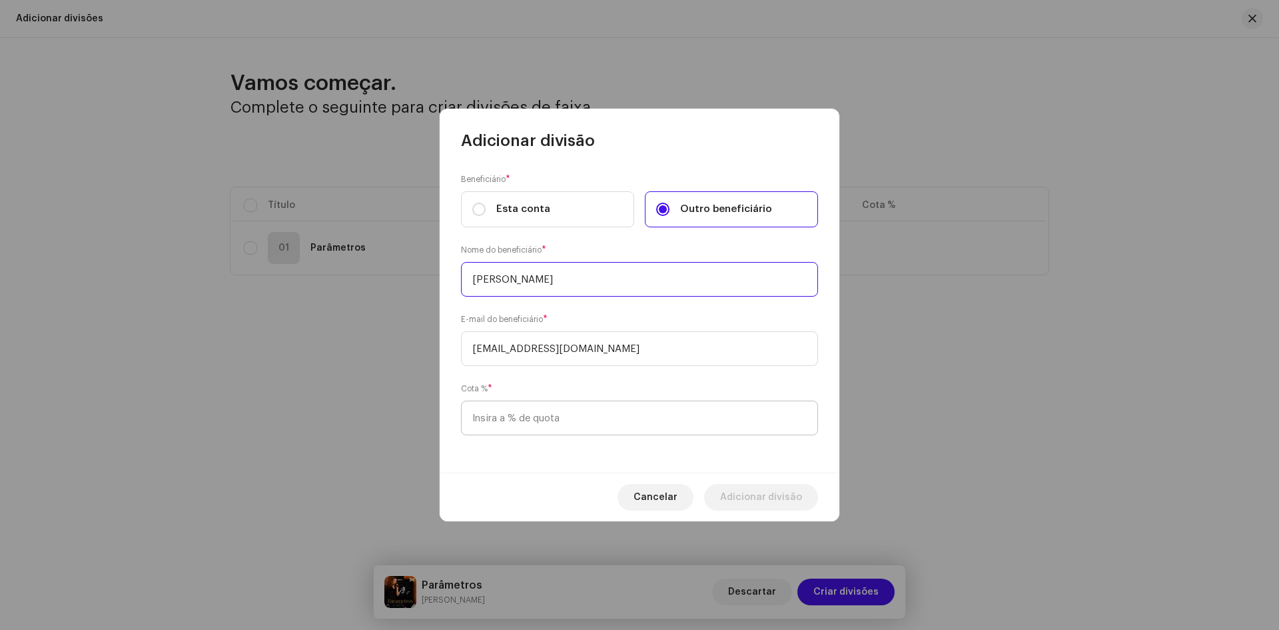
type input "[PERSON_NAME]"
click at [478, 428] on input at bounding box center [639, 417] width 357 height 35
type input "50,00"
click at [768, 499] on span "Adicionar divisão" at bounding box center [761, 497] width 82 height 27
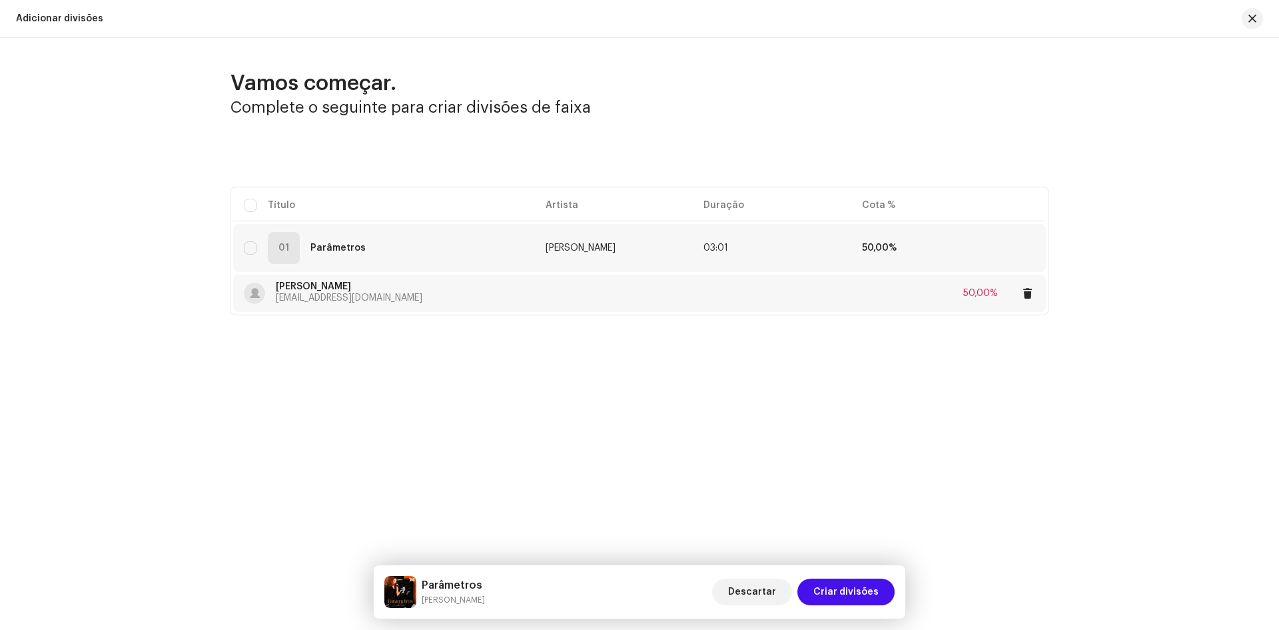
click at [952, 291] on div "Pamela Luarah Pamelaluarah@outlook.com 50,00%" at bounding box center [640, 293] width 792 height 37
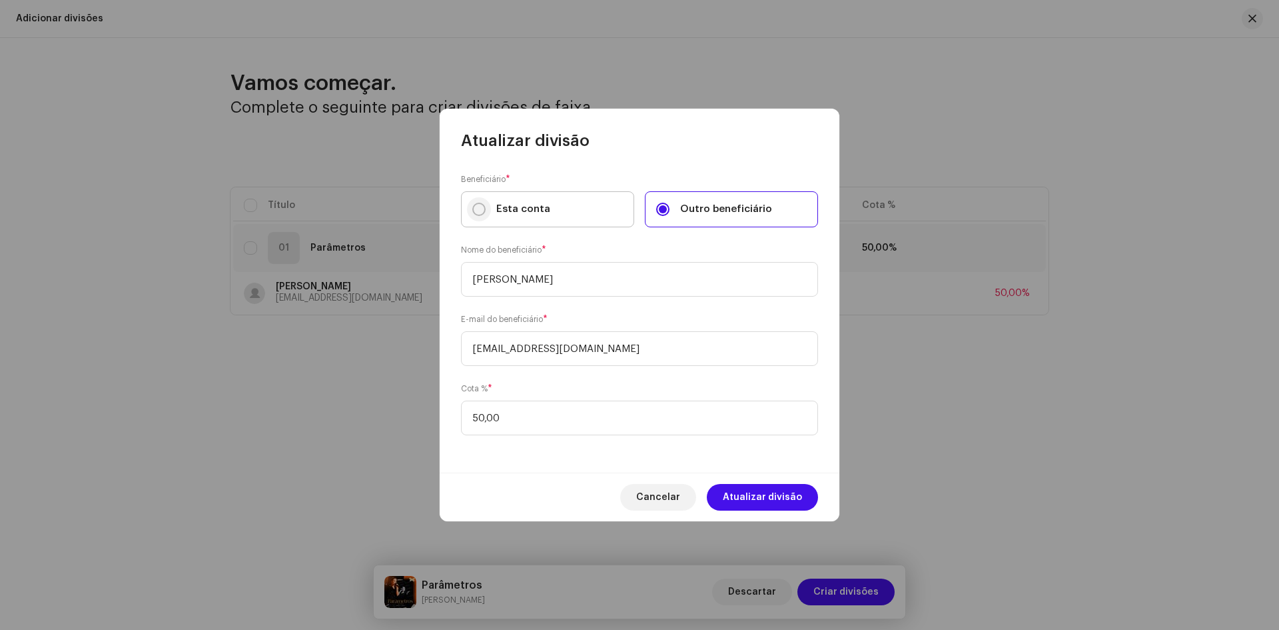
click at [475, 209] on input "Esta conta" at bounding box center [478, 209] width 13 height 13
radio input "true"
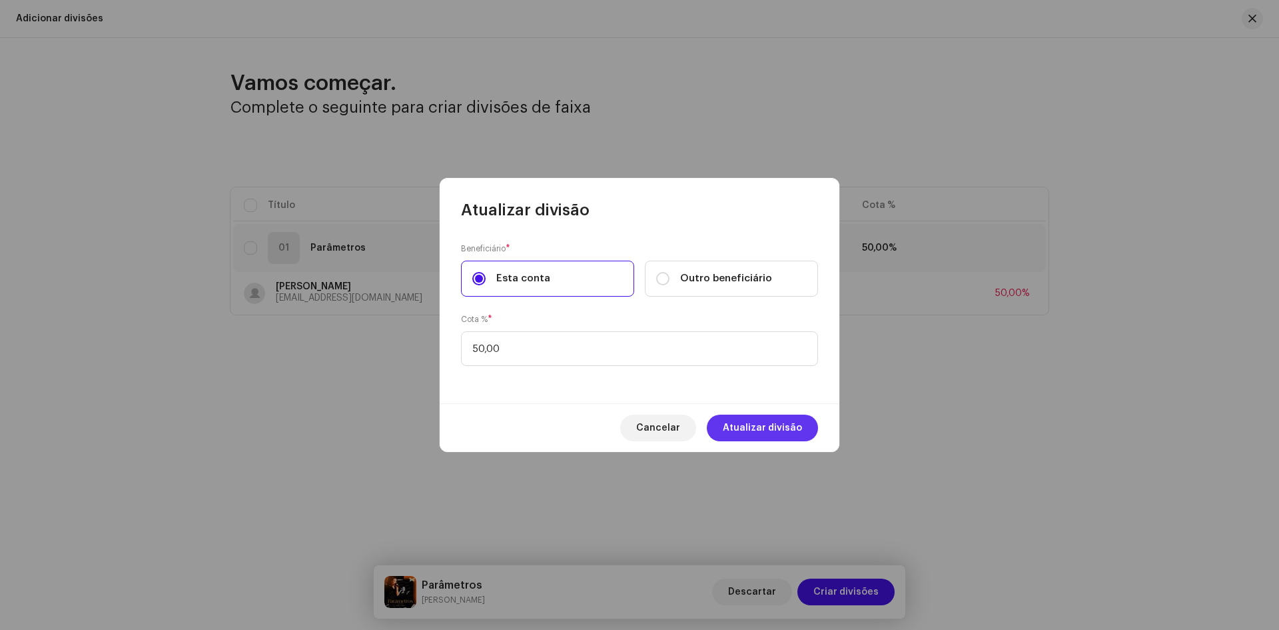
click at [758, 430] on span "Atualizar divisão" at bounding box center [762, 427] width 79 height 27
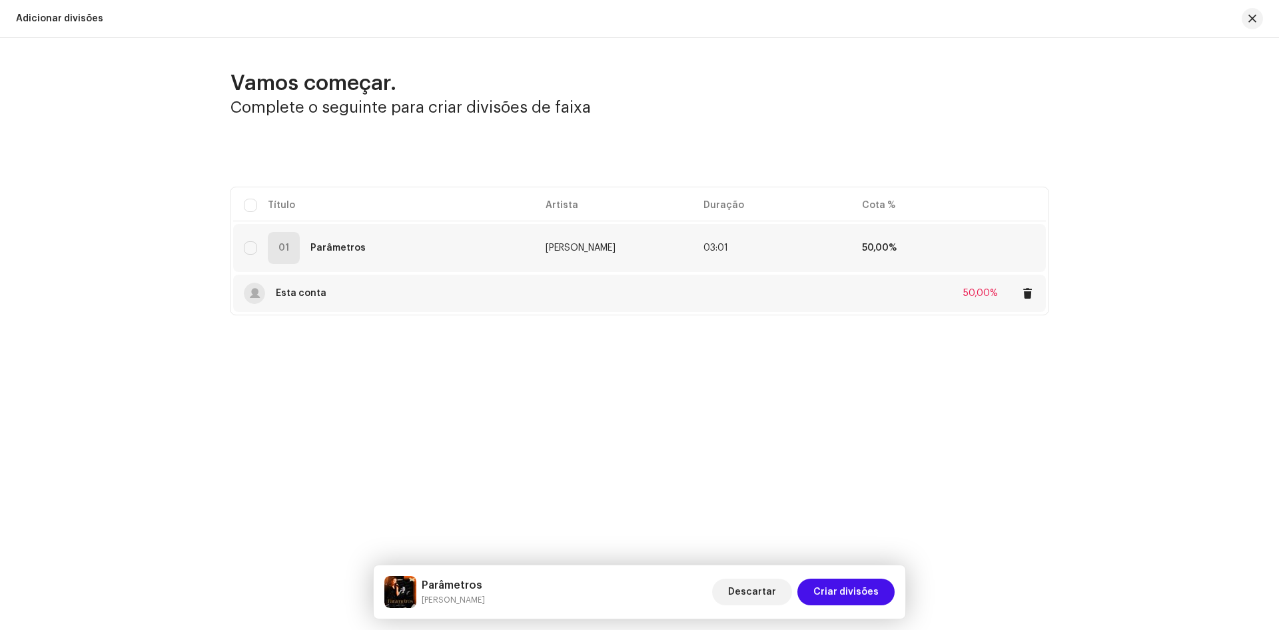
click at [826, 305] on div "Esta conta 50,00%" at bounding box center [640, 293] width 792 height 37
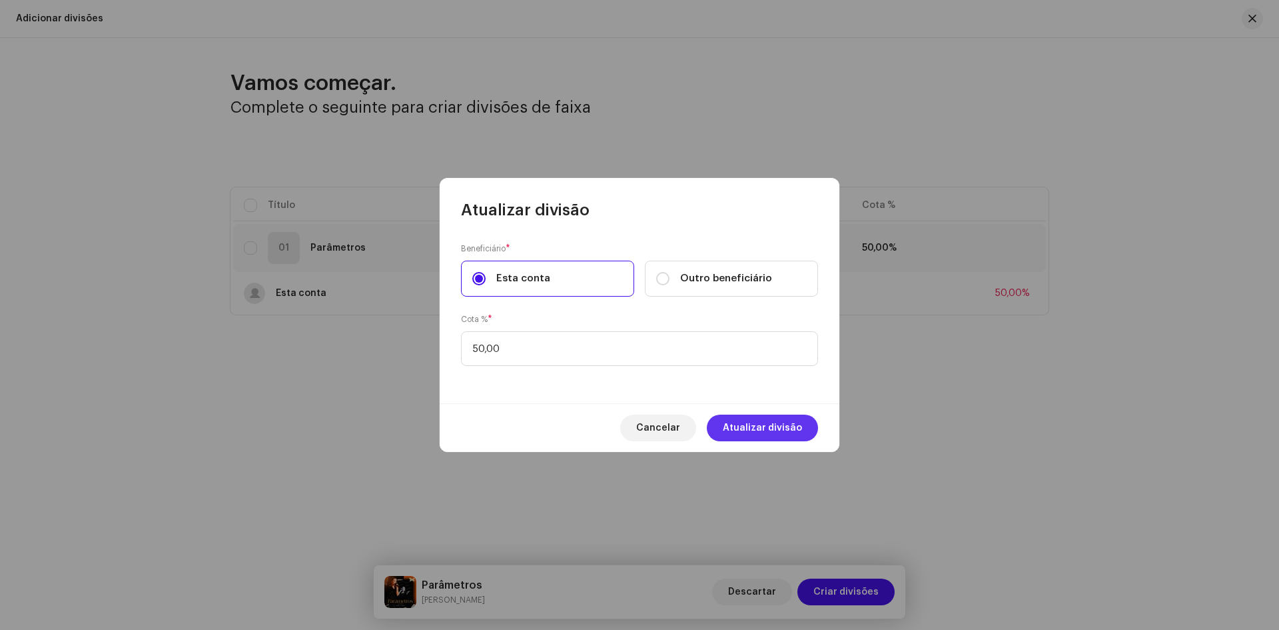
click at [746, 421] on span "Atualizar divisão" at bounding box center [762, 427] width 79 height 27
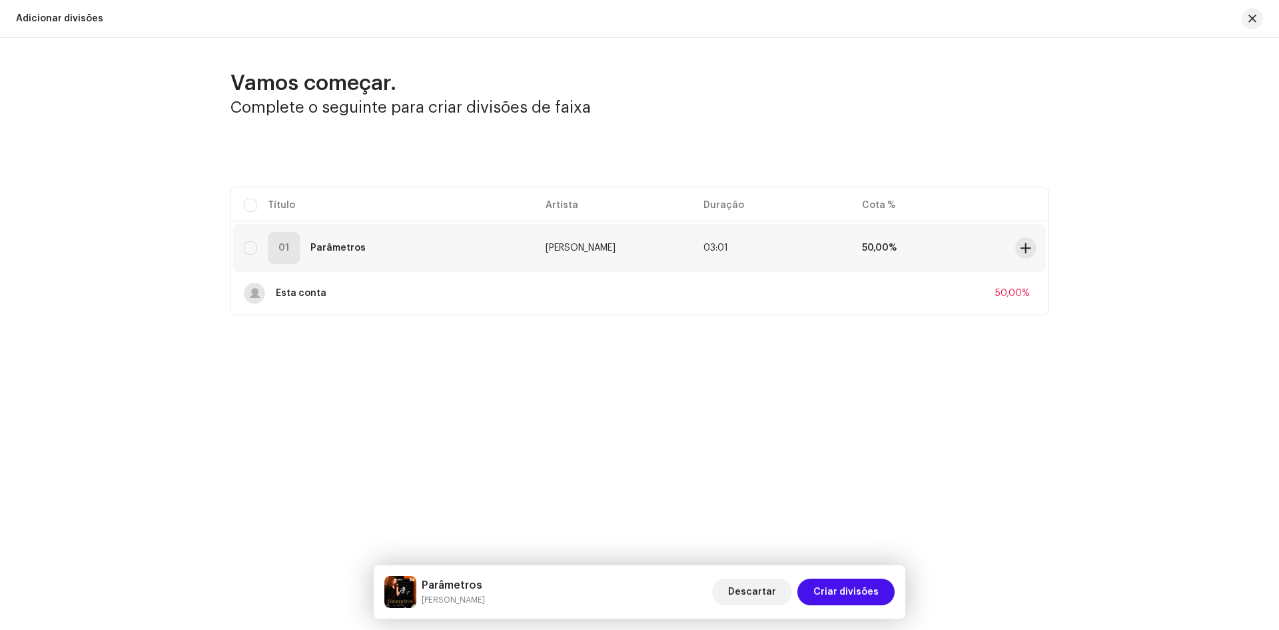
click at [872, 249] on strong "50,00%" at bounding box center [879, 247] width 35 height 9
click at [1021, 247] on span at bounding box center [1026, 248] width 10 height 11
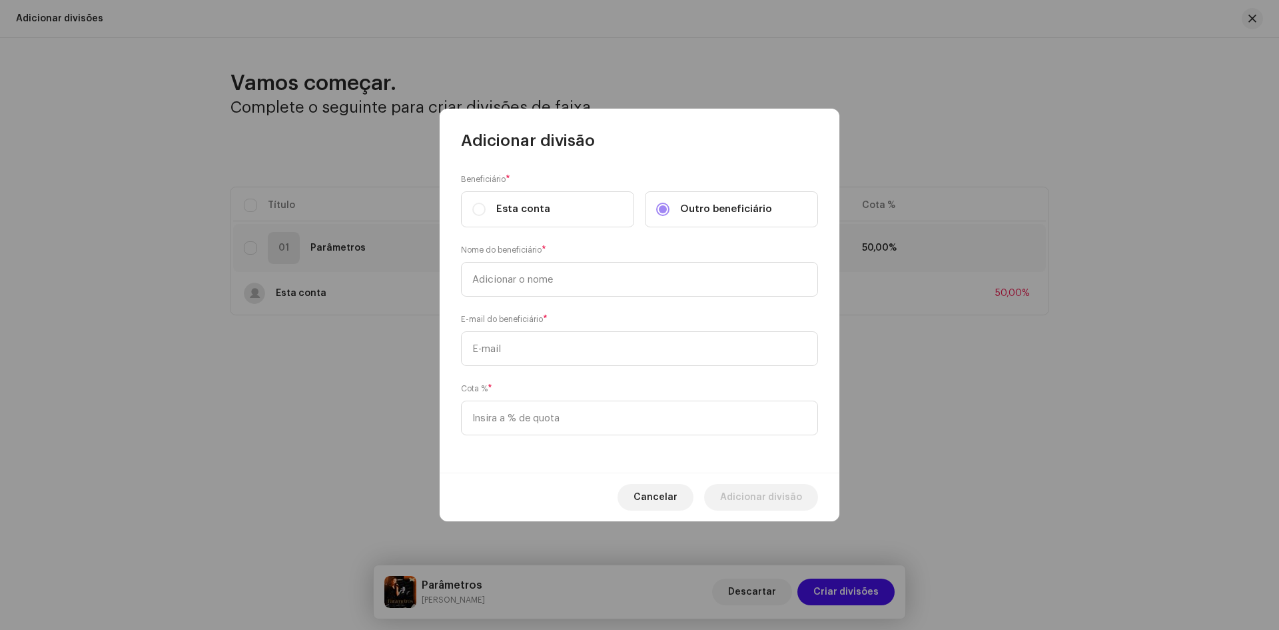
click at [481, 211] on div "Esta conta" at bounding box center [511, 209] width 78 height 15
click at [484, 215] on div "Esta conta" at bounding box center [511, 209] width 78 height 15
click at [476, 205] on div "Esta conta" at bounding box center [511, 209] width 78 height 15
click at [476, 212] on div "Esta conta" at bounding box center [511, 209] width 78 height 15
click at [481, 212] on div "Esta conta" at bounding box center [511, 209] width 78 height 15
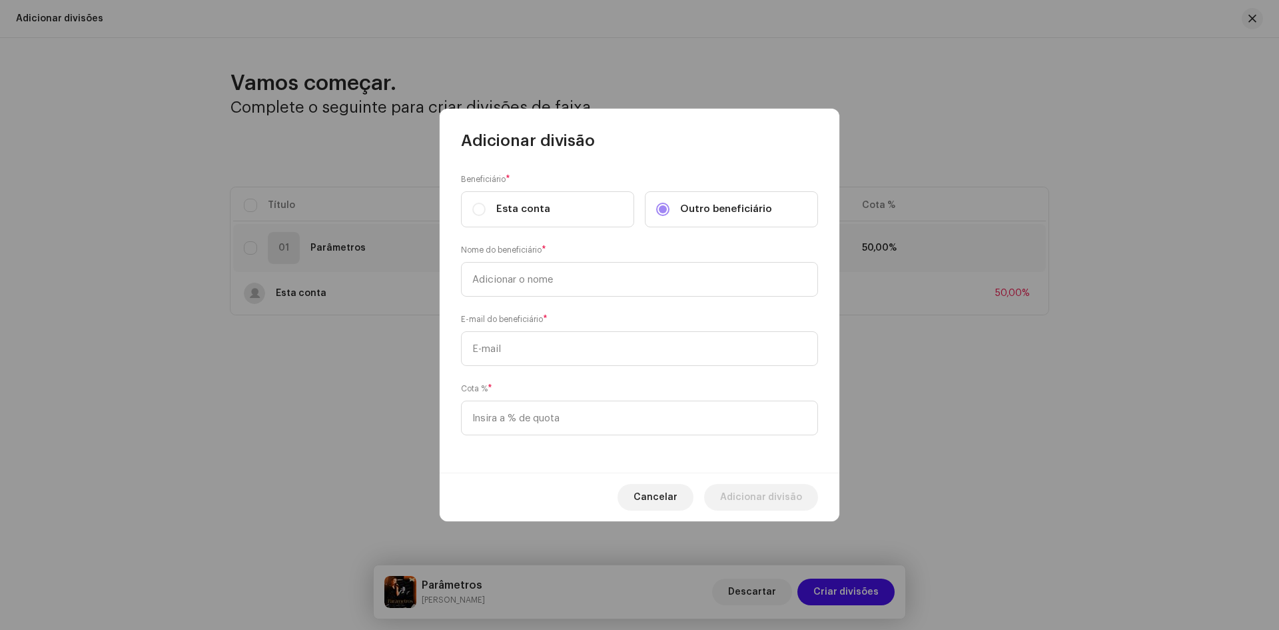
click at [646, 215] on label "Outro beneficiário" at bounding box center [731, 209] width 173 height 36
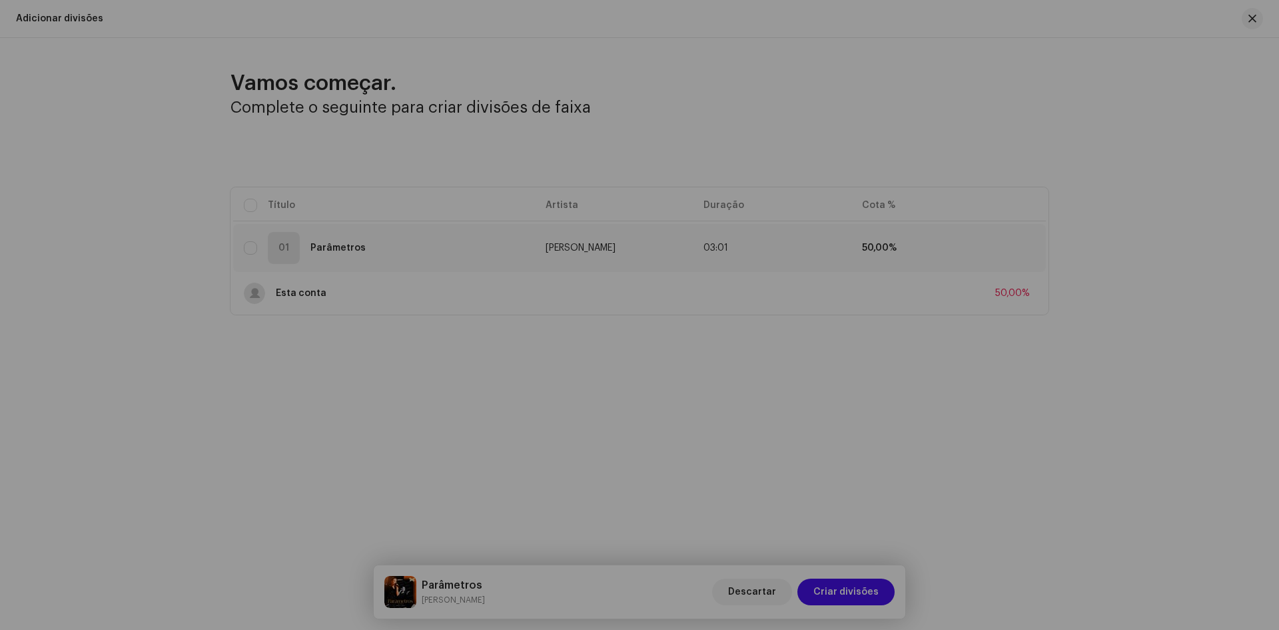
click at [926, 361] on div "Adicionar divisão Beneficiário * Esta conta Outro beneficiário Nome do benefici…" at bounding box center [639, 315] width 1279 height 630
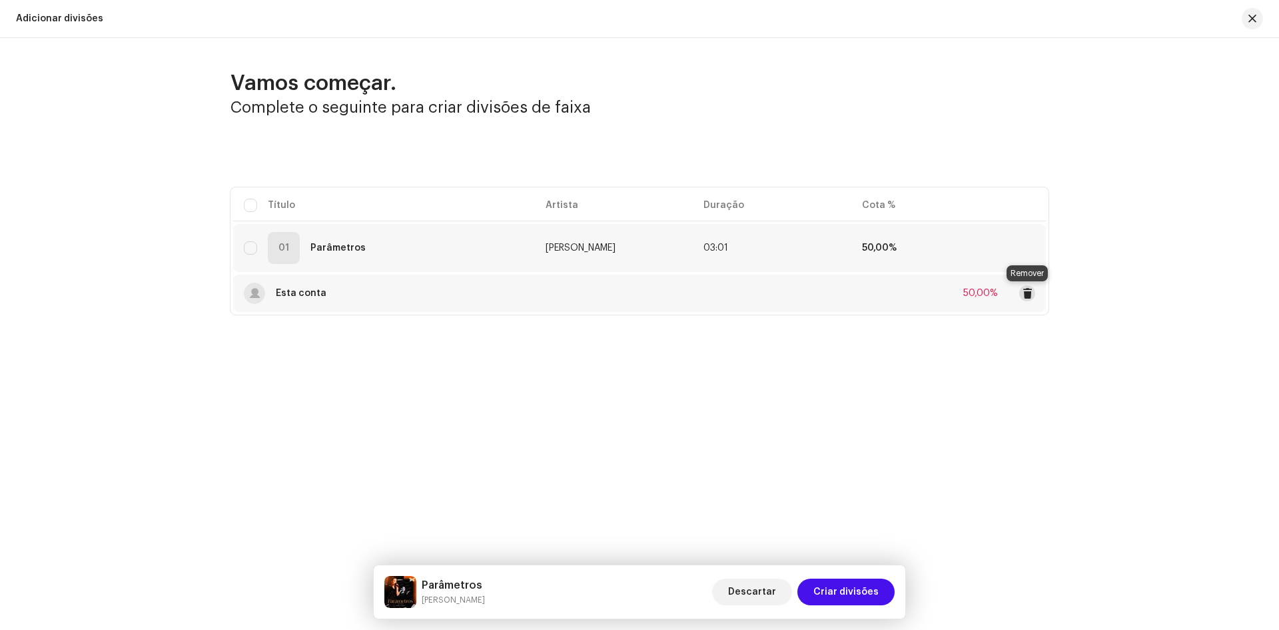
click at [1029, 296] on span at bounding box center [1028, 293] width 10 height 11
click at [1021, 249] on span at bounding box center [1026, 248] width 10 height 11
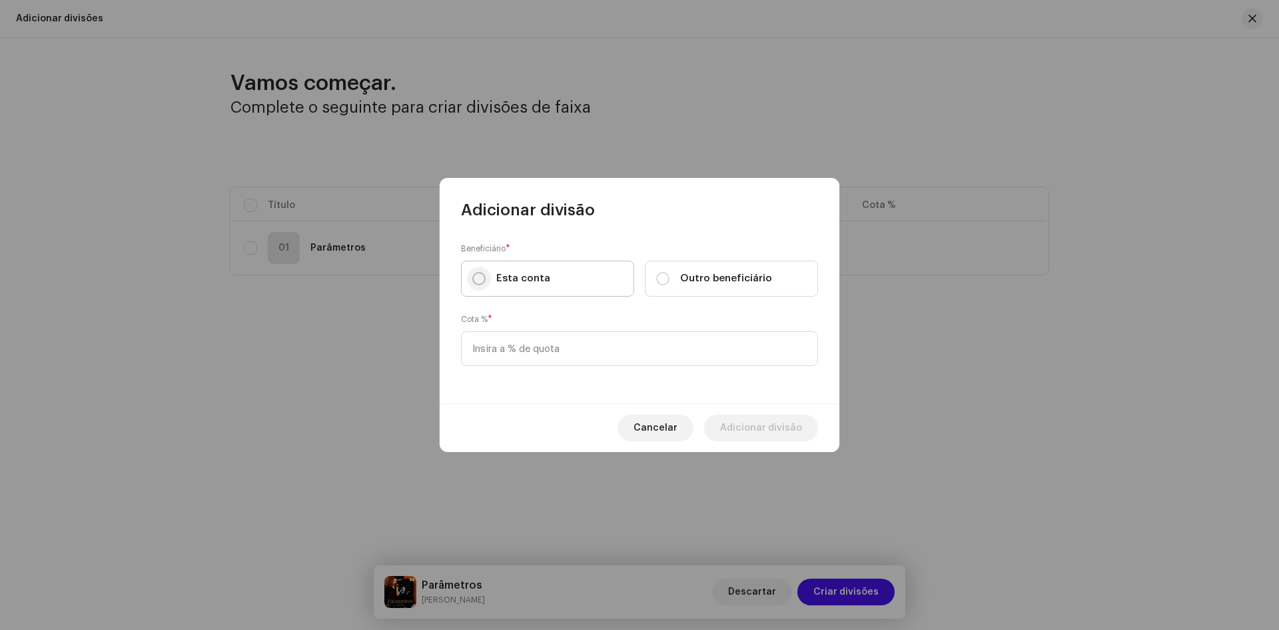
click at [475, 282] on input "Esta conta" at bounding box center [478, 278] width 13 height 13
radio input "true"
click at [491, 340] on input at bounding box center [639, 348] width 357 height 35
type input "50,00"
click at [750, 425] on span "Adicionar divisão" at bounding box center [761, 427] width 82 height 27
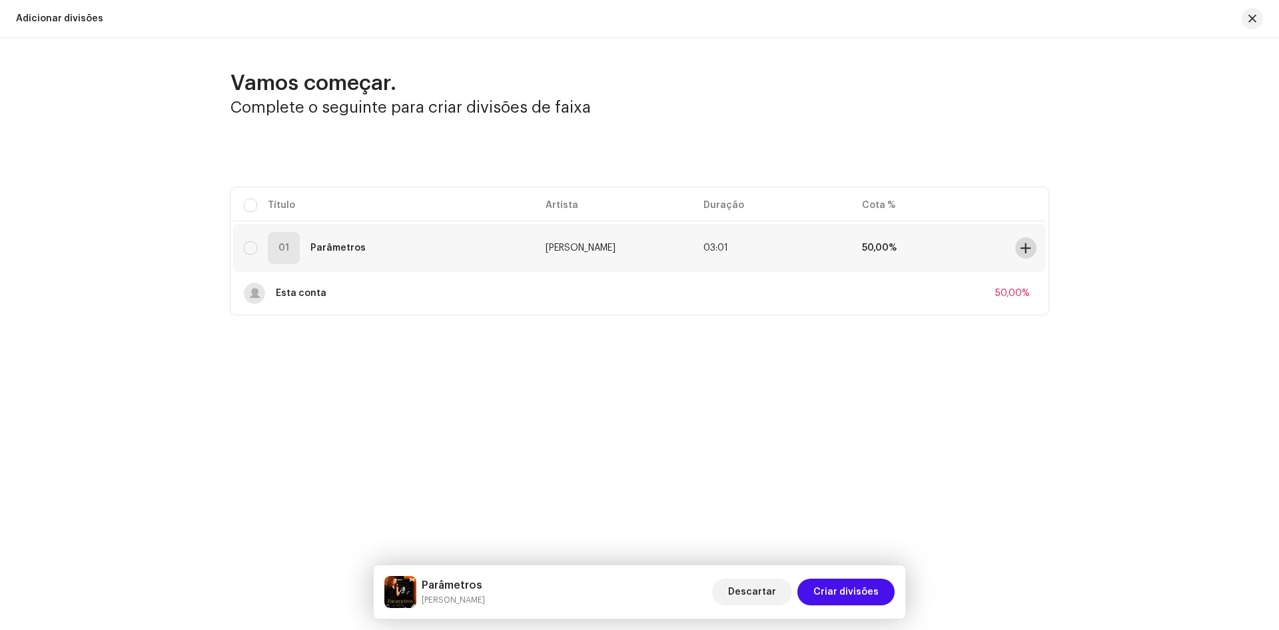
click at [1028, 251] on span at bounding box center [1026, 248] width 10 height 11
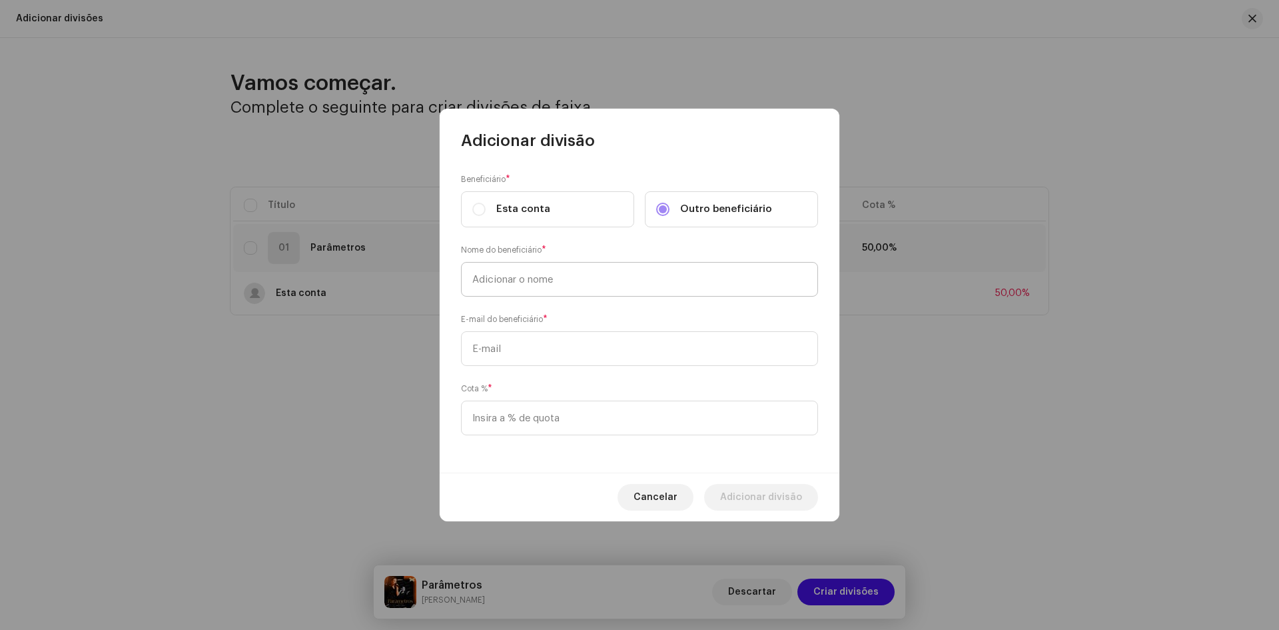
click at [537, 280] on input "text" at bounding box center [639, 279] width 357 height 35
click at [499, 349] on input "text" at bounding box center [639, 348] width 357 height 35
paste input "Pamelaluarah@outlook.com"
type input "Pamelaluarah@outlook.com"
click at [527, 420] on input at bounding box center [639, 417] width 357 height 35
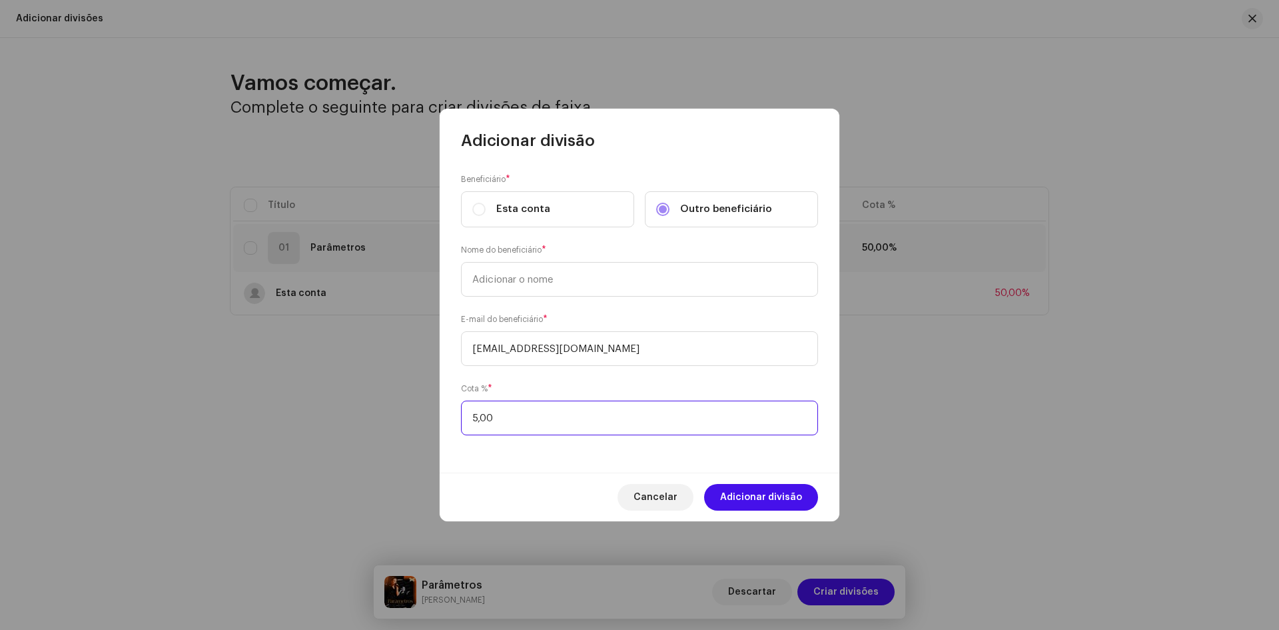
type input "50,00"
click at [557, 289] on input "text" at bounding box center [639, 279] width 357 height 35
type input "[PERSON_NAME]"
click at [765, 498] on span "Adicionar divisão" at bounding box center [761, 497] width 82 height 27
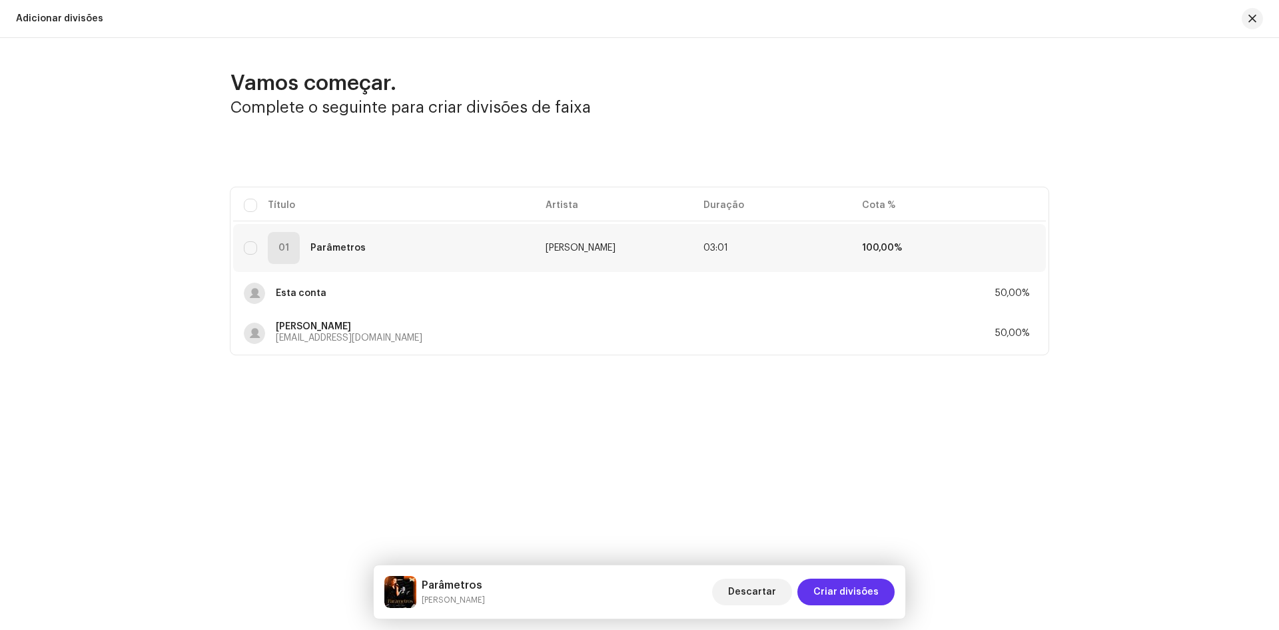
click at [828, 587] on span "Criar divisões" at bounding box center [846, 591] width 65 height 27
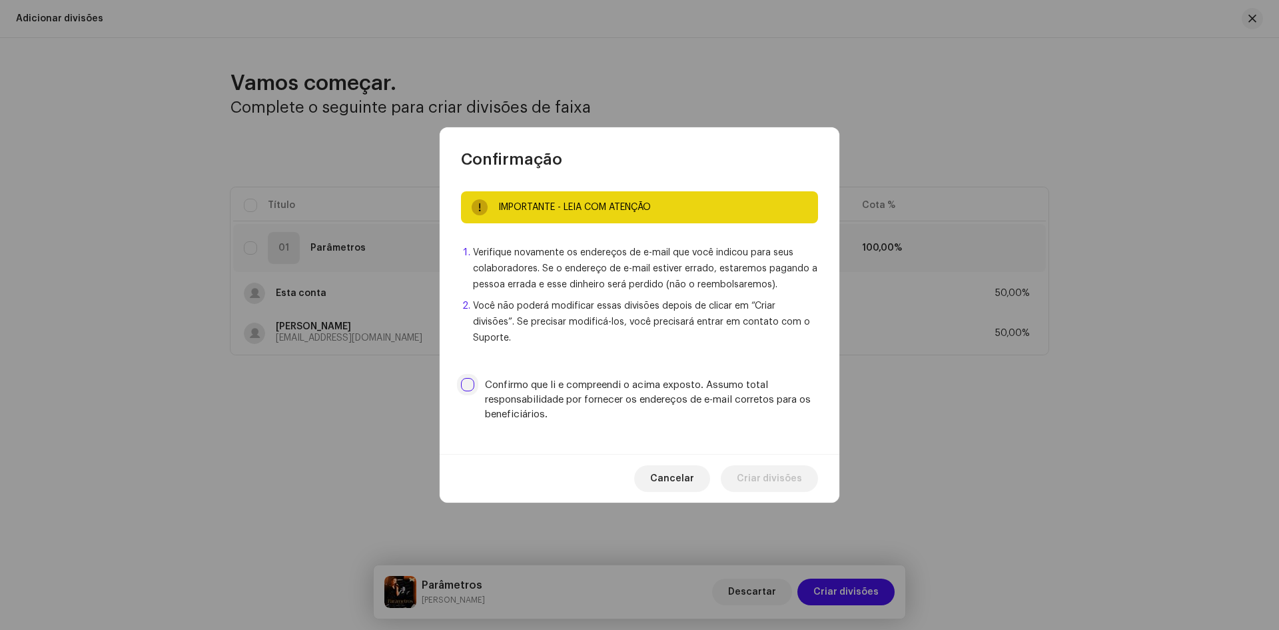
click at [468, 378] on input "Confirmo que li e compreendi o acima exposto. Assumo total responsabilidade por…" at bounding box center [467, 384] width 13 height 13
checkbox input "true"
click at [768, 474] on span "Criar divisões" at bounding box center [769, 478] width 65 height 27
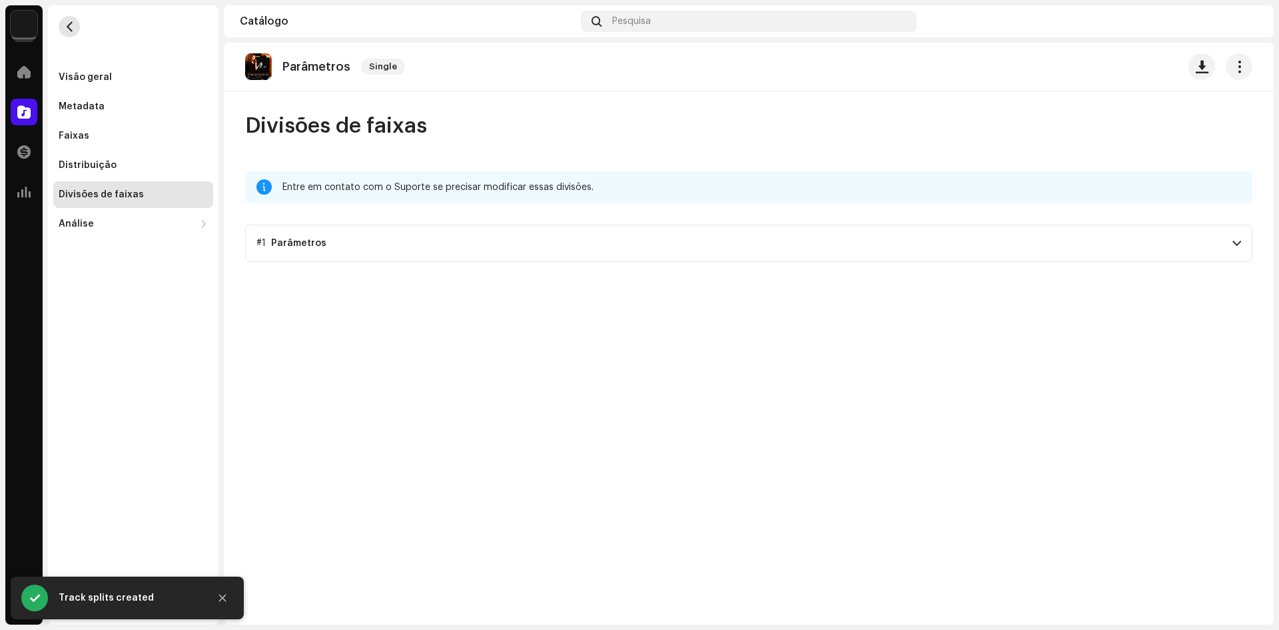
click at [73, 21] on button "button" at bounding box center [69, 26] width 21 height 21
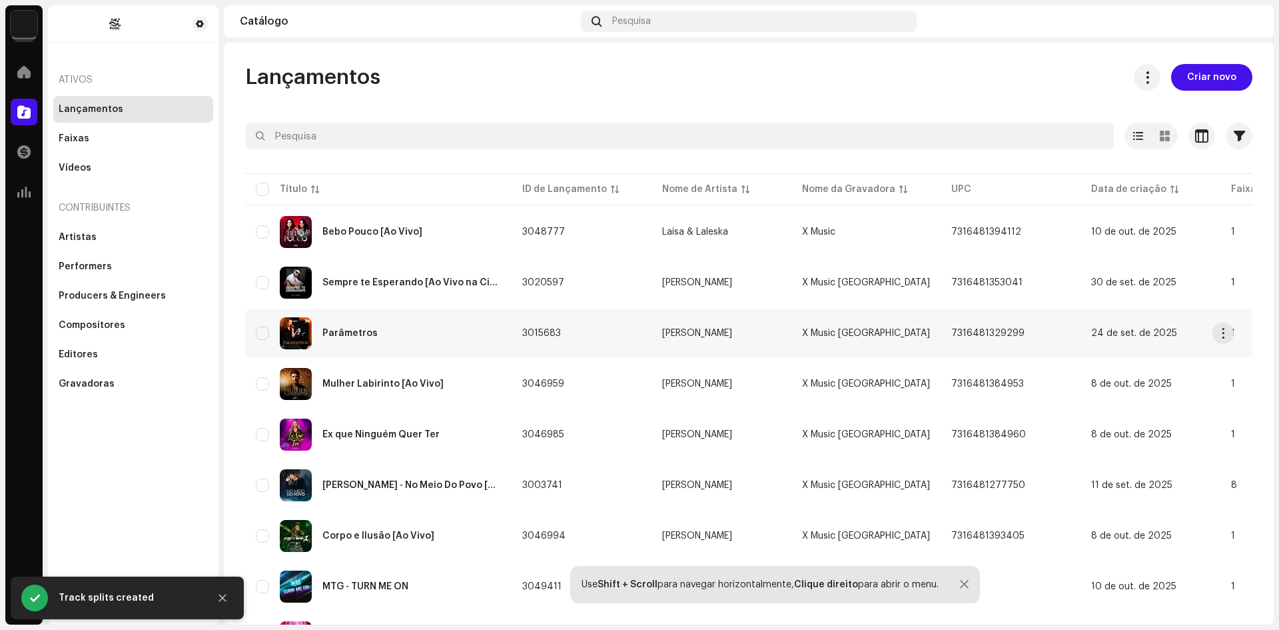
scroll to position [67, 0]
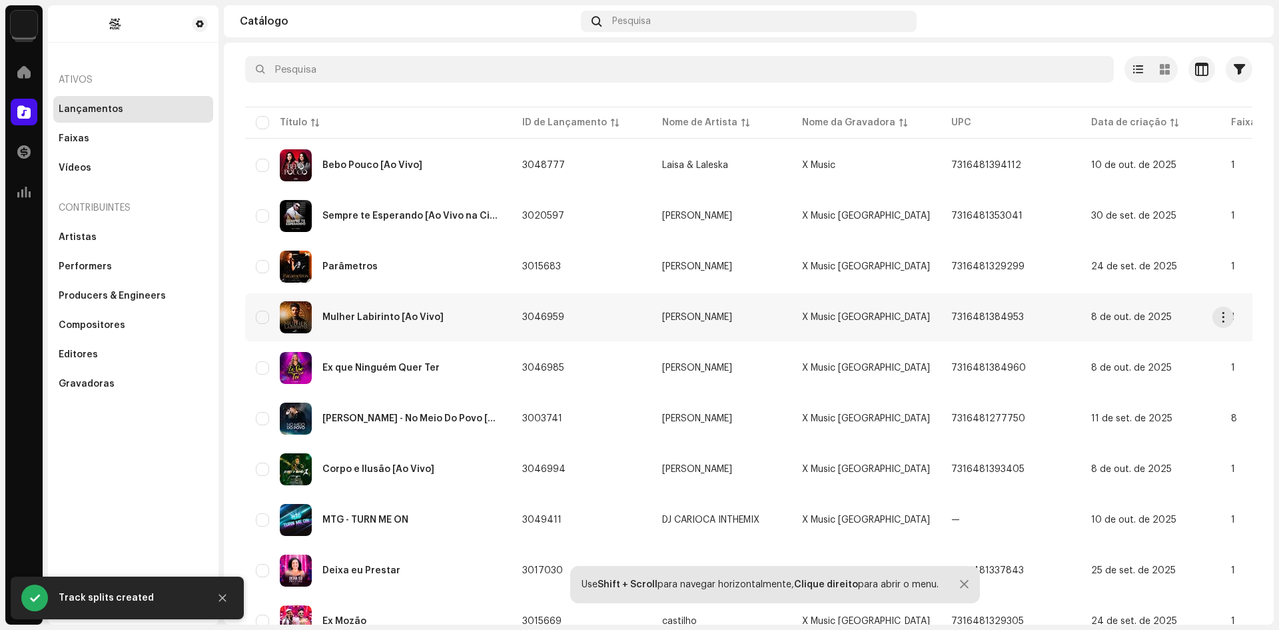
click at [372, 314] on div "Mulher Labirinto [Ao Vivo]" at bounding box center [383, 317] width 121 height 9
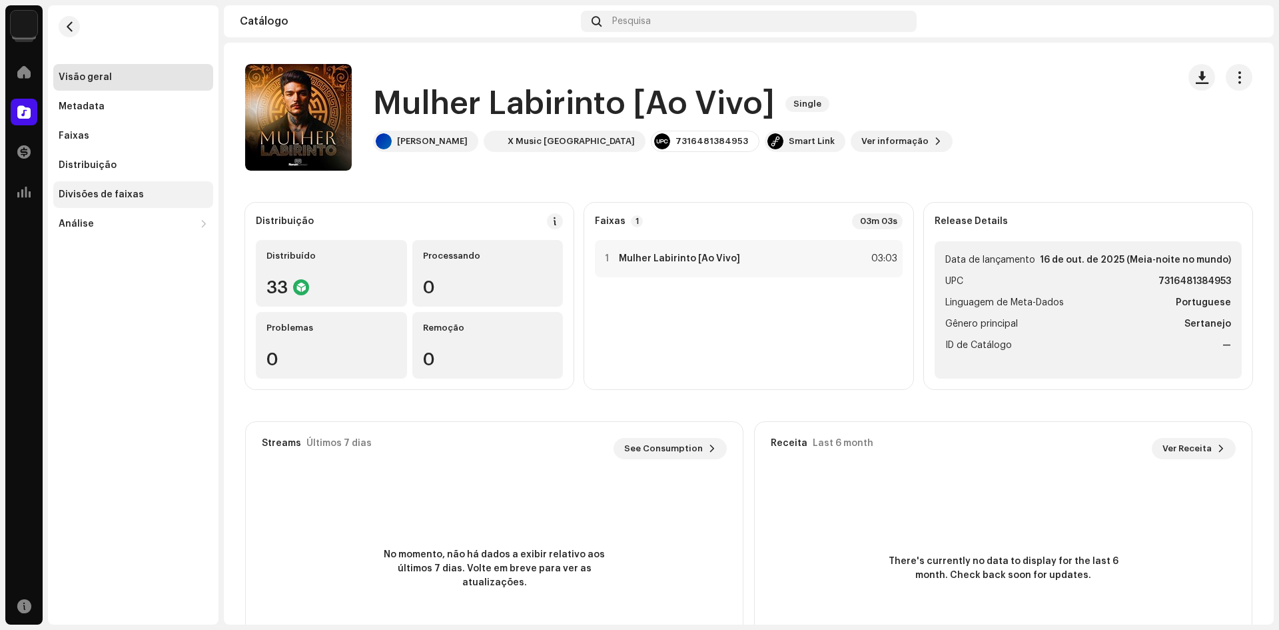
click at [79, 197] on div "Divisões de faixas" at bounding box center [101, 194] width 85 height 11
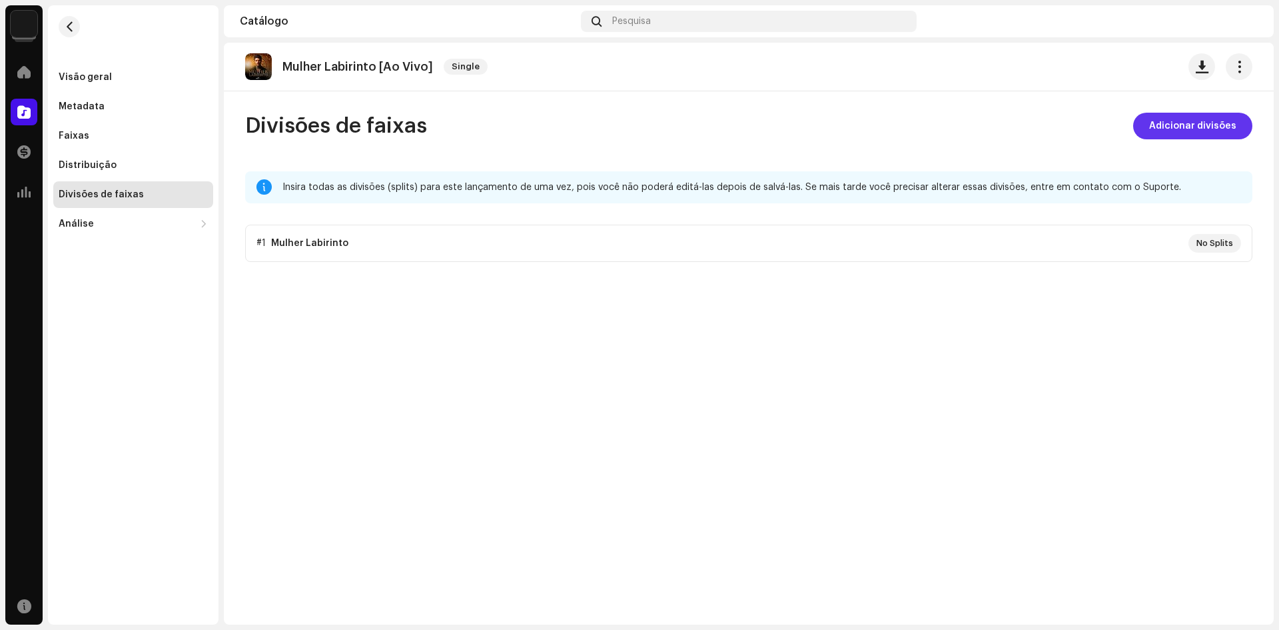
click at [1197, 131] on span "Adicionar divisões" at bounding box center [1193, 126] width 87 height 27
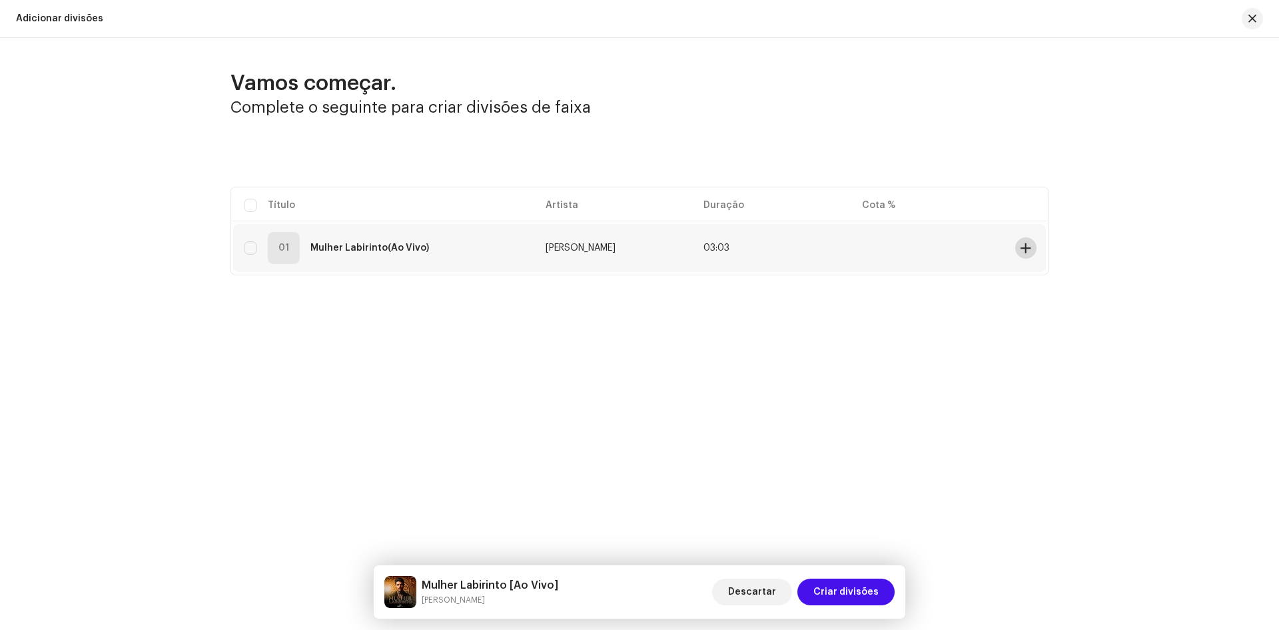
click at [1027, 245] on span at bounding box center [1026, 248] width 10 height 11
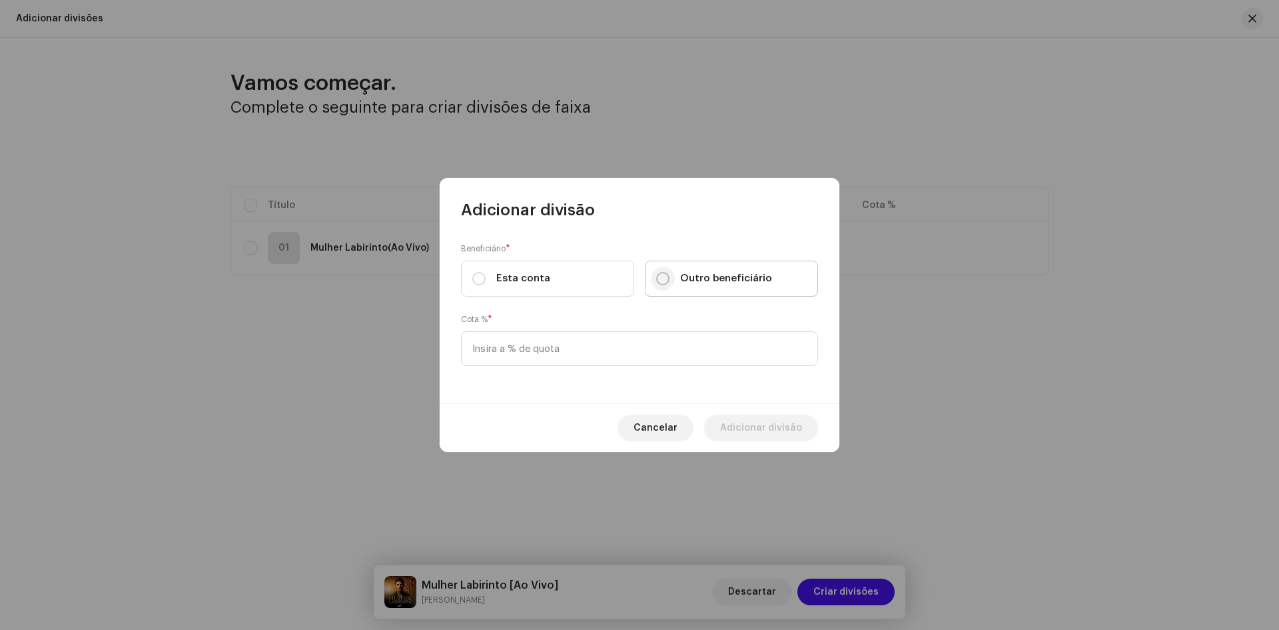
click at [666, 278] on input "Outro beneficiário" at bounding box center [662, 278] width 13 height 13
radio input "true"
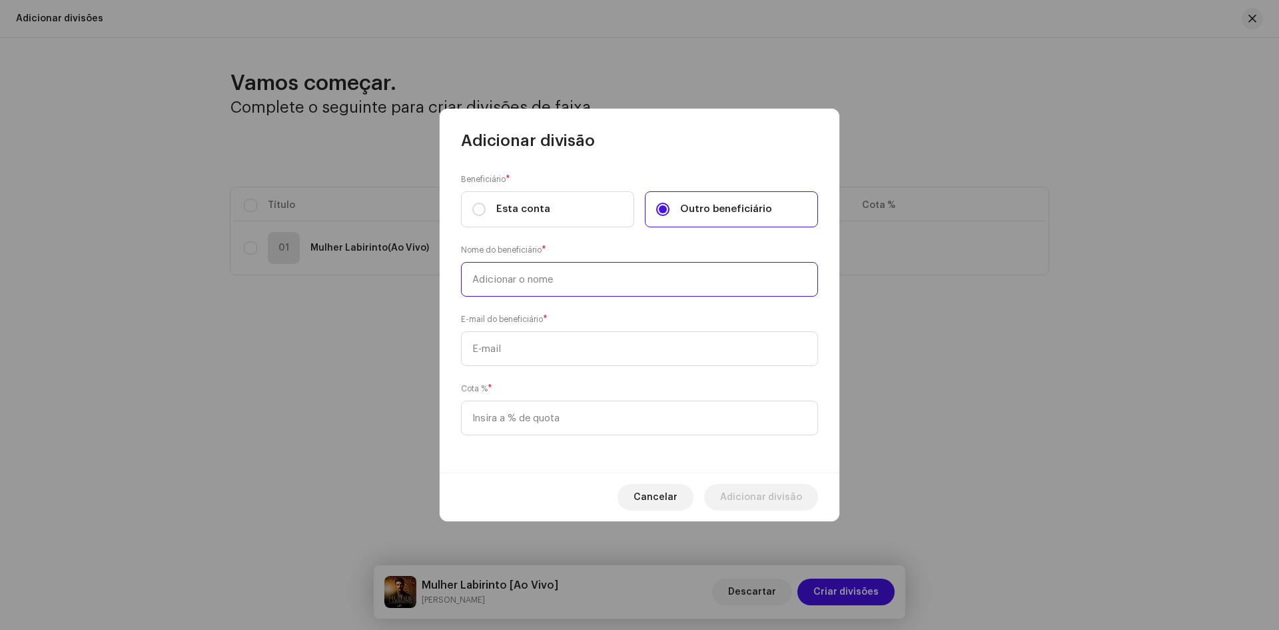
click at [530, 287] on input "text" at bounding box center [639, 279] width 357 height 35
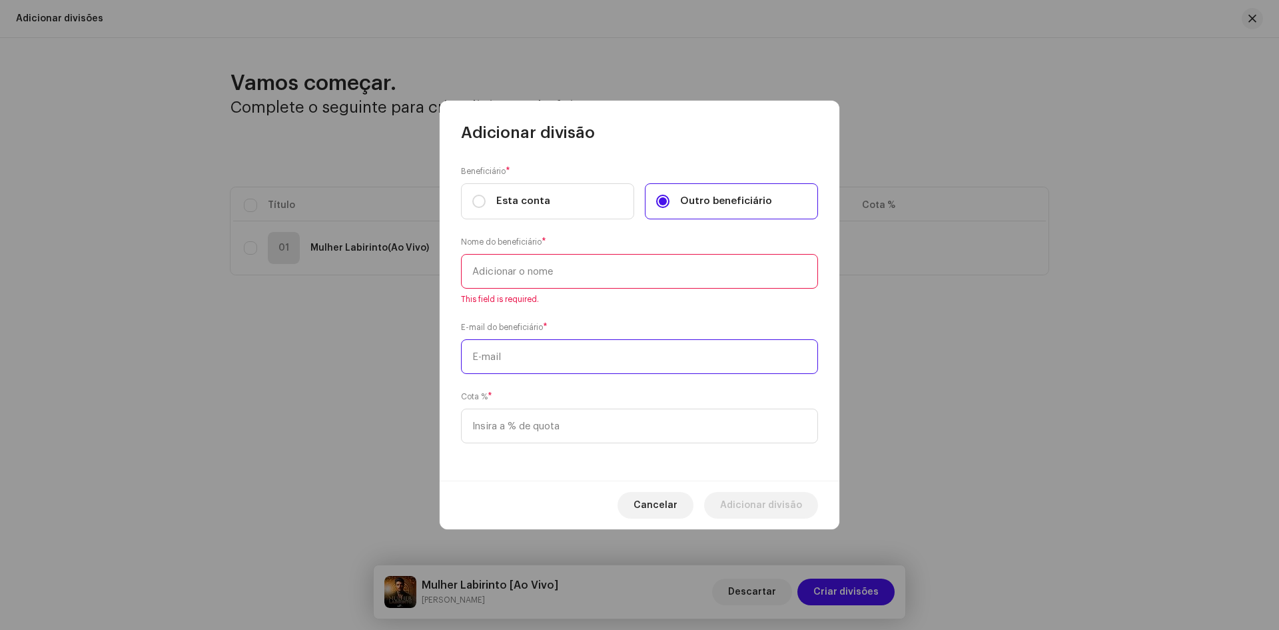
click at [486, 364] on input "text" at bounding box center [639, 356] width 357 height 35
paste input "enanrozendo@gmail.com"
type input "enanrozendo@gmail.com"
click at [518, 429] on input at bounding box center [639, 425] width 357 height 35
type input "70,00"
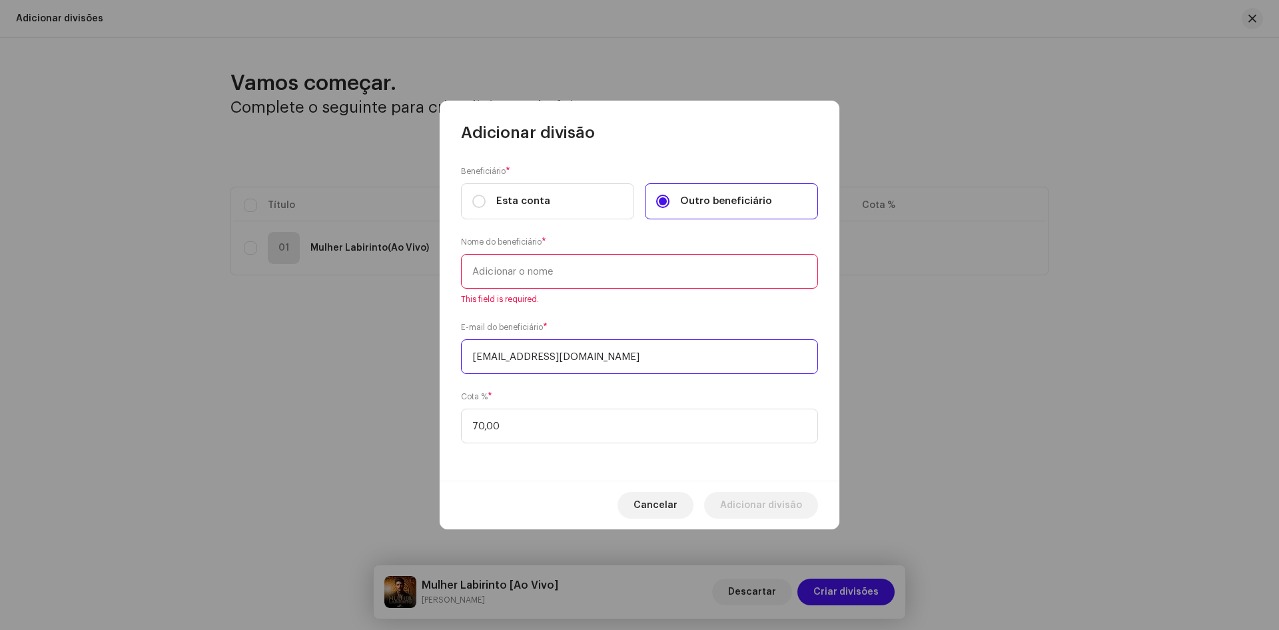
click at [473, 358] on input "enanrozendo@gmail.com" at bounding box center [639, 356] width 357 height 35
type input "renanrozendo@gmail.com"
click at [498, 270] on input "text" at bounding box center [639, 271] width 357 height 35
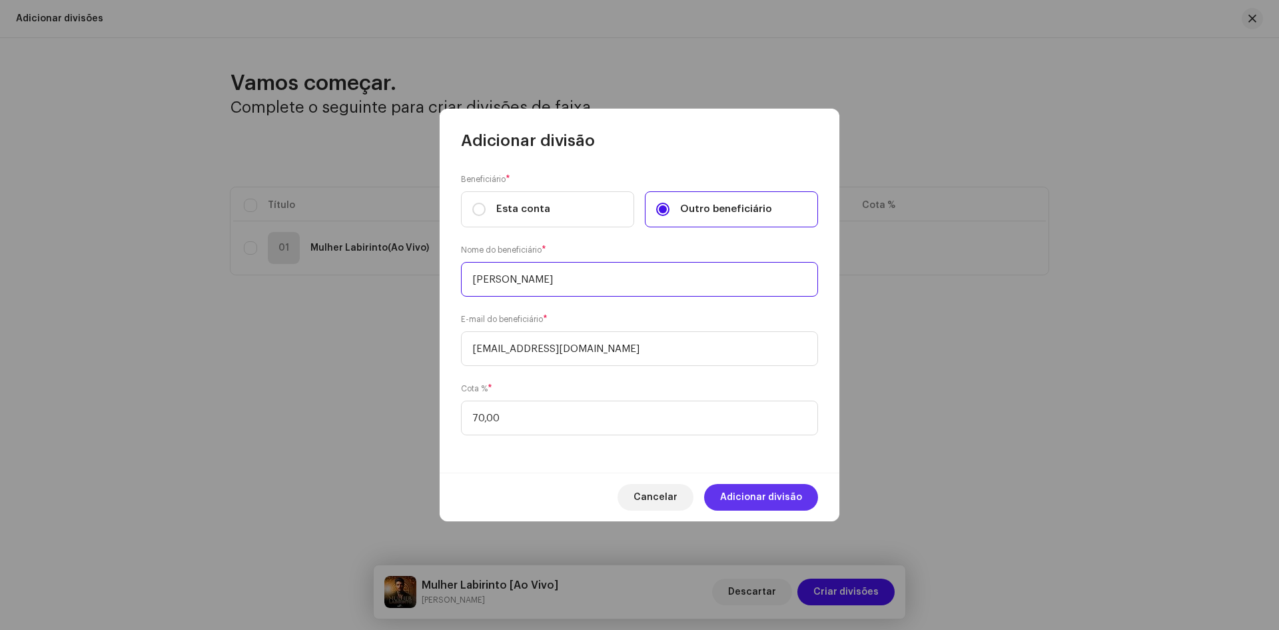
type input "[PERSON_NAME]"
click at [753, 500] on span "Adicionar divisão" at bounding box center [761, 497] width 82 height 27
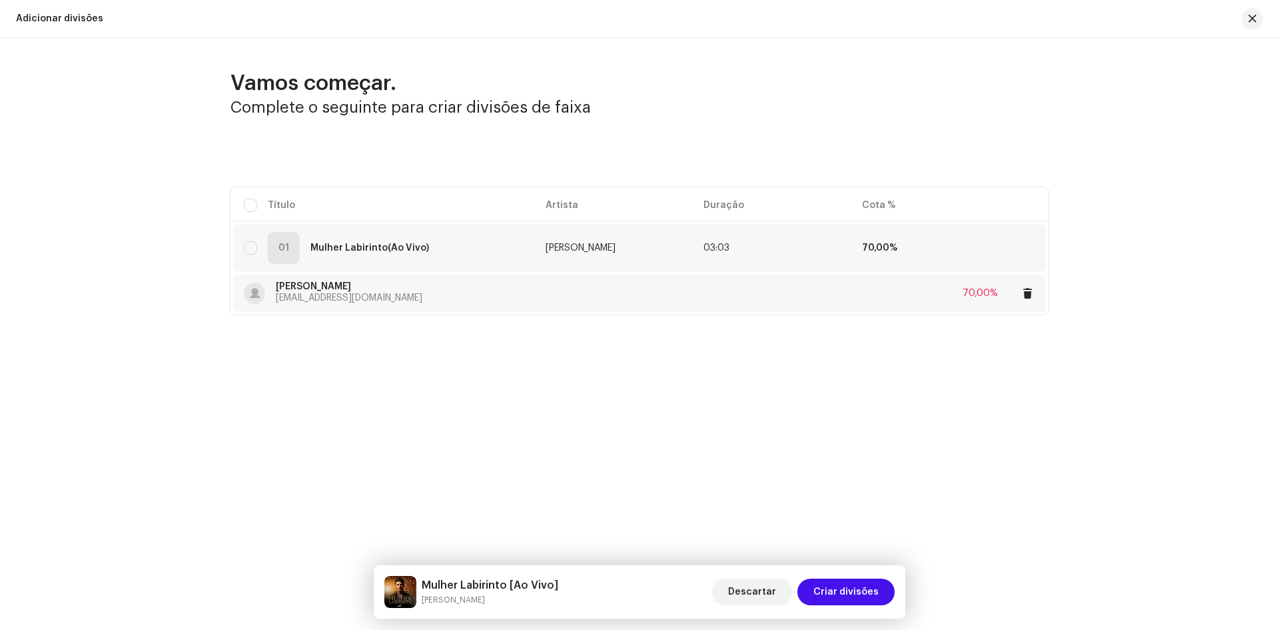
click at [649, 293] on div "Renan Rozendo renanrozendo@gmail.com 70,00%" at bounding box center [640, 293] width 792 height 37
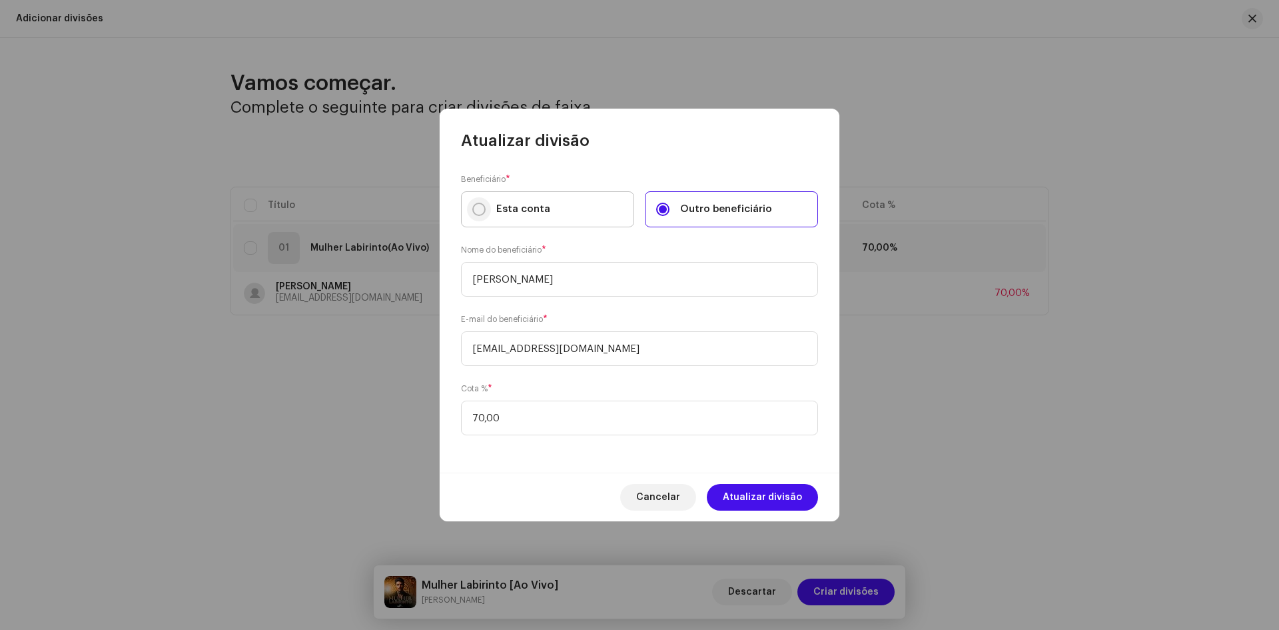
click at [478, 209] on input "Esta conta" at bounding box center [478, 209] width 13 height 13
radio input "true"
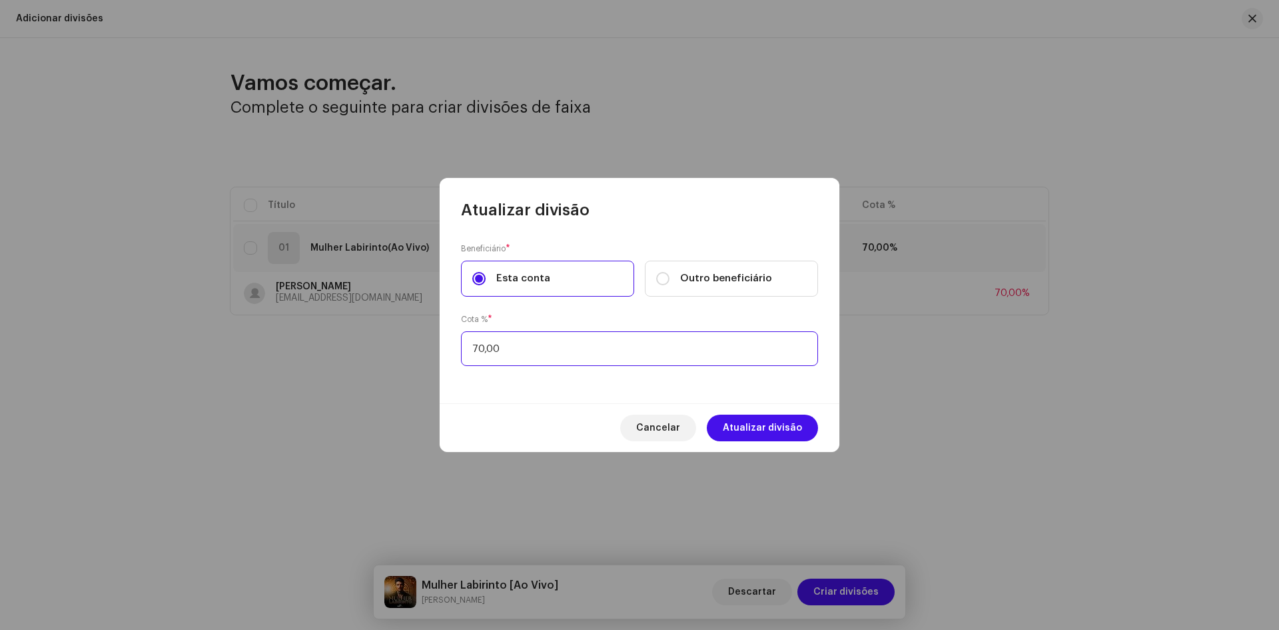
drag, startPoint x: 534, startPoint y: 351, endPoint x: 384, endPoint y: 339, distance: 151.1
click at [384, 339] on div "Atualizar divisão Beneficiário * Esta conta Outro beneficiário Cota % * 70,00 C…" at bounding box center [639, 315] width 1279 height 630
type input "30,00"
click at [782, 429] on span "Atualizar divisão" at bounding box center [762, 427] width 79 height 27
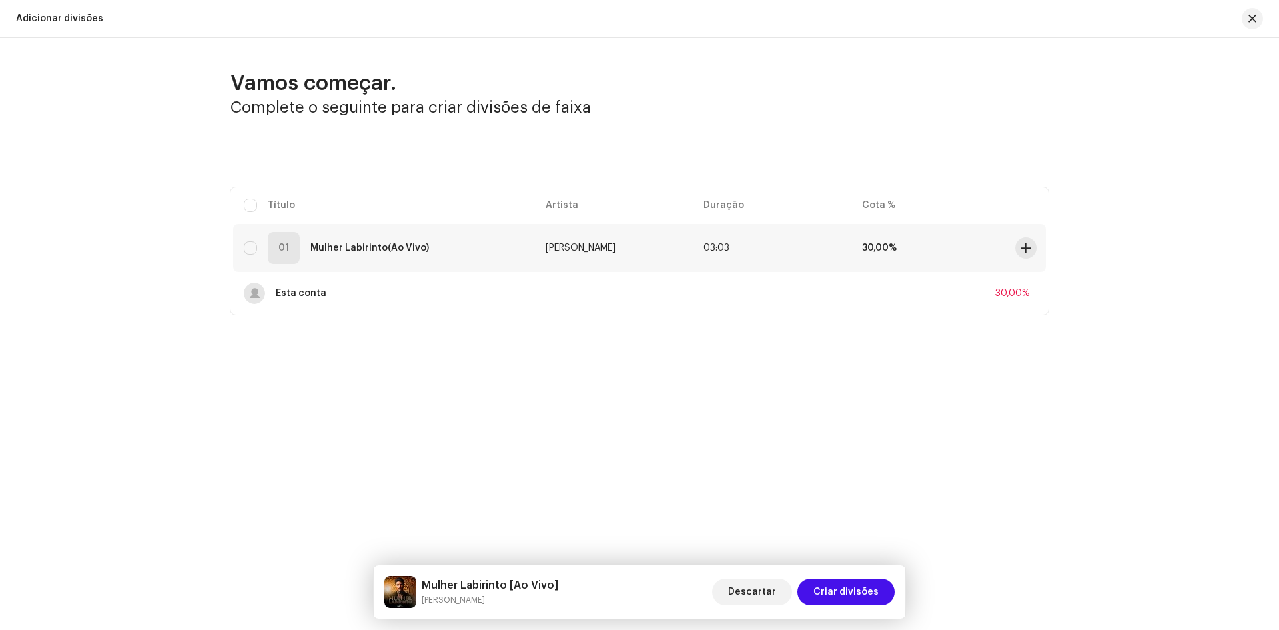
click at [838, 253] on td "03:03" at bounding box center [772, 248] width 159 height 48
click at [843, 249] on td "03:03" at bounding box center [772, 248] width 159 height 48
click at [882, 238] on td "30,00%" at bounding box center [931, 248] width 159 height 48
click at [882, 245] on strong "30,00%" at bounding box center [879, 247] width 35 height 9
click at [760, 590] on span "Descartar" at bounding box center [752, 591] width 48 height 27
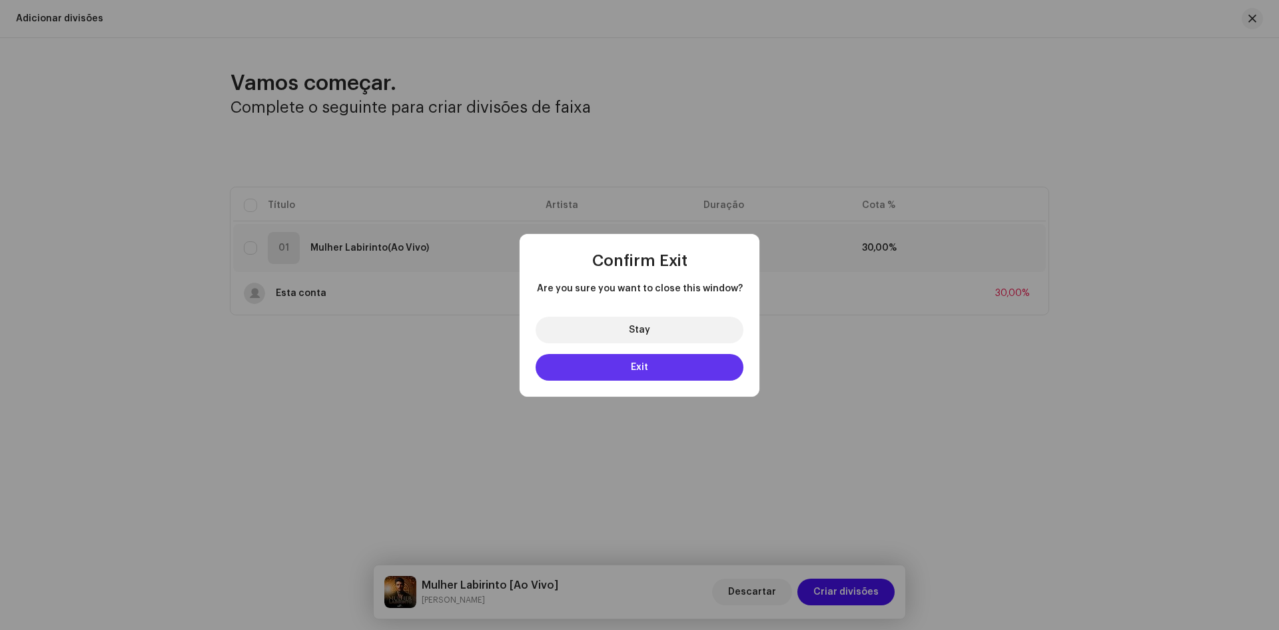
click at [654, 366] on button "Exit" at bounding box center [640, 367] width 208 height 27
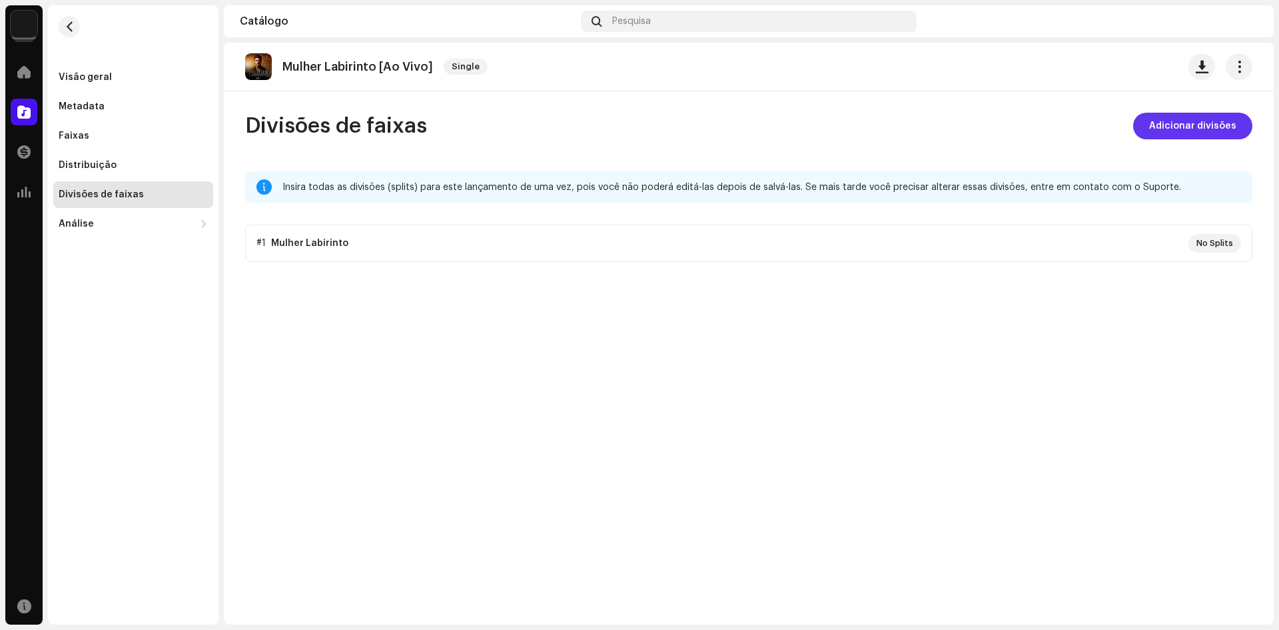
click at [1146, 135] on button "Adicionar divisões" at bounding box center [1193, 126] width 119 height 27
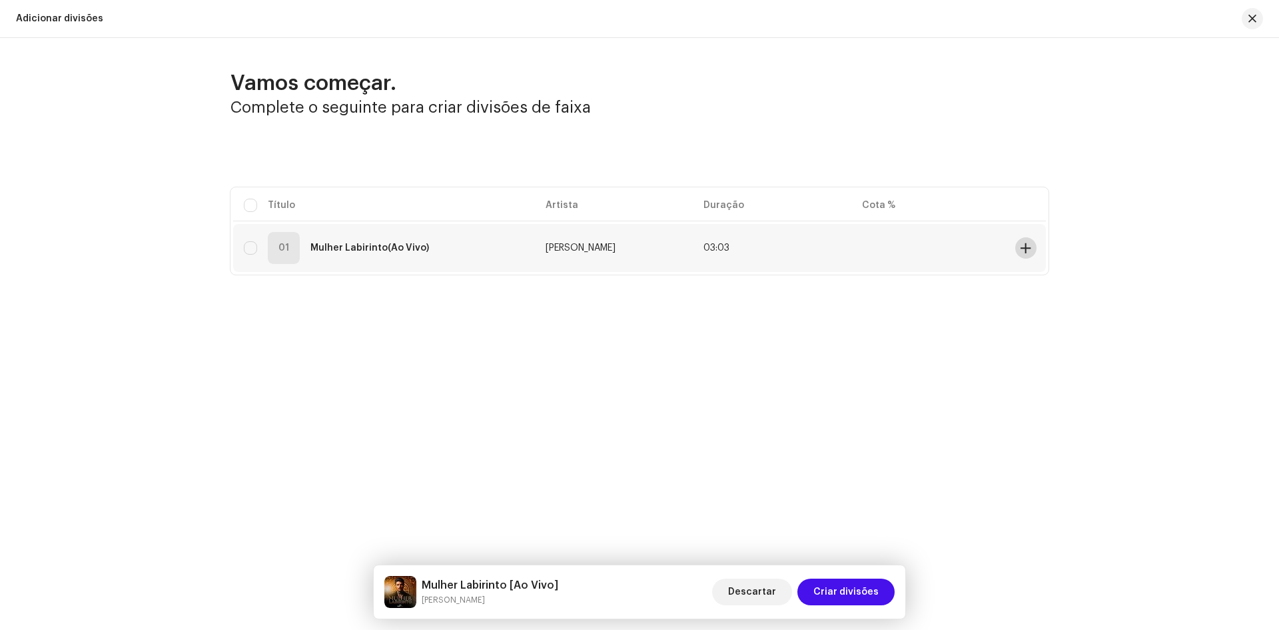
click at [1024, 247] on span at bounding box center [1026, 248] width 10 height 11
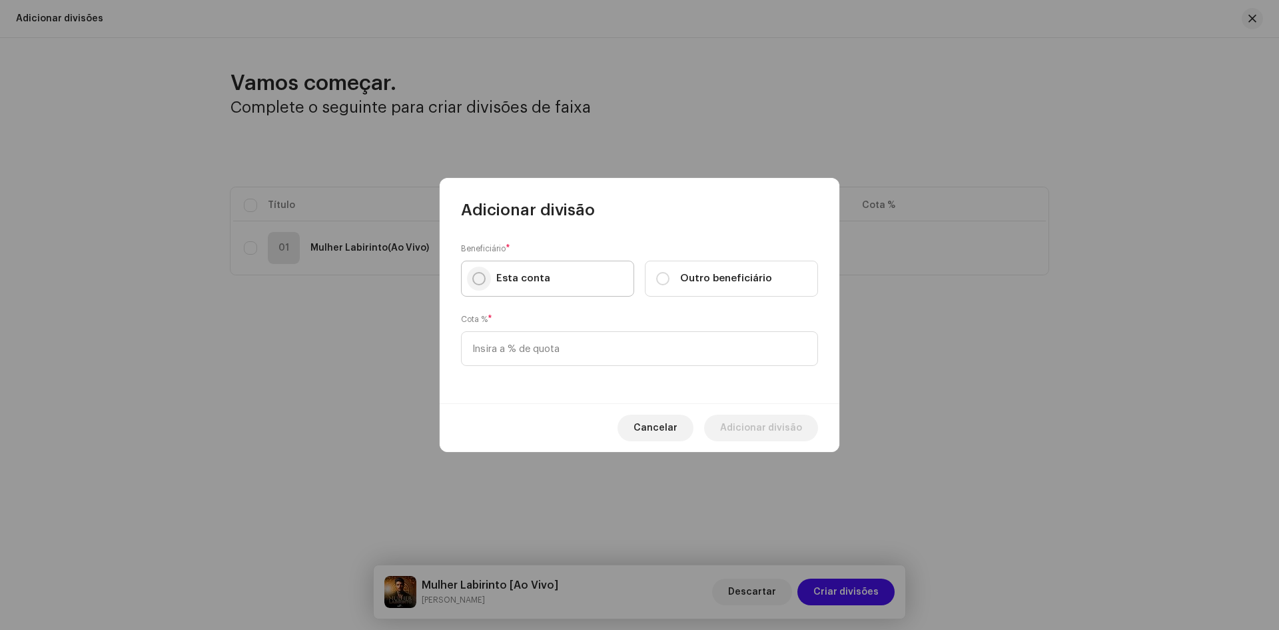
click at [481, 277] on input "Esta conta" at bounding box center [478, 278] width 13 height 13
radio input "true"
click at [502, 359] on input at bounding box center [639, 348] width 357 height 35
type input "30,00"
click at [778, 424] on span "Adicionar divisão" at bounding box center [761, 427] width 82 height 27
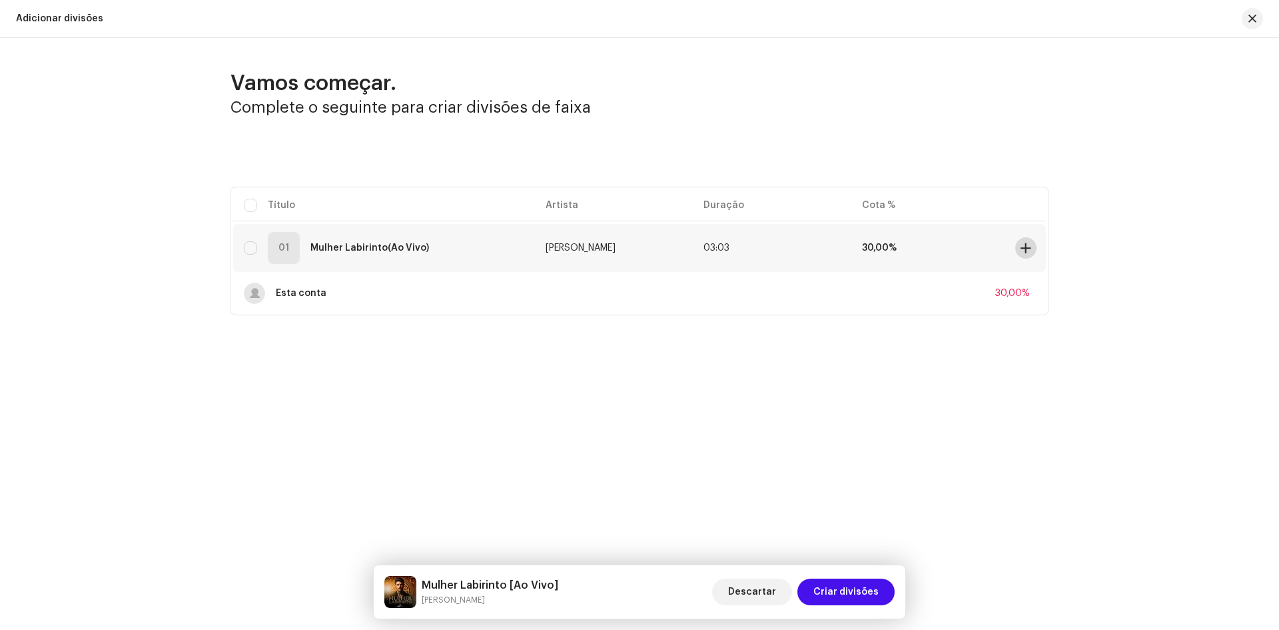
click at [1021, 245] on span at bounding box center [1026, 248] width 10 height 11
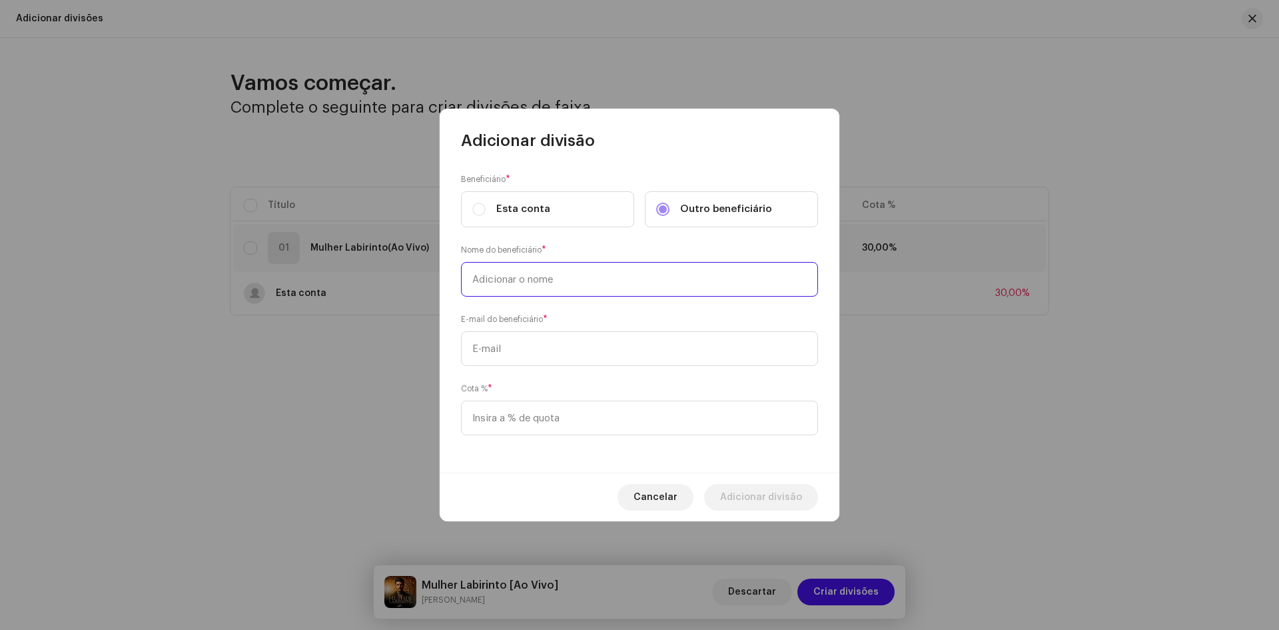
click at [510, 284] on input "text" at bounding box center [639, 279] width 357 height 35
type input "[PERSON_NAME]"
click at [513, 345] on input "text" at bounding box center [639, 348] width 357 height 35
paste input "enanrozendo@gmail.com"
type input "enanrozendo@gmail.com"
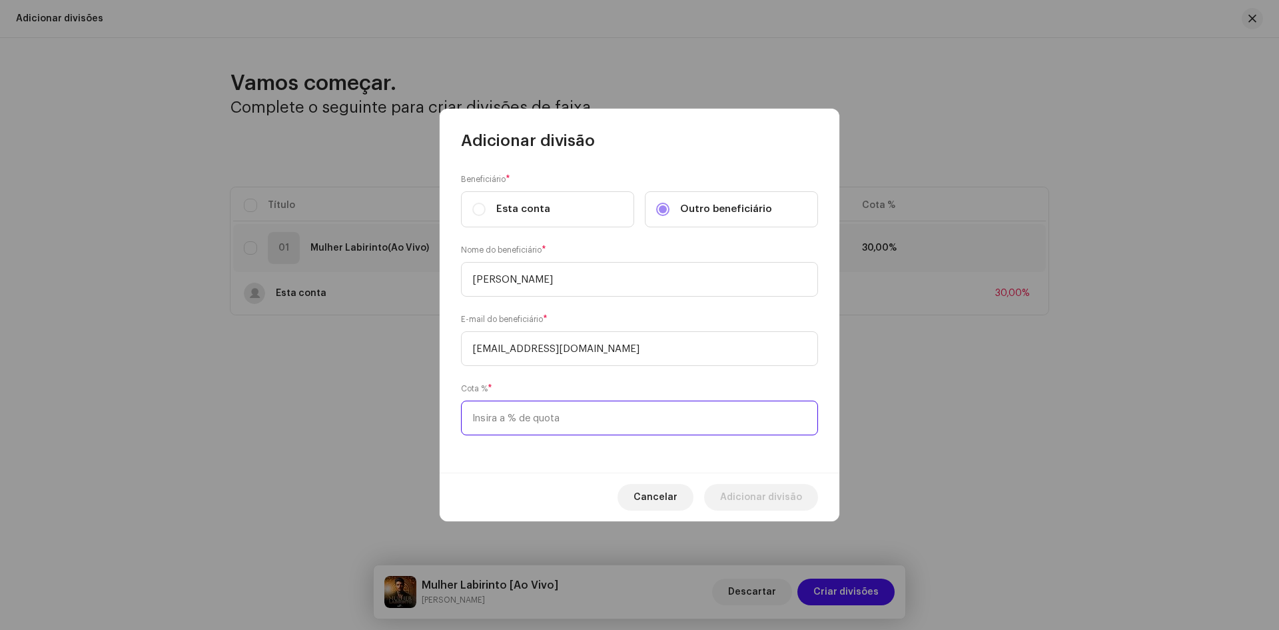
click at [516, 417] on input at bounding box center [639, 417] width 357 height 35
type input "70,00"
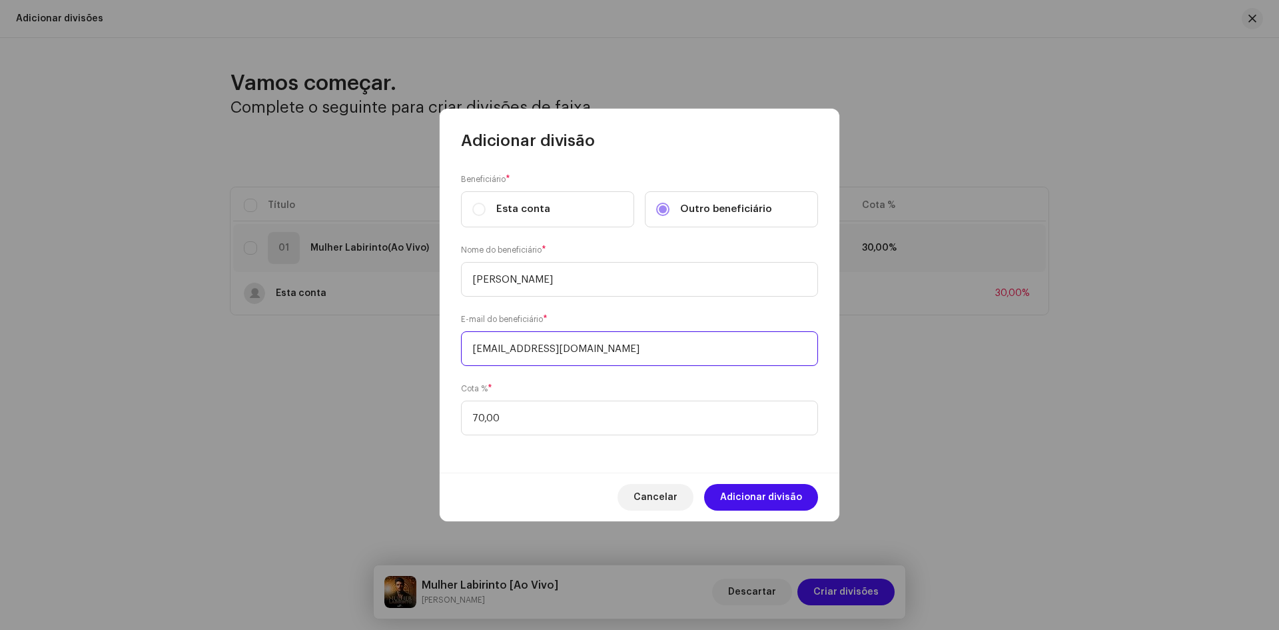
click at [472, 349] on input "enanrozendo@gmail.com" at bounding box center [639, 348] width 357 height 35
type input "renanrozendo@gmail.com"
click at [776, 500] on span "Adicionar divisão" at bounding box center [761, 497] width 82 height 27
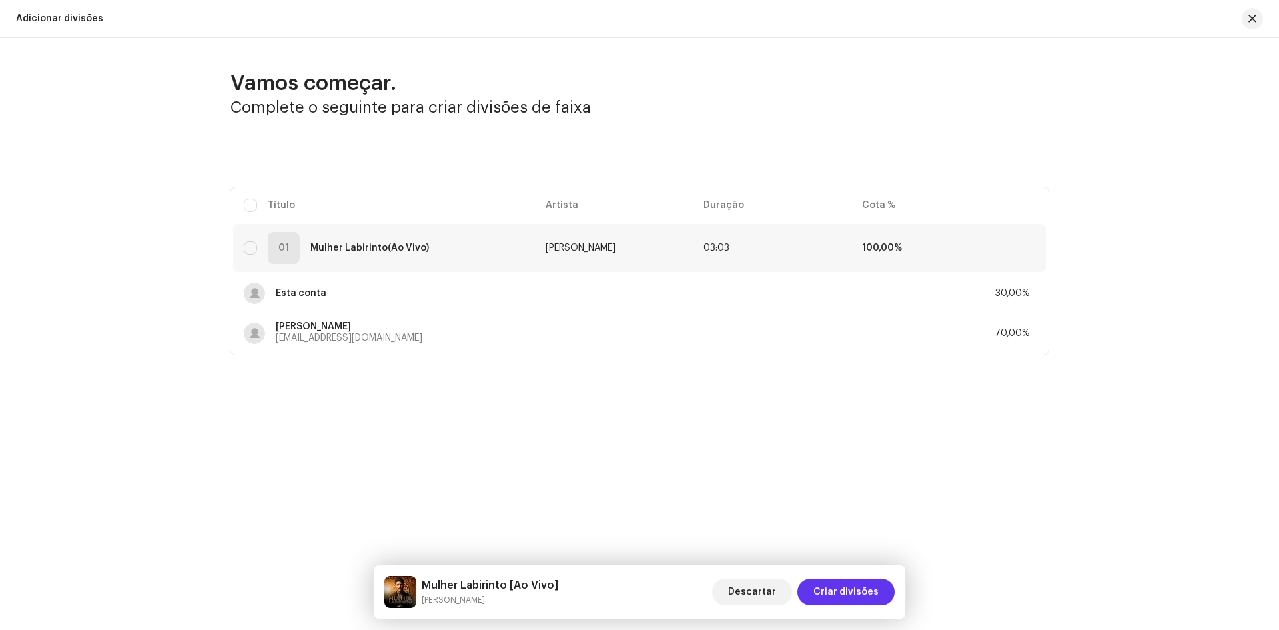
click at [851, 589] on span "Criar divisões" at bounding box center [846, 591] width 65 height 27
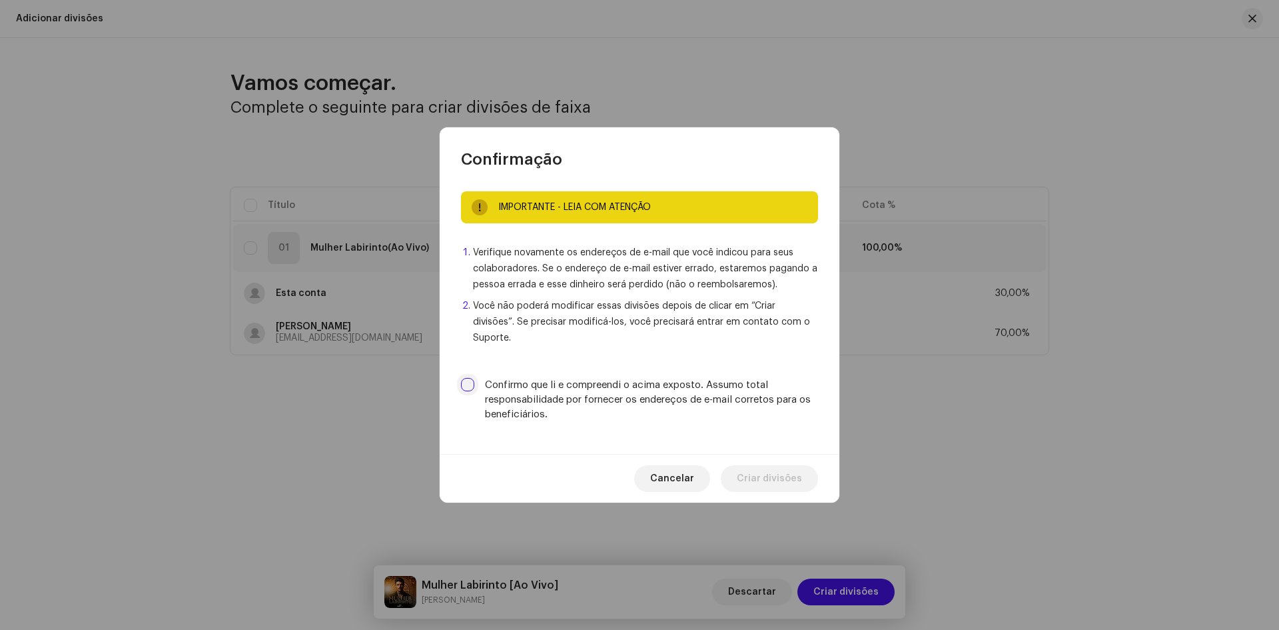
click at [471, 379] on input "Confirmo que li e compreendi o acima exposto. Assumo total responsabilidade por…" at bounding box center [467, 384] width 13 height 13
checkbox input "true"
click at [780, 480] on span "Criar divisões" at bounding box center [769, 478] width 65 height 27
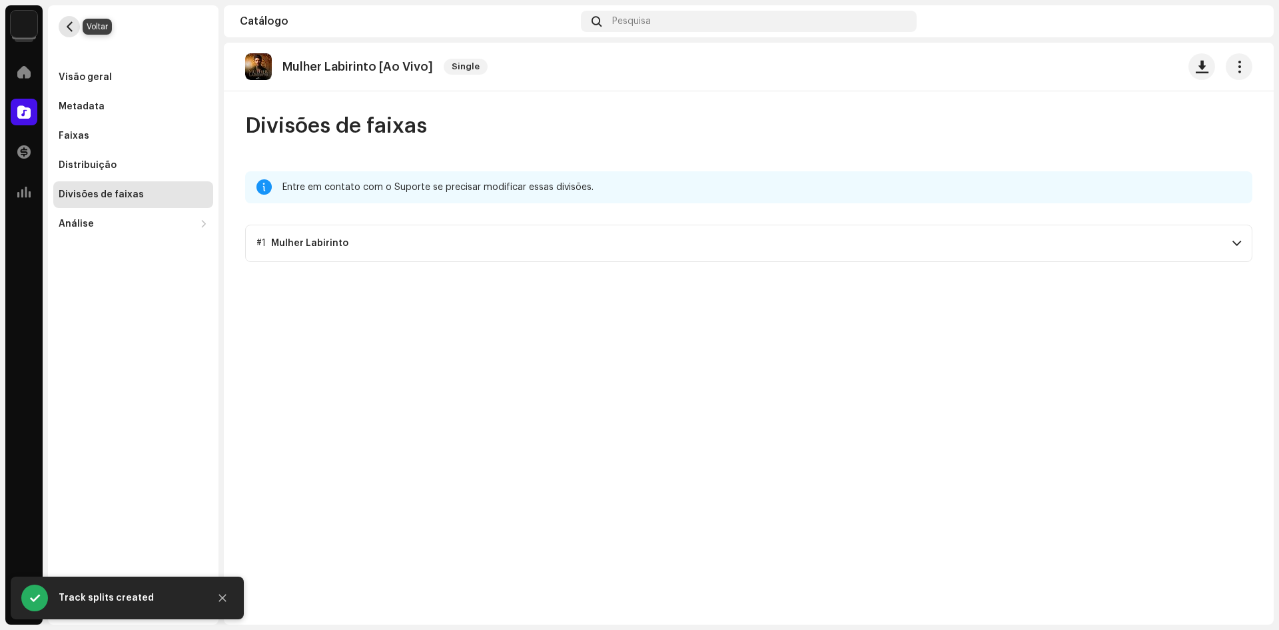
click at [68, 29] on span "button" at bounding box center [70, 26] width 10 height 11
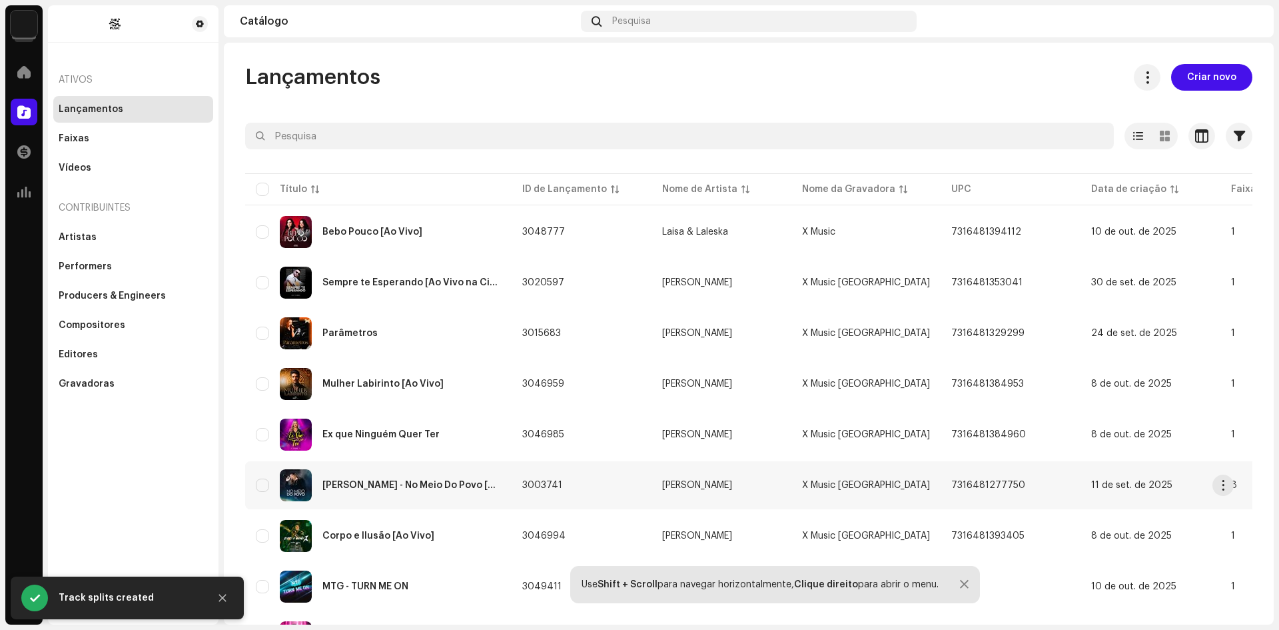
scroll to position [67, 0]
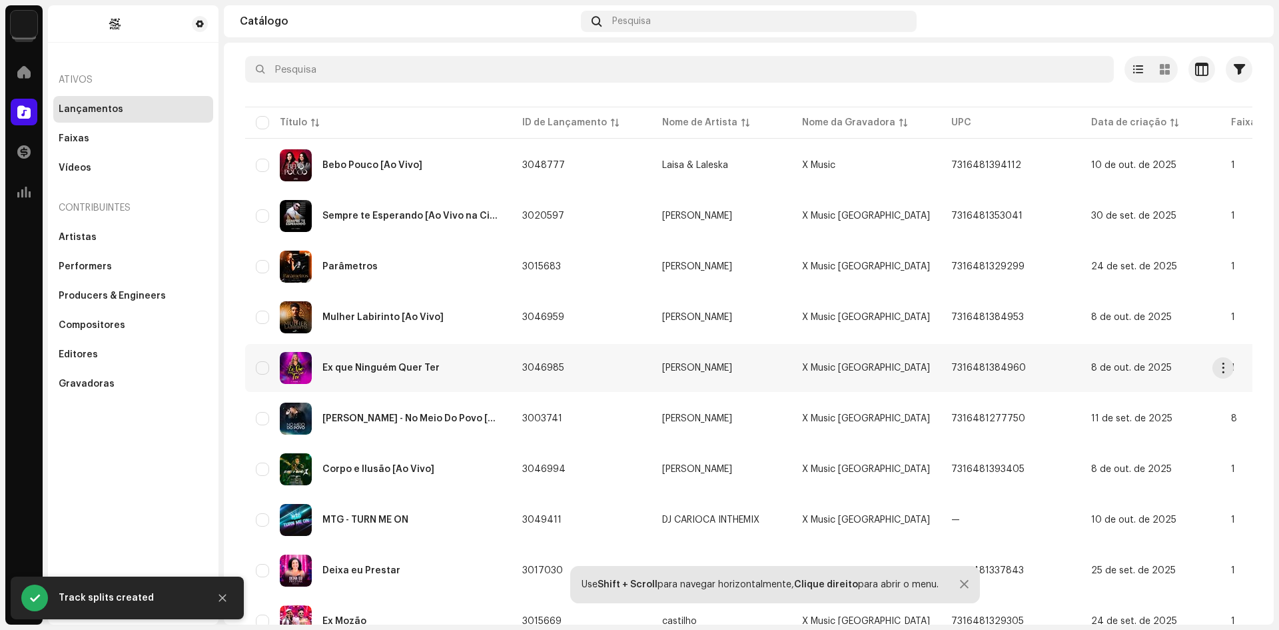
click at [383, 367] on div "Ex que Ninguém Quer Ter" at bounding box center [381, 367] width 117 height 9
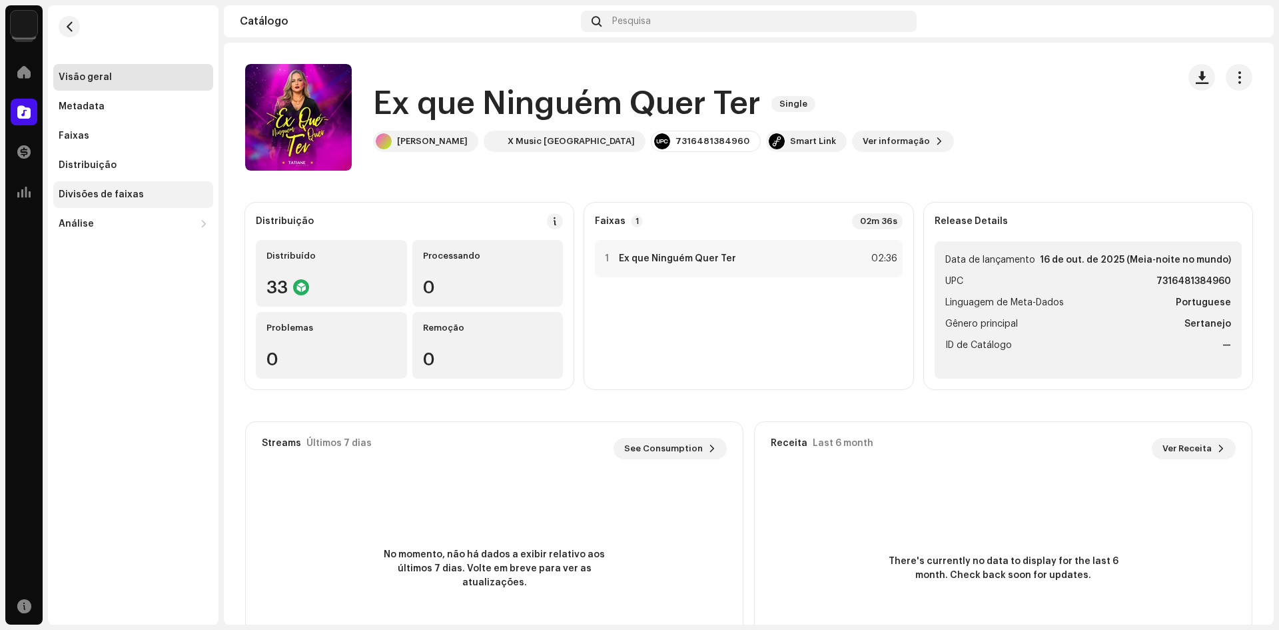
click at [99, 193] on div "Divisões de faixas" at bounding box center [101, 194] width 85 height 11
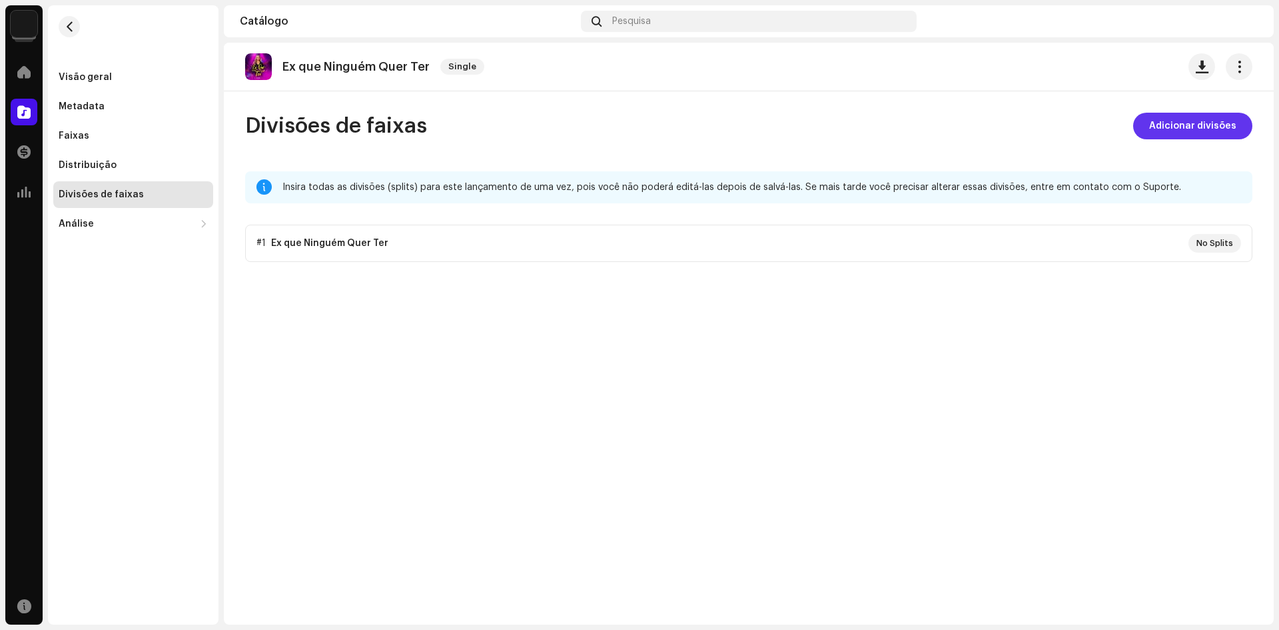
click at [1187, 121] on span "Adicionar divisões" at bounding box center [1193, 126] width 87 height 27
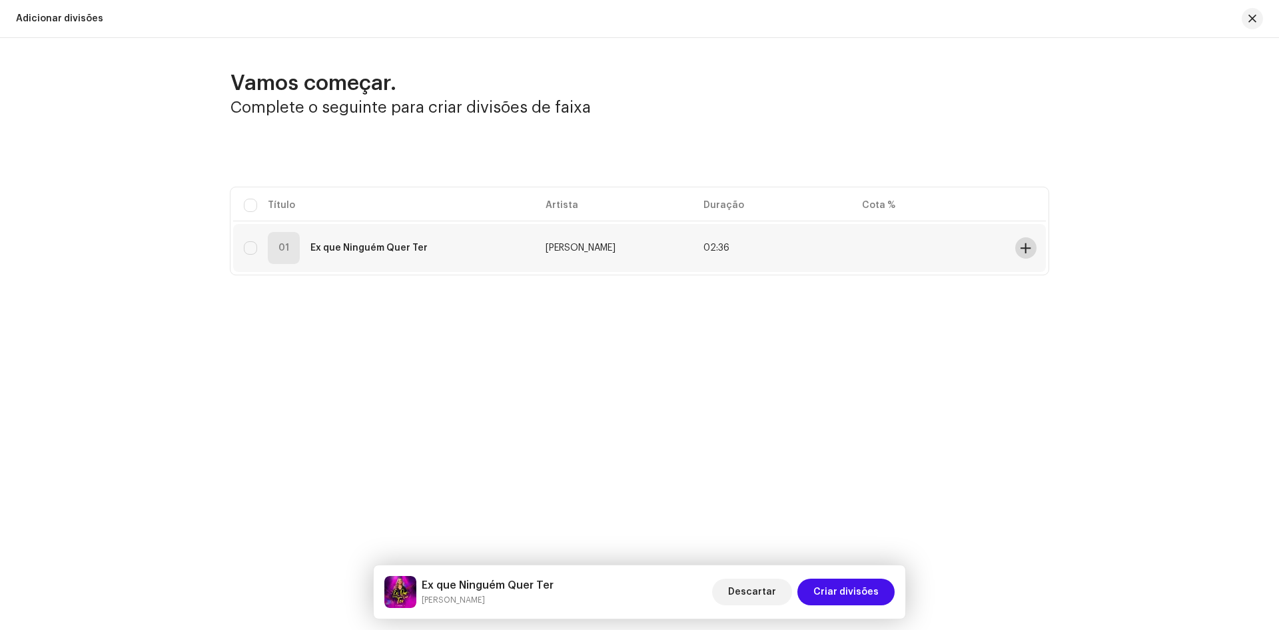
click at [1026, 247] on span at bounding box center [1026, 248] width 10 height 11
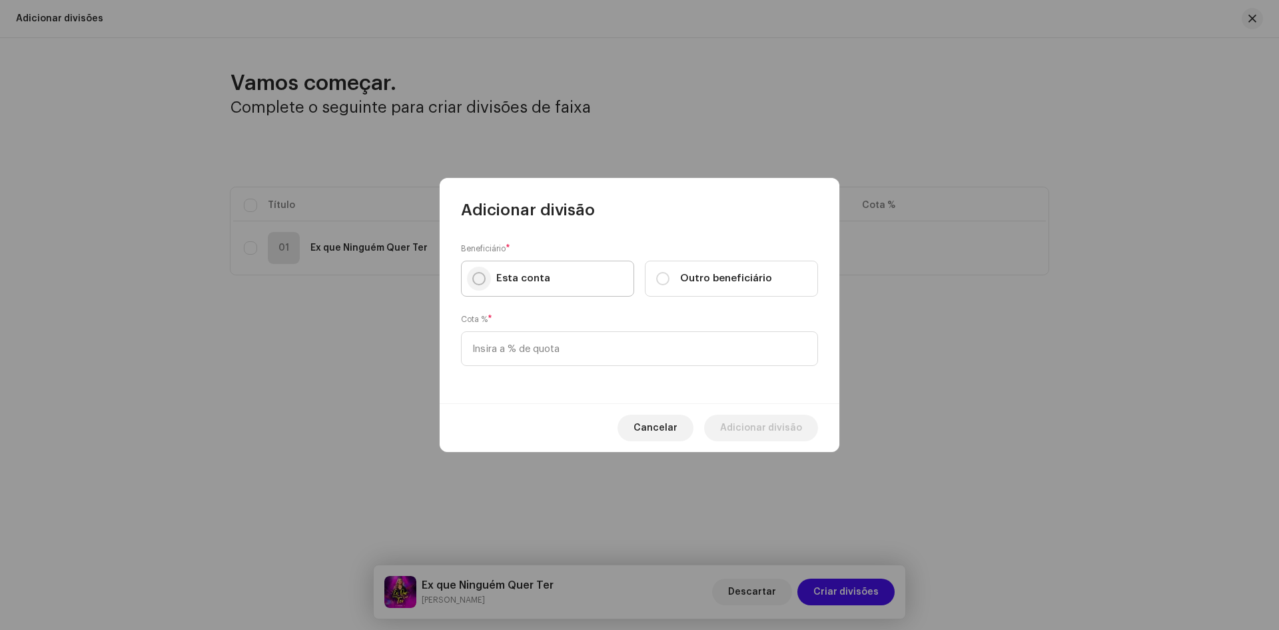
click at [481, 281] on input "Esta conta" at bounding box center [478, 278] width 13 height 13
radio input "true"
click at [522, 364] on input at bounding box center [639, 348] width 357 height 35
type input "50,00"
click at [776, 430] on span "Adicionar divisão" at bounding box center [761, 427] width 82 height 27
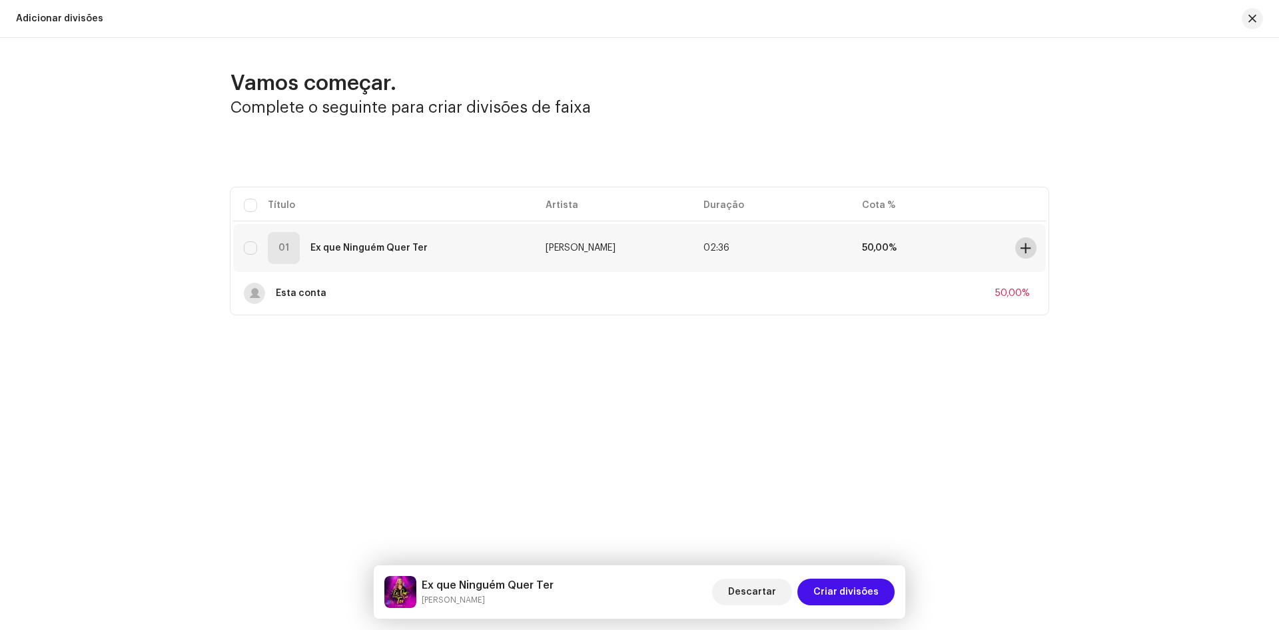
click at [1026, 249] on span at bounding box center [1026, 248] width 10 height 11
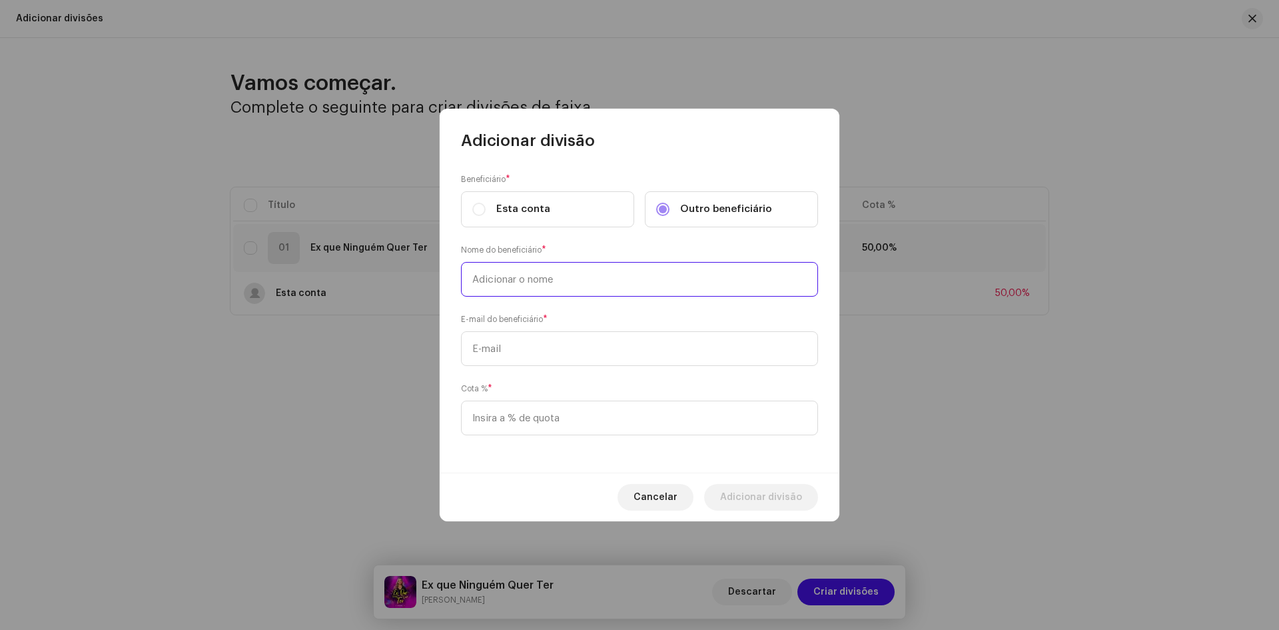
click at [523, 282] on input "text" at bounding box center [639, 279] width 357 height 35
type input "Tatiane Novais"
click at [497, 417] on input at bounding box center [639, 417] width 357 height 35
click at [448, 449] on div "Beneficiário * Esta conta Outro beneficiário Nome do beneficiário * Tatiane Nov…" at bounding box center [640, 311] width 400 height 321
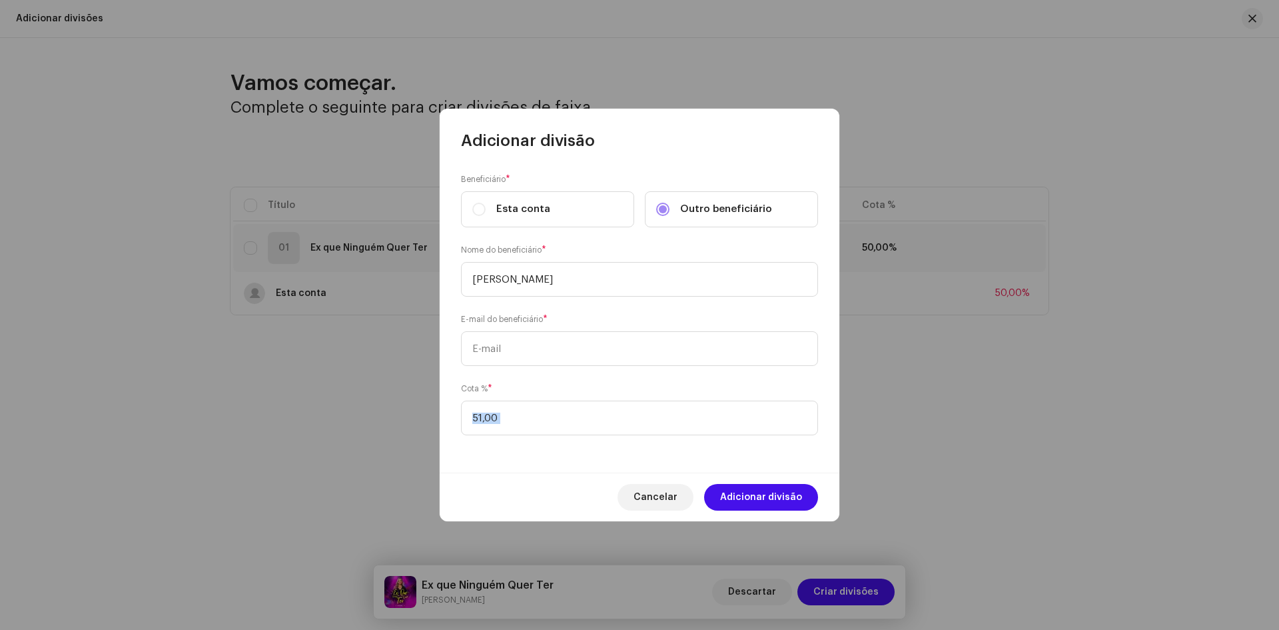
click at [564, 435] on div "Beneficiário * Esta conta Outro beneficiário Nome do beneficiário * Tatiane Nov…" at bounding box center [640, 311] width 400 height 321
click at [575, 414] on input "51,00" at bounding box center [639, 417] width 357 height 35
type input "50,00"
click at [566, 362] on input "text" at bounding box center [639, 348] width 357 height 35
click at [537, 351] on input "text" at bounding box center [639, 348] width 357 height 35
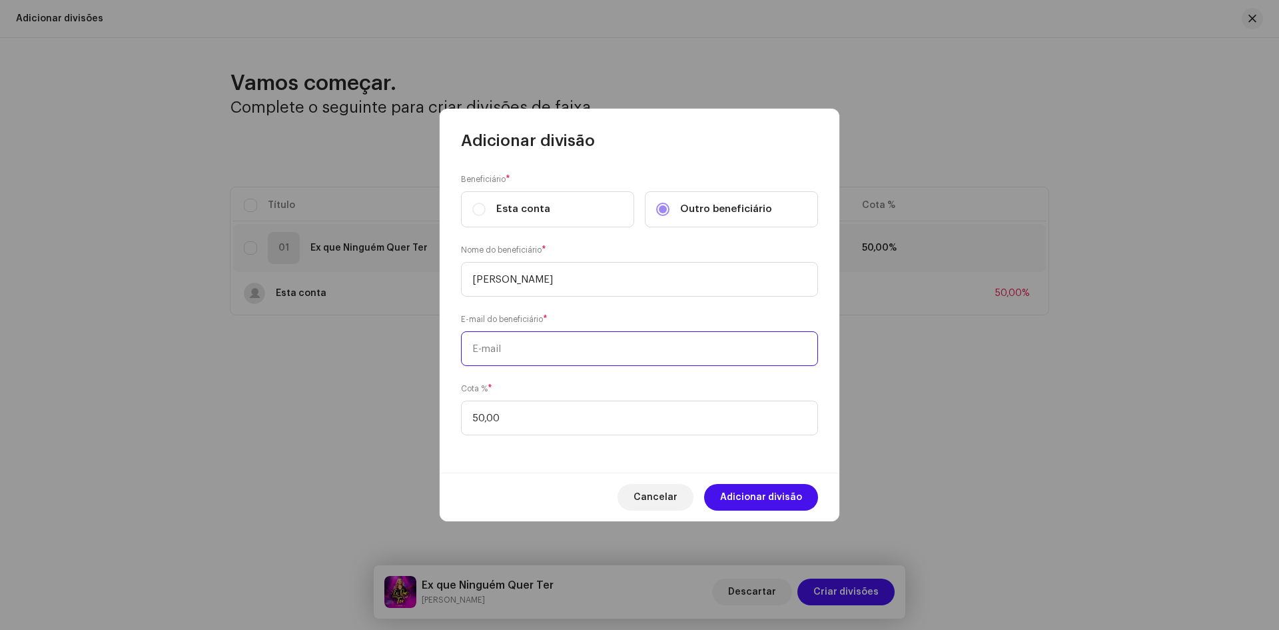
paste input "tatianenovaescantora@gmail.com"
type input "tatianenovaescantora@gmail.com"
click at [772, 496] on span "Adicionar divisão" at bounding box center [761, 497] width 82 height 27
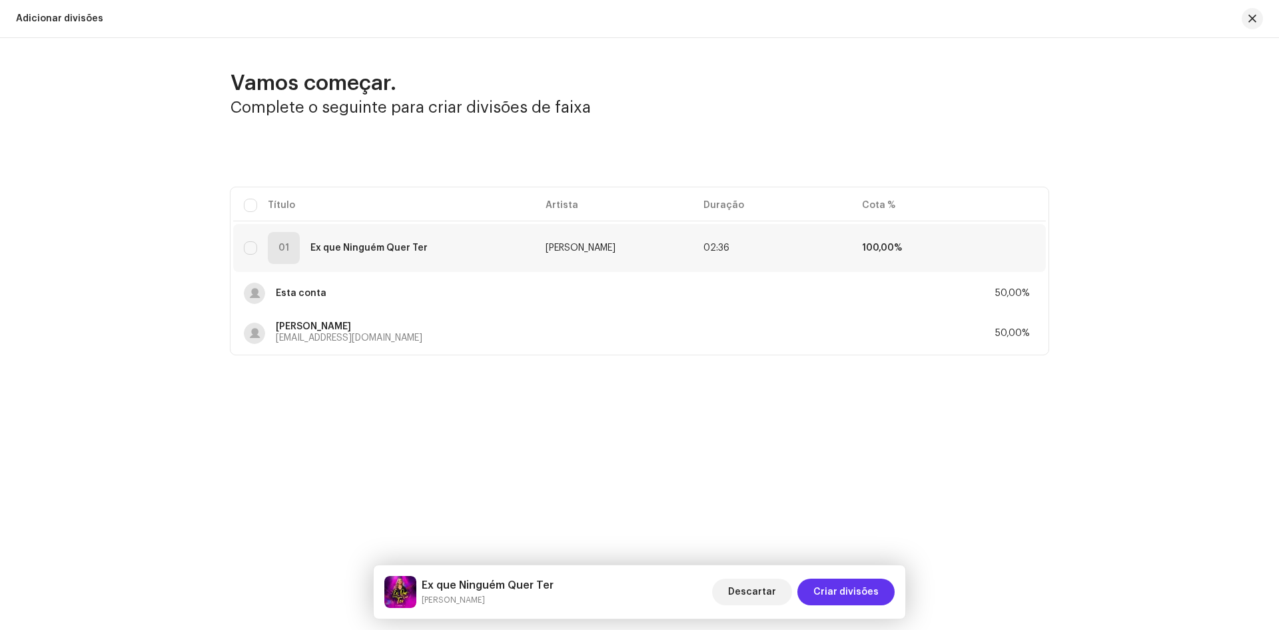
click at [849, 591] on span "Criar divisões" at bounding box center [846, 591] width 65 height 27
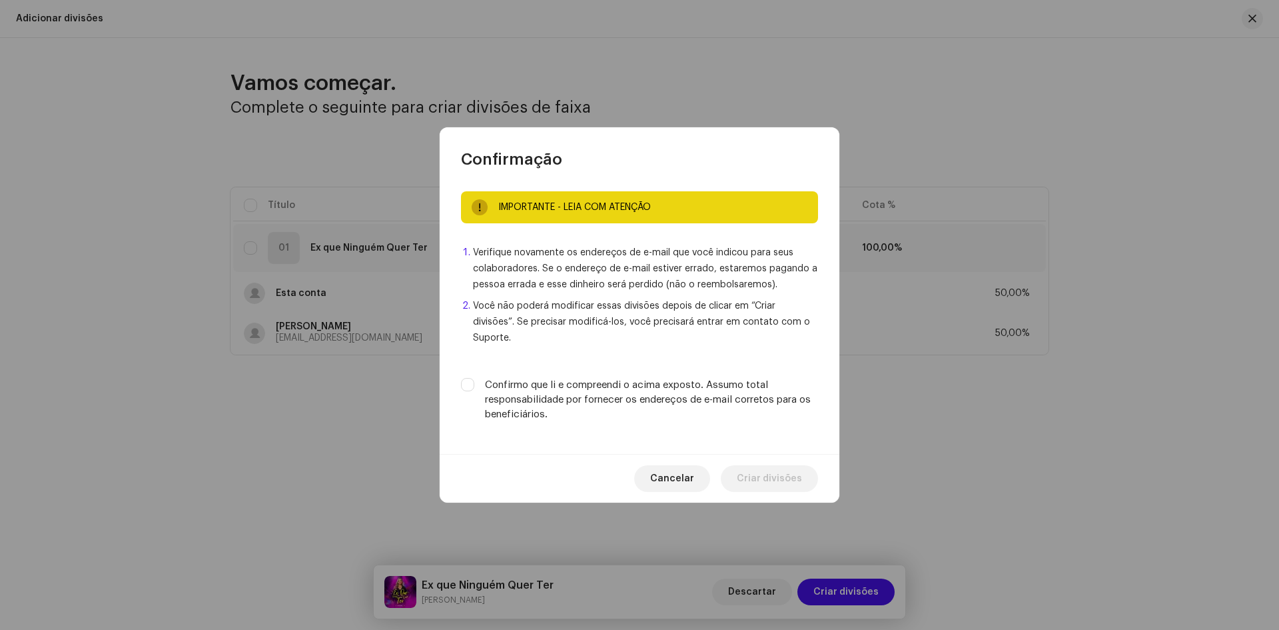
click at [460, 379] on div "IMPORTANTE - LEIA COM ATENÇÃO Verifique novamente os endereços de e-mail que vo…" at bounding box center [640, 312] width 400 height 284
click at [469, 379] on input "Confirmo que li e compreendi o acima exposto. Assumo total responsabilidade por…" at bounding box center [467, 384] width 13 height 13
checkbox input "true"
click at [770, 466] on span "Criar divisões" at bounding box center [769, 478] width 65 height 27
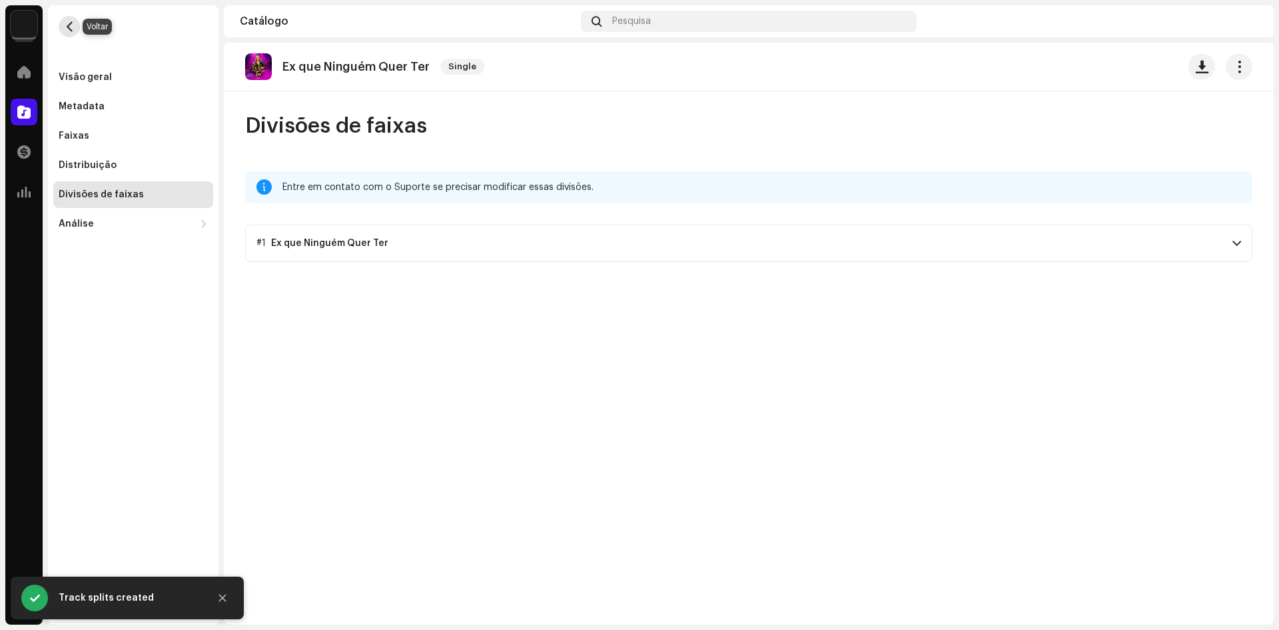
click at [71, 25] on span "button" at bounding box center [70, 26] width 10 height 11
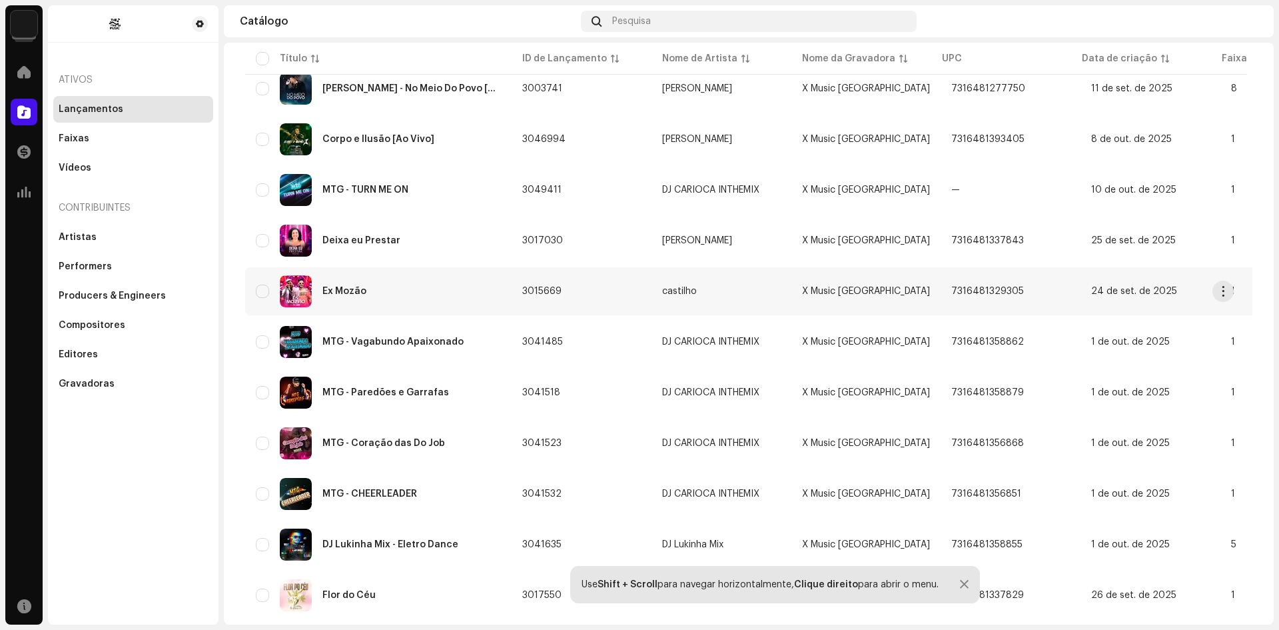
scroll to position [466, 0]
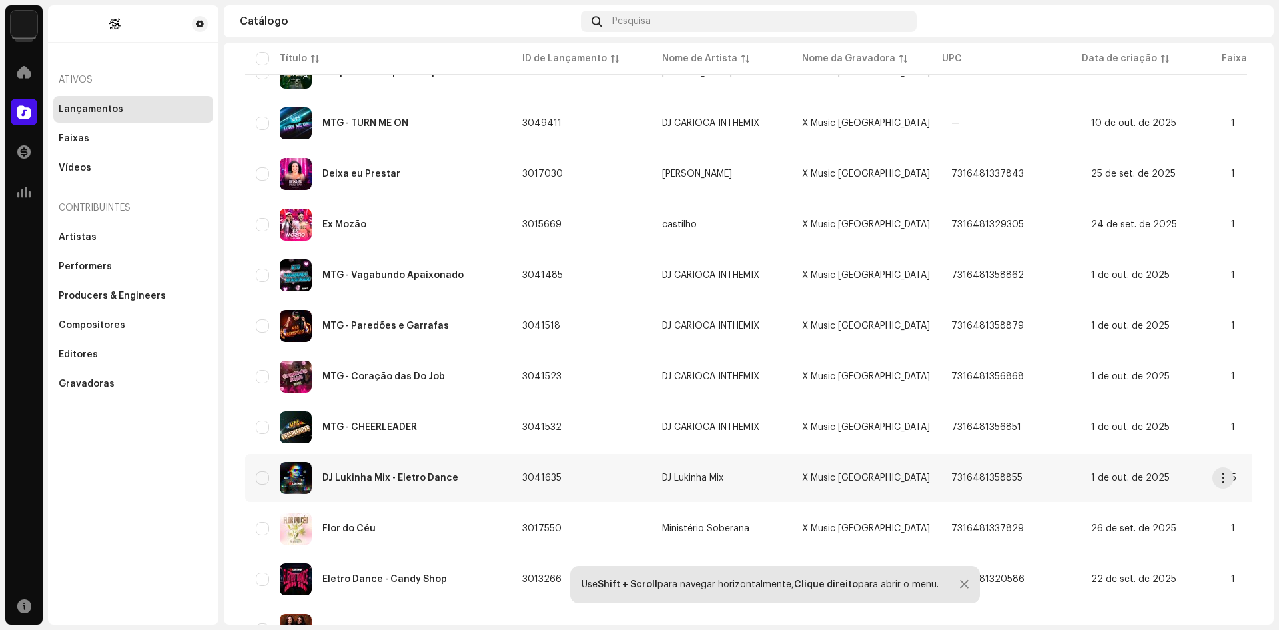
click at [306, 480] on img at bounding box center [296, 478] width 32 height 32
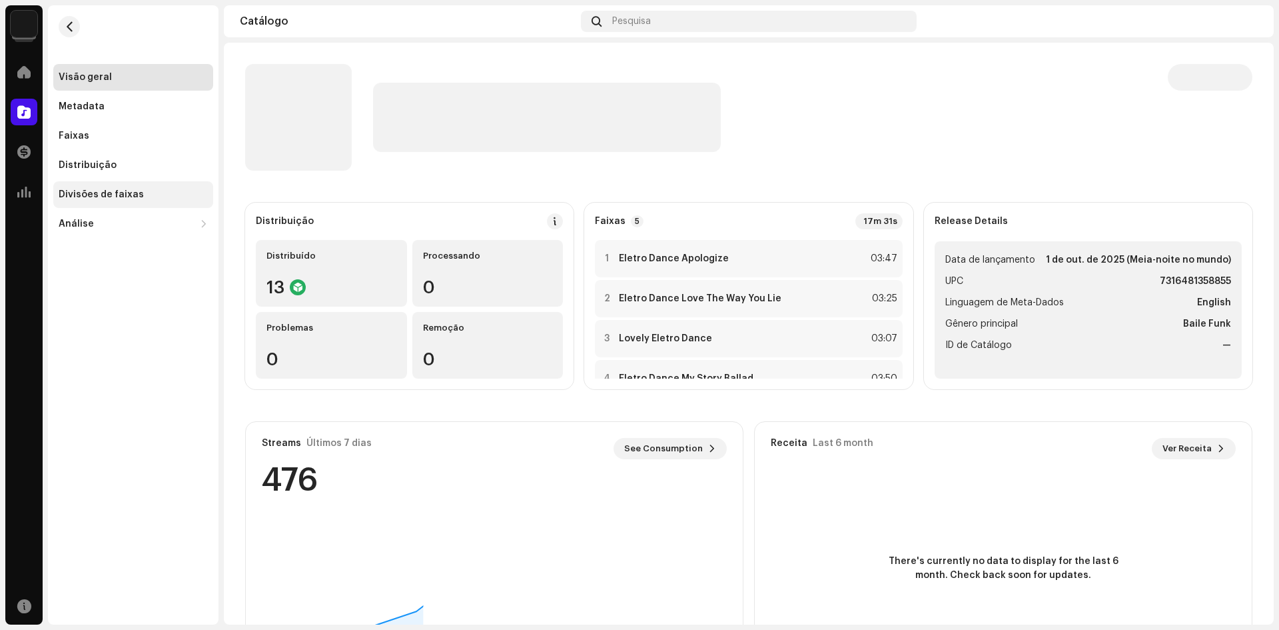
click at [99, 192] on div "Divisões de faixas" at bounding box center [101, 194] width 85 height 11
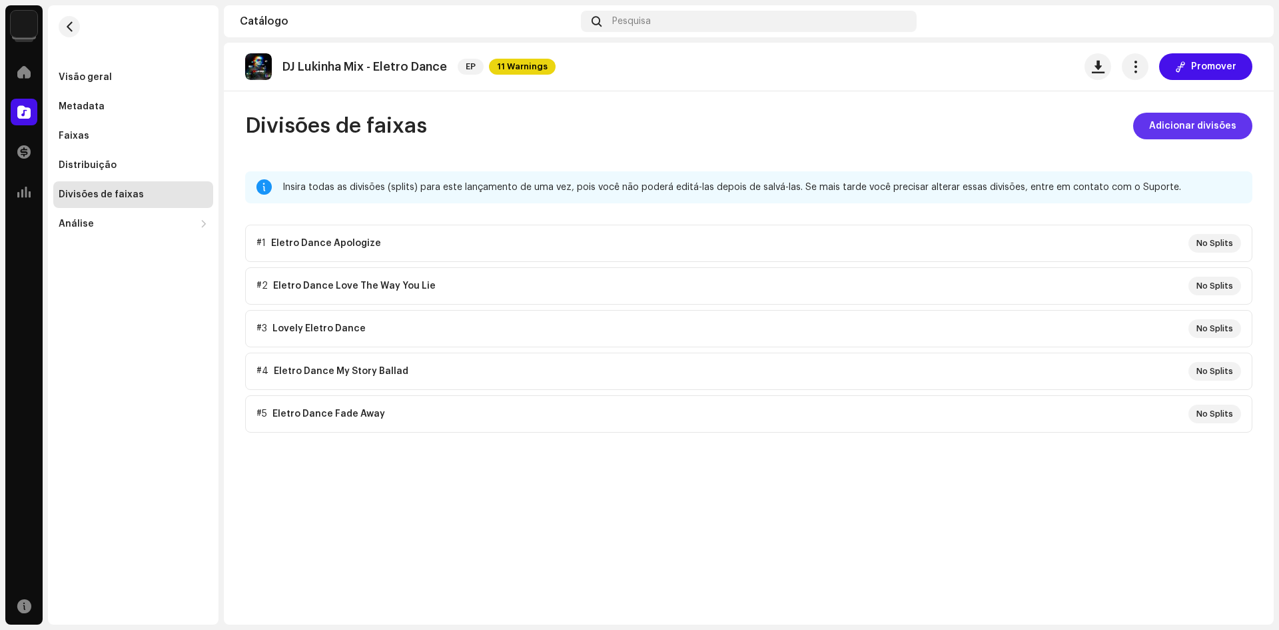
click at [1174, 124] on span "Adicionar divisões" at bounding box center [1193, 126] width 87 height 27
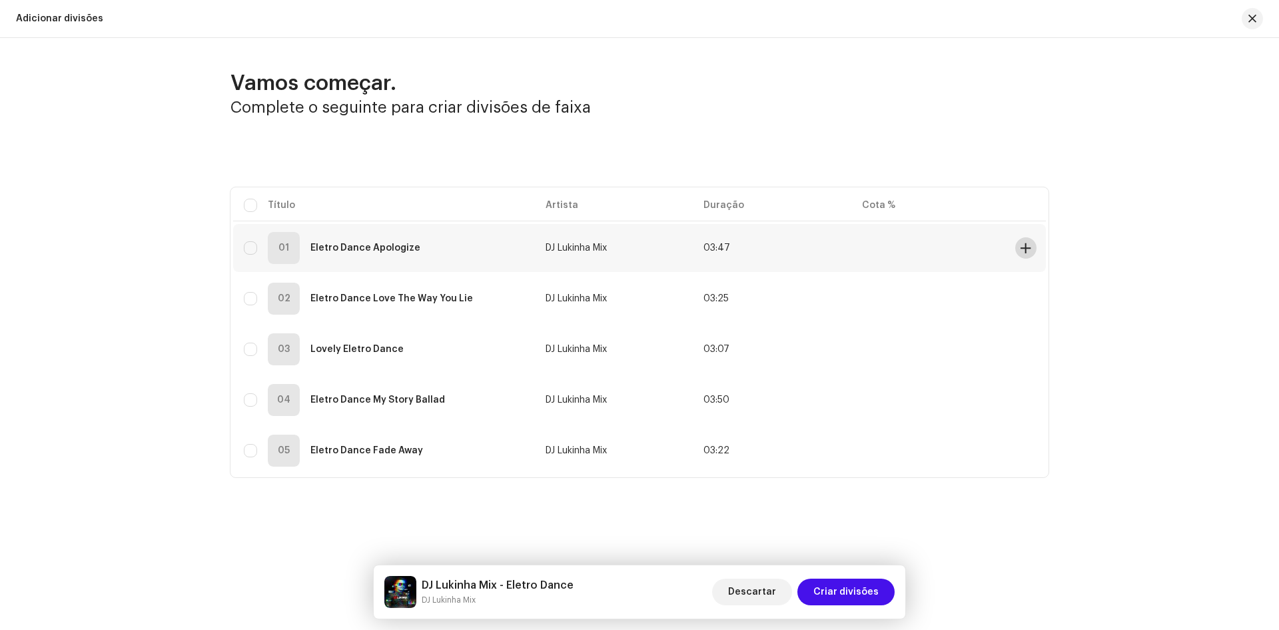
click at [1033, 249] on button at bounding box center [1026, 247] width 21 height 21
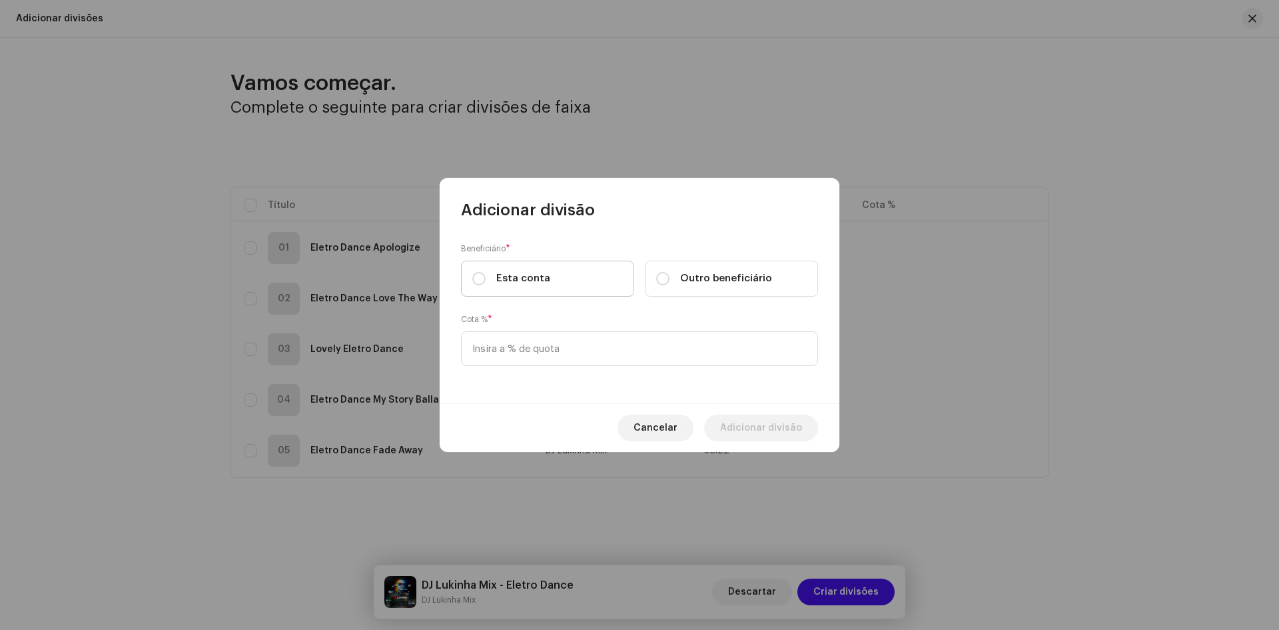
click at [488, 281] on div "Esta conta" at bounding box center [511, 278] width 78 height 15
click at [486, 281] on input "Esta conta" at bounding box center [478, 278] width 13 height 13
radio input "true"
click at [497, 358] on input at bounding box center [639, 348] width 357 height 35
type input "45,00"
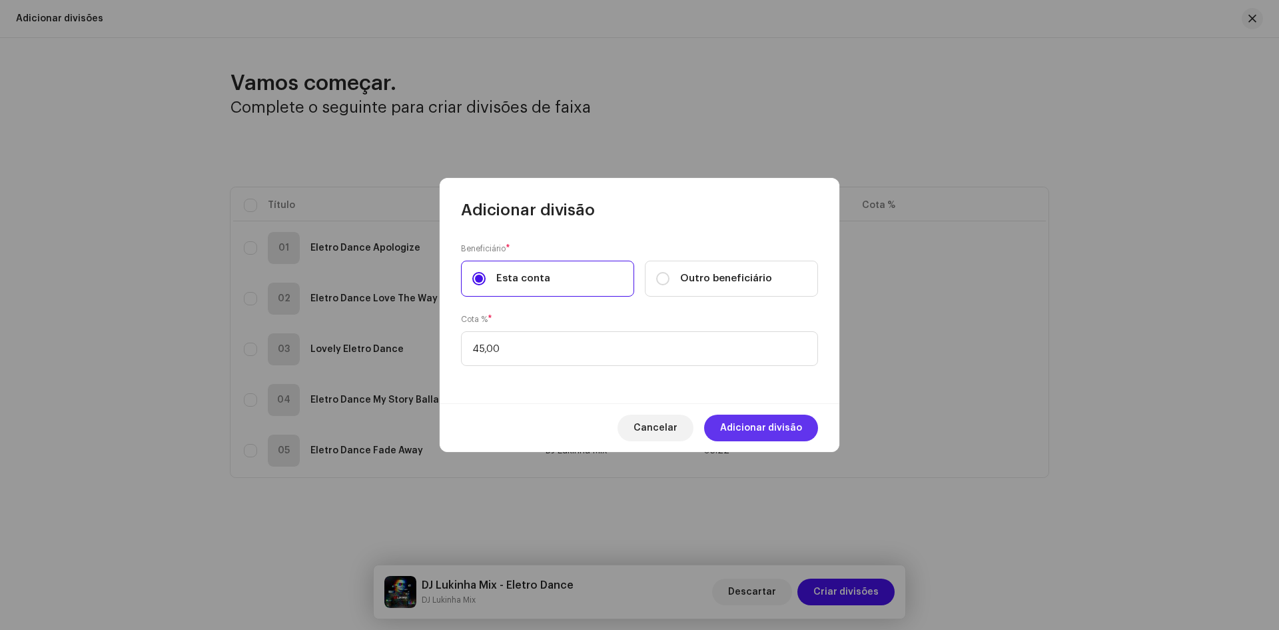
click at [768, 422] on span "Adicionar divisão" at bounding box center [761, 427] width 82 height 27
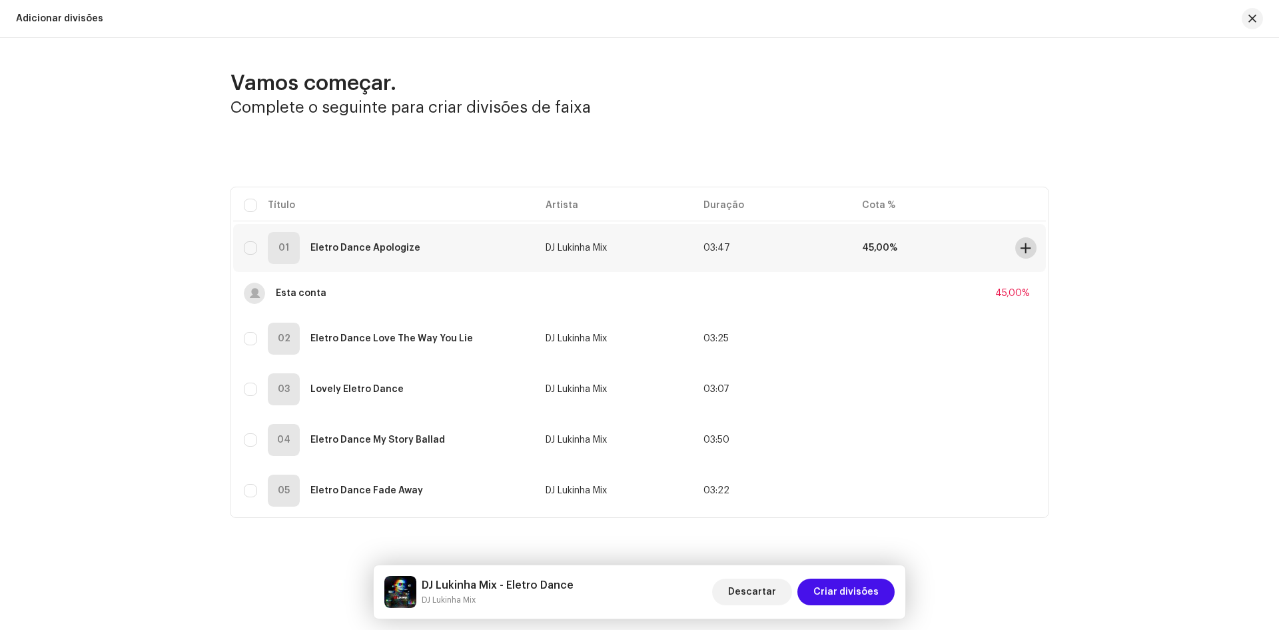
click at [1022, 247] on span at bounding box center [1026, 248] width 10 height 11
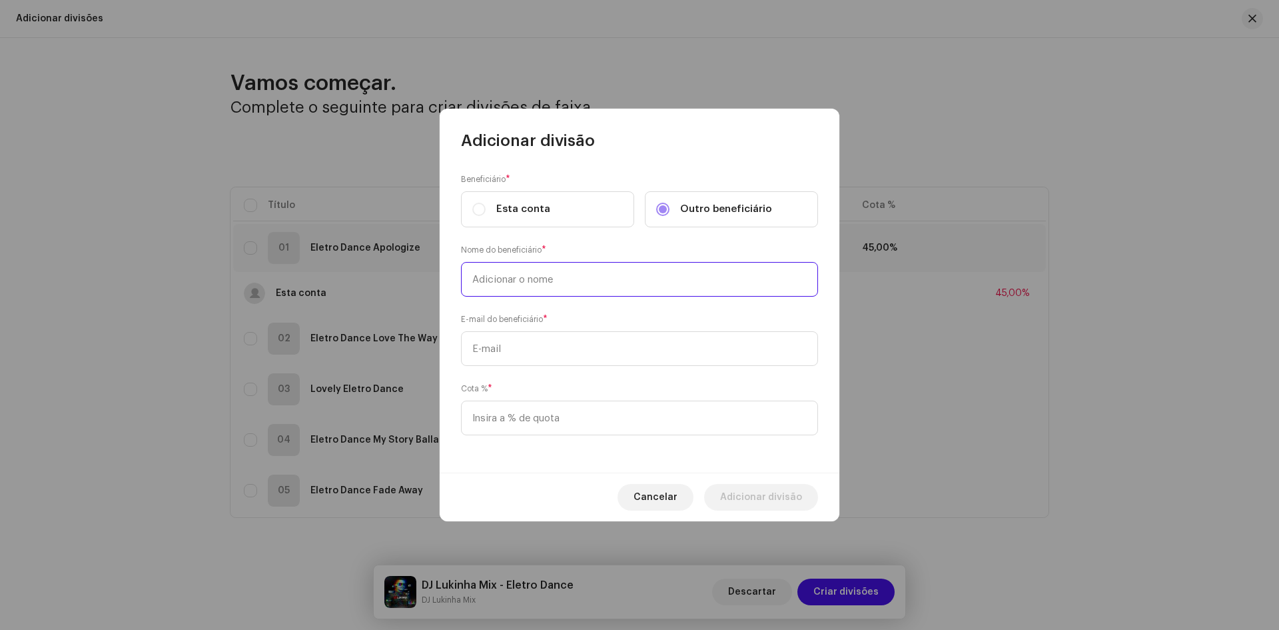
click at [609, 281] on input "text" at bounding box center [639, 279] width 357 height 35
click at [500, 357] on input "text" at bounding box center [639, 348] width 357 height 35
paste input "djlukinha1997@gmail.com"
type input "djlukinha1997@gmail.com"
click at [501, 420] on input at bounding box center [639, 417] width 357 height 35
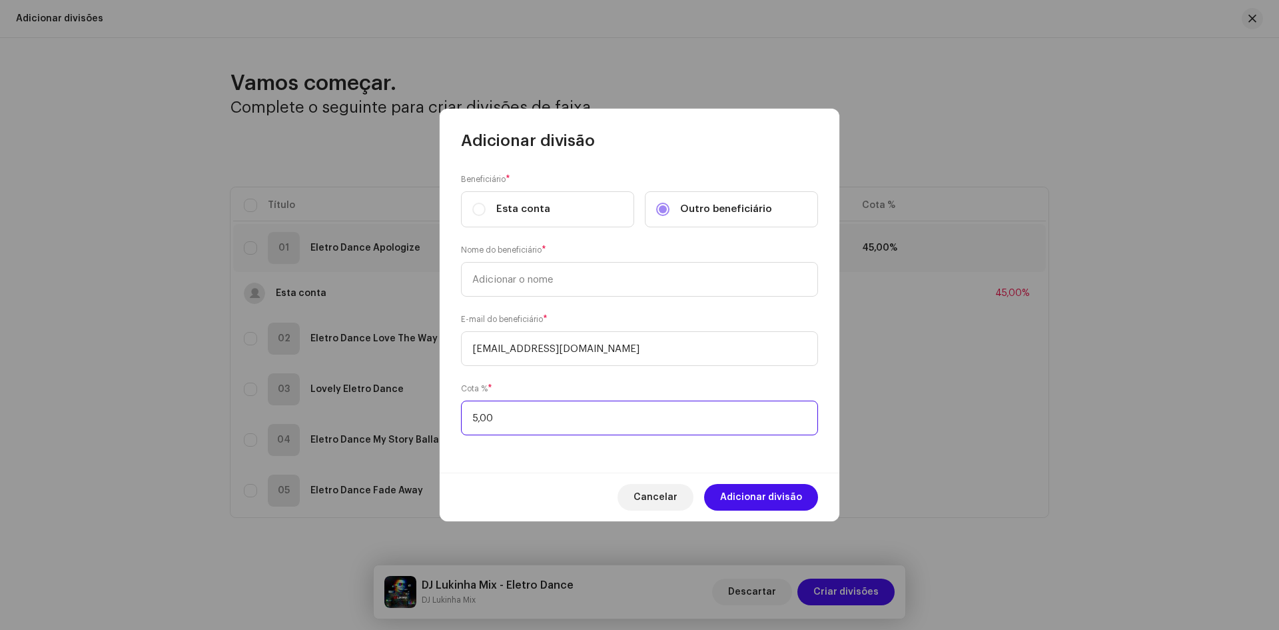
type input "55,00"
click at [532, 271] on input "text" at bounding box center [639, 279] width 357 height 35
click at [499, 280] on input "text" at bounding box center [639, 279] width 357 height 35
paste input "Lucas Borges Evangelista Neto"
type input "Lucas Borges Evangelista Neto"
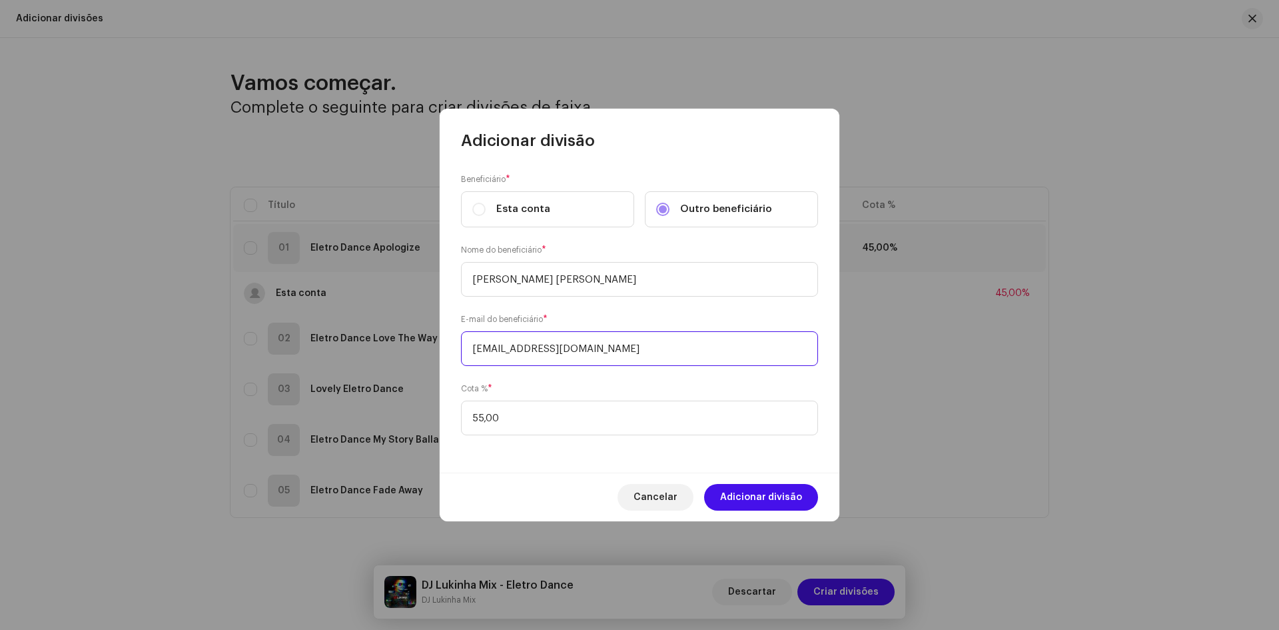
click at [580, 353] on input "djlukinha1997@gmail.com" at bounding box center [639, 348] width 357 height 35
click at [755, 494] on span "Adicionar divisão" at bounding box center [761, 497] width 82 height 27
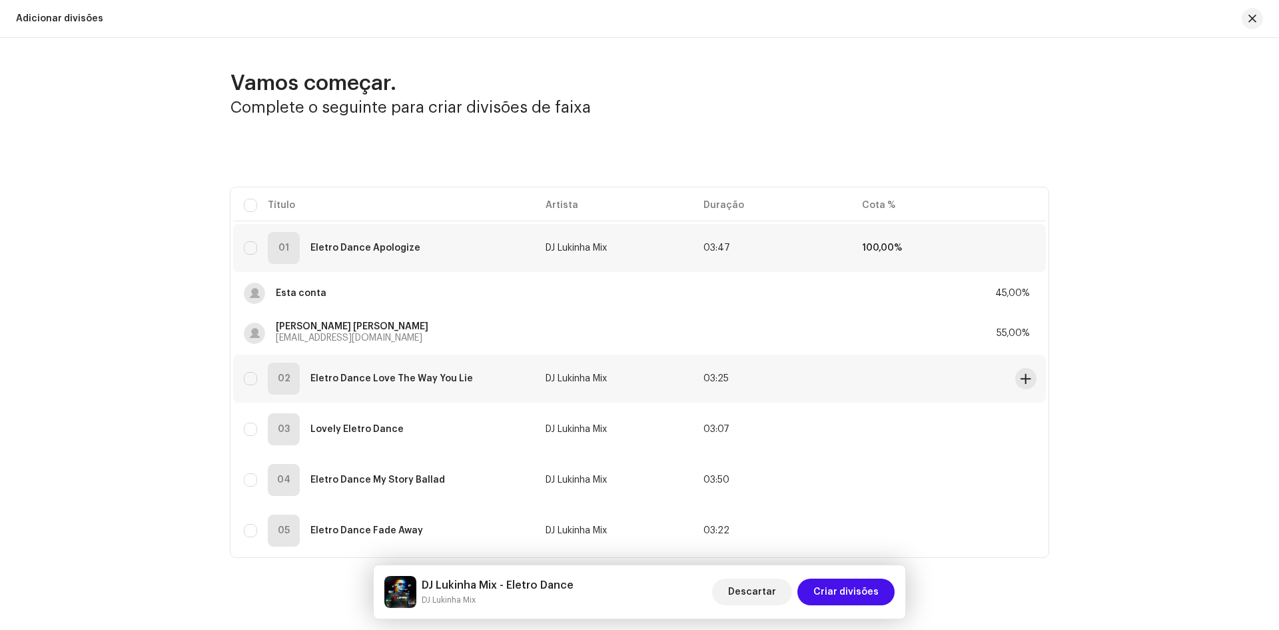
click at [239, 381] on td "02 Eletro Dance Love The Way You Lie" at bounding box center [384, 379] width 302 height 48
click at [244, 382] on input "Row Unselected" at bounding box center [250, 378] width 13 height 13
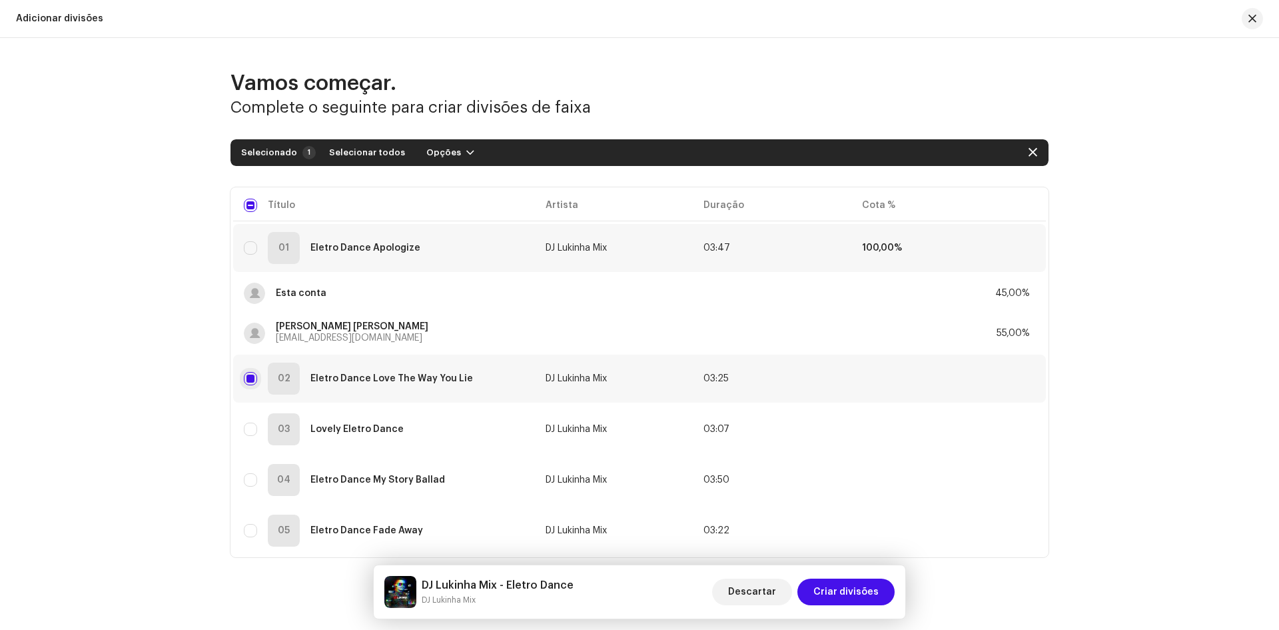
click at [244, 382] on input "Row Selected" at bounding box center [250, 378] width 13 height 13
checkbox input "false"
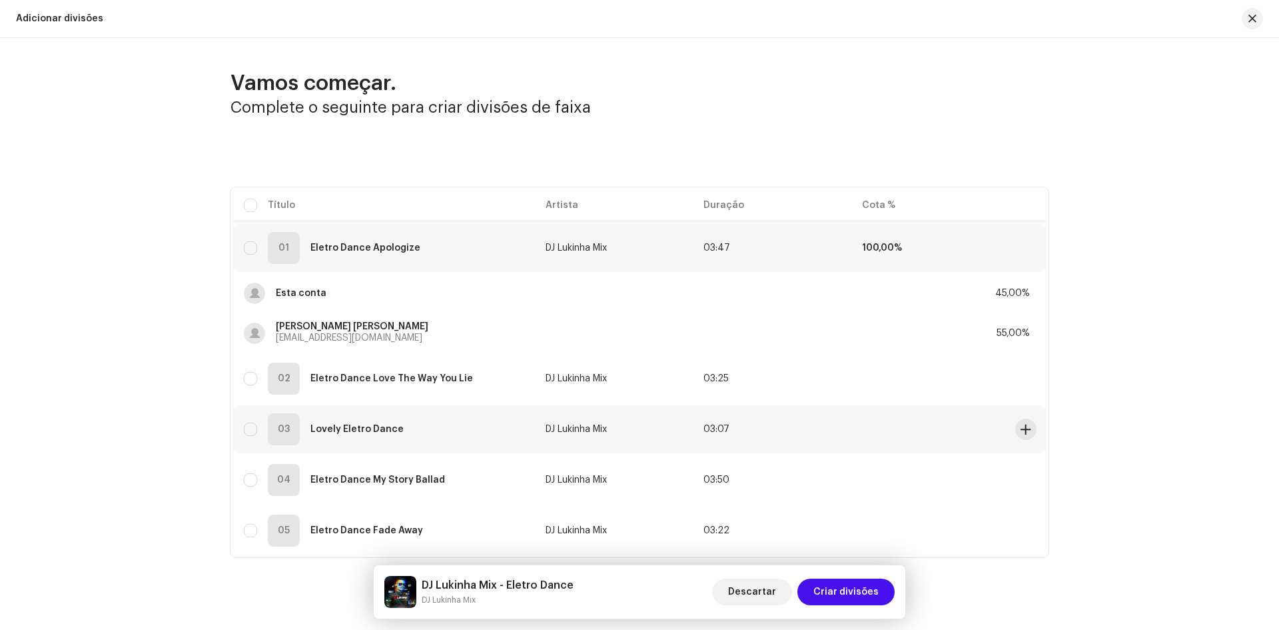
scroll to position [31, 0]
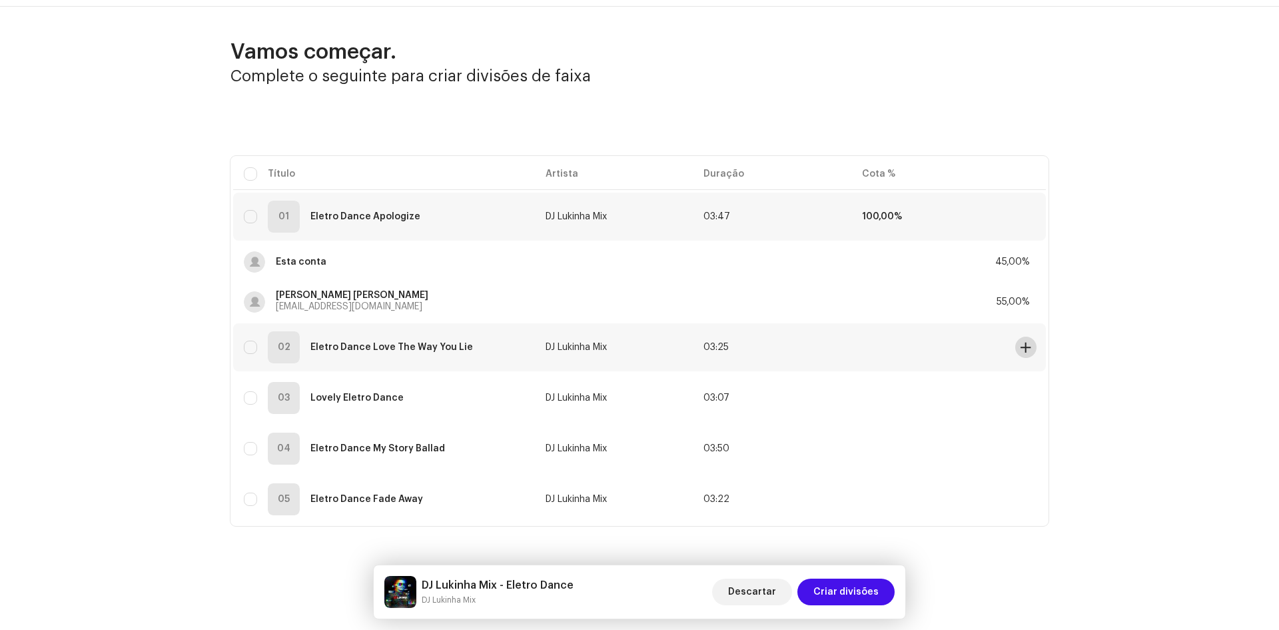
click at [1028, 347] on span at bounding box center [1026, 347] width 10 height 11
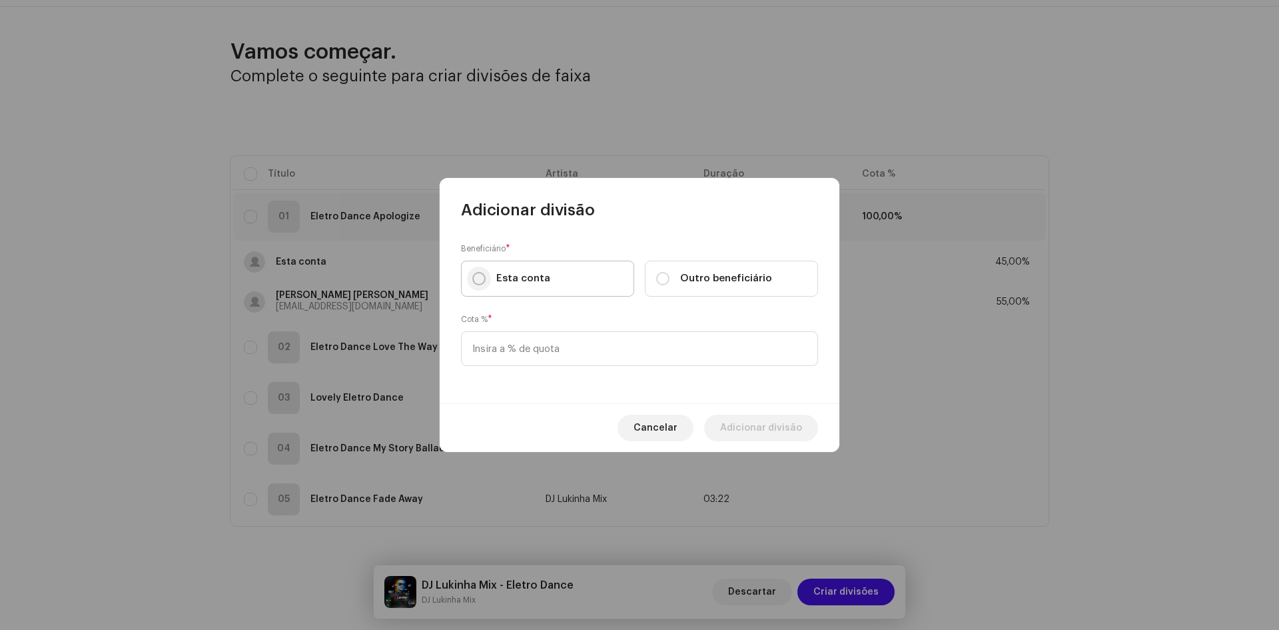
click at [484, 276] on input "Esta conta" at bounding box center [478, 278] width 13 height 13
radio input "true"
click at [502, 346] on input at bounding box center [639, 348] width 357 height 35
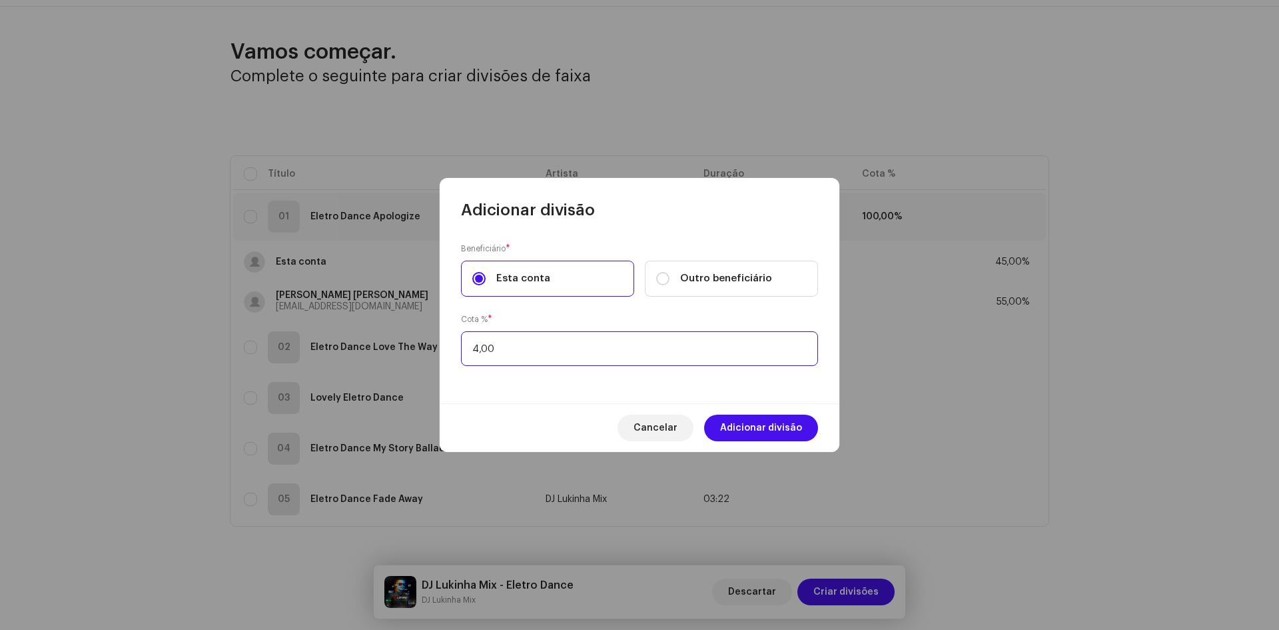
type input "45,00"
click at [762, 434] on span "Adicionar divisão" at bounding box center [761, 427] width 82 height 27
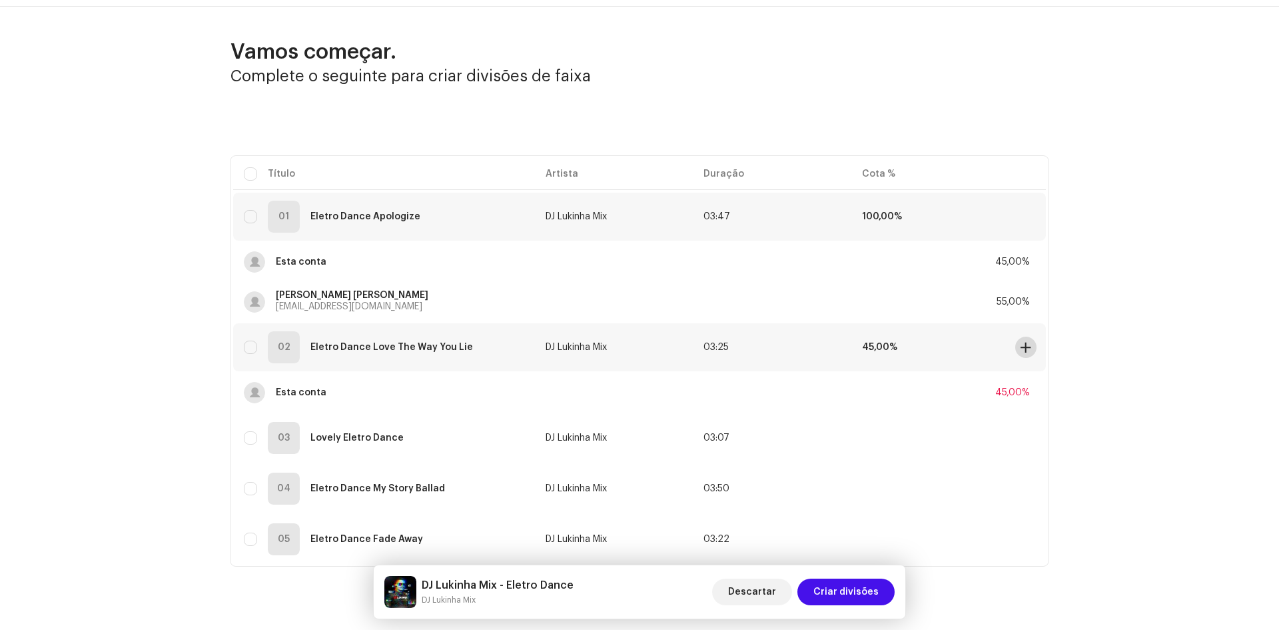
click at [1022, 343] on span at bounding box center [1026, 347] width 10 height 11
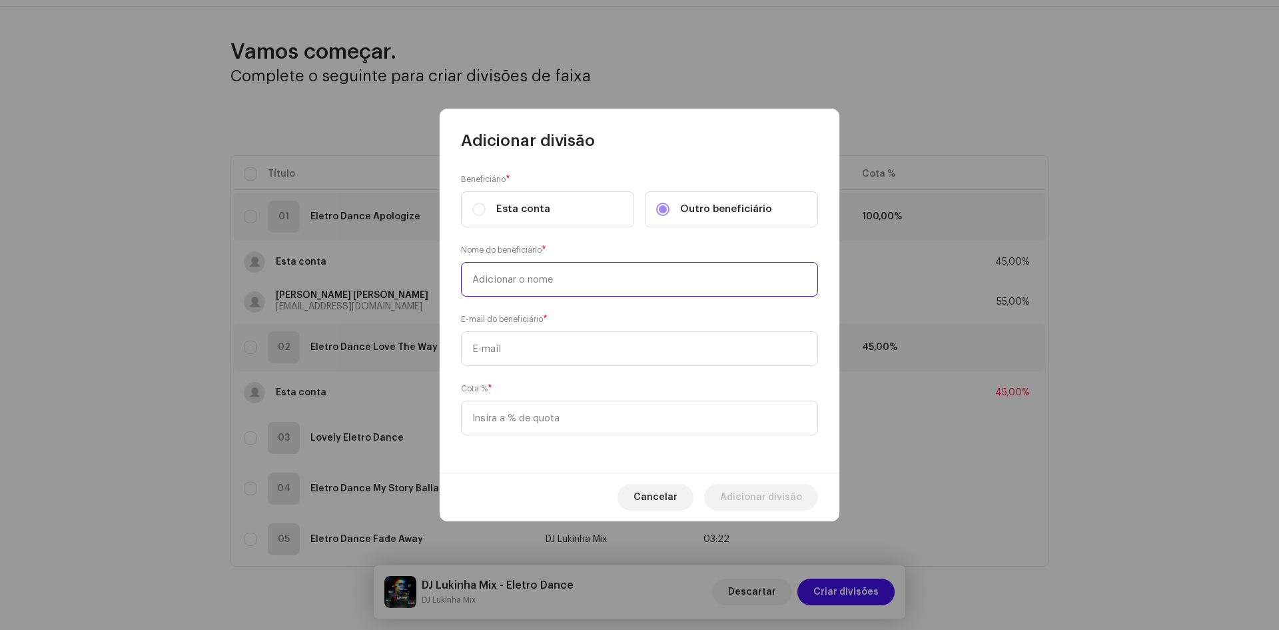
click at [512, 284] on input "text" at bounding box center [639, 279] width 357 height 35
paste input "djlukinha1997@gmail.com"
type input "djlukinha1997@gmail.com"
click at [513, 338] on input "text" at bounding box center [639, 348] width 357 height 35
paste input "djlukinha1997@gmail.com"
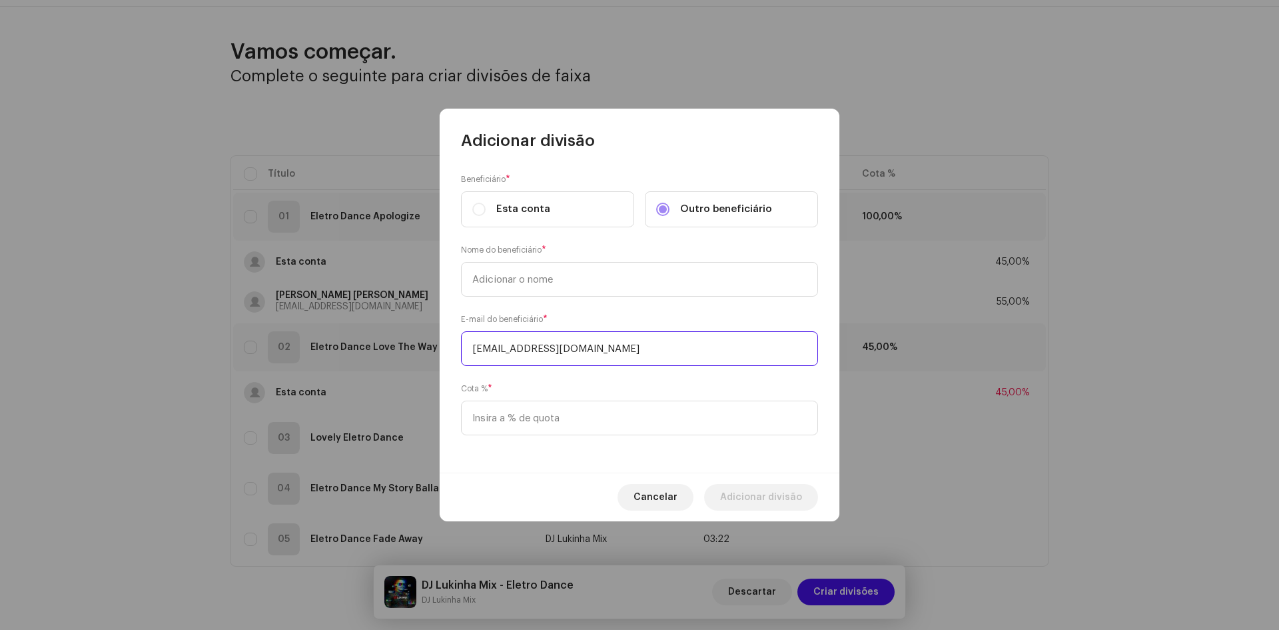
type input "djlukinha1997@gmail.com"
click at [499, 279] on input "text" at bounding box center [639, 279] width 357 height 35
paste input "Lucas Borges Evangelista Neto"
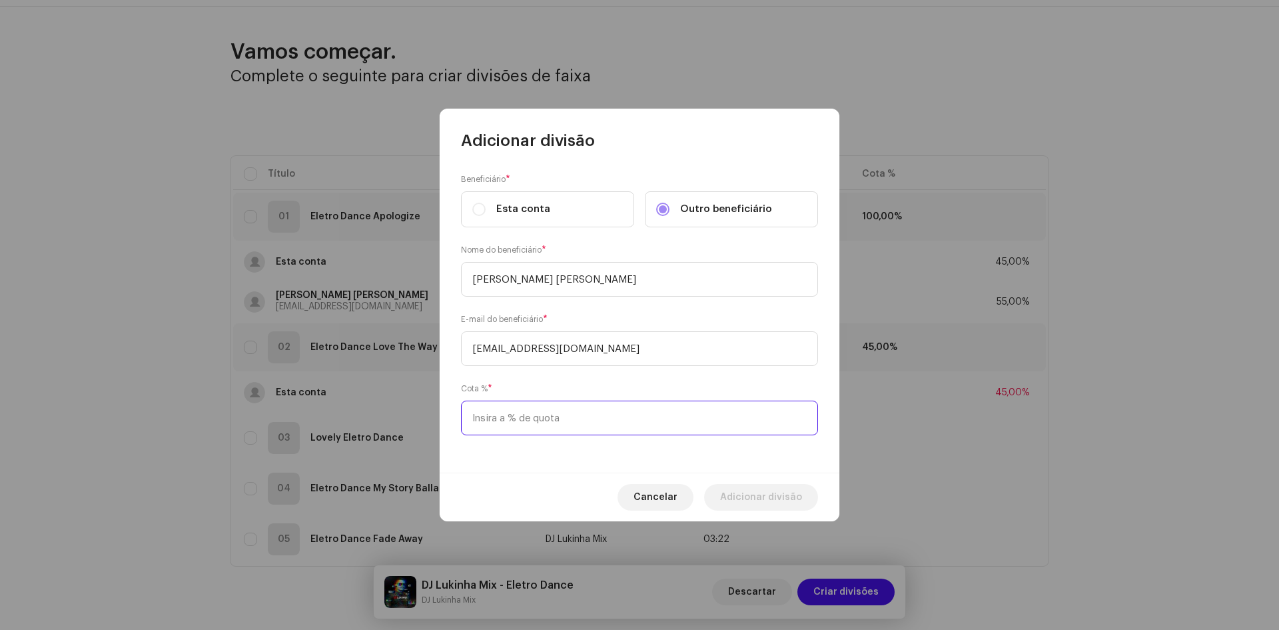
type input "Lucas Borges Evangelista Neto"
click at [517, 420] on input at bounding box center [639, 417] width 357 height 35
type input "55,00"
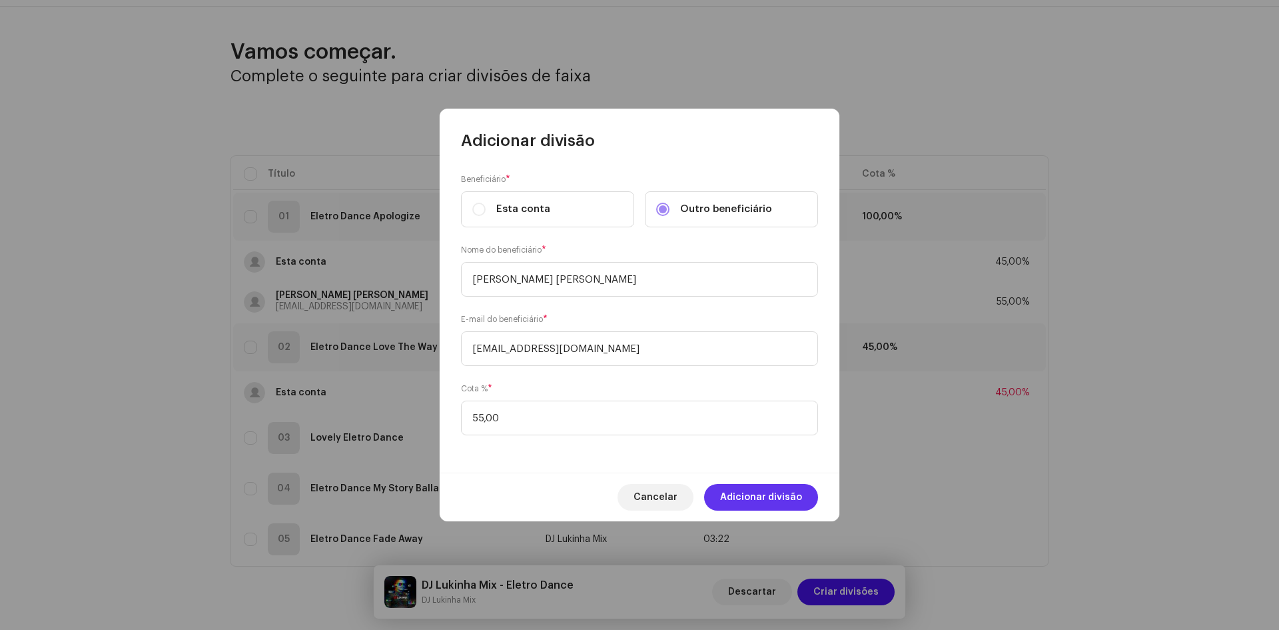
click at [740, 502] on span "Adicionar divisão" at bounding box center [761, 497] width 82 height 27
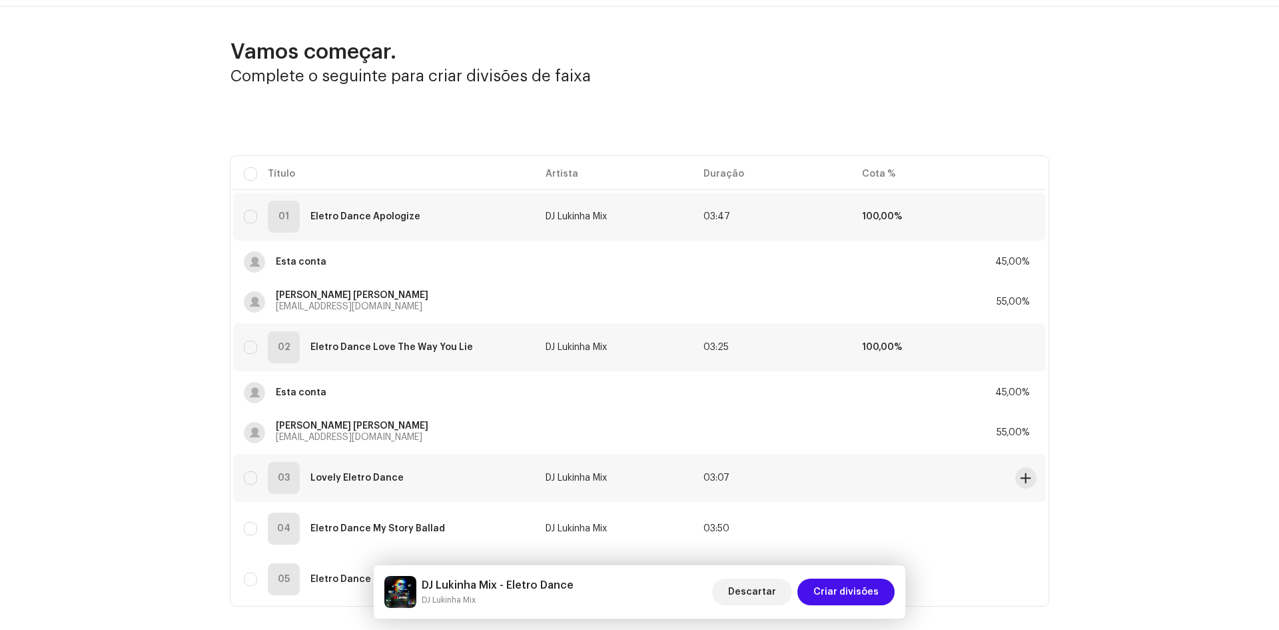
scroll to position [111, 0]
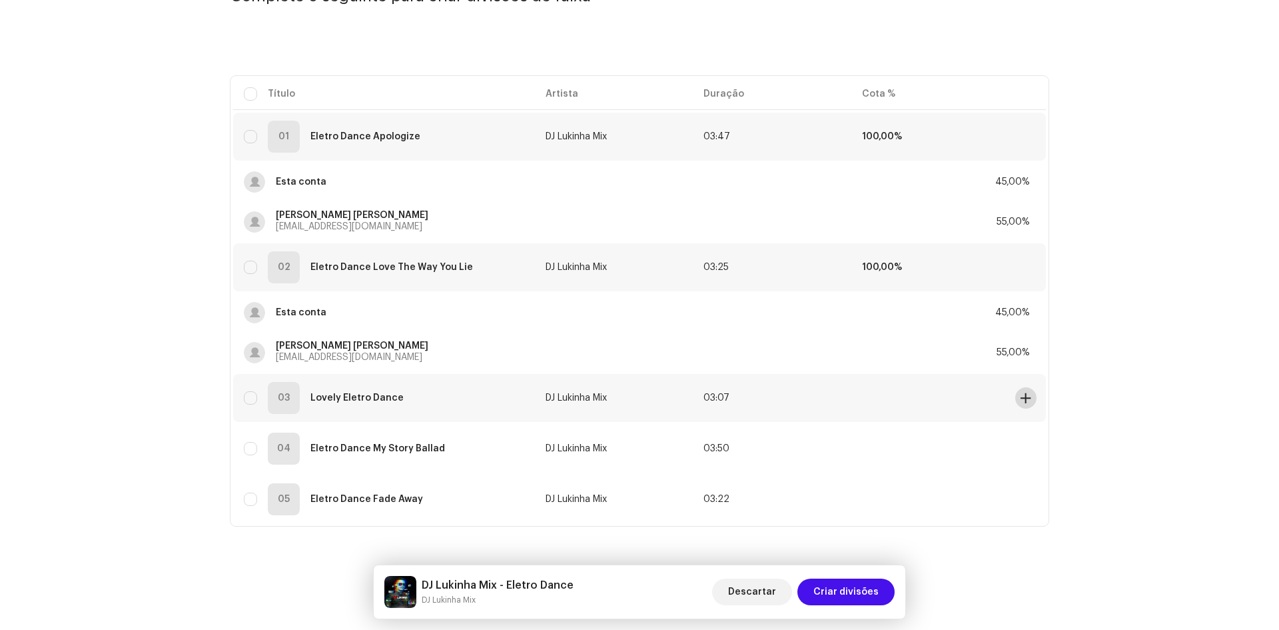
click at [1021, 397] on span at bounding box center [1026, 398] width 10 height 11
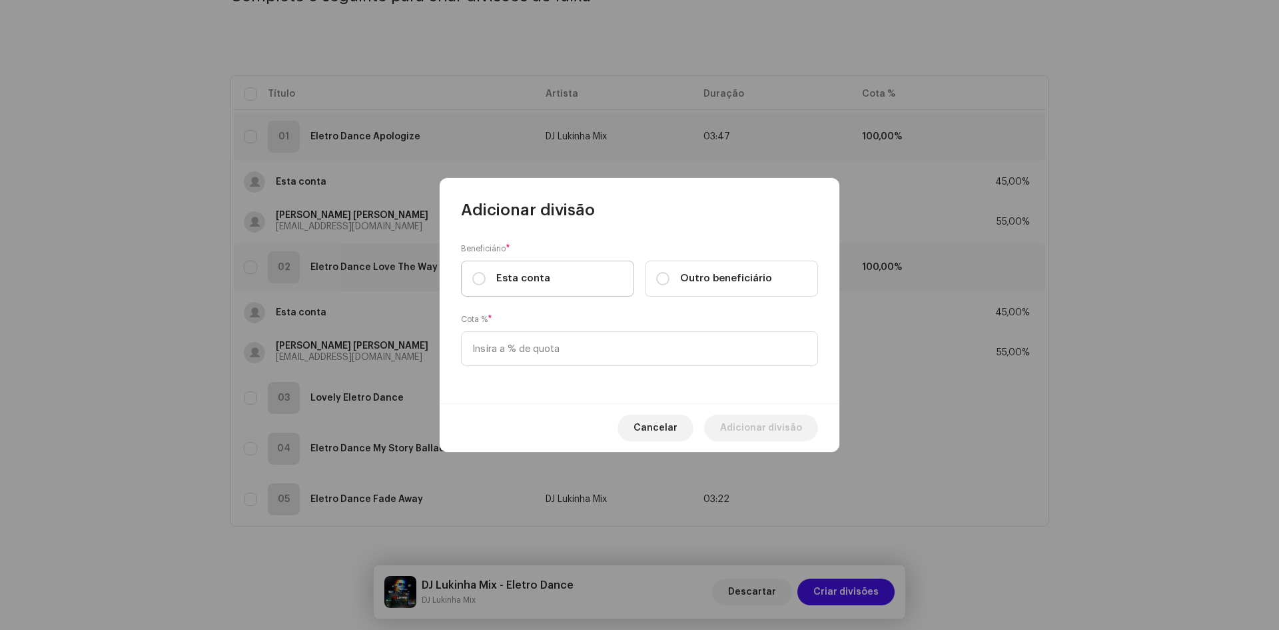
click at [488, 277] on div "Esta conta" at bounding box center [511, 278] width 78 height 15
click at [486, 277] on input "Esta conta" at bounding box center [478, 278] width 13 height 13
radio input "true"
click at [498, 347] on input at bounding box center [639, 348] width 357 height 35
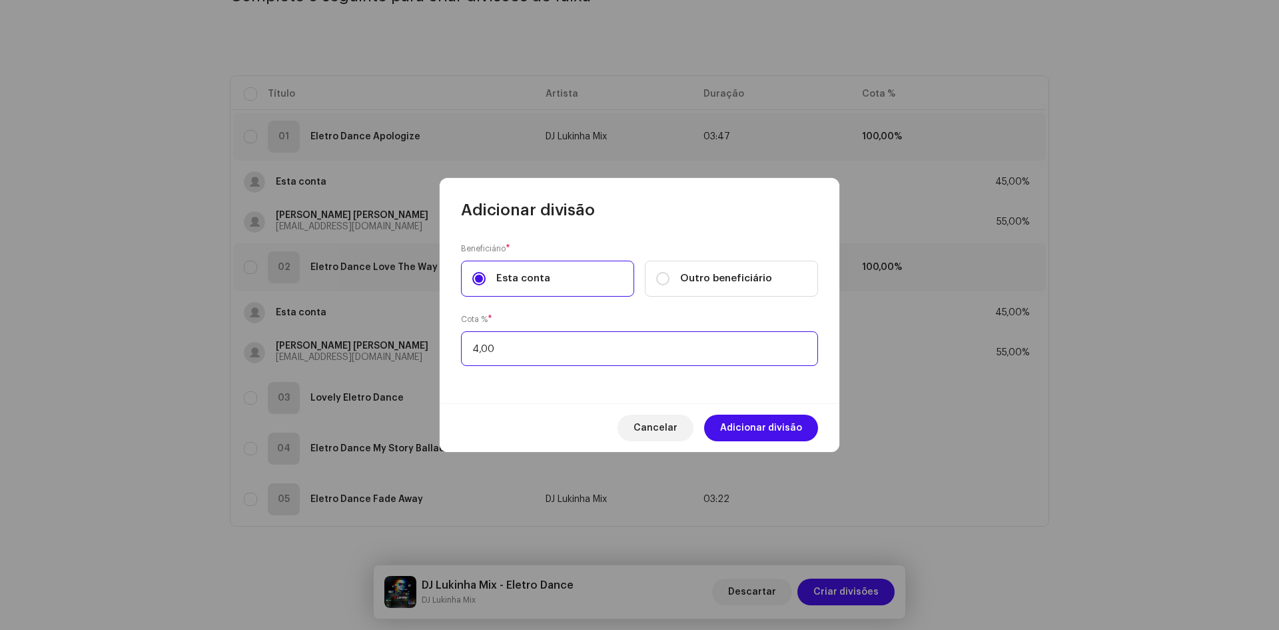
type input "45,00"
click at [770, 419] on span "Adicionar divisão" at bounding box center [761, 427] width 82 height 27
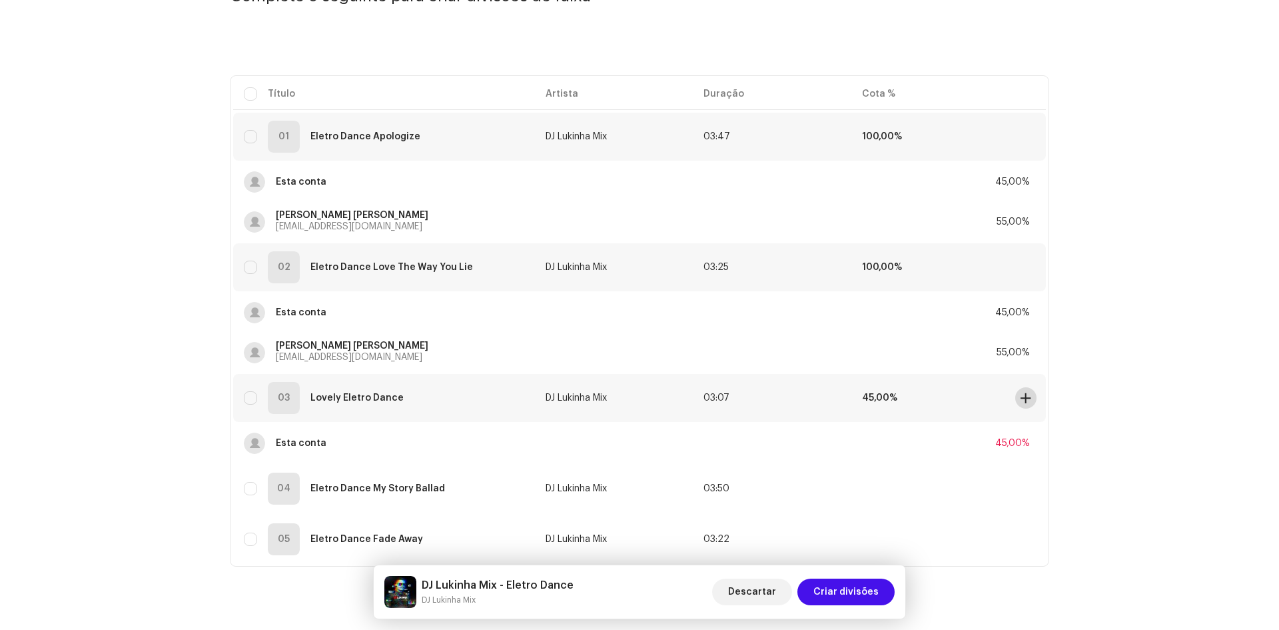
click at [1030, 401] on button at bounding box center [1026, 397] width 21 height 21
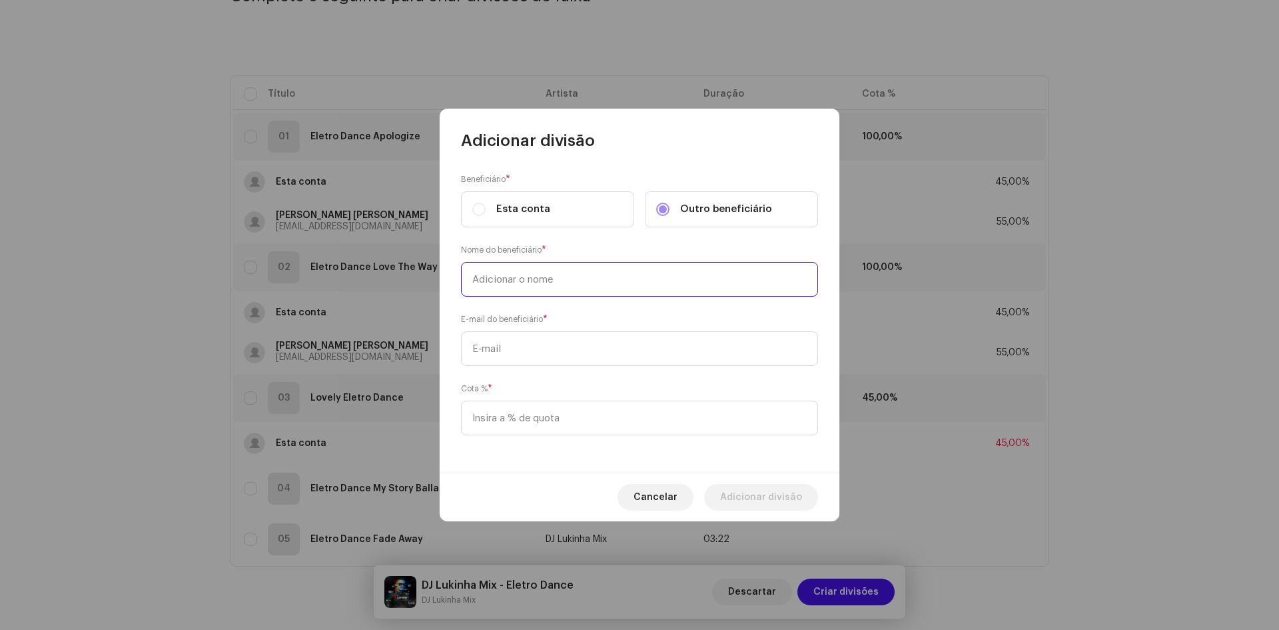
click at [518, 280] on input "text" at bounding box center [639, 279] width 357 height 35
click at [494, 345] on input "text" at bounding box center [639, 348] width 357 height 35
paste input "Lucas Borges Evangelista Neto"
drag, startPoint x: 632, startPoint y: 348, endPoint x: 474, endPoint y: 292, distance: 167.6
click at [391, 341] on div "Adicionar divisão Beneficiário * Esta conta Outro beneficiário Nome do benefici…" at bounding box center [639, 315] width 1279 height 630
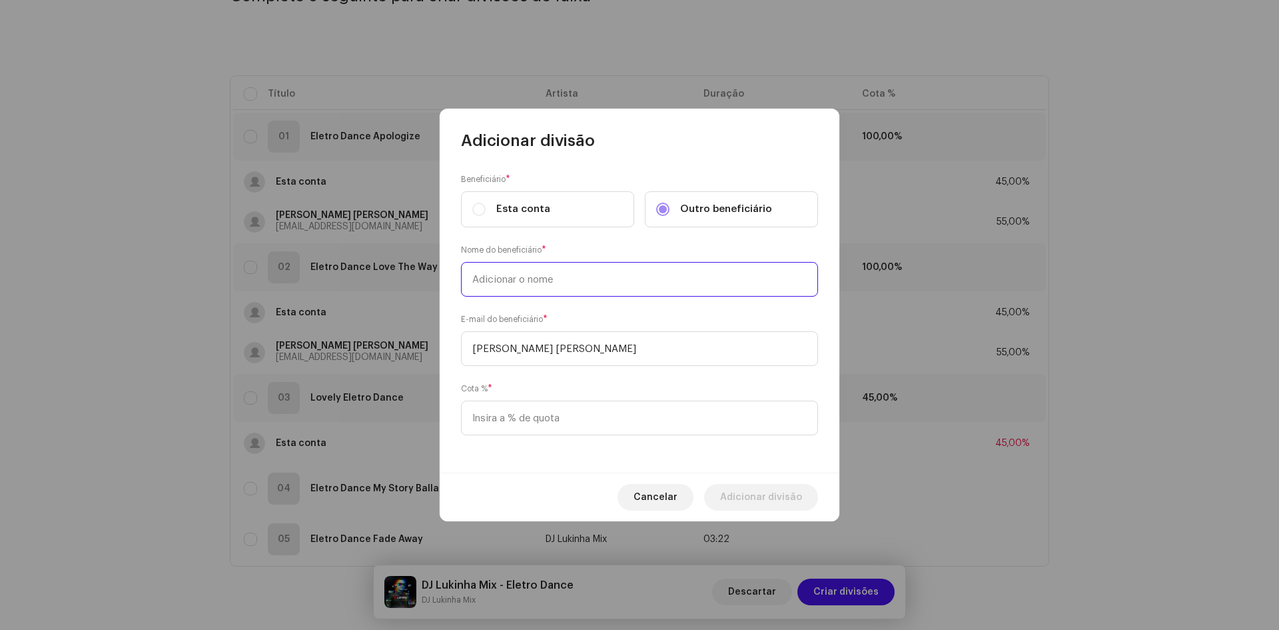
type input "Lucas Borges Evangelista Neto"
click at [489, 273] on input "text" at bounding box center [639, 279] width 357 height 35
paste input "Lucas Borges Evangelista Neto"
type input "Lucas Borges Evangelista Neto"
drag, startPoint x: 636, startPoint y: 349, endPoint x: 462, endPoint y: 345, distance: 173.3
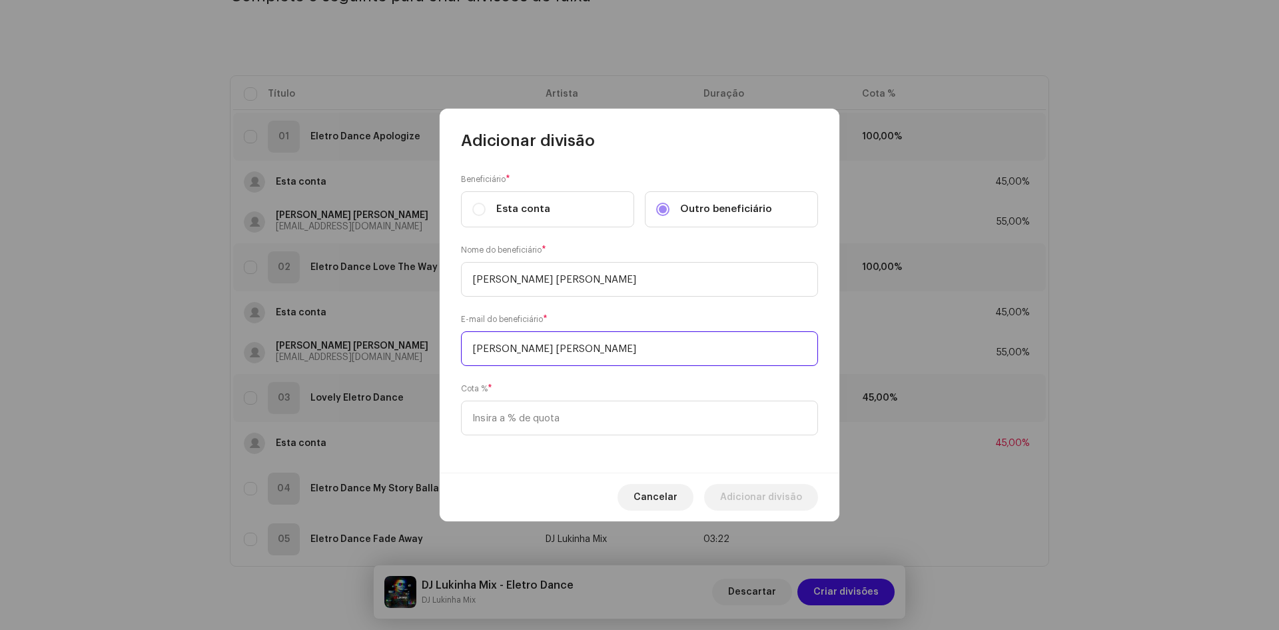
click at [470, 347] on input "Lucas Borges Evangelista Neto" at bounding box center [639, 348] width 357 height 35
paste input "djlukinha1997@gmail.com"
type input "djlukinha1997@gmail.com"
click at [500, 416] on input at bounding box center [639, 417] width 357 height 35
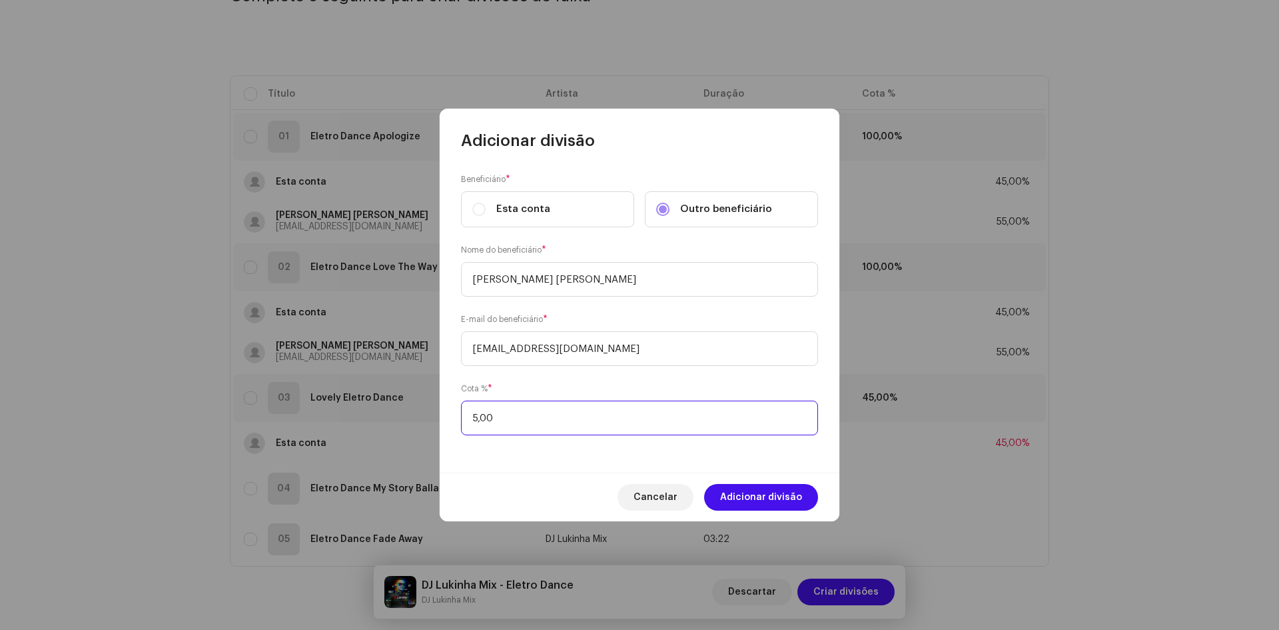
type input "55,00"
click at [752, 499] on span "Adicionar divisão" at bounding box center [761, 497] width 82 height 27
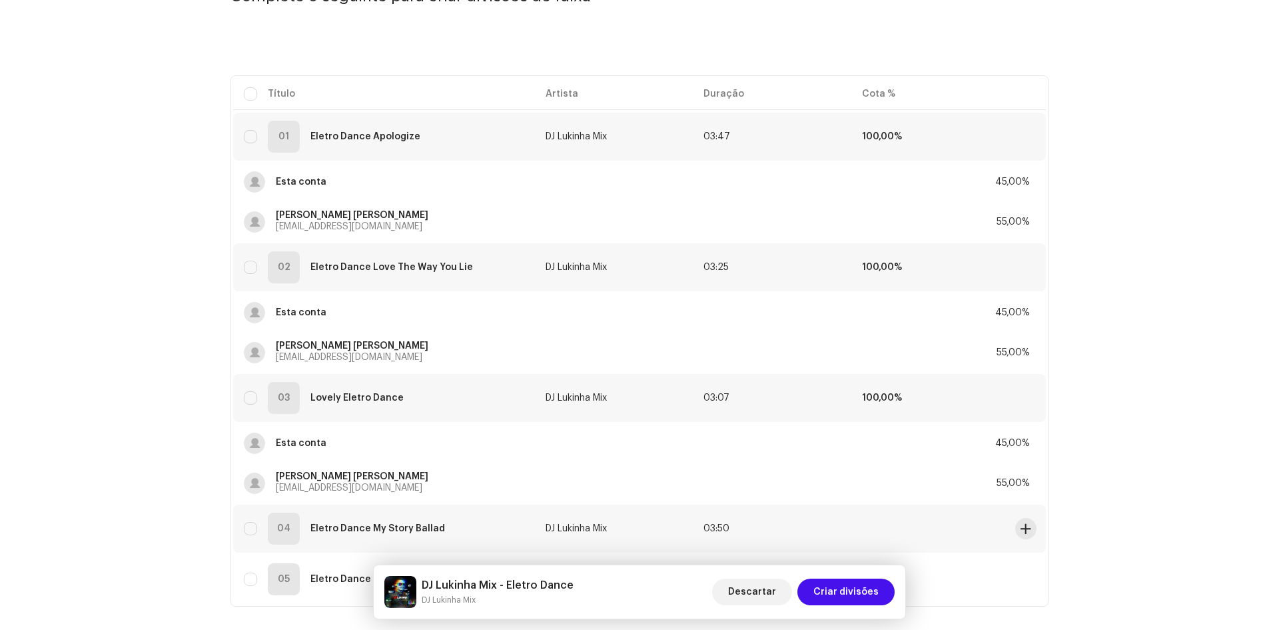
scroll to position [191, 0]
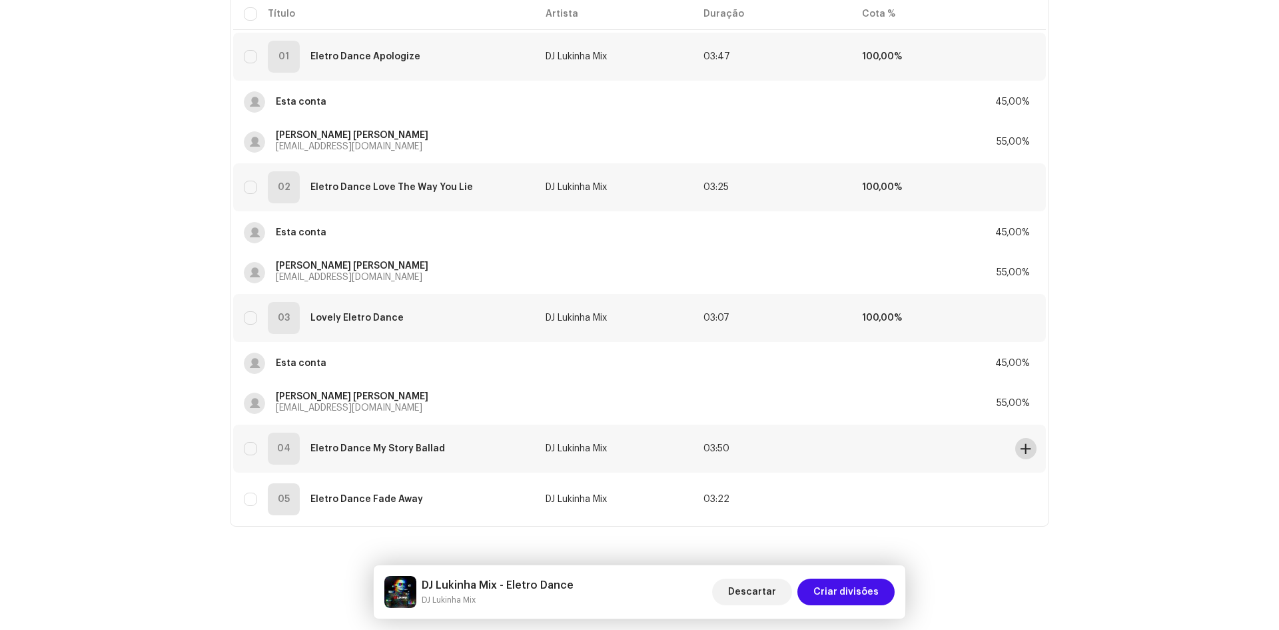
click at [1021, 450] on span at bounding box center [1026, 448] width 10 height 11
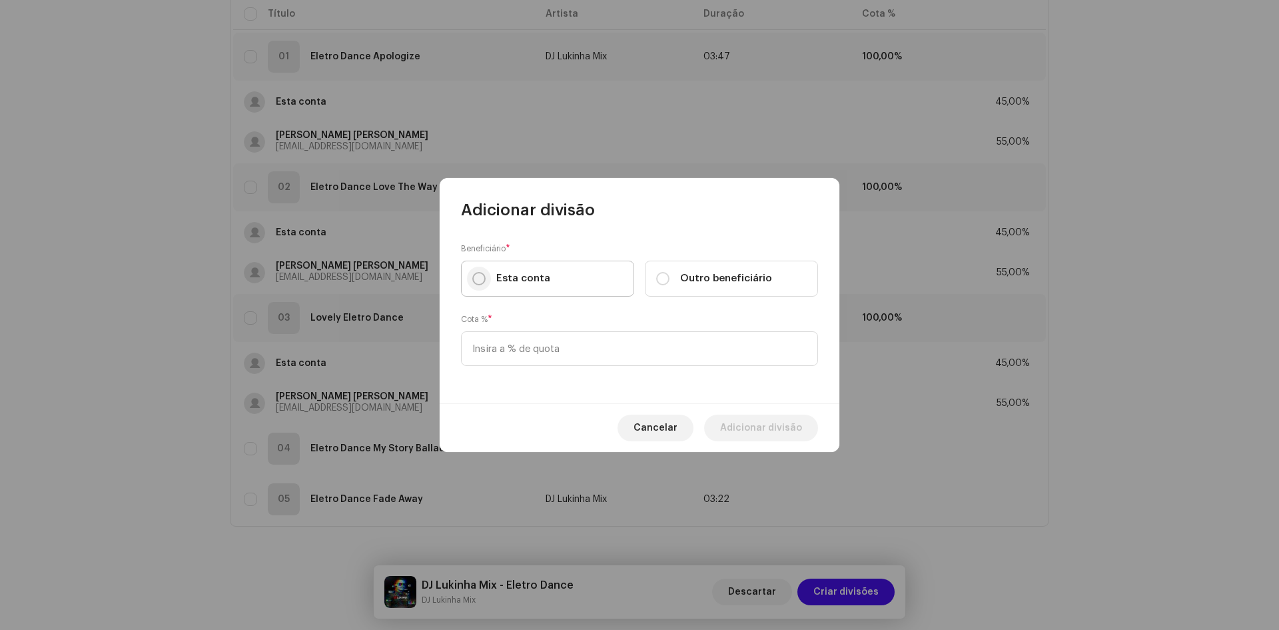
click at [478, 279] on input "Esta conta" at bounding box center [478, 278] width 13 height 13
radio input "true"
click at [505, 349] on input at bounding box center [639, 348] width 357 height 35
type input "45,00"
click at [777, 426] on span "Adicionar divisão" at bounding box center [761, 427] width 82 height 27
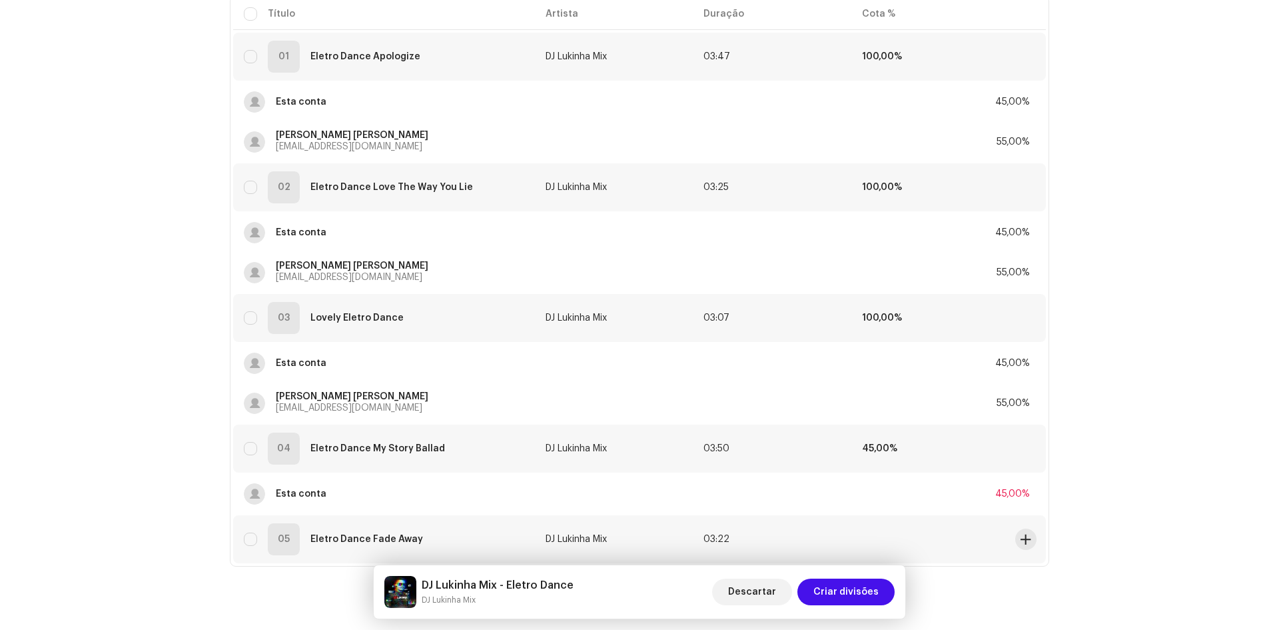
scroll to position [231, 0]
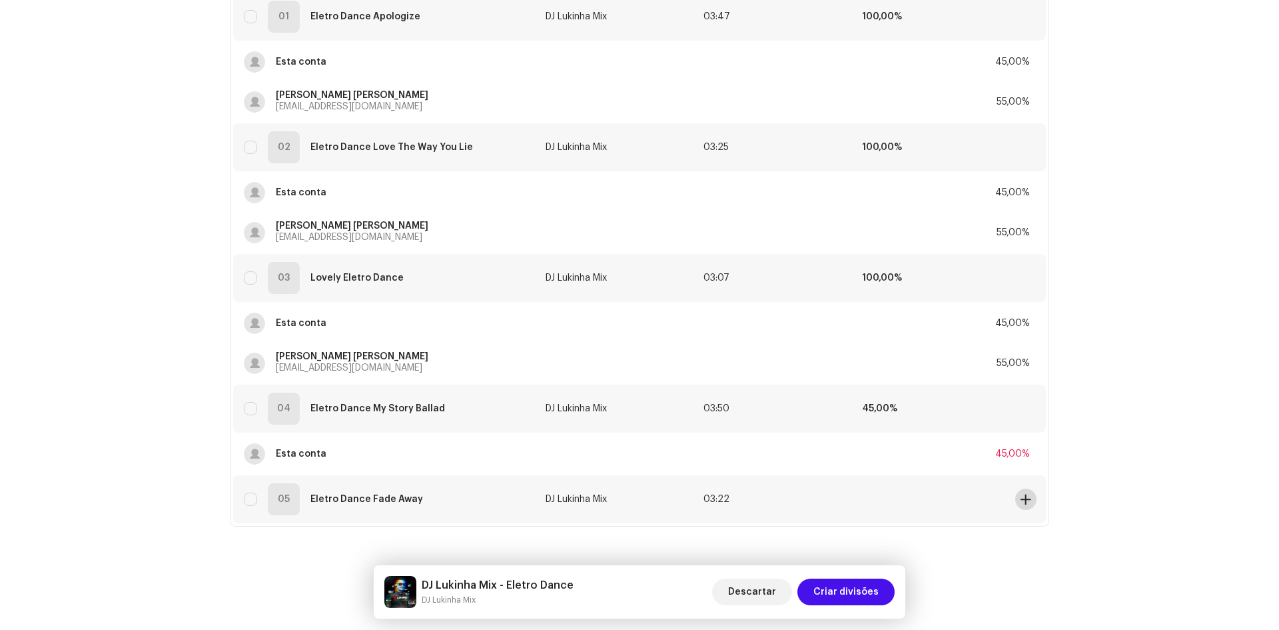
click at [1021, 499] on span at bounding box center [1026, 499] width 10 height 11
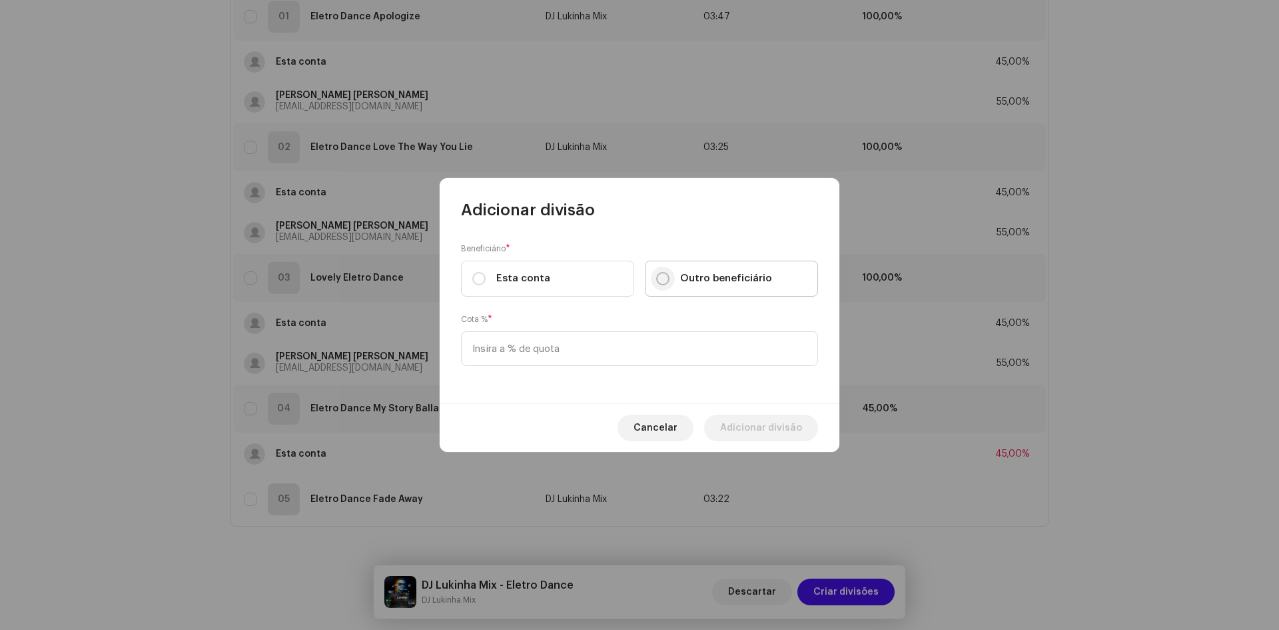
click at [660, 276] on input "Outro beneficiário" at bounding box center [662, 278] width 13 height 13
radio input "true"
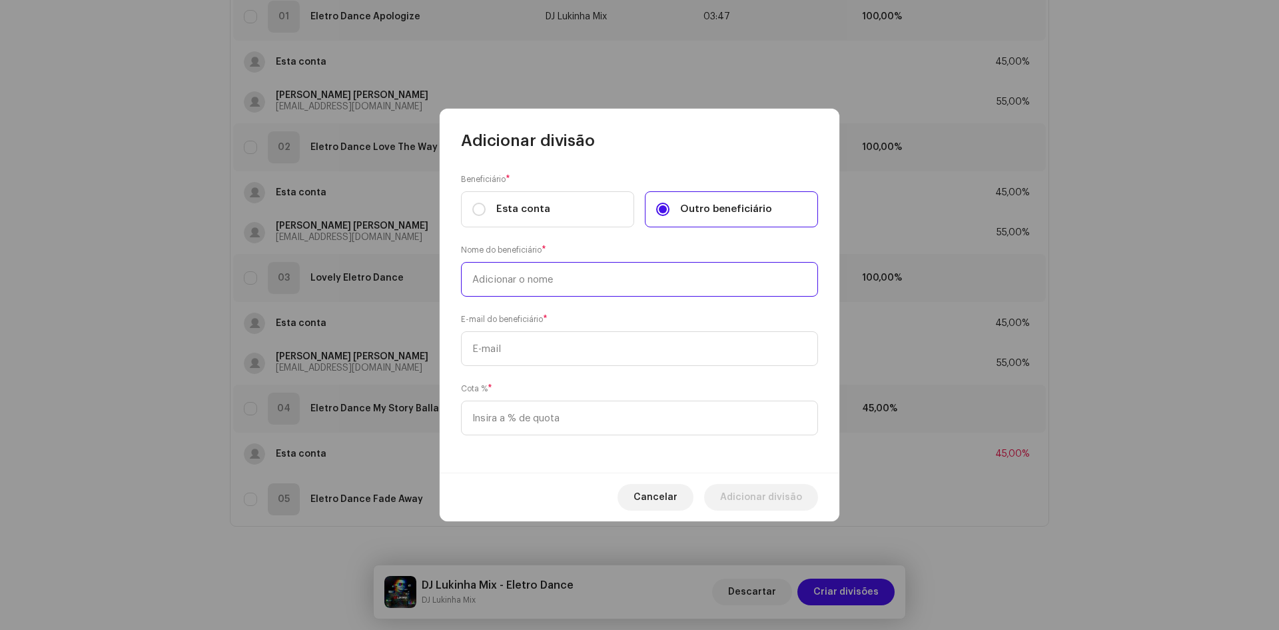
click at [498, 282] on input "text" at bounding box center [639, 279] width 357 height 35
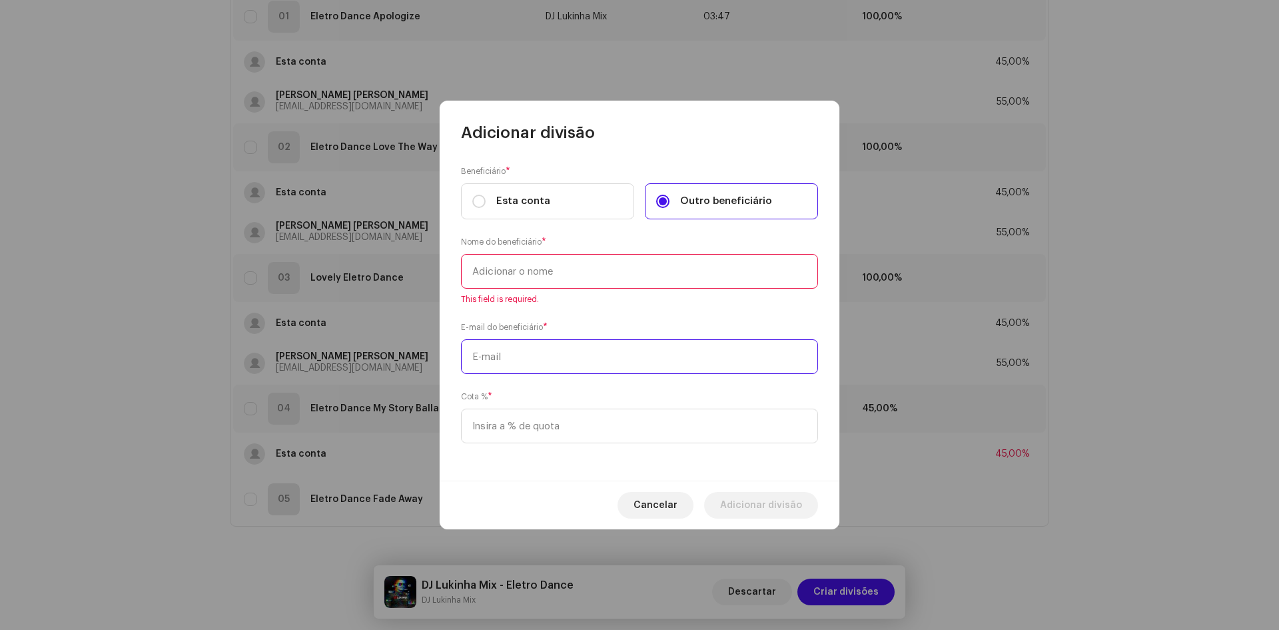
click at [518, 345] on input "text" at bounding box center [639, 356] width 357 height 35
paste input "djlukinha1997@gmail.com"
type input "djlukinha1997@gmail.com"
click at [496, 271] on input "text" at bounding box center [639, 271] width 357 height 35
paste input "Lucas Borges Evangelista Neto"
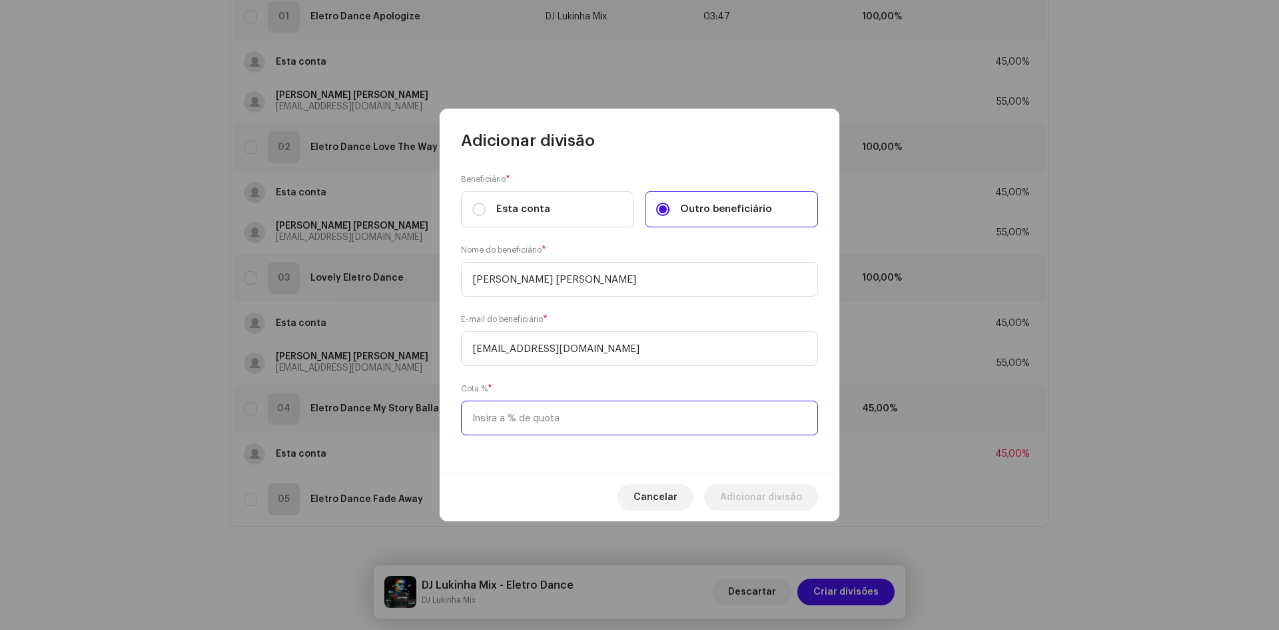
type input "Lucas Borges Evangelista Neto"
click at [518, 417] on input at bounding box center [639, 417] width 357 height 35
type input "55,00"
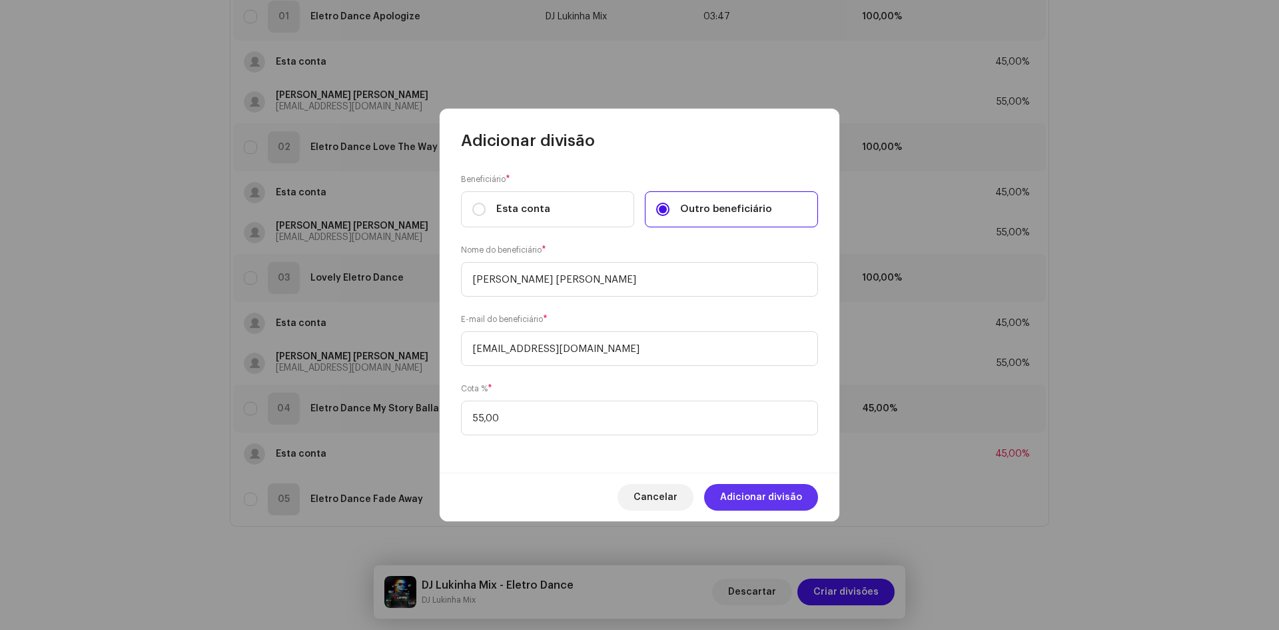
click at [732, 490] on span "Adicionar divisão" at bounding box center [761, 497] width 82 height 27
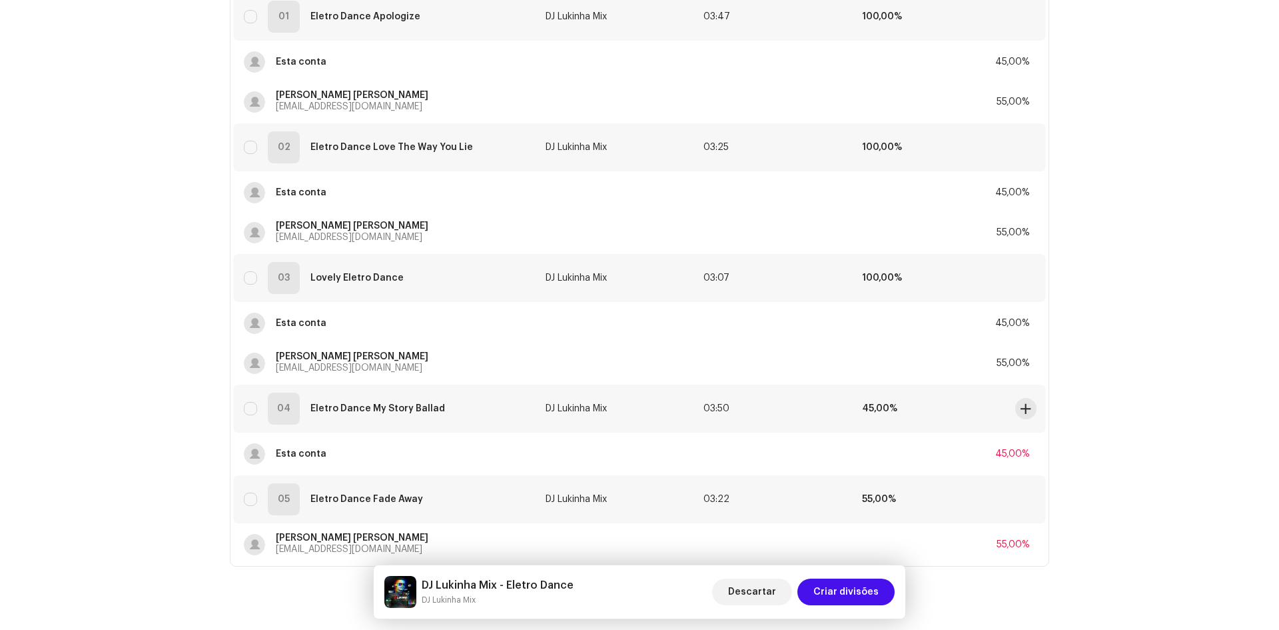
scroll to position [271, 0]
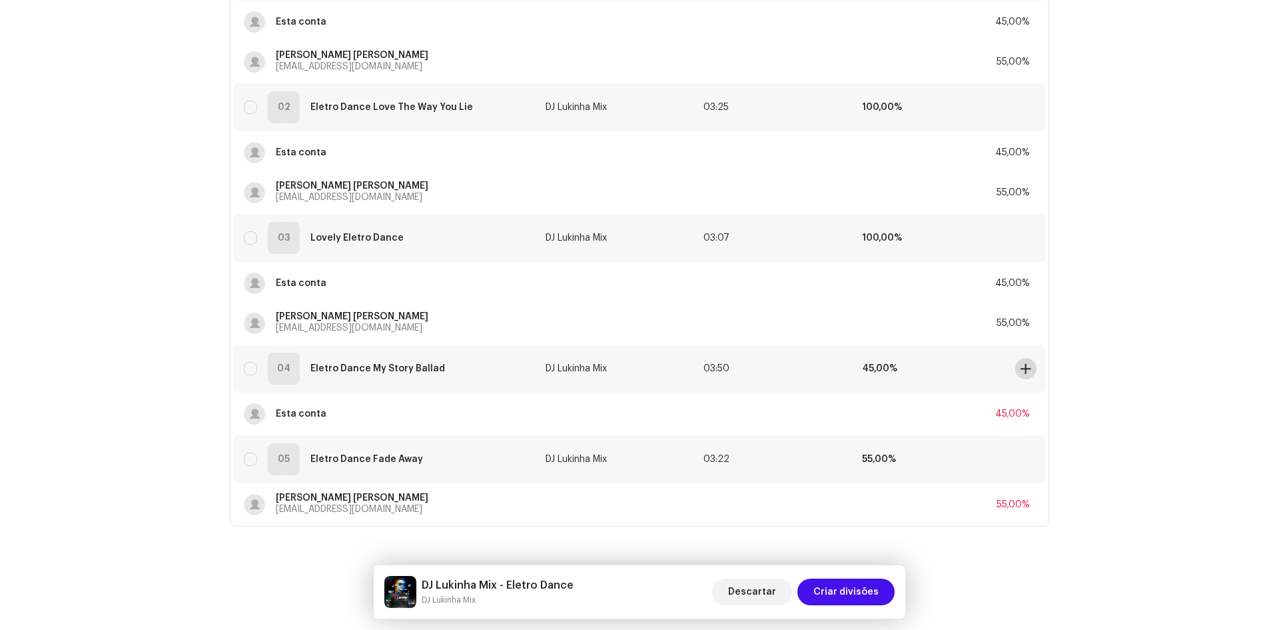
click at [1024, 370] on span at bounding box center [1026, 368] width 10 height 11
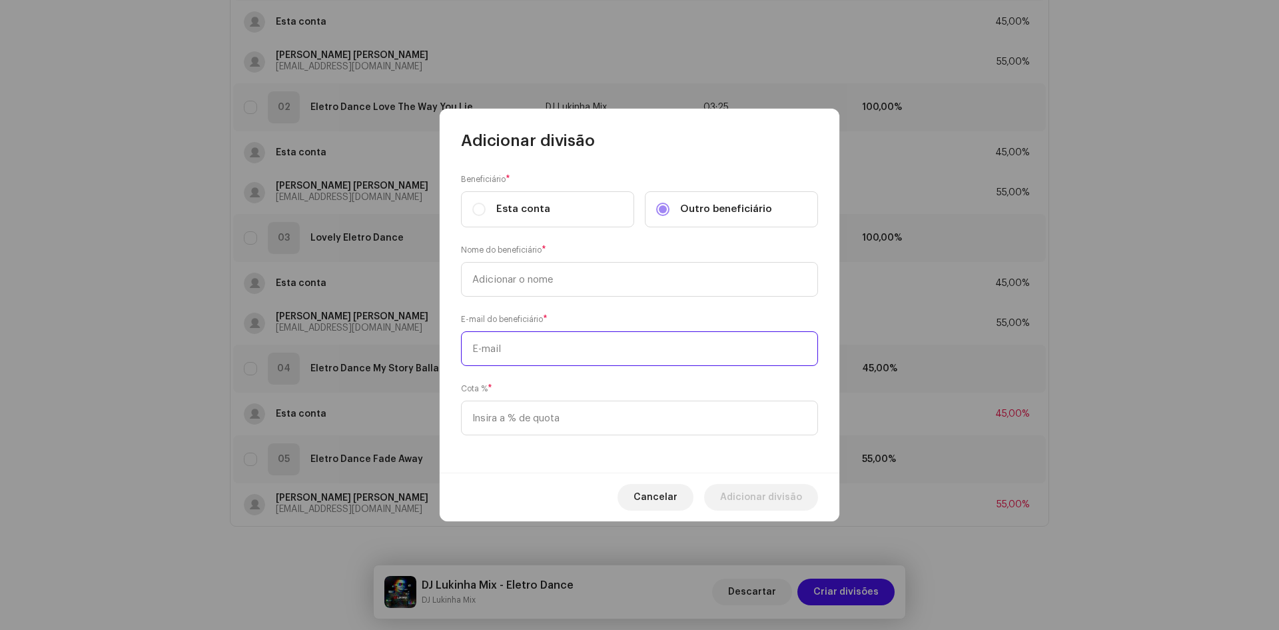
click at [496, 349] on input "text" at bounding box center [639, 348] width 357 height 35
paste input "Lucas Borges Evangelista Neto"
type input "Lucas Borges Evangelista Neto"
click at [507, 275] on input "text" at bounding box center [639, 279] width 357 height 35
paste input "Lucas Borges Evangelista Neto"
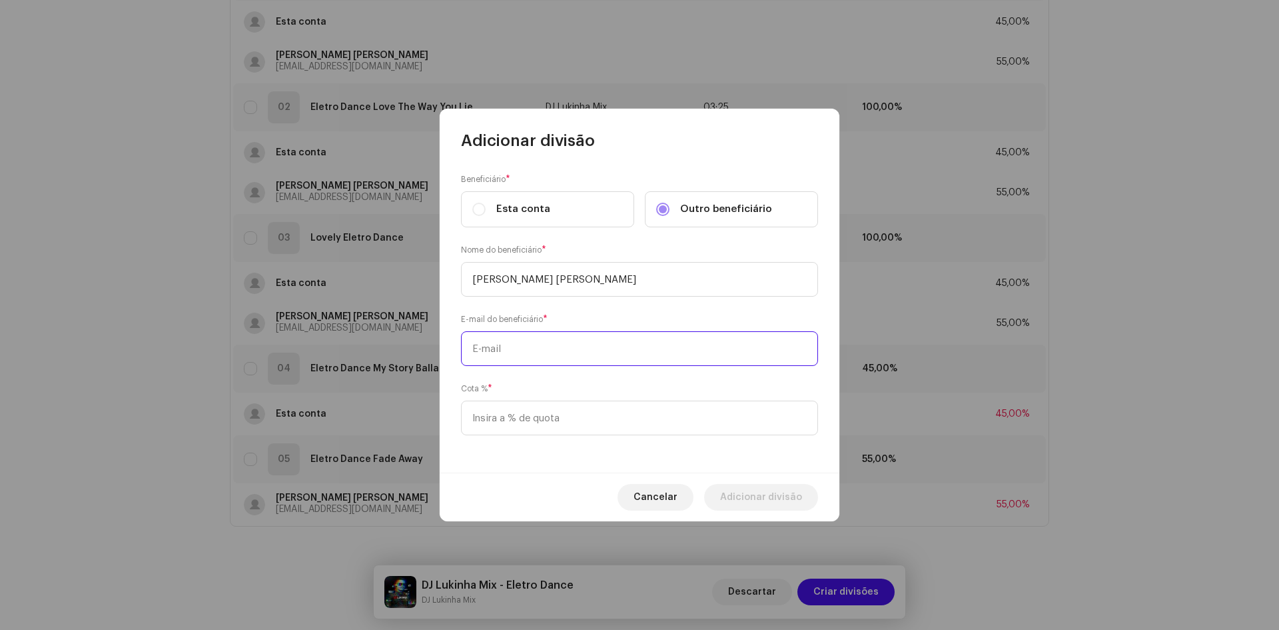
type input "Lucas Borges Evangelista Neto"
click at [538, 359] on input "text" at bounding box center [639, 348] width 357 height 35
click at [489, 345] on input "text" at bounding box center [639, 348] width 357 height 35
paste input "djlukinha1997@gmail.com"
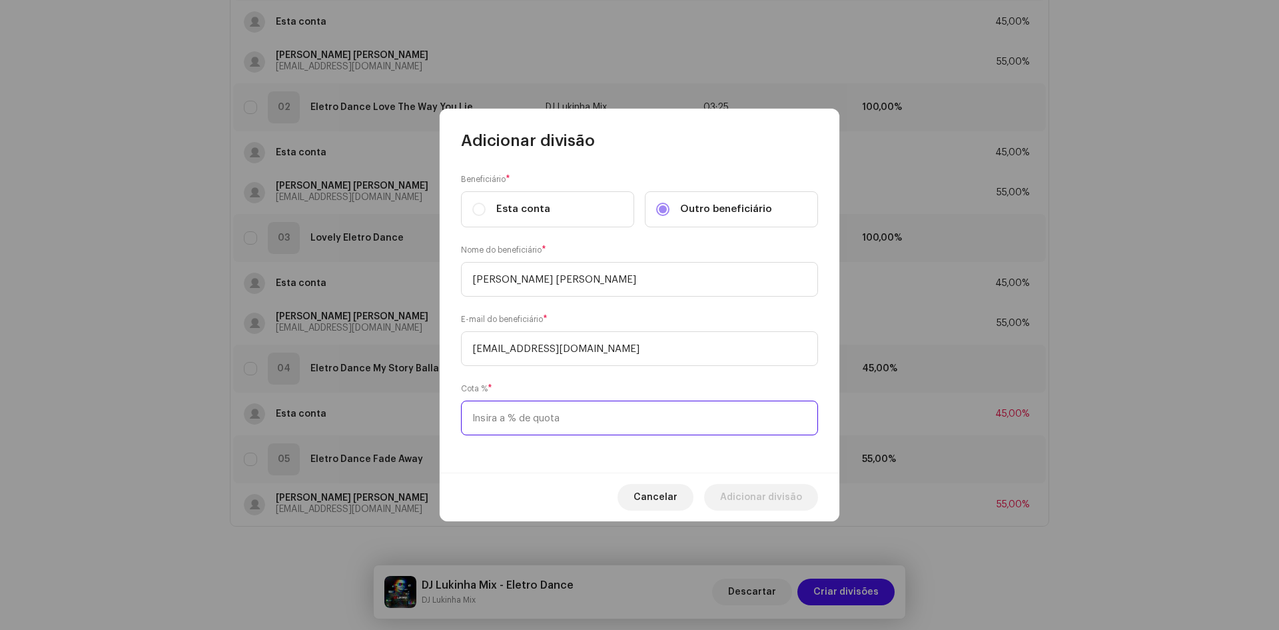
type input "djlukinha1997@gmail.com"
click at [494, 412] on input at bounding box center [639, 417] width 357 height 35
type input "55,00"
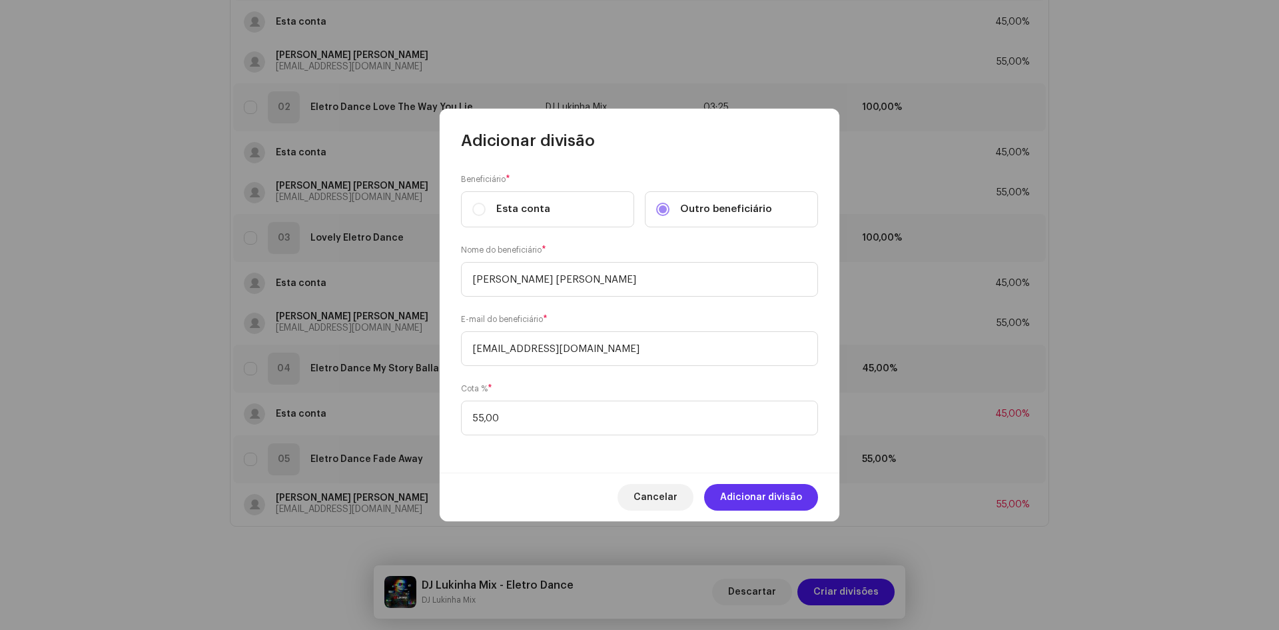
click at [776, 500] on span "Adicionar divisão" at bounding box center [761, 497] width 82 height 27
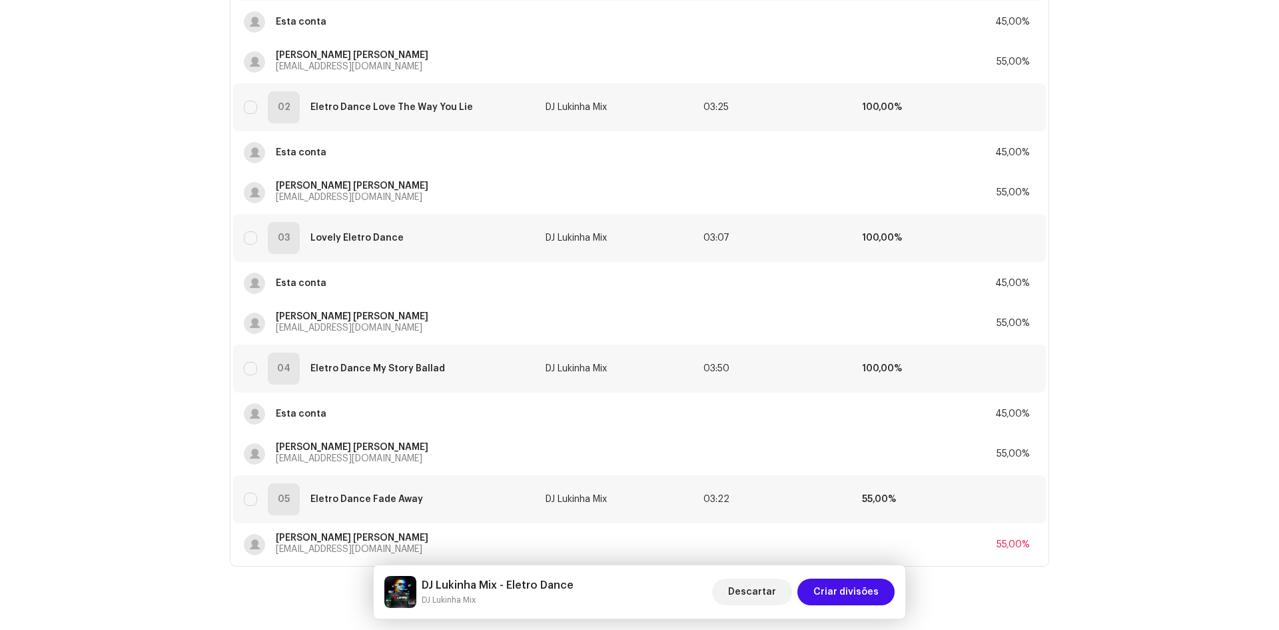
scroll to position [311, 0]
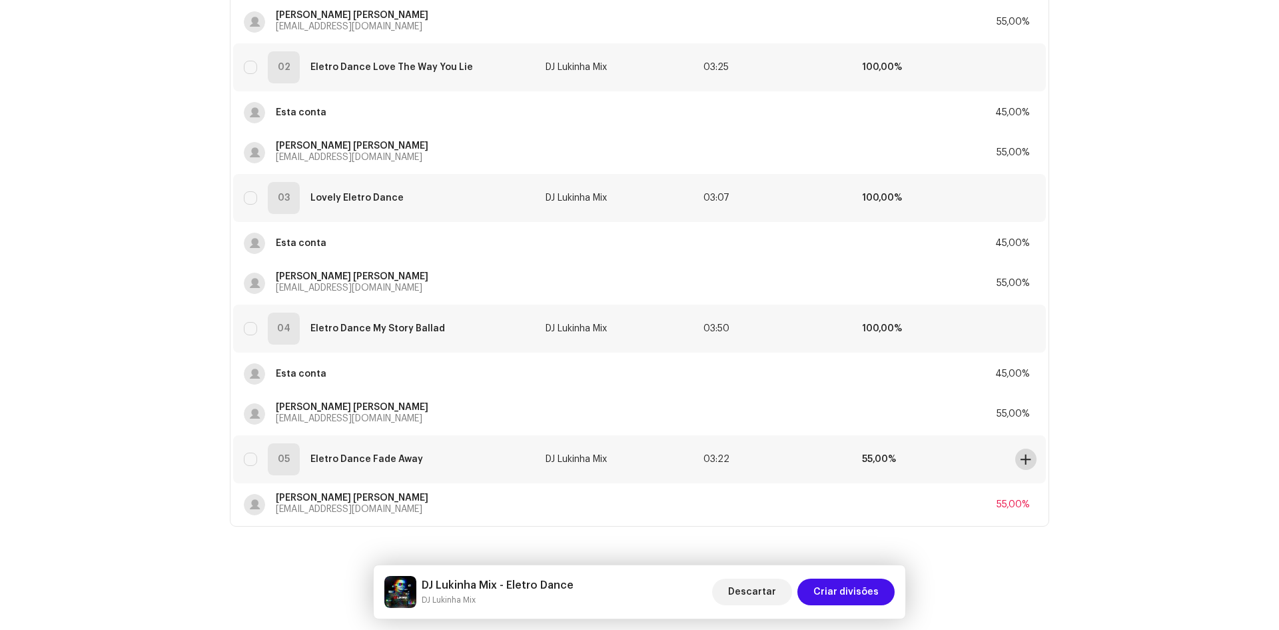
click at [1022, 462] on span at bounding box center [1026, 459] width 10 height 11
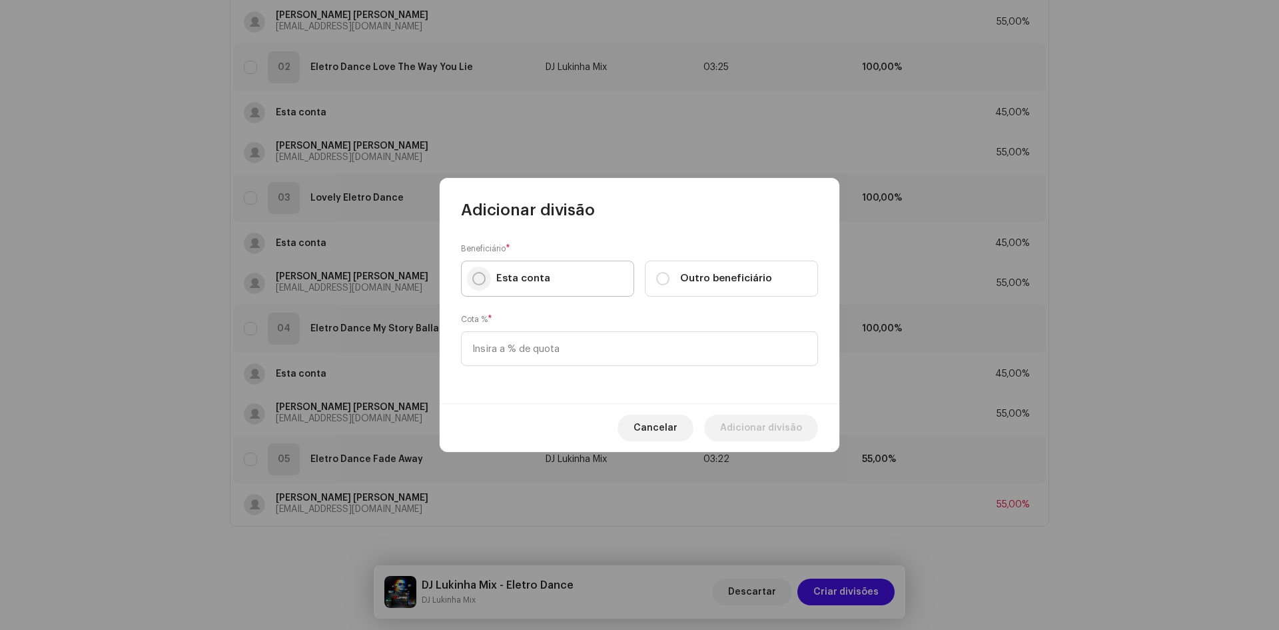
click at [482, 282] on input "Esta conta" at bounding box center [478, 278] width 13 height 13
radio input "true"
click at [502, 345] on input at bounding box center [639, 348] width 357 height 35
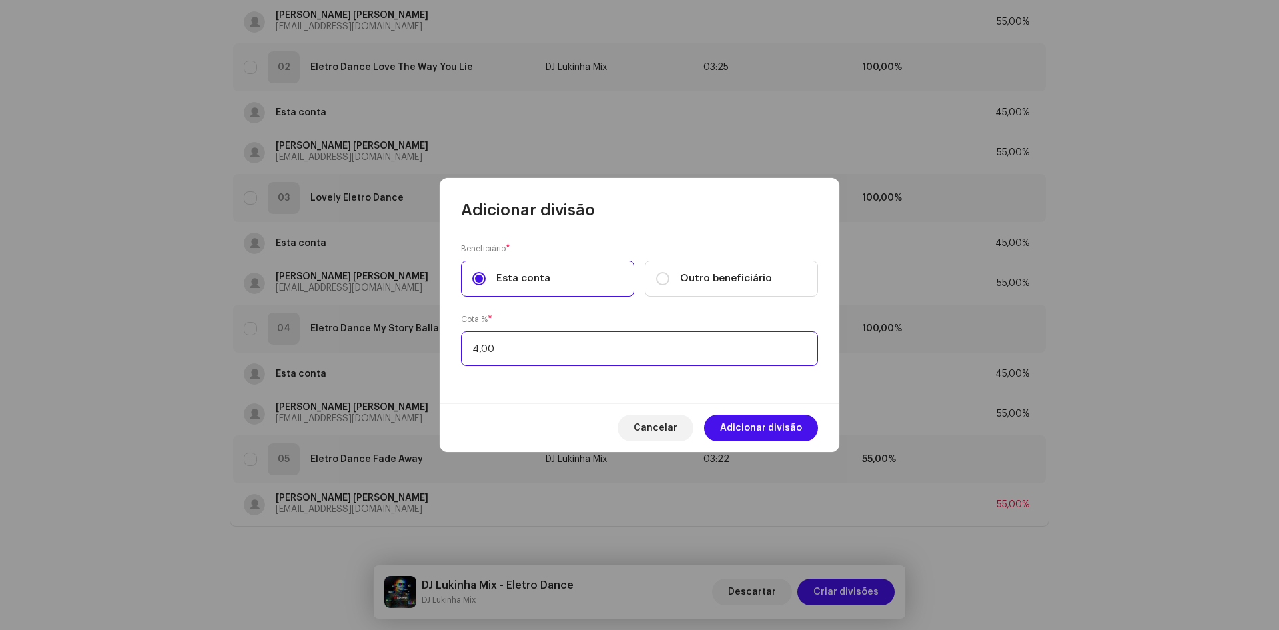
type input "45,00"
click at [754, 422] on span "Adicionar divisão" at bounding box center [761, 427] width 82 height 27
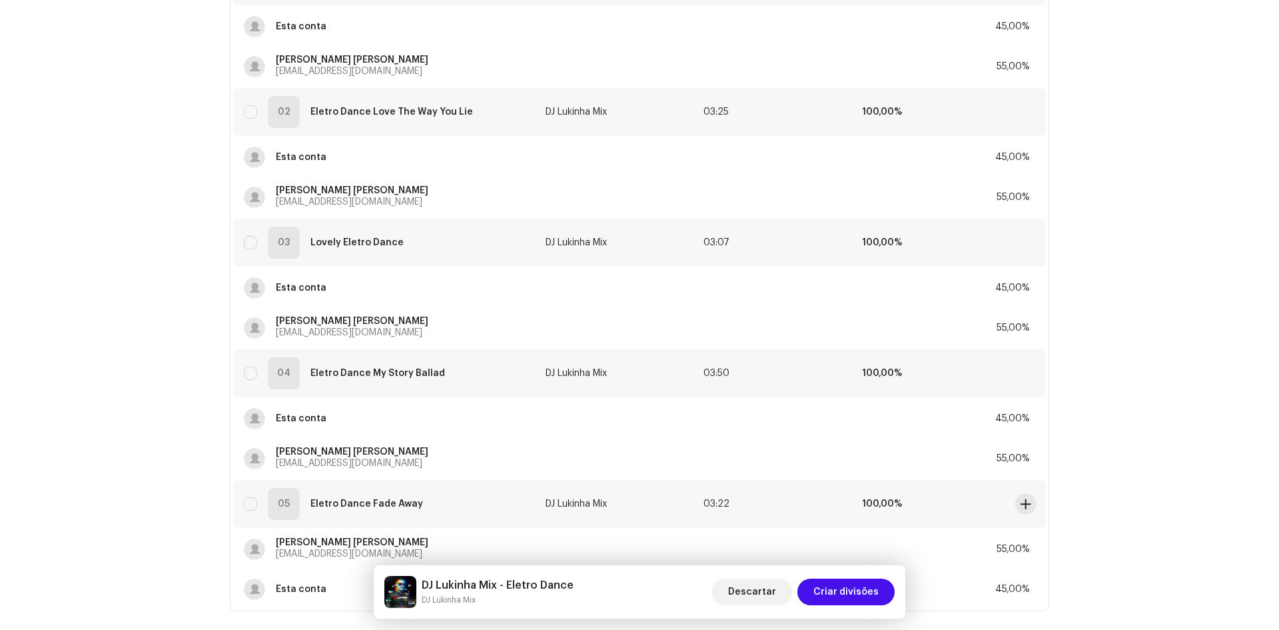
scroll to position [351, 0]
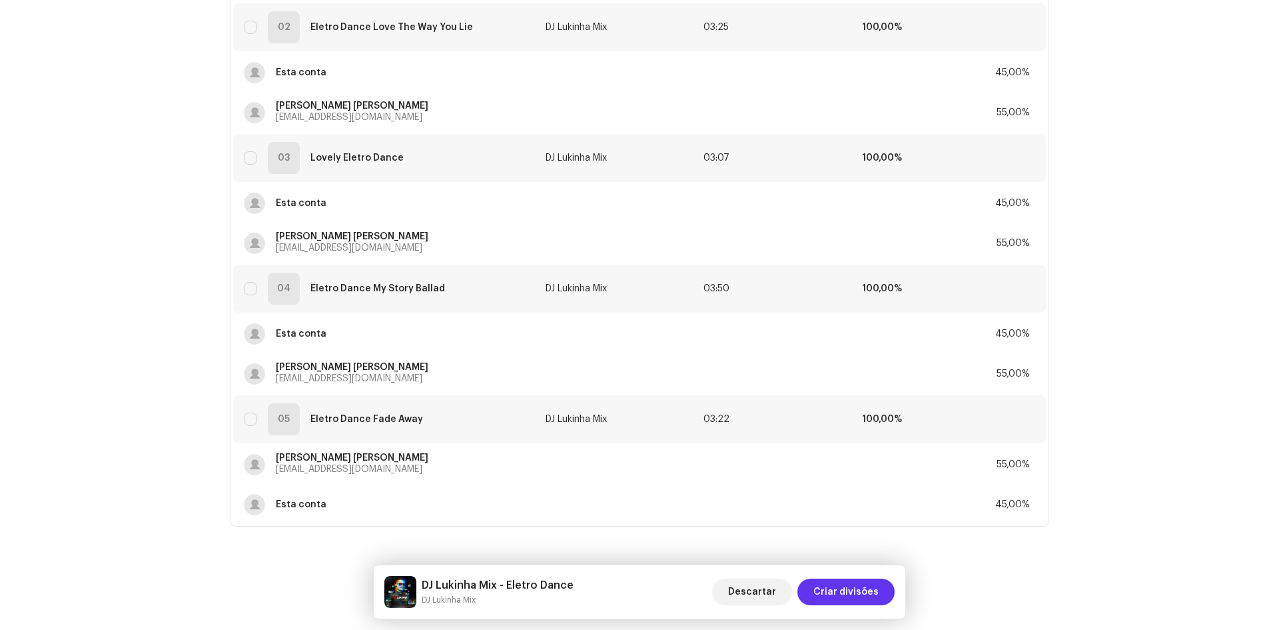
click at [853, 588] on span "Criar divisões" at bounding box center [846, 591] width 65 height 27
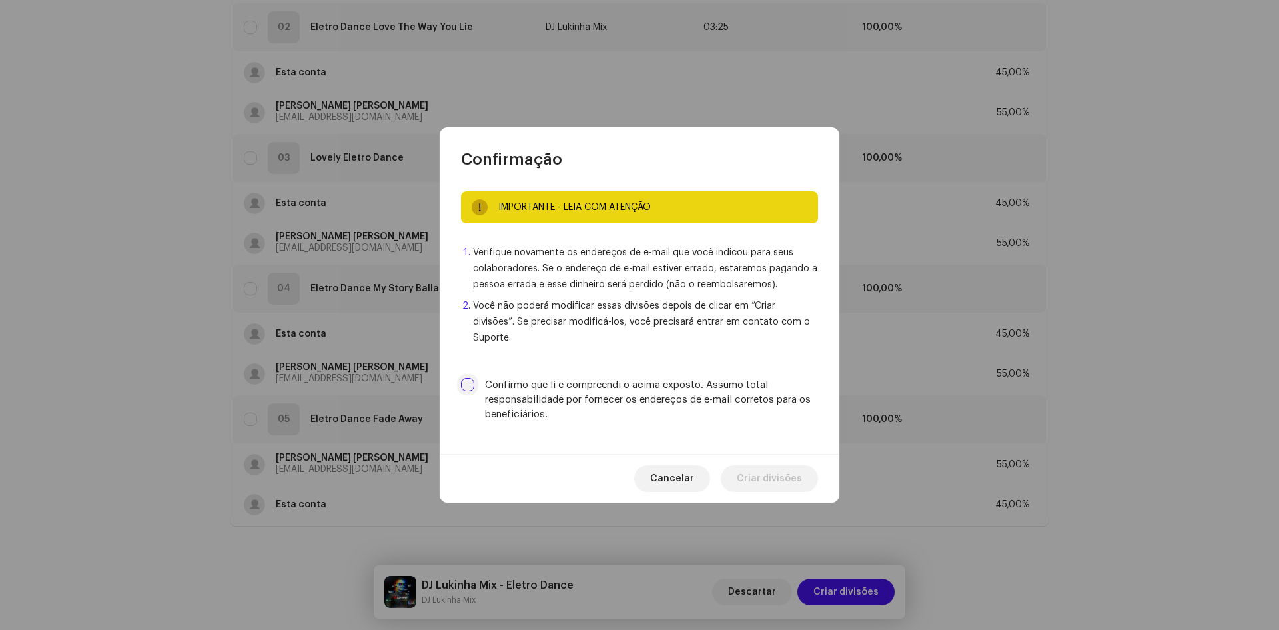
click at [470, 378] on input "Confirmo que li e compreendi o acima exposto. Assumo total responsabilidade por…" at bounding box center [467, 384] width 13 height 13
checkbox input "true"
click at [776, 475] on span "Criar divisões" at bounding box center [769, 478] width 65 height 27
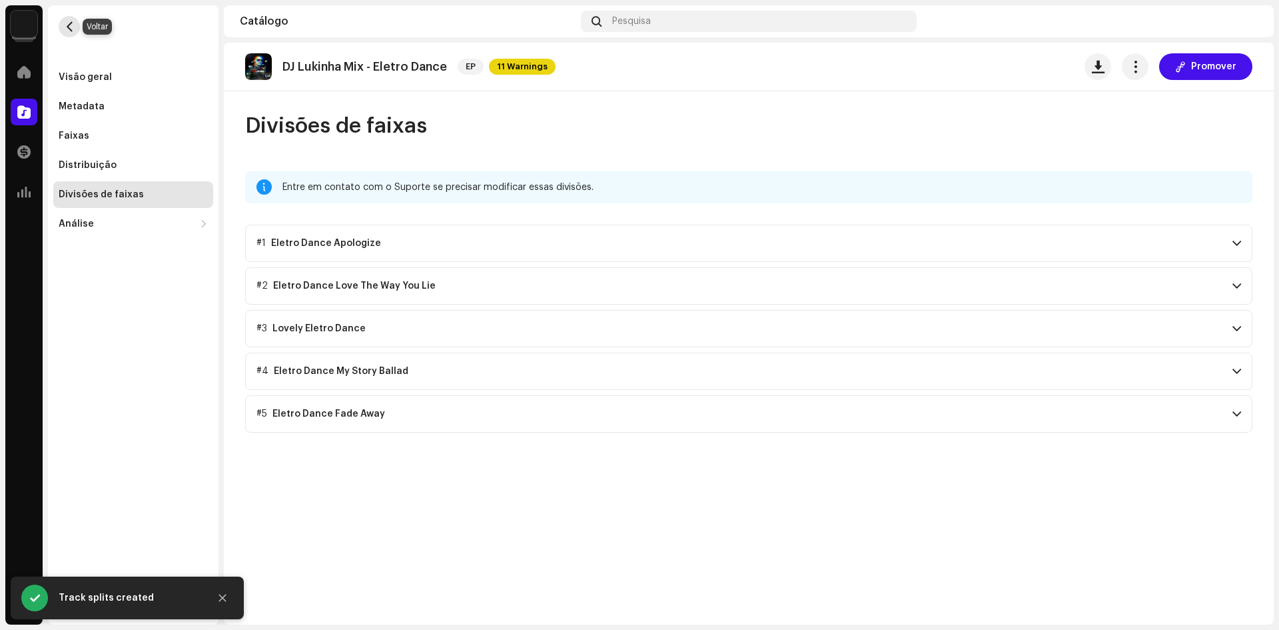
click at [73, 22] on span "button" at bounding box center [70, 26] width 10 height 11
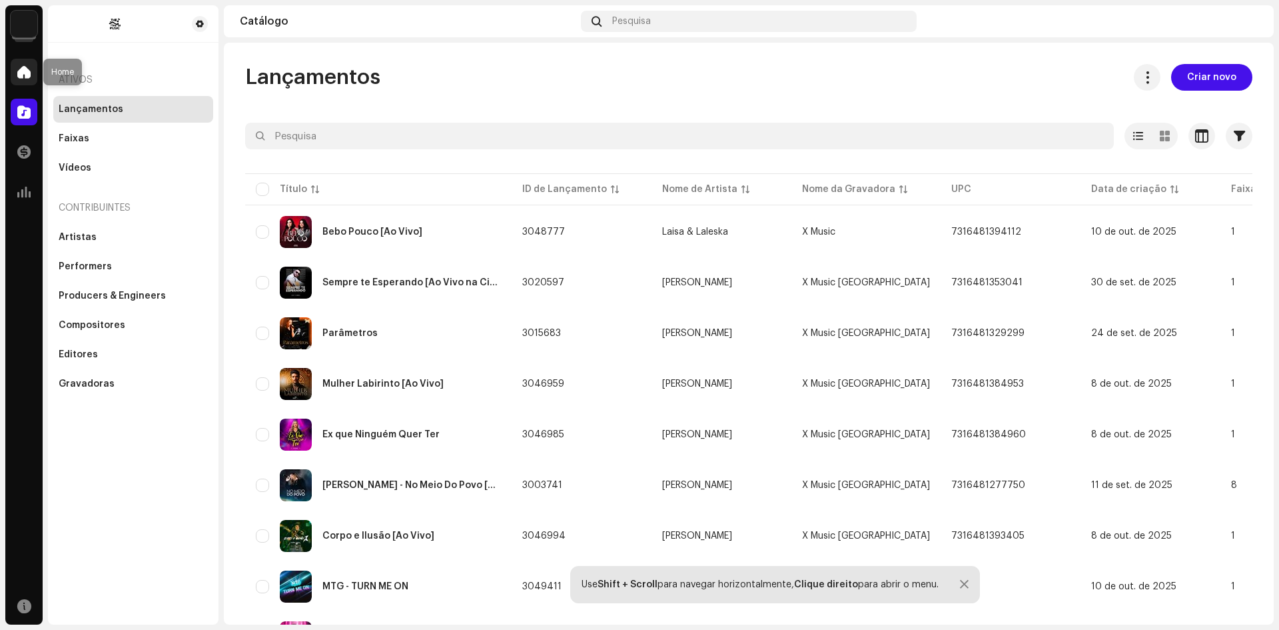
click at [19, 67] on span at bounding box center [23, 72] width 13 height 11
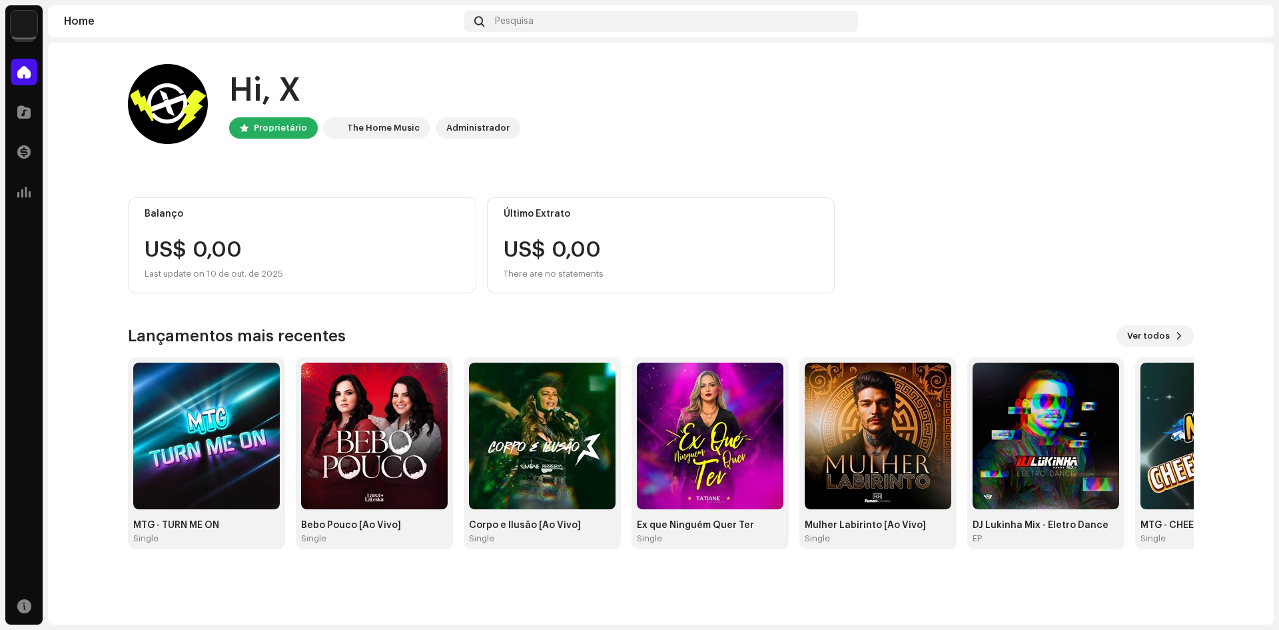
click at [14, 30] on img at bounding box center [24, 24] width 27 height 27
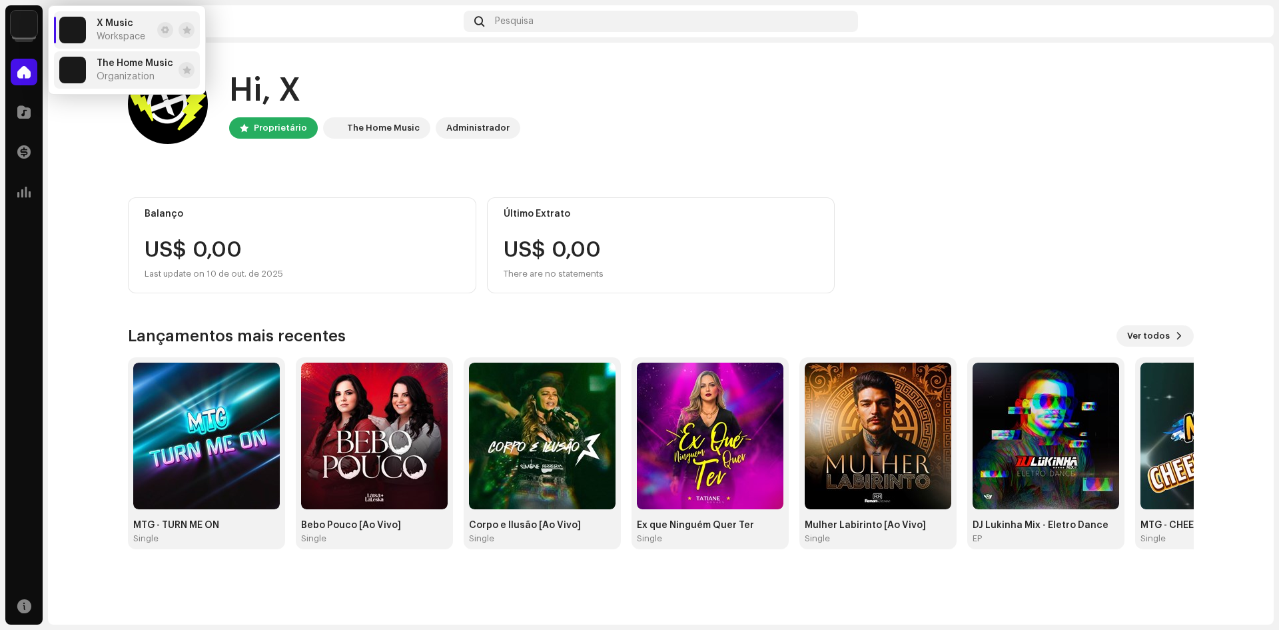
click at [149, 73] on span "Organization" at bounding box center [126, 76] width 58 height 11
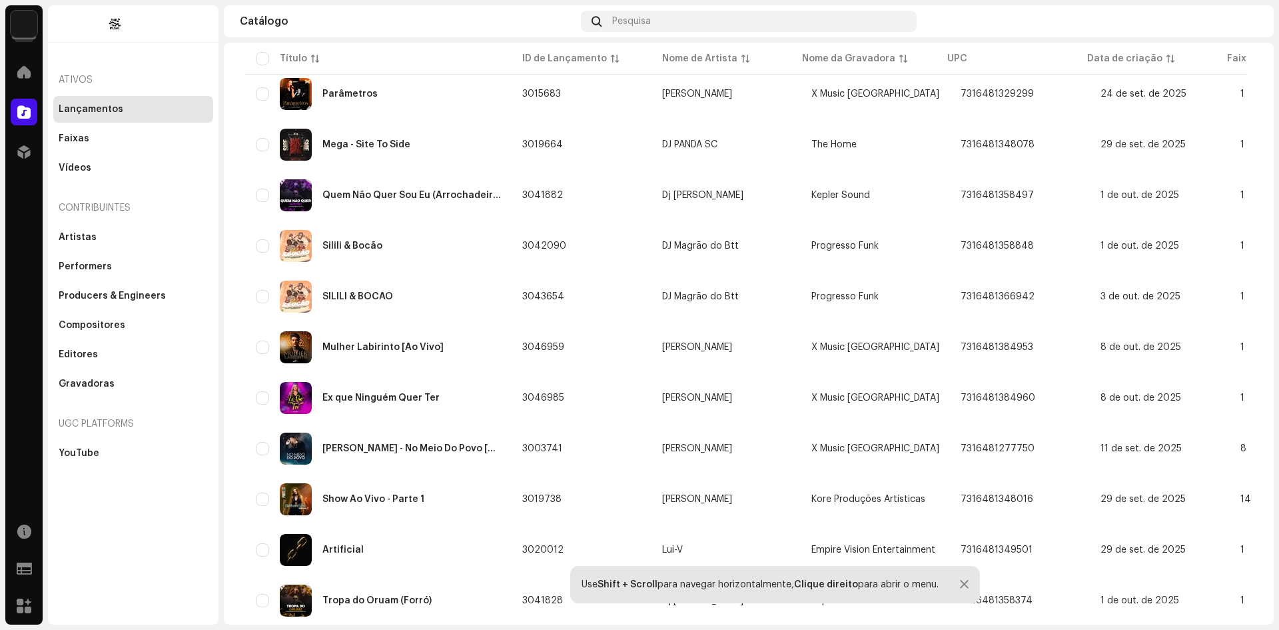
scroll to position [840, 0]
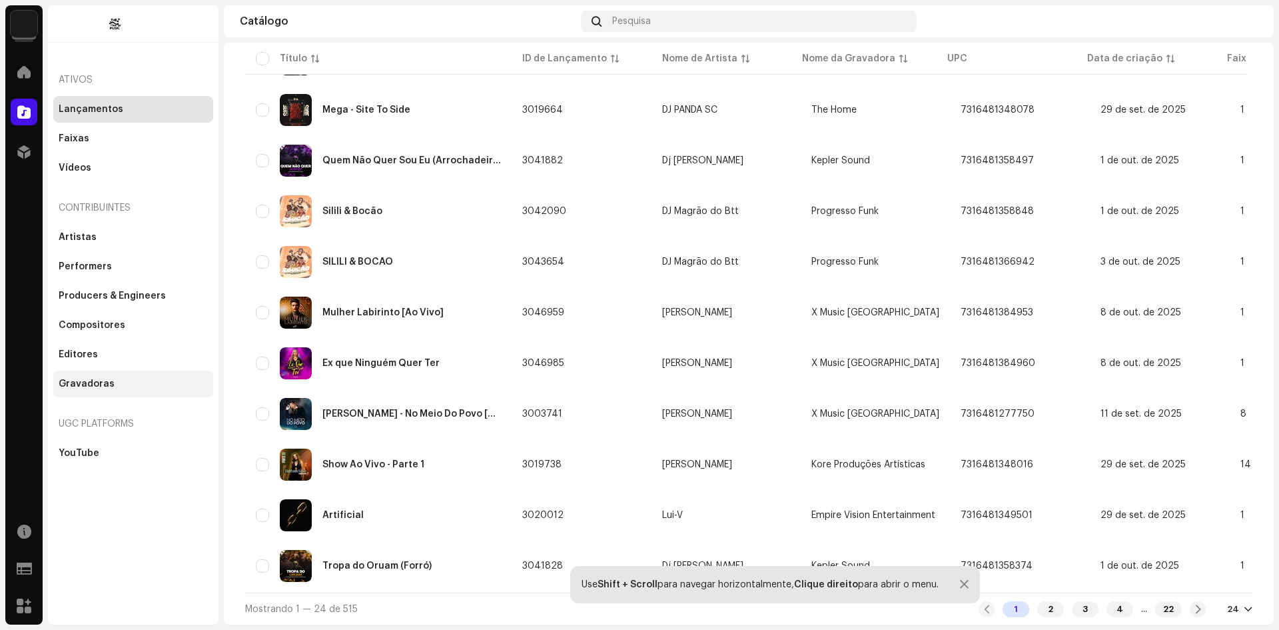
click at [81, 381] on div "Gravadoras" at bounding box center [87, 384] width 56 height 11
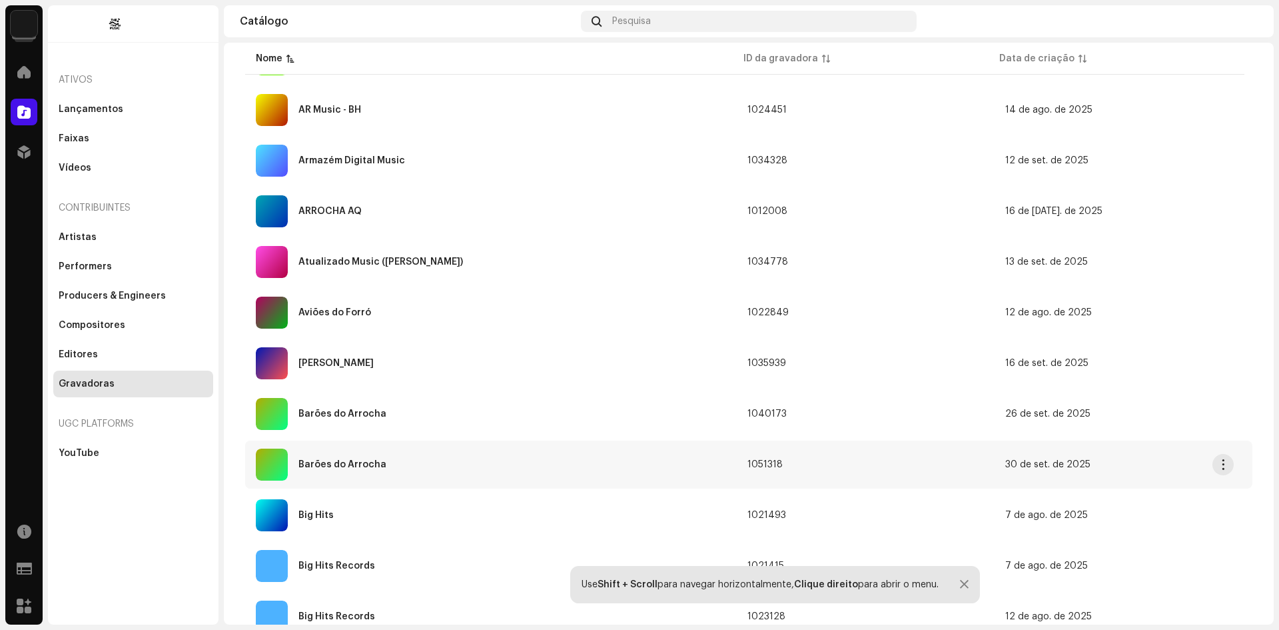
scroll to position [834, 0]
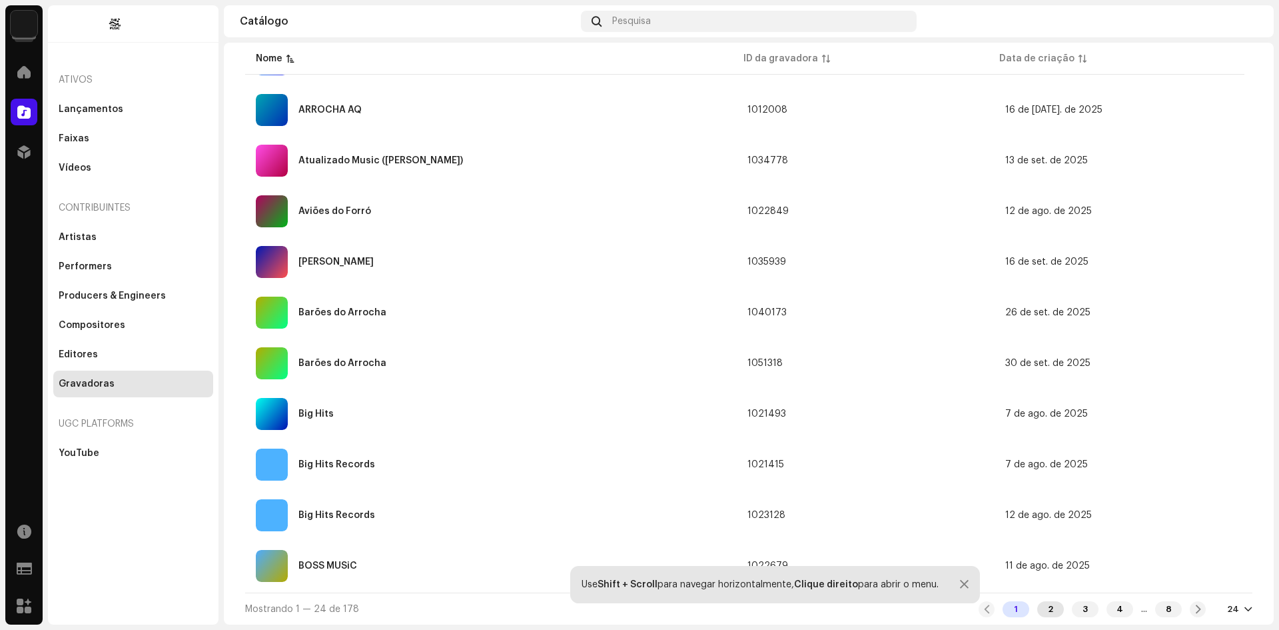
click at [1044, 614] on div "2" at bounding box center [1051, 609] width 27 height 16
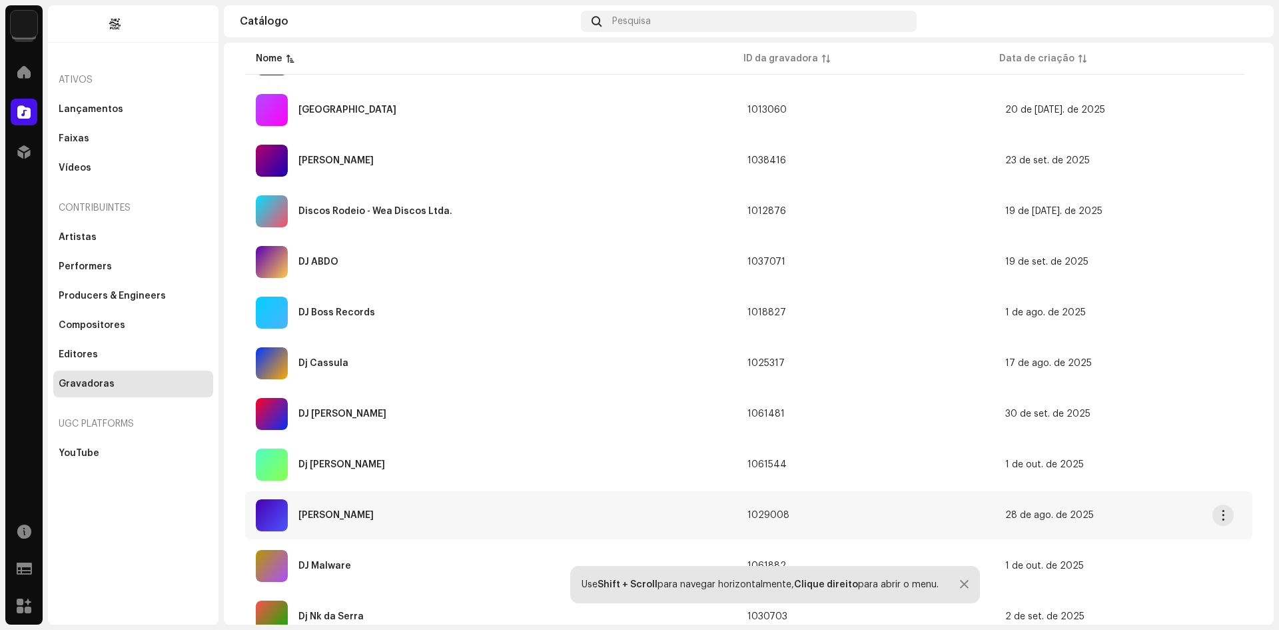
scroll to position [834, 0]
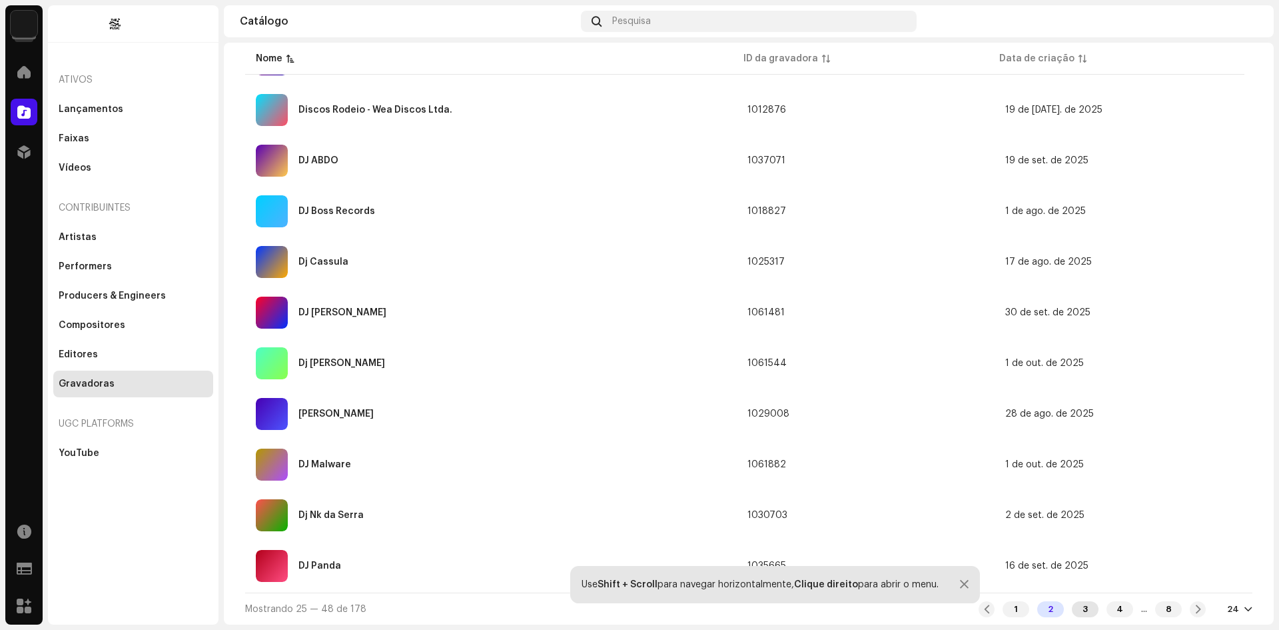
click at [1073, 606] on div "3" at bounding box center [1085, 609] width 27 height 16
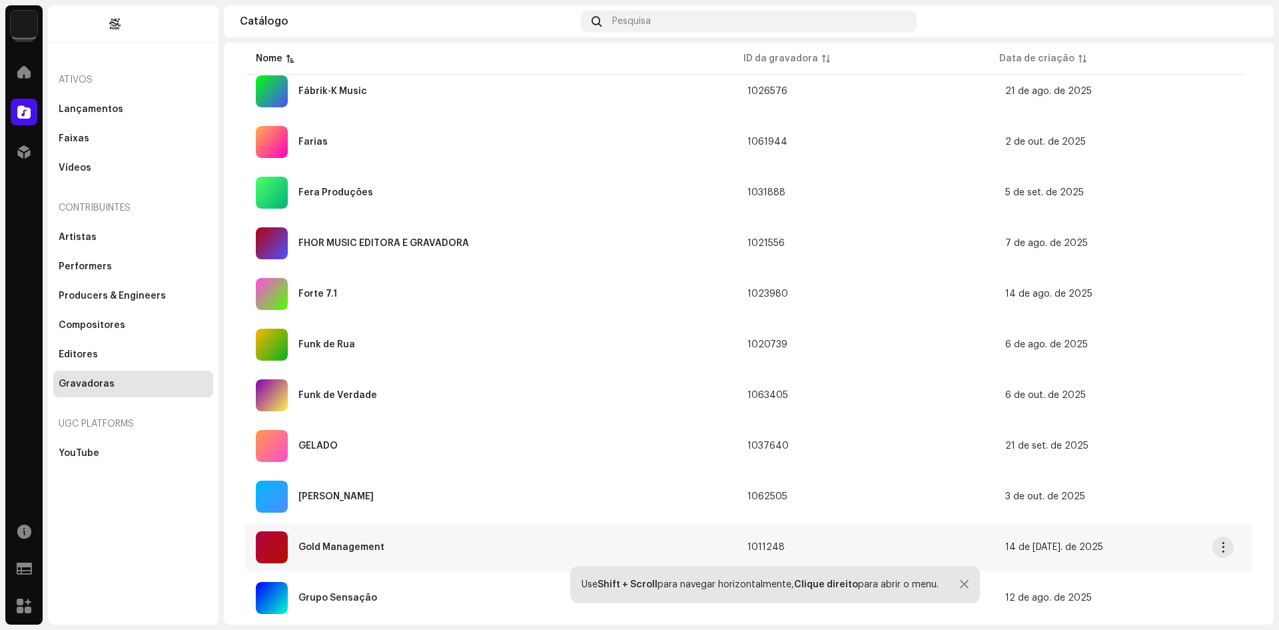
scroll to position [834, 0]
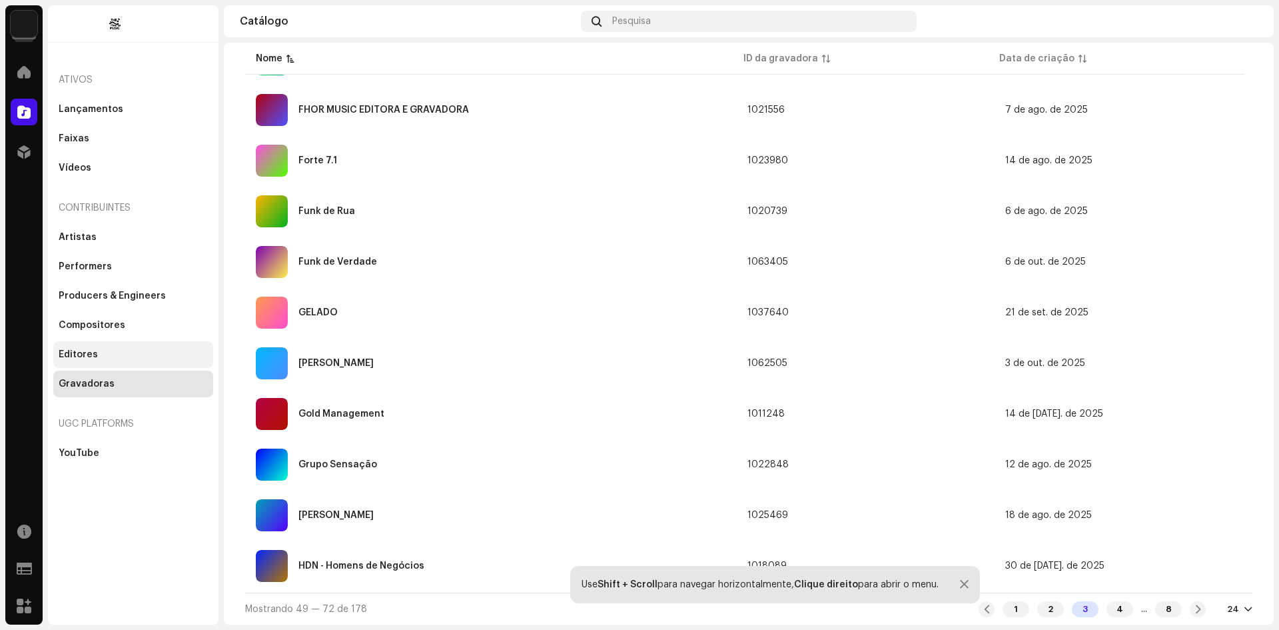
click at [83, 355] on div "Editores" at bounding box center [78, 354] width 39 height 11
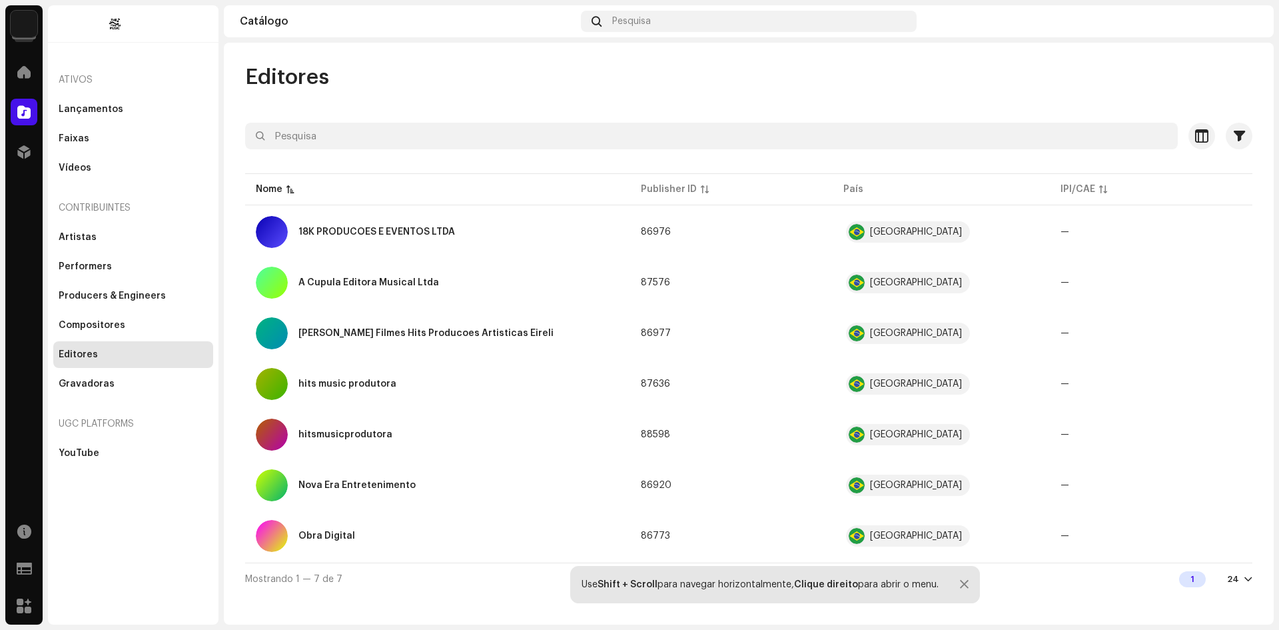
click at [1246, 578] on div at bounding box center [1249, 579] width 8 height 11
click at [1205, 529] on div "48" at bounding box center [1219, 527] width 55 height 27
click at [88, 385] on div "Gravadoras" at bounding box center [87, 384] width 56 height 11
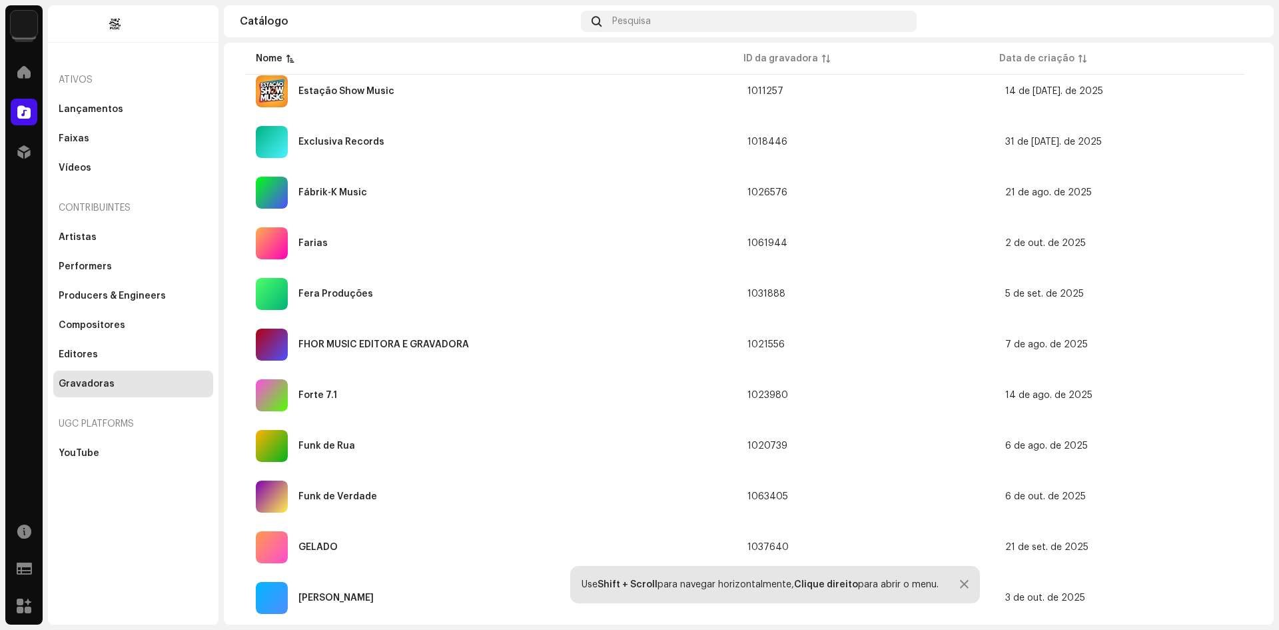
scroll to position [834, 0]
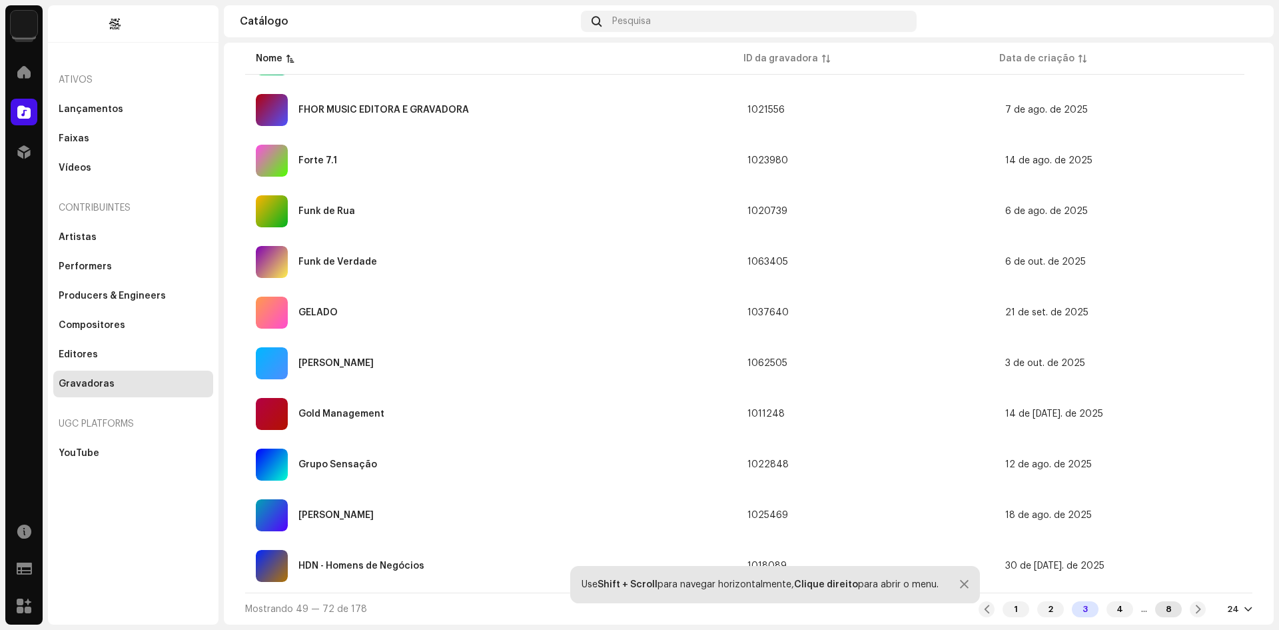
click at [1168, 612] on div "8" at bounding box center [1169, 609] width 27 height 16
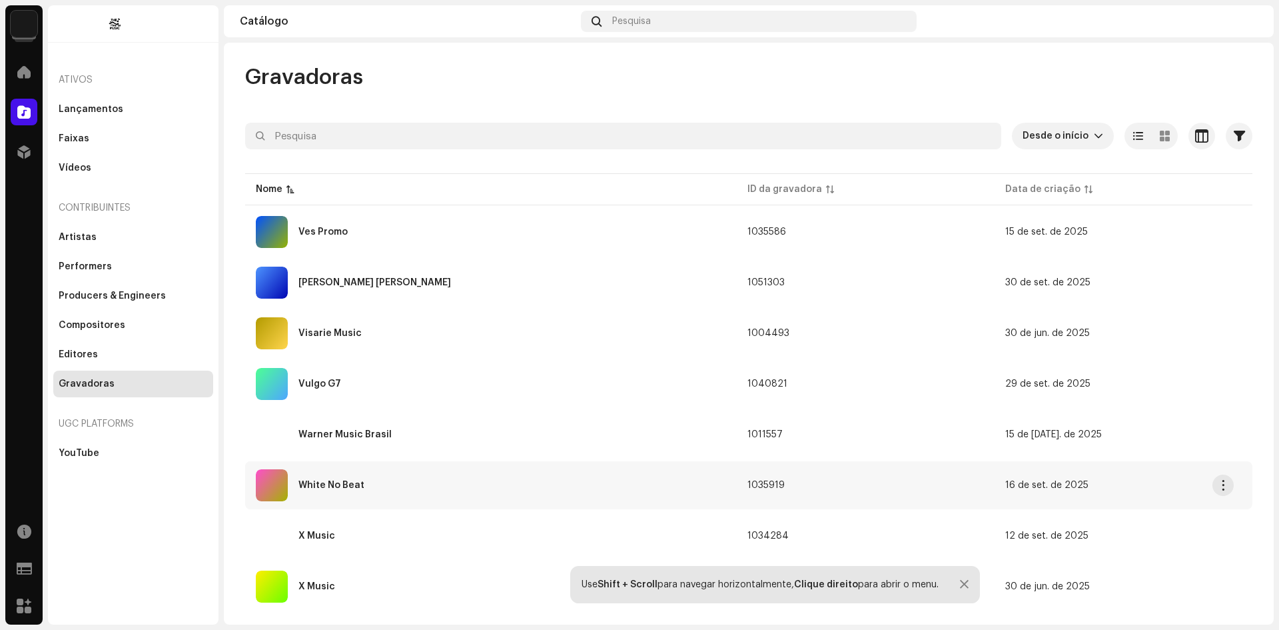
scroll to position [122, 0]
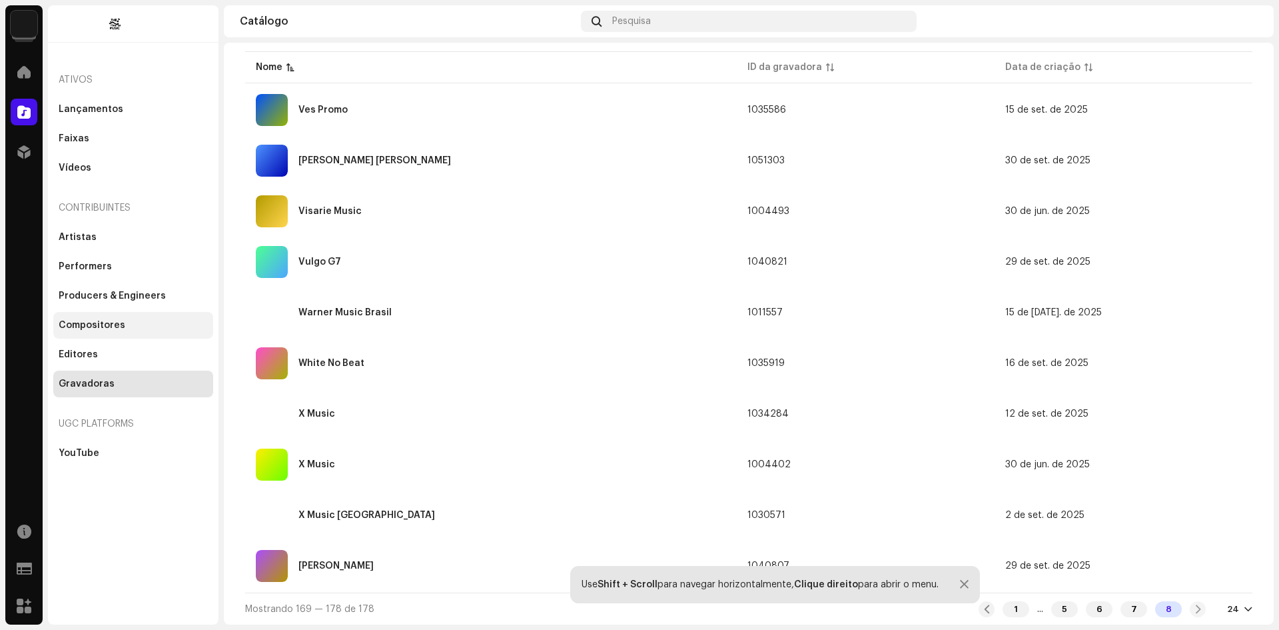
click at [79, 327] on div "Compositores" at bounding box center [92, 325] width 67 height 11
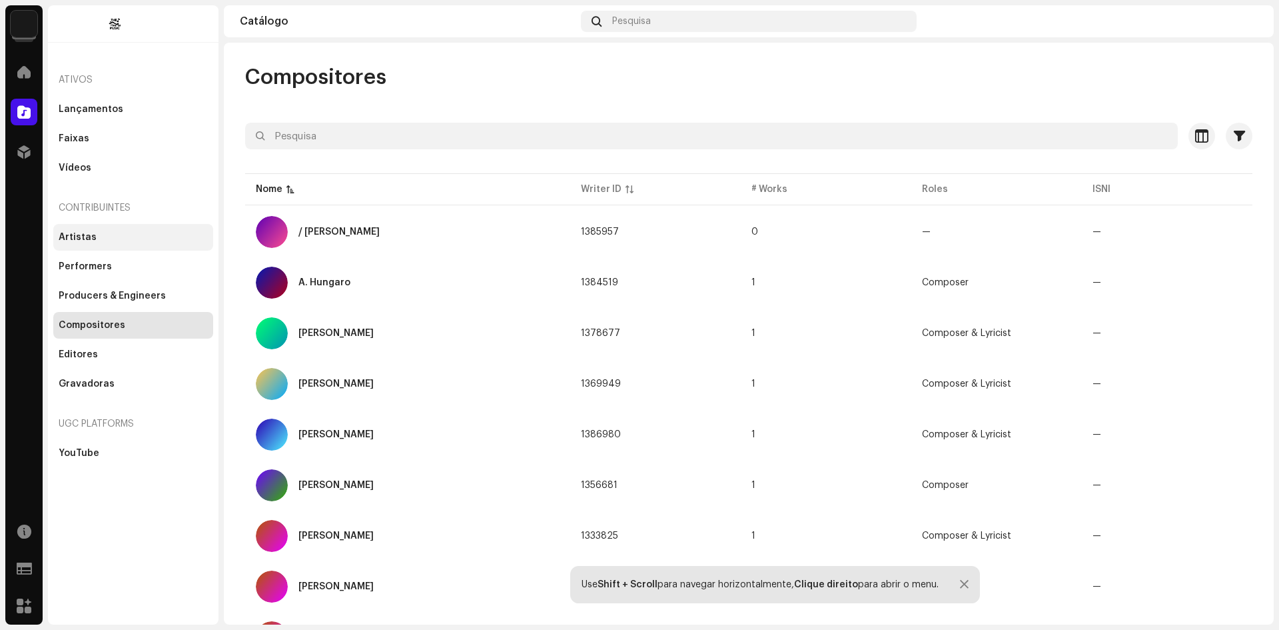
click at [79, 236] on div "Artistas" at bounding box center [78, 237] width 38 height 11
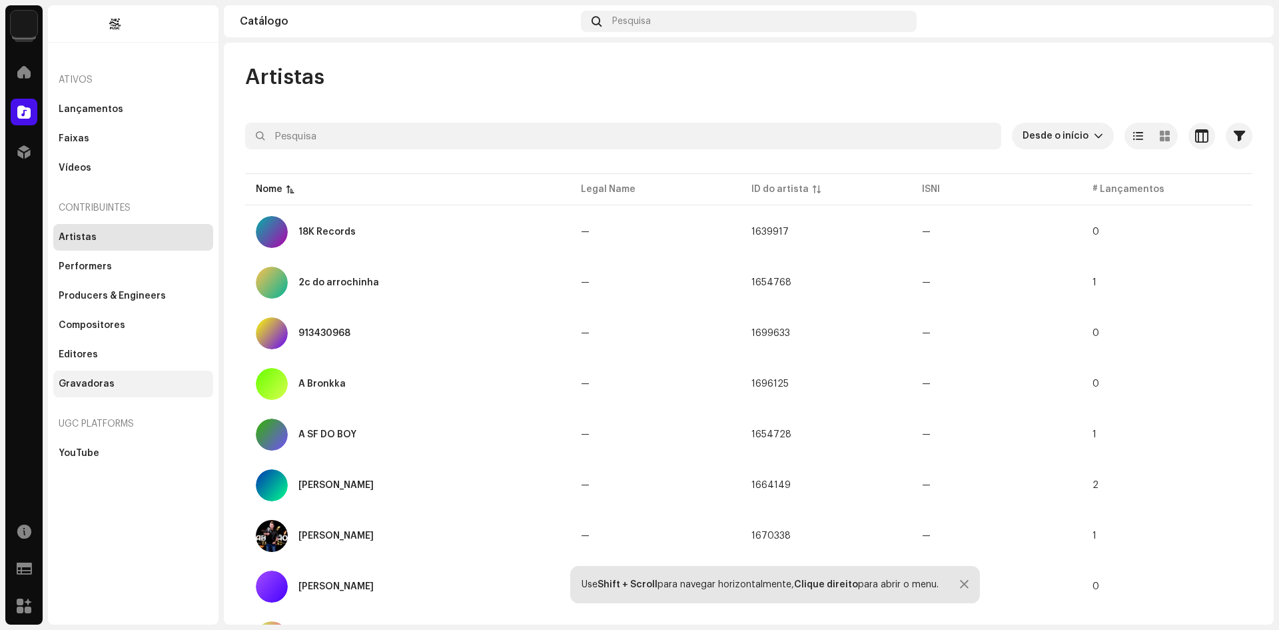
click at [87, 383] on div "Gravadoras" at bounding box center [87, 384] width 56 height 11
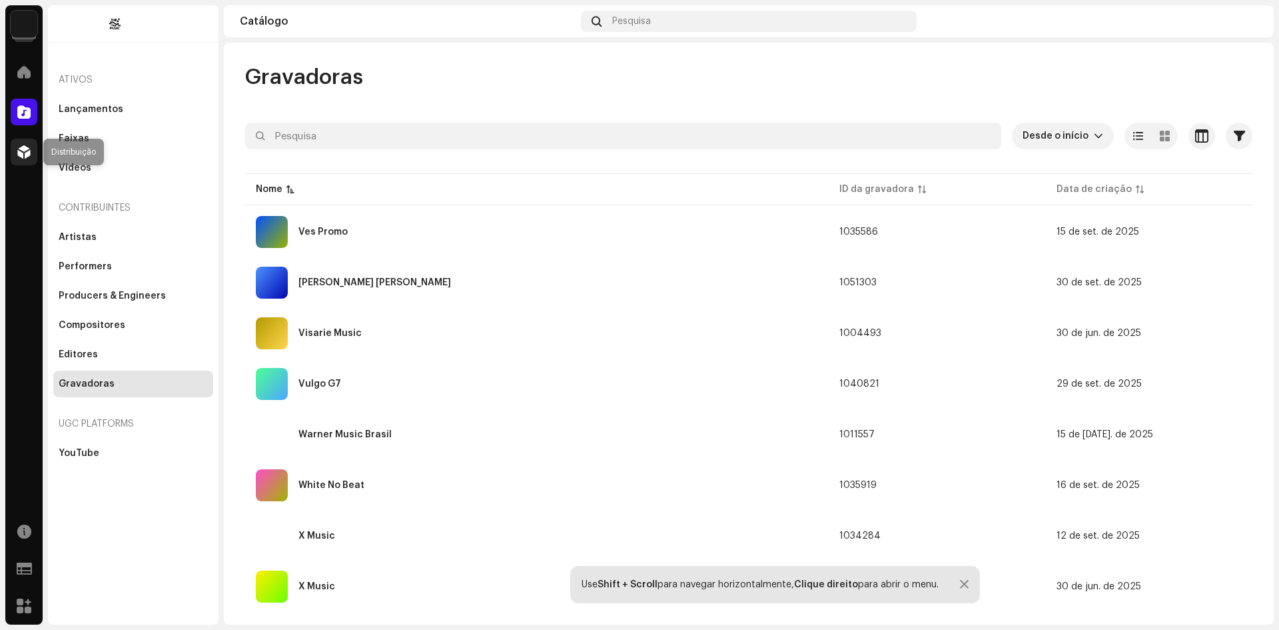
click at [23, 163] on div at bounding box center [24, 152] width 27 height 27
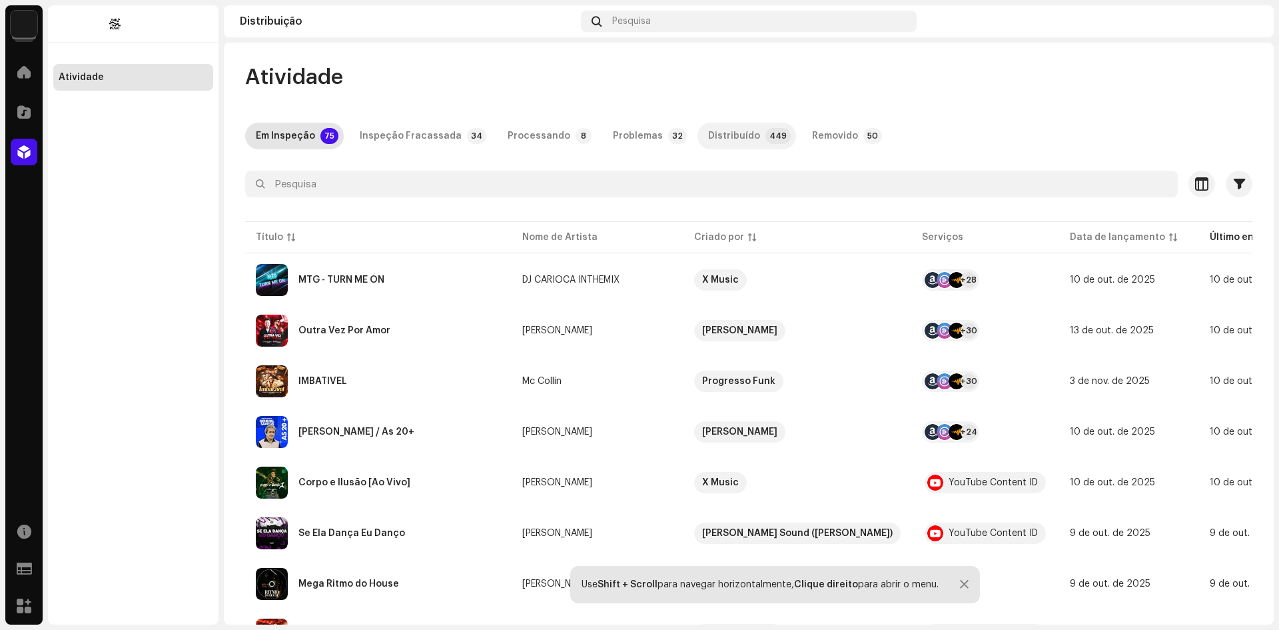
click at [714, 136] on div "Distribuído" at bounding box center [734, 136] width 52 height 27
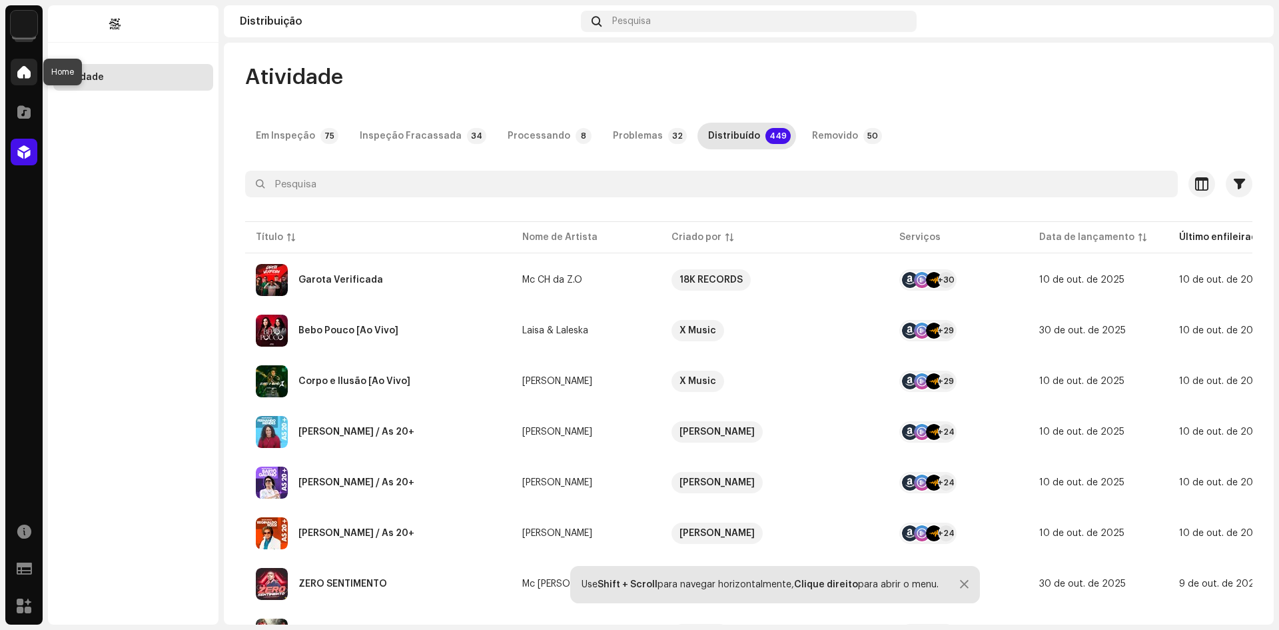
click at [28, 74] on span at bounding box center [23, 72] width 13 height 11
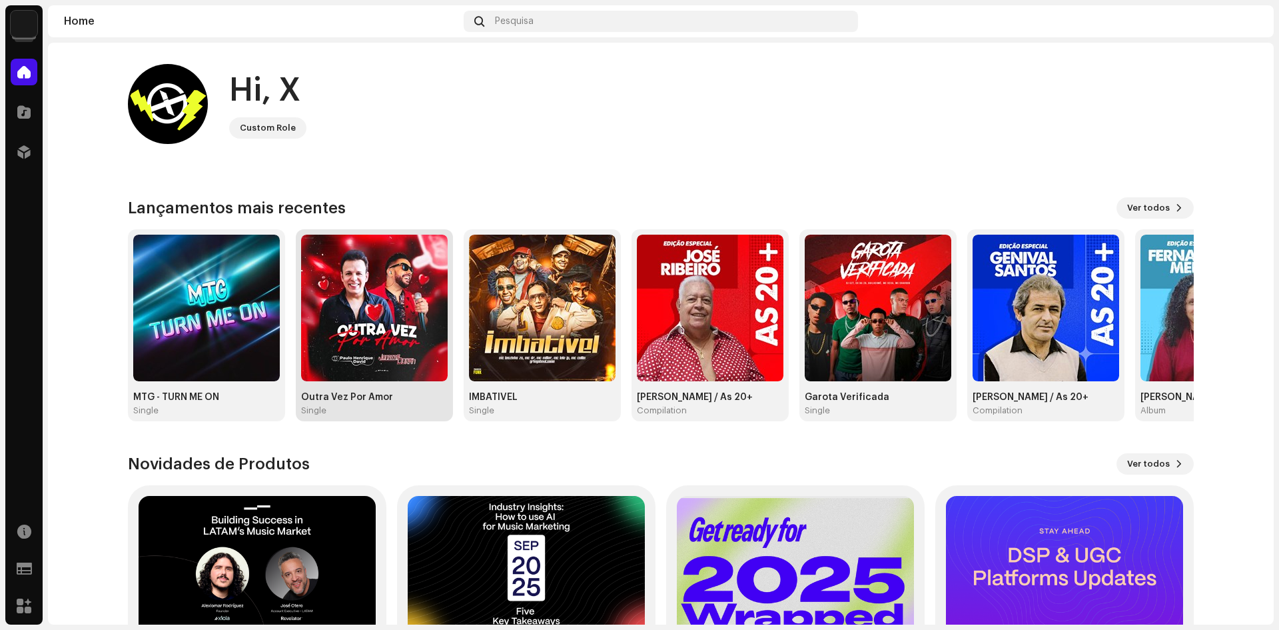
click at [351, 307] on img at bounding box center [374, 308] width 147 height 147
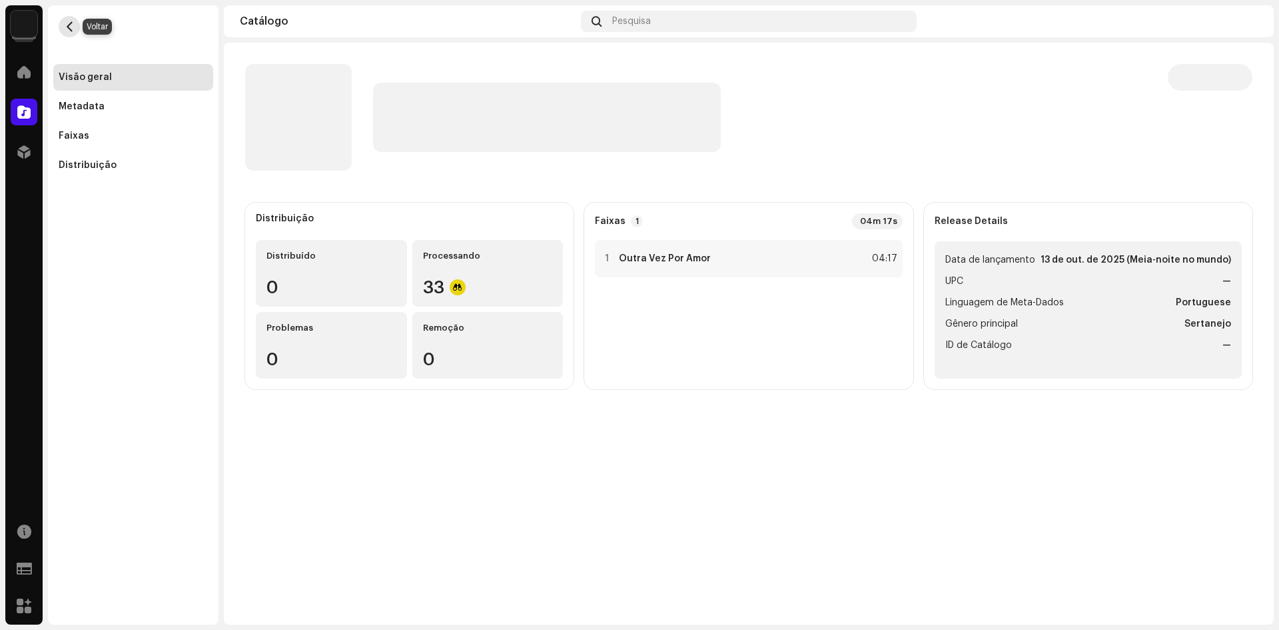
click at [68, 27] on span "button" at bounding box center [70, 26] width 10 height 11
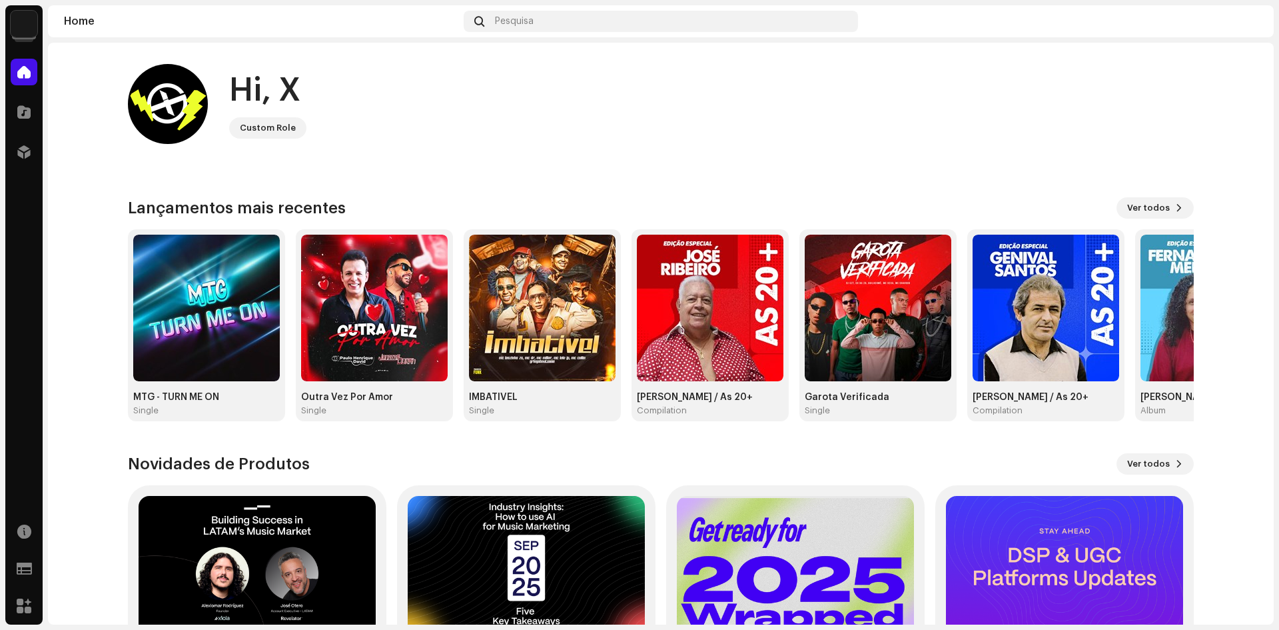
click at [25, 26] on img at bounding box center [24, 24] width 27 height 27
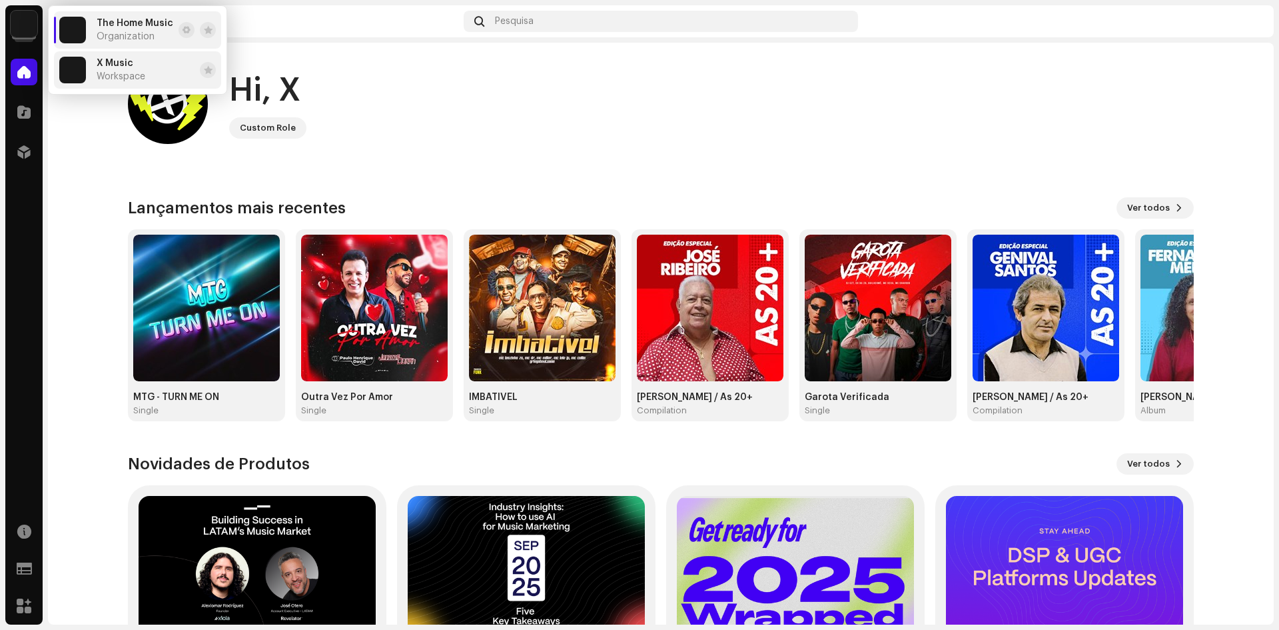
click at [118, 71] on span "Workspace" at bounding box center [121, 76] width 49 height 11
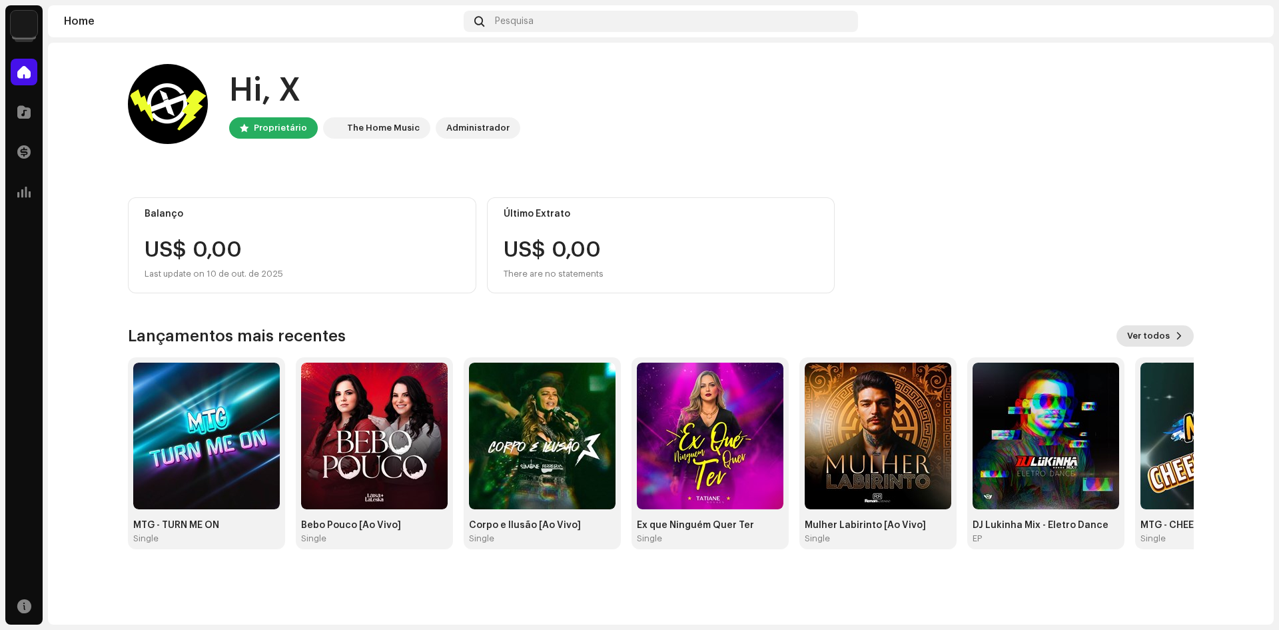
click at [1156, 336] on span "Ver todos" at bounding box center [1149, 336] width 43 height 27
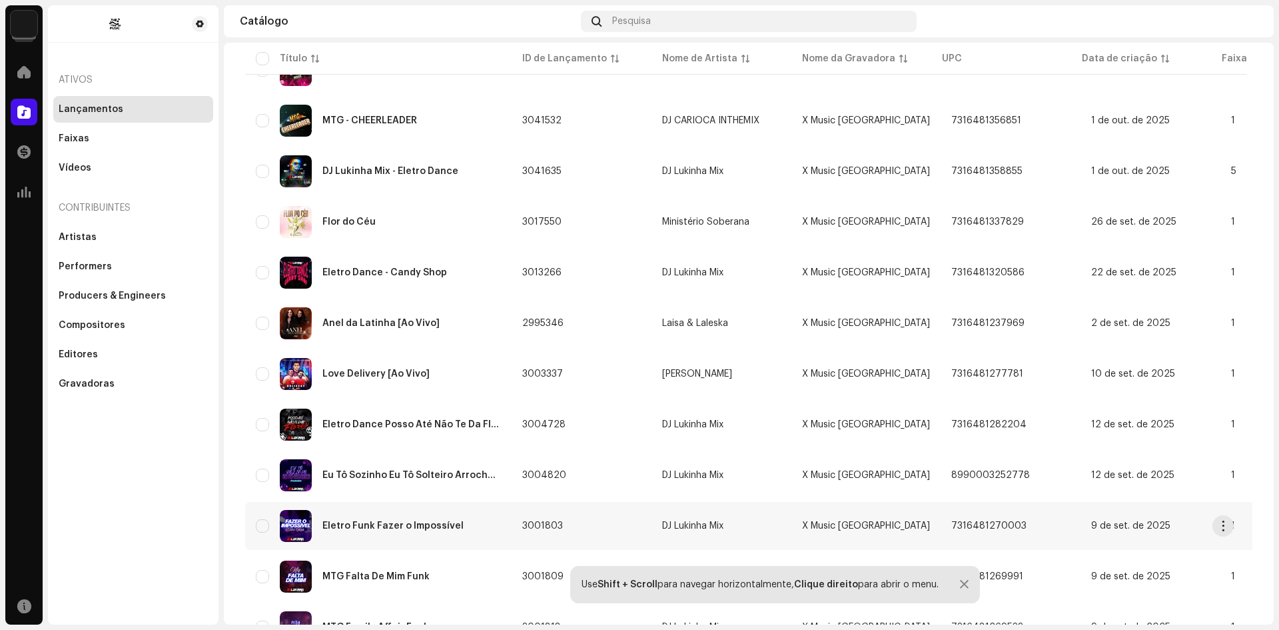
scroll to position [840, 0]
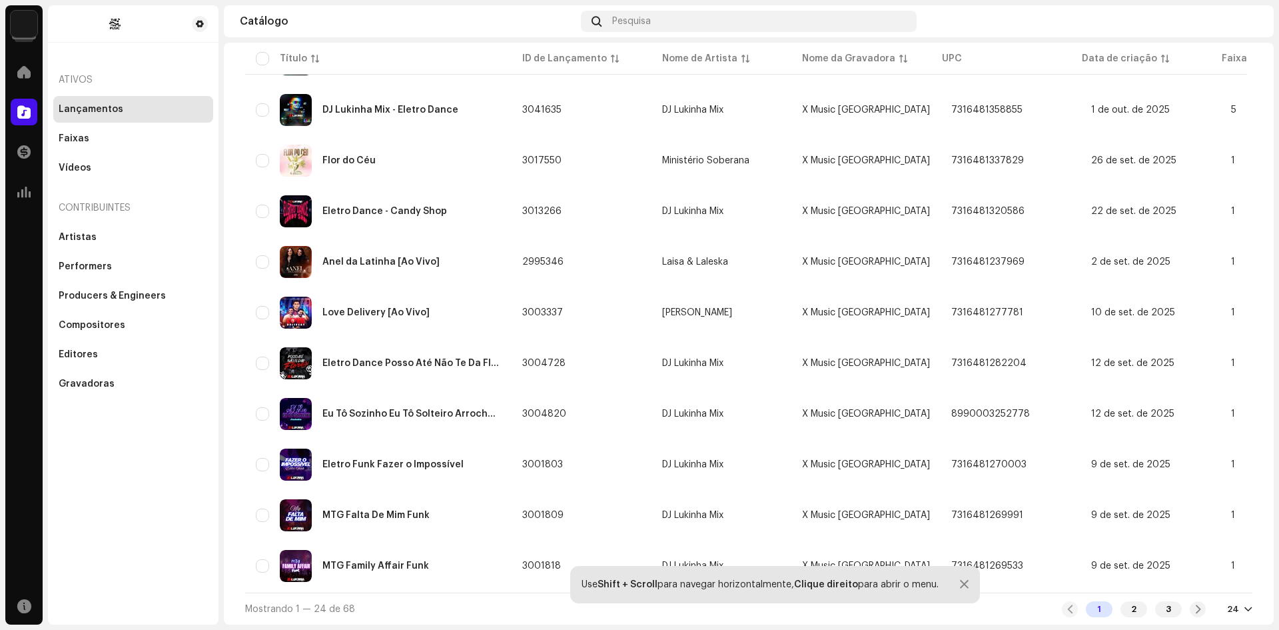
click at [1234, 606] on div "24" at bounding box center [1239, 609] width 25 height 11
click at [1203, 583] on div "72" at bounding box center [1211, 584] width 55 height 27
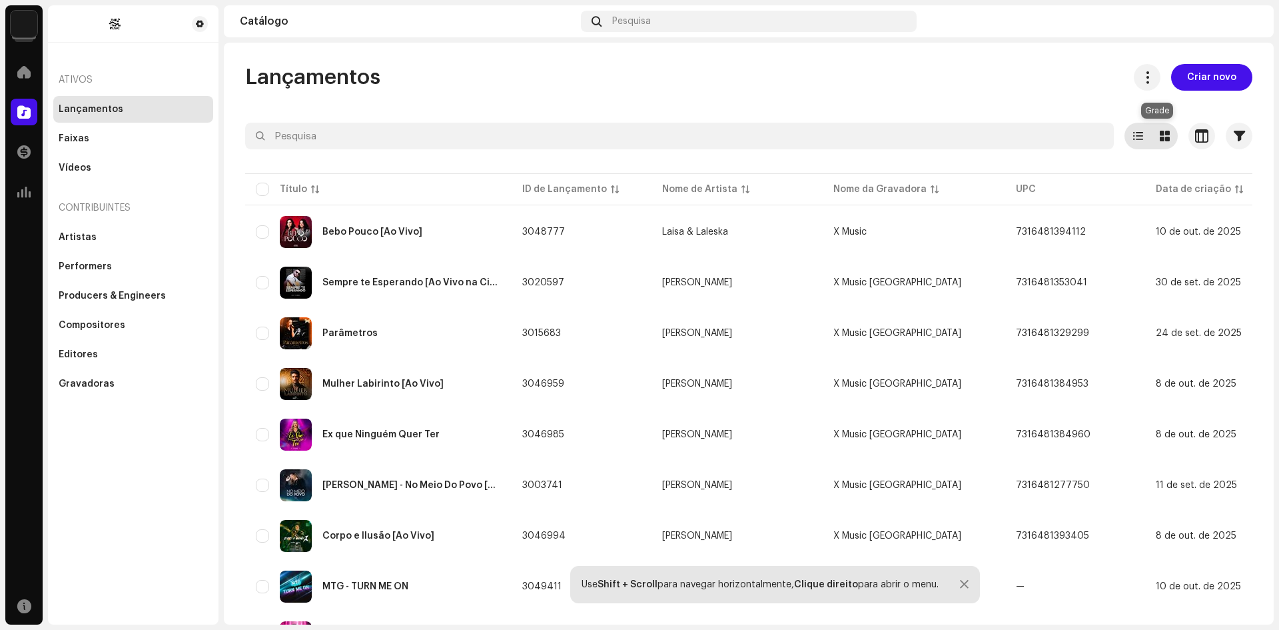
click at [1160, 135] on span at bounding box center [1165, 136] width 10 height 11
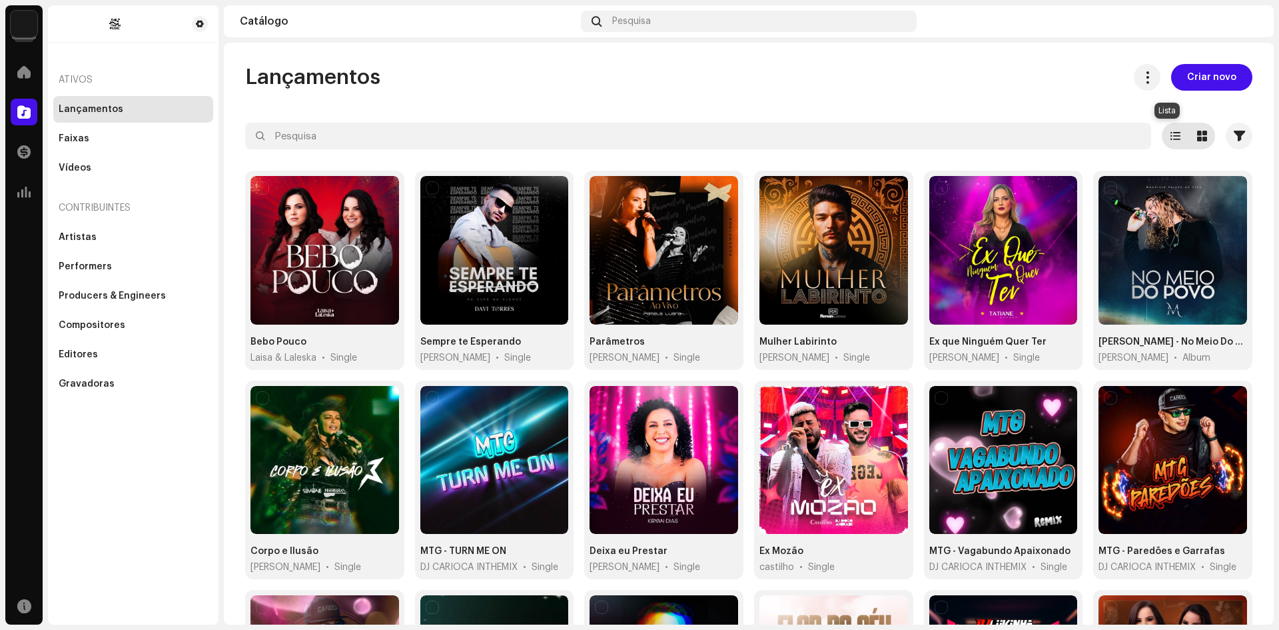
click at [1171, 135] on span at bounding box center [1176, 136] width 10 height 11
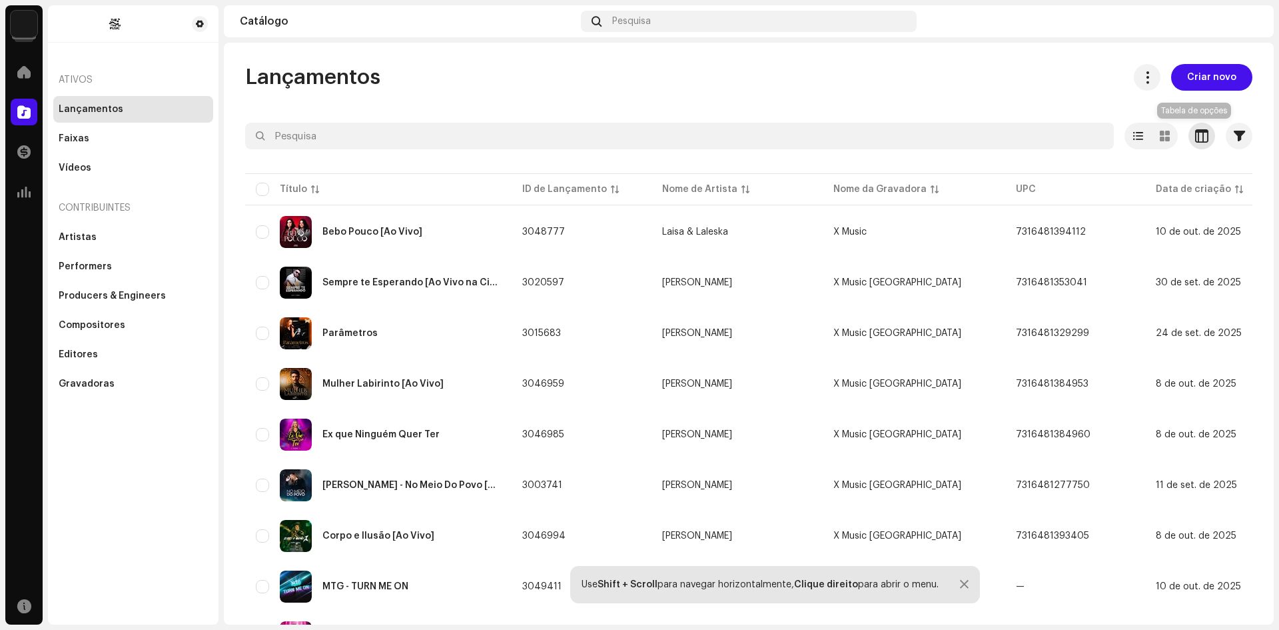
click at [1198, 128] on button "button" at bounding box center [1202, 136] width 27 height 27
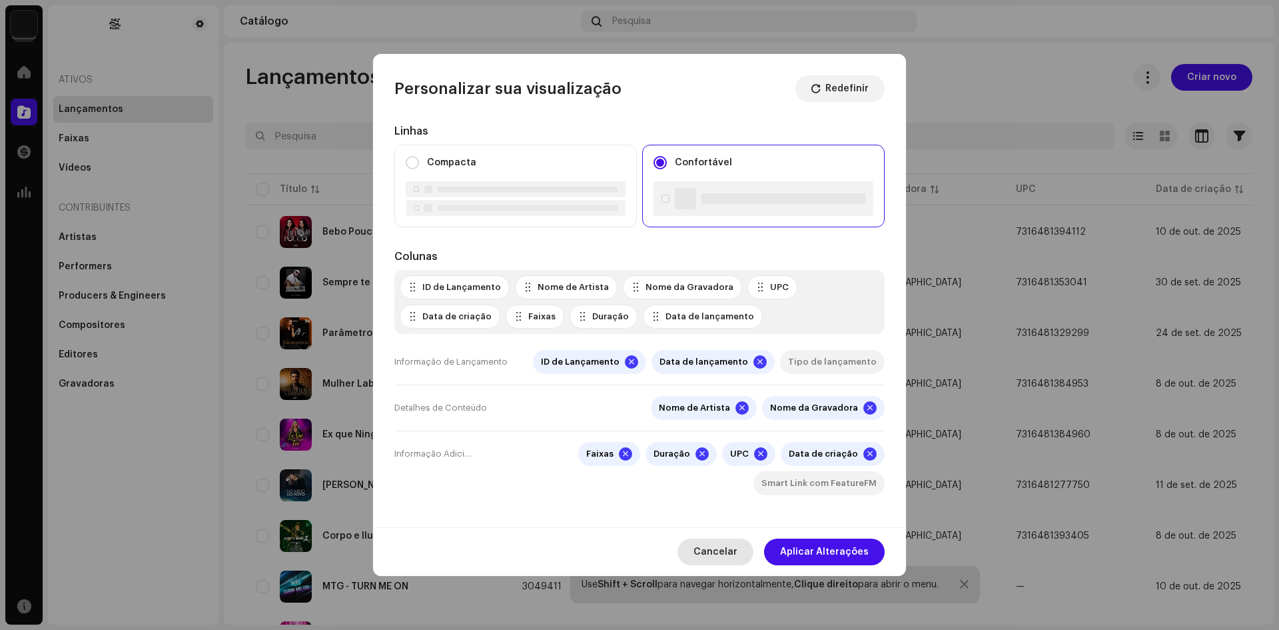
click at [724, 551] on span "Cancelar" at bounding box center [716, 551] width 44 height 27
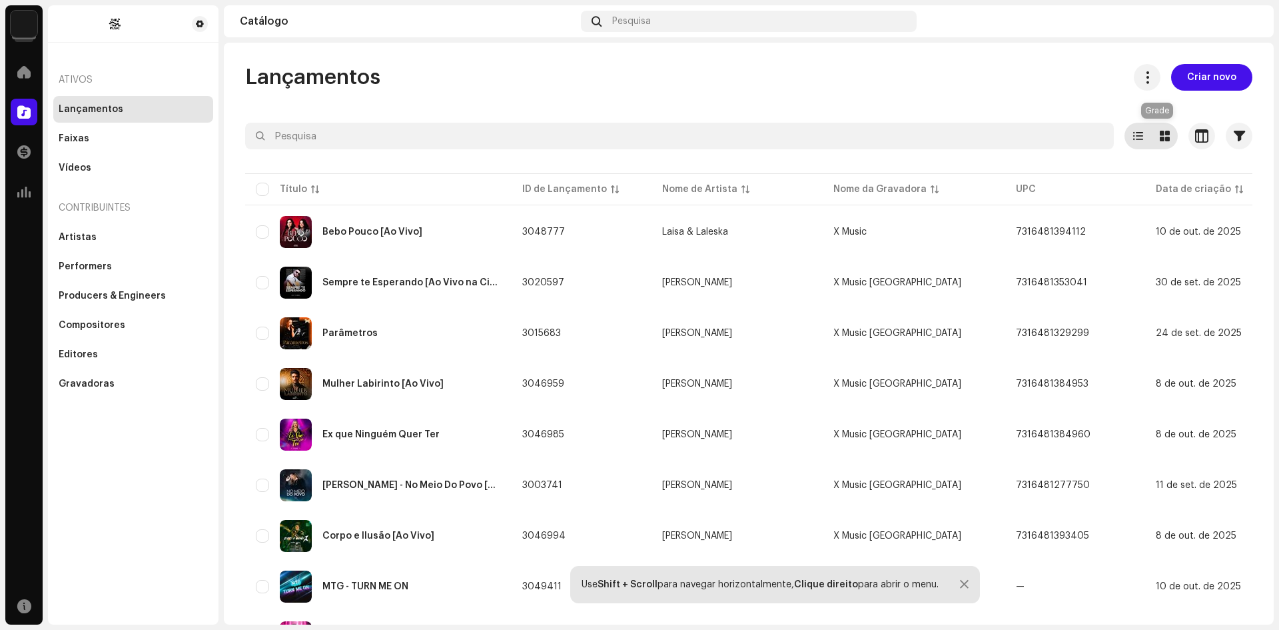
click at [1156, 144] on div at bounding box center [1165, 136] width 27 height 27
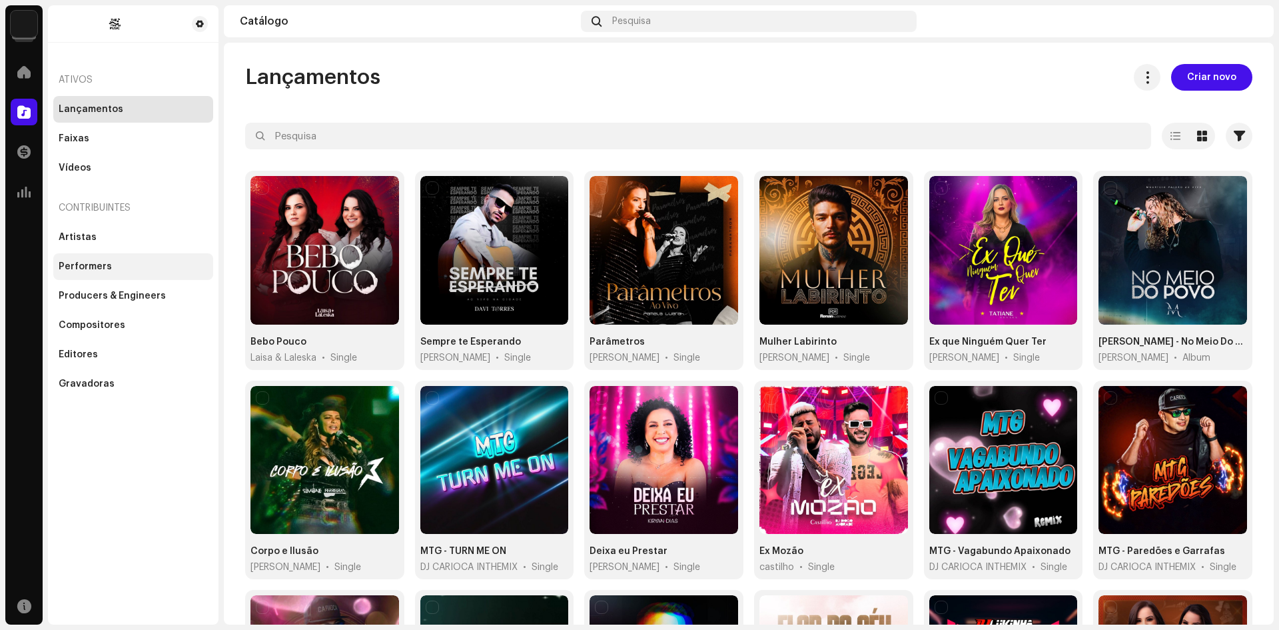
click at [77, 264] on div "Performers" at bounding box center [85, 266] width 53 height 11
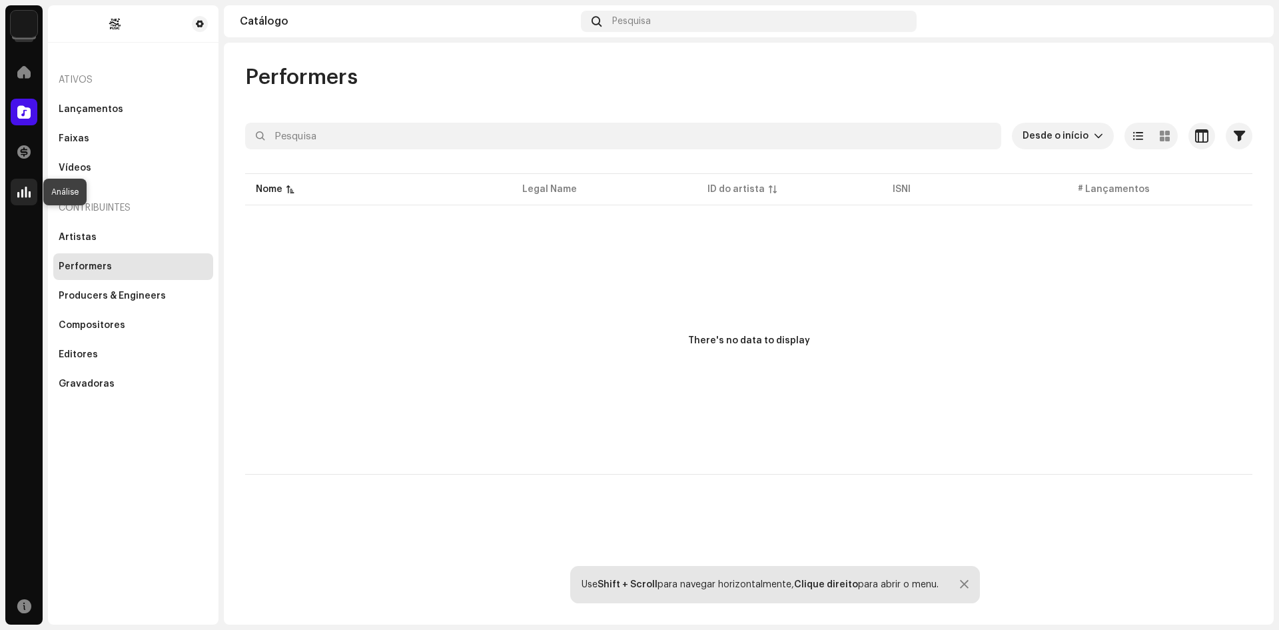
click at [28, 189] on span at bounding box center [23, 192] width 13 height 11
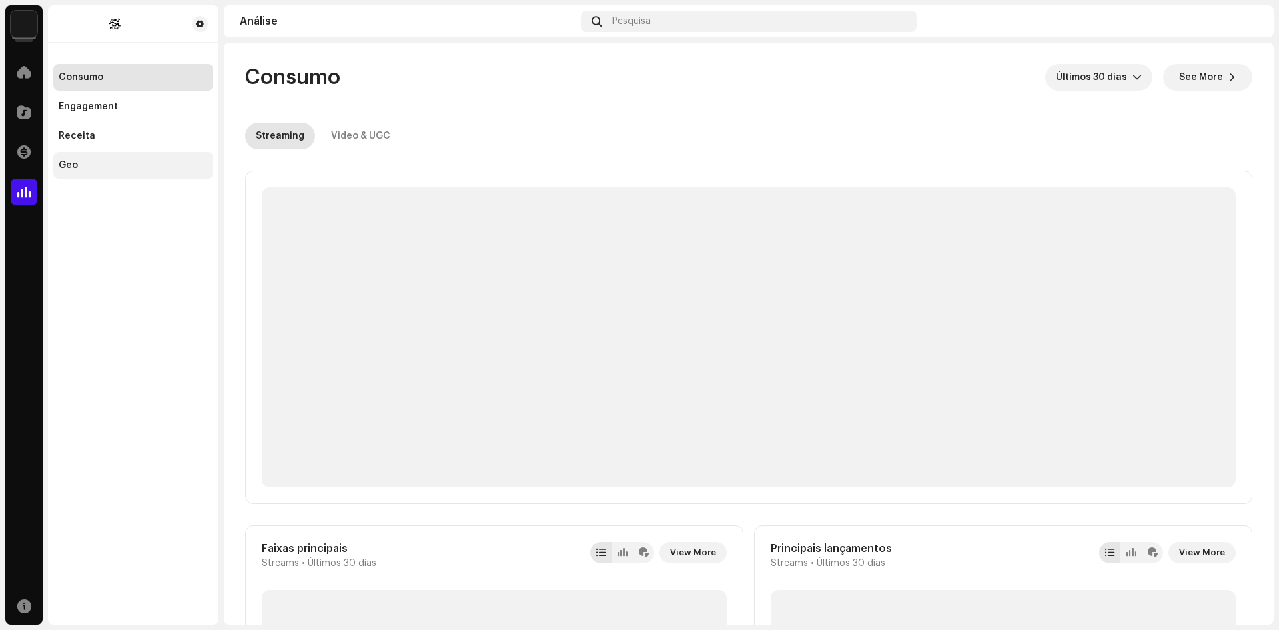
click at [75, 165] on div "Geo" at bounding box center [68, 165] width 19 height 11
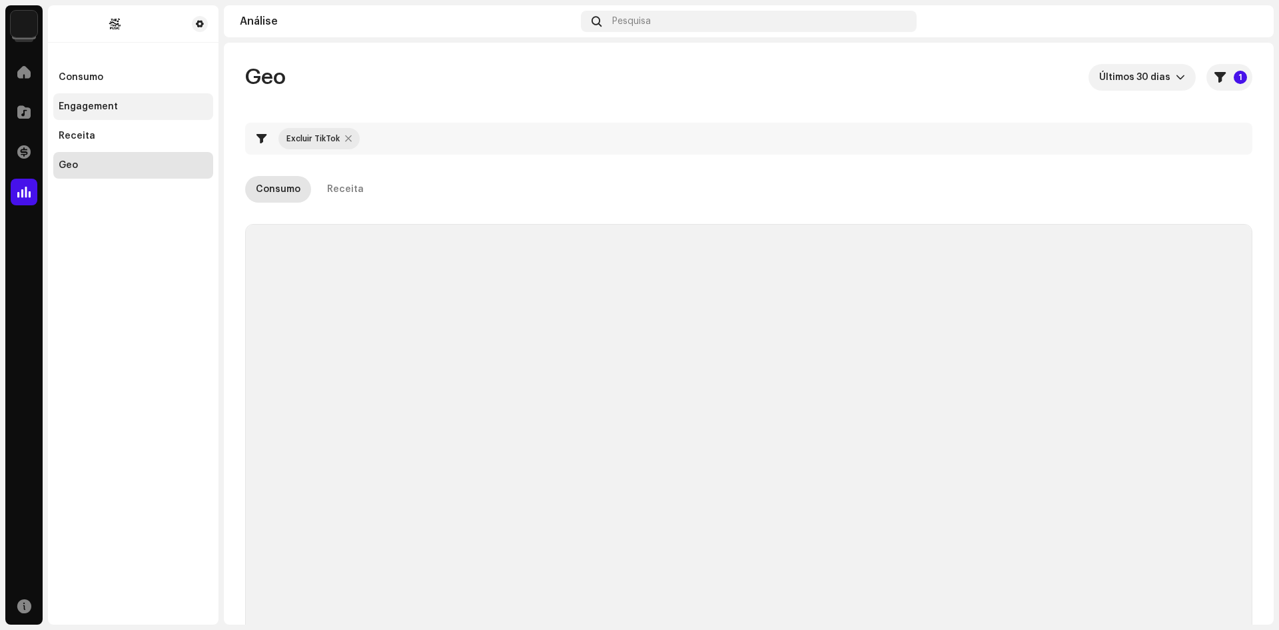
checkbox input "true"
click at [112, 111] on div "Engagement" at bounding box center [88, 106] width 59 height 11
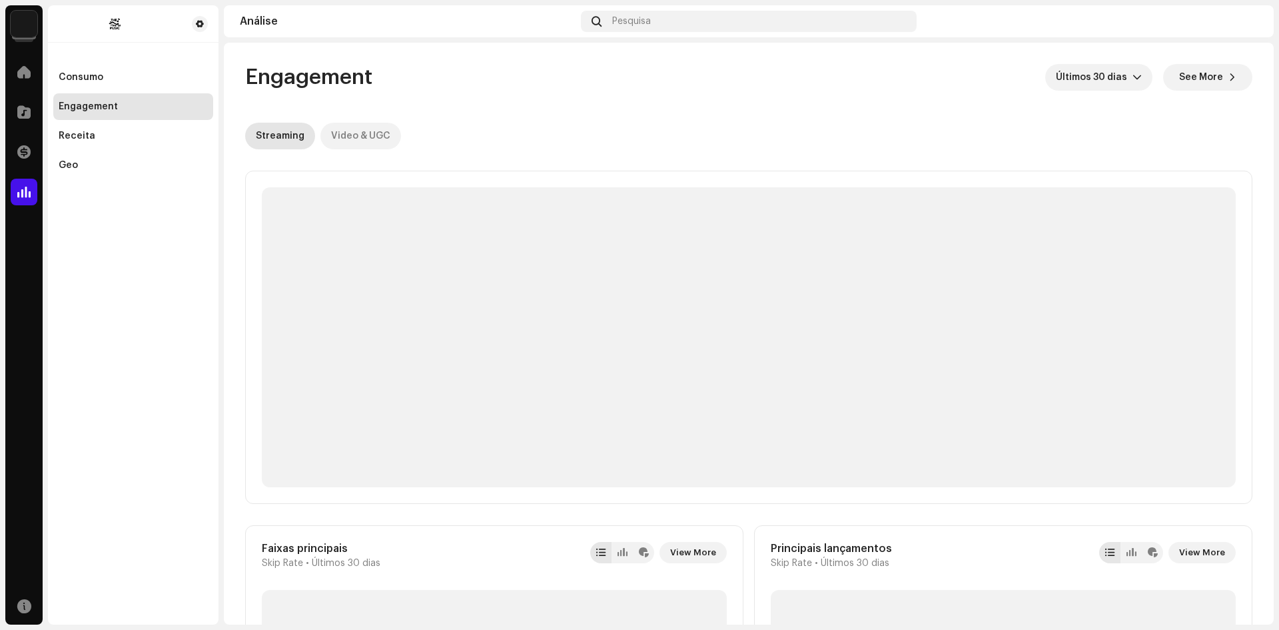
click at [366, 137] on div "Video & UGC" at bounding box center [360, 136] width 59 height 27
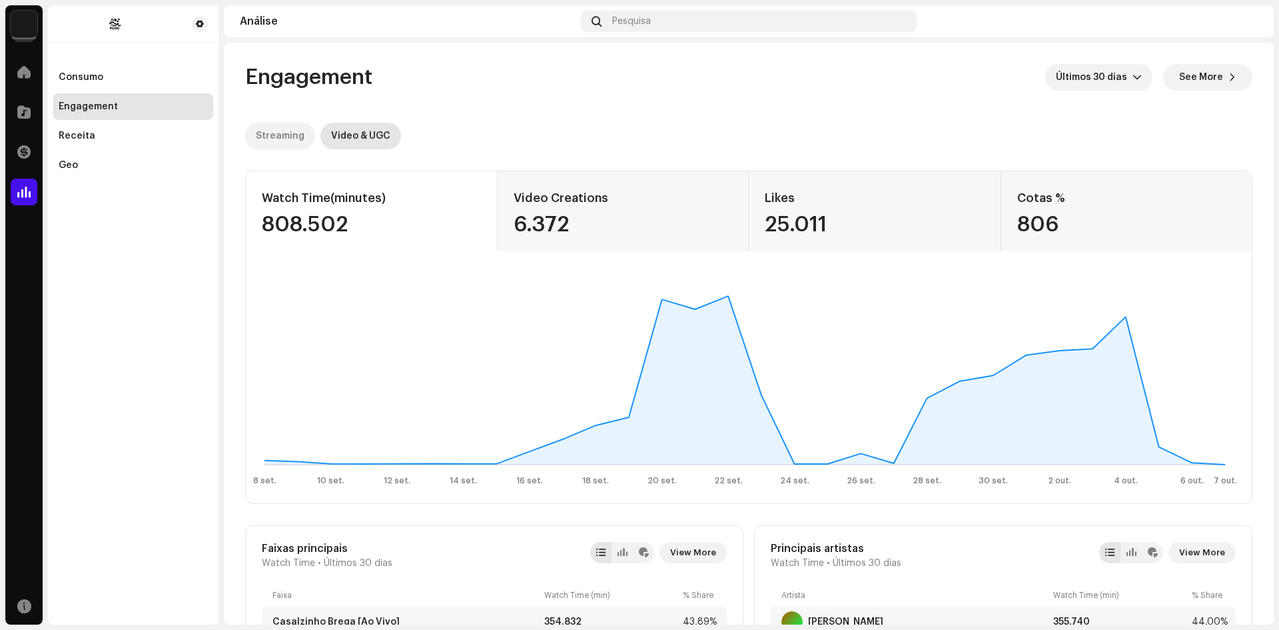
click at [277, 134] on div "Streaming" at bounding box center [280, 136] width 49 height 27
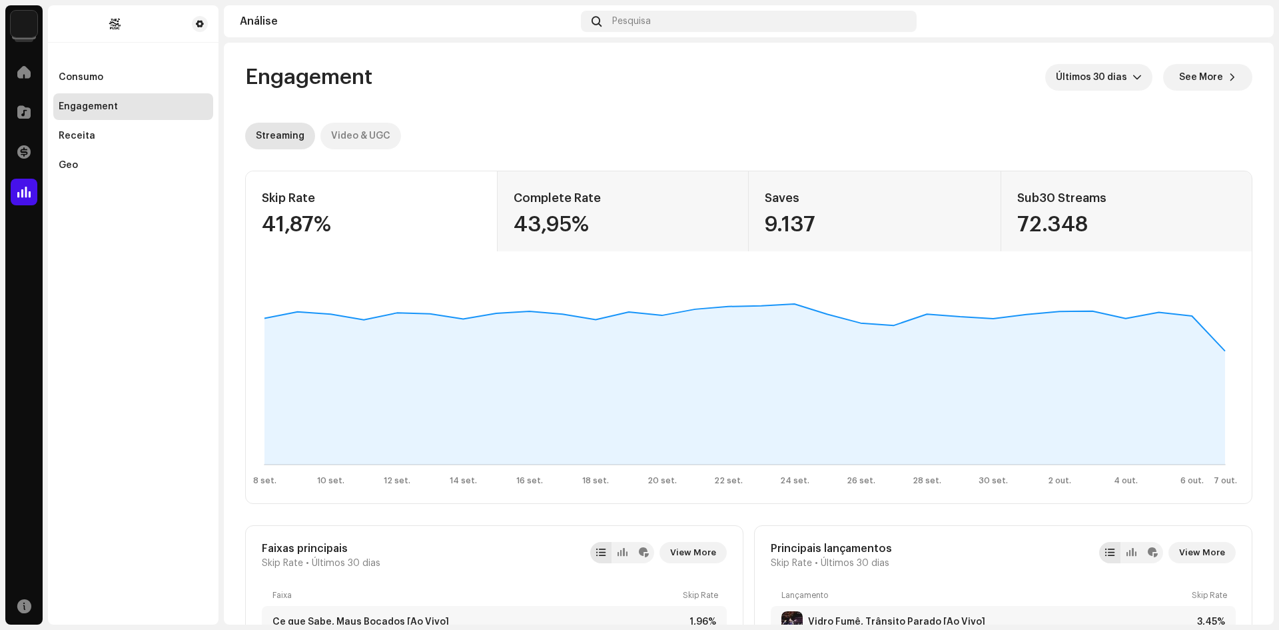
click at [365, 135] on div "Video & UGC" at bounding box center [360, 136] width 59 height 27
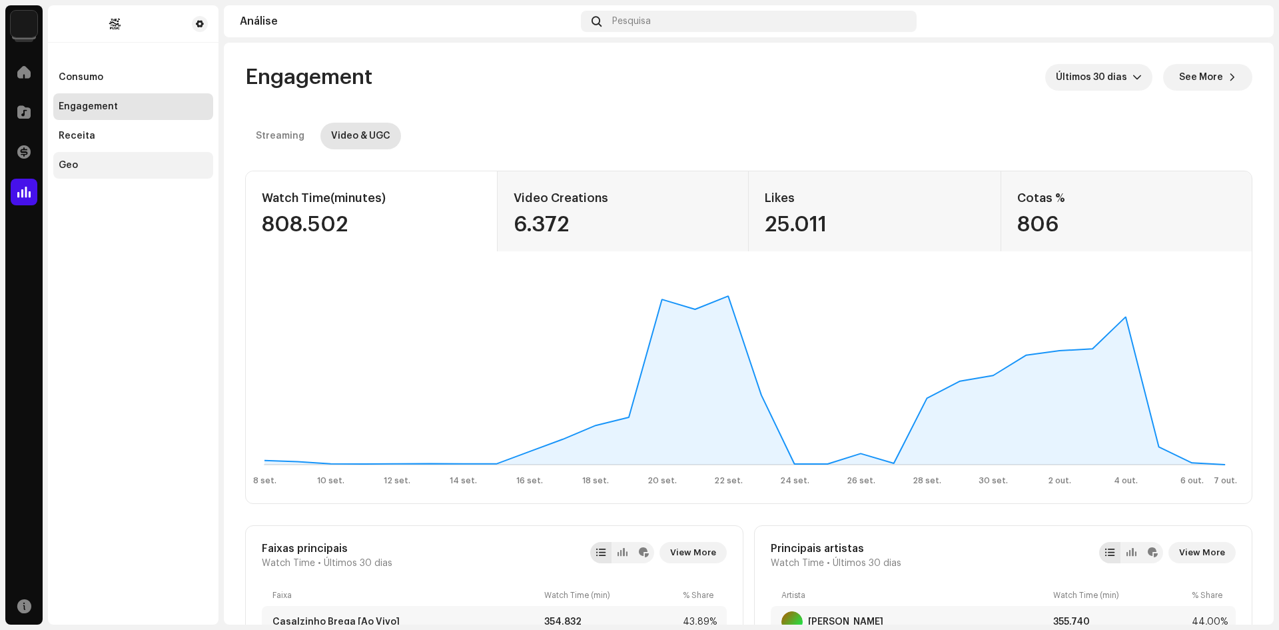
click at [60, 163] on div "Geo" at bounding box center [68, 165] width 19 height 11
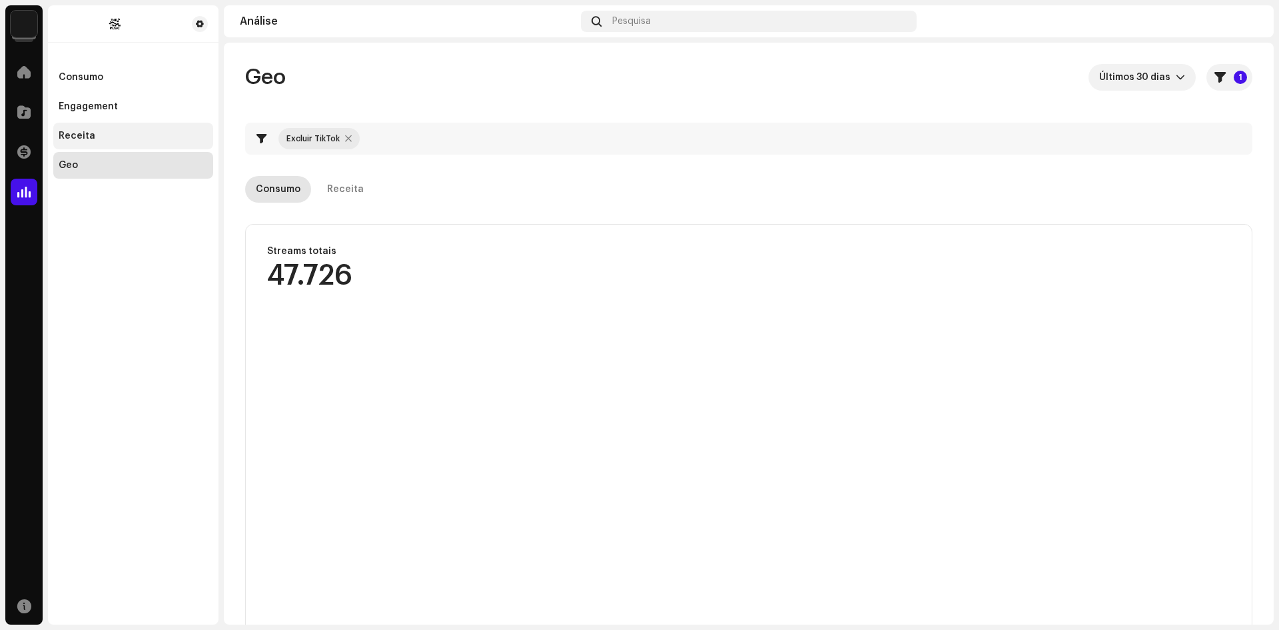
click at [74, 131] on div "Receita" at bounding box center [77, 136] width 37 height 11
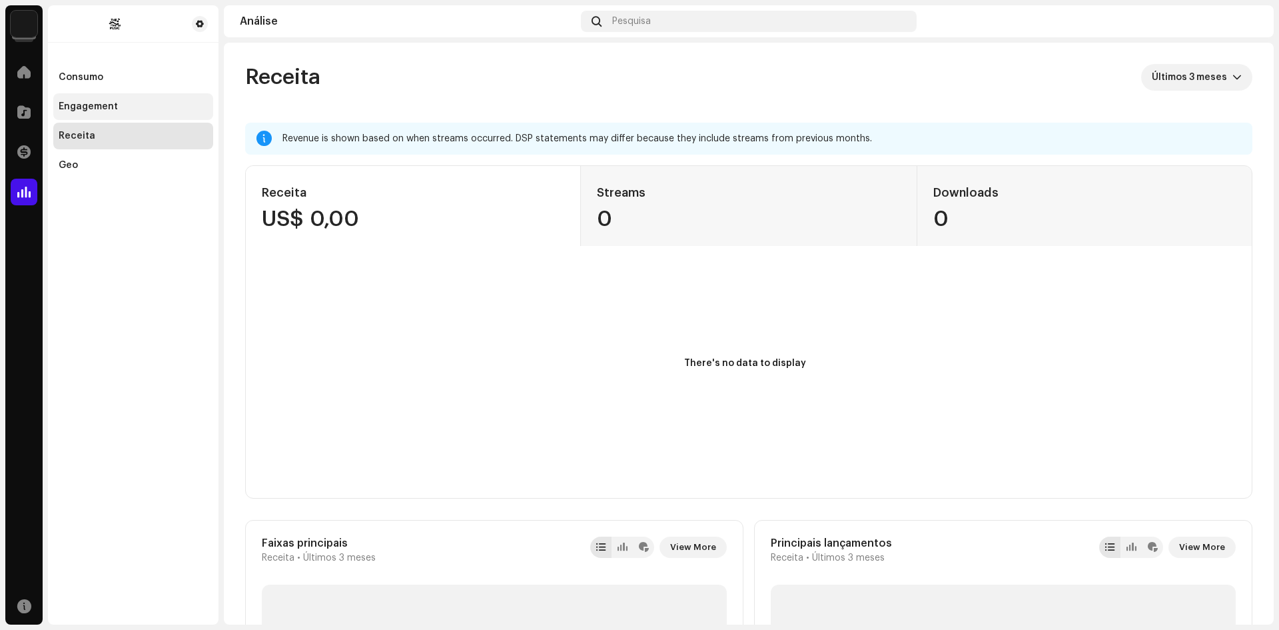
click at [93, 107] on div "Engagement" at bounding box center [88, 106] width 59 height 11
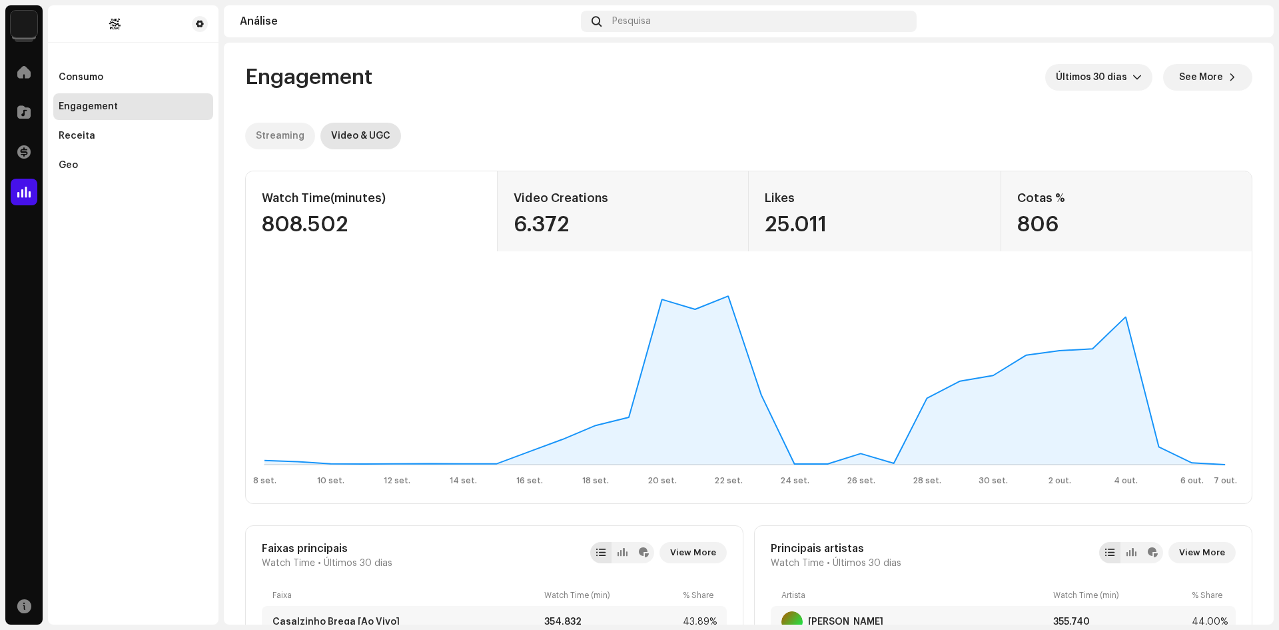
click at [269, 135] on div "Streaming" at bounding box center [280, 136] width 49 height 27
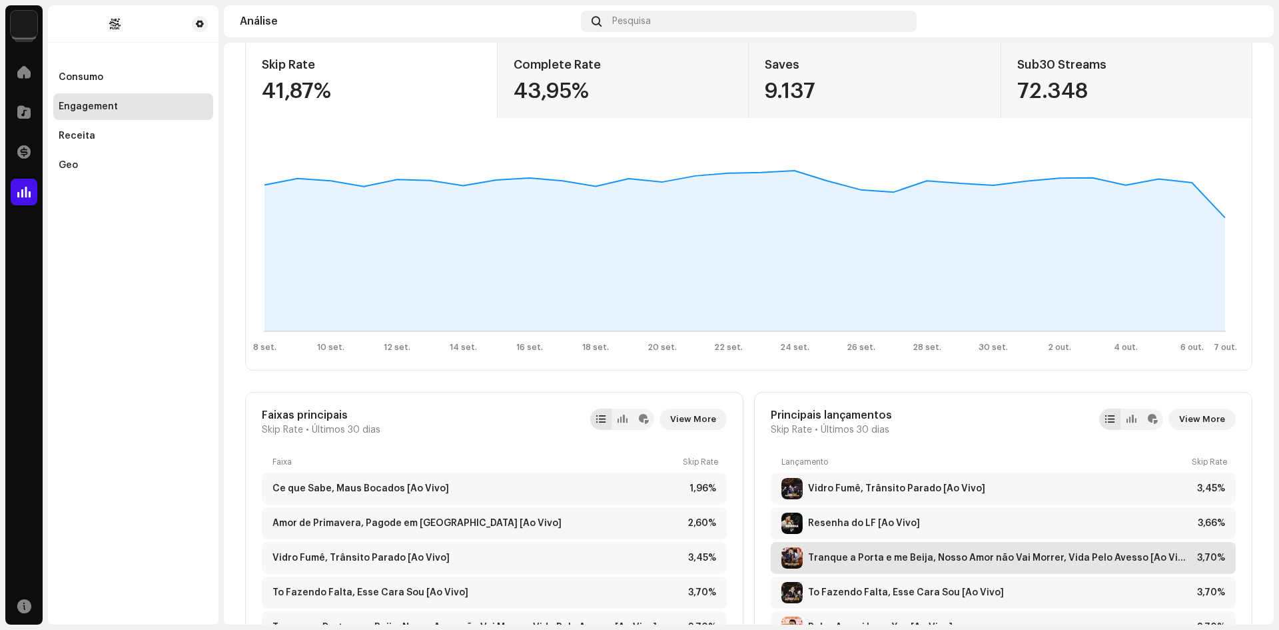
scroll to position [200, 0]
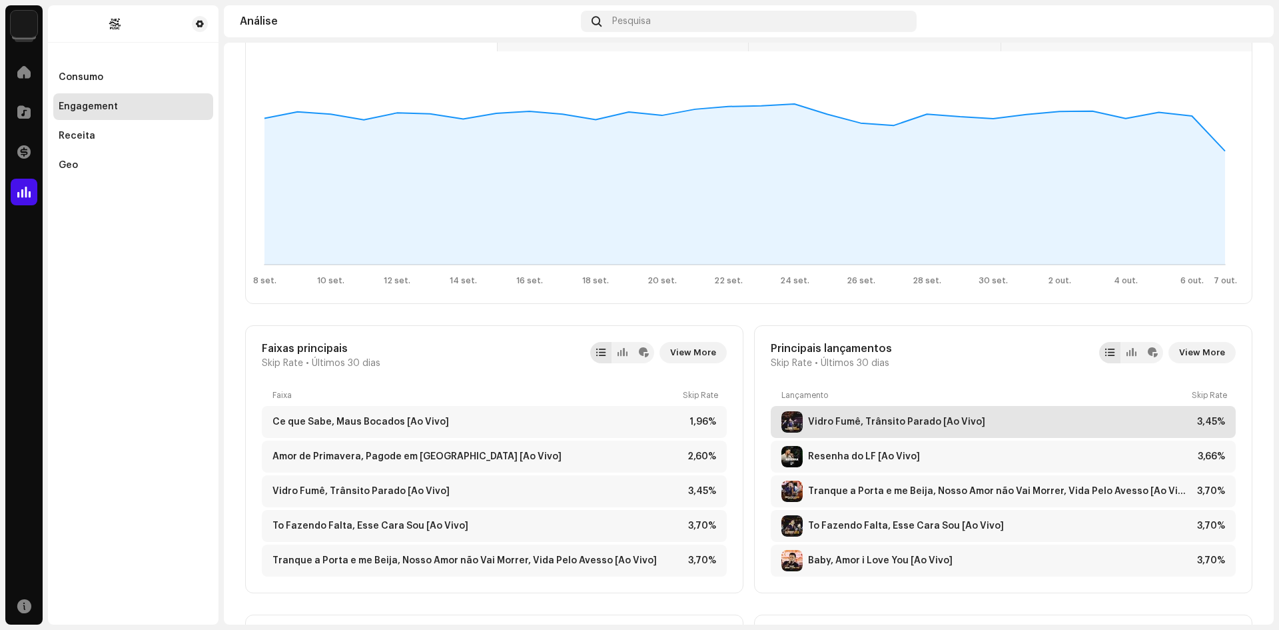
click at [826, 418] on div "Vidro Fumê, Trânsito Parado [Ao Vivo]" at bounding box center [896, 421] width 177 height 11
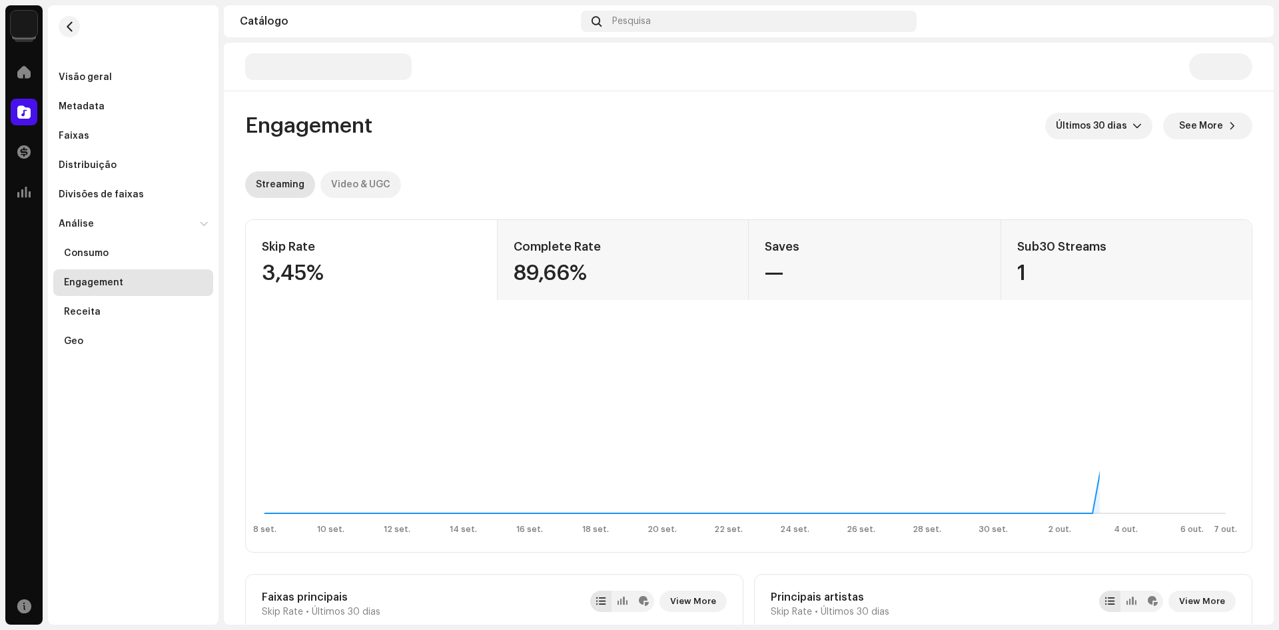
click at [347, 176] on div "Video & UGC" at bounding box center [360, 184] width 59 height 27
